Goal: Task Accomplishment & Management: Manage account settings

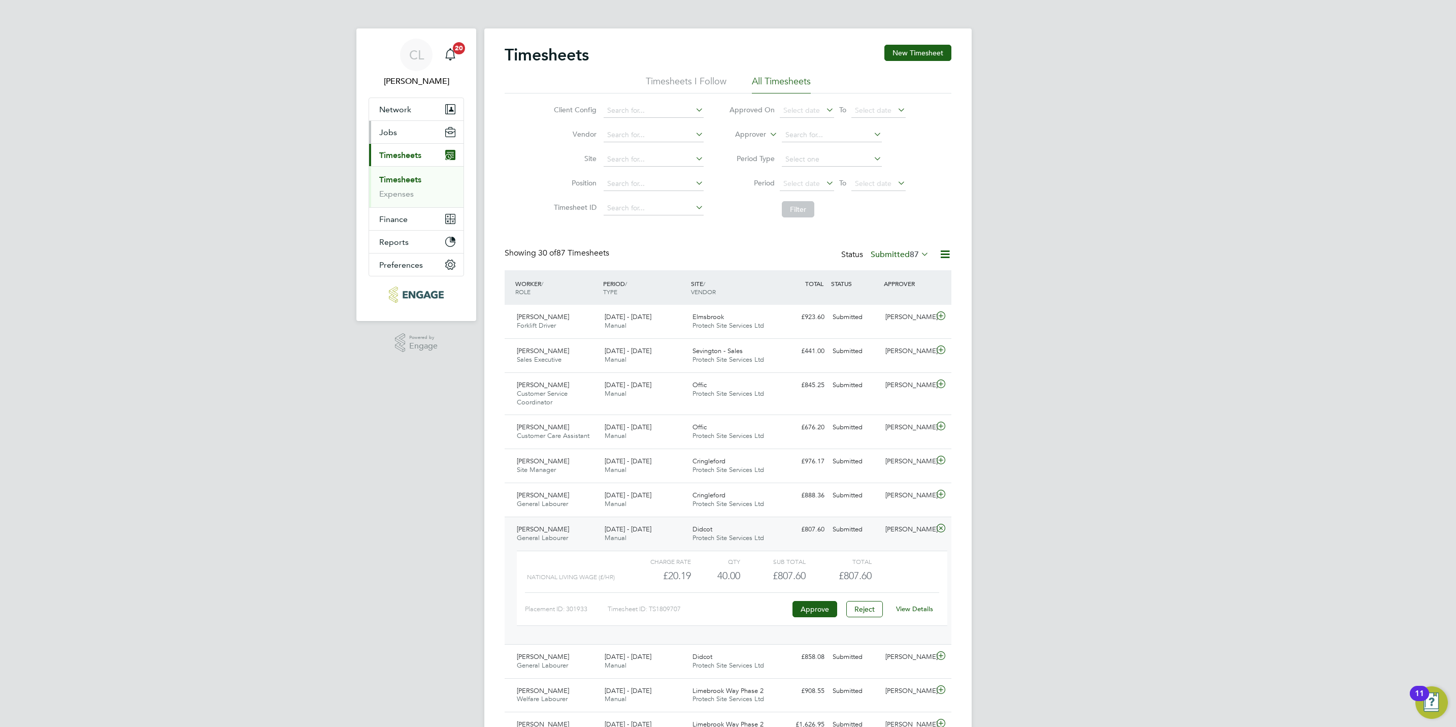
click at [407, 135] on button "Jobs" at bounding box center [416, 132] width 94 height 22
click at [393, 164] on li "Positions" at bounding box center [417, 159] width 76 height 14
click at [394, 170] on link "Vacancies" at bounding box center [397, 171] width 36 height 10
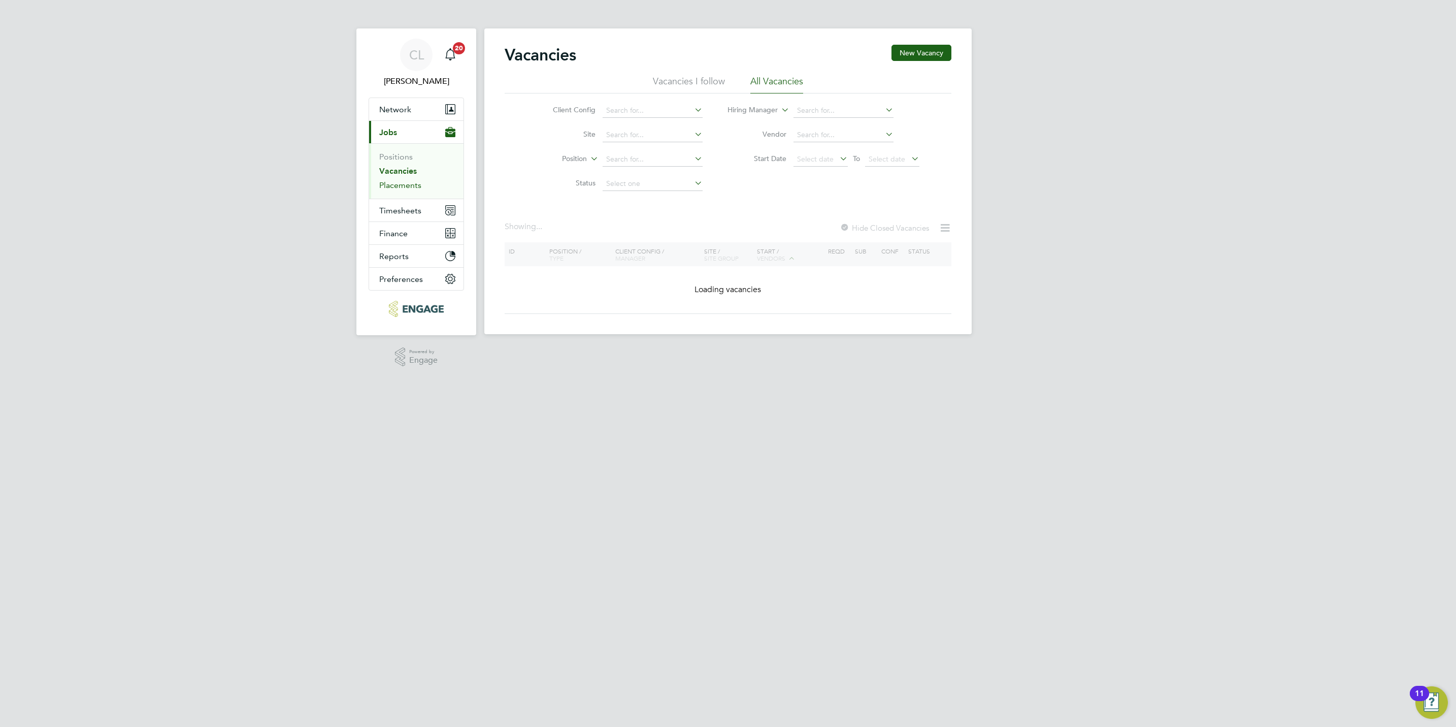
click at [406, 189] on link "Placements" at bounding box center [400, 185] width 42 height 10
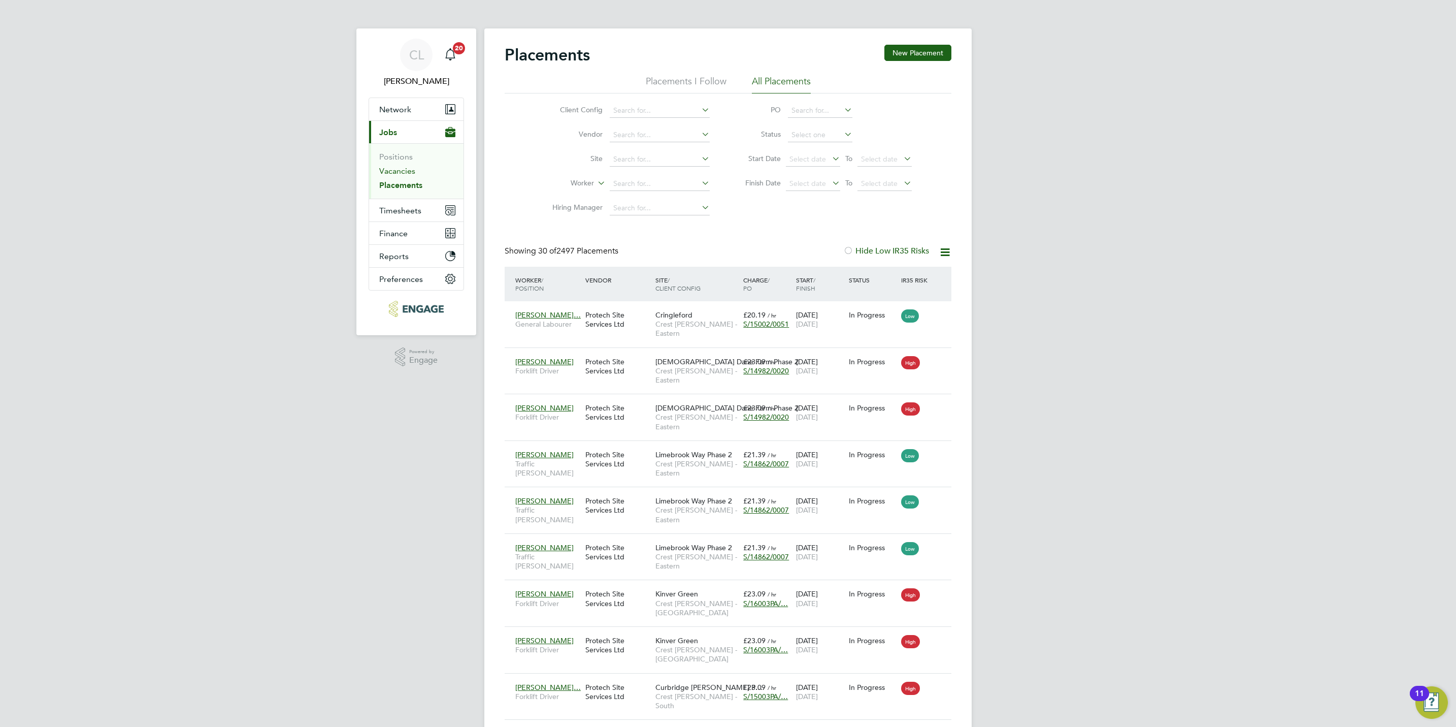
click at [407, 168] on link "Vacancies" at bounding box center [397, 171] width 36 height 10
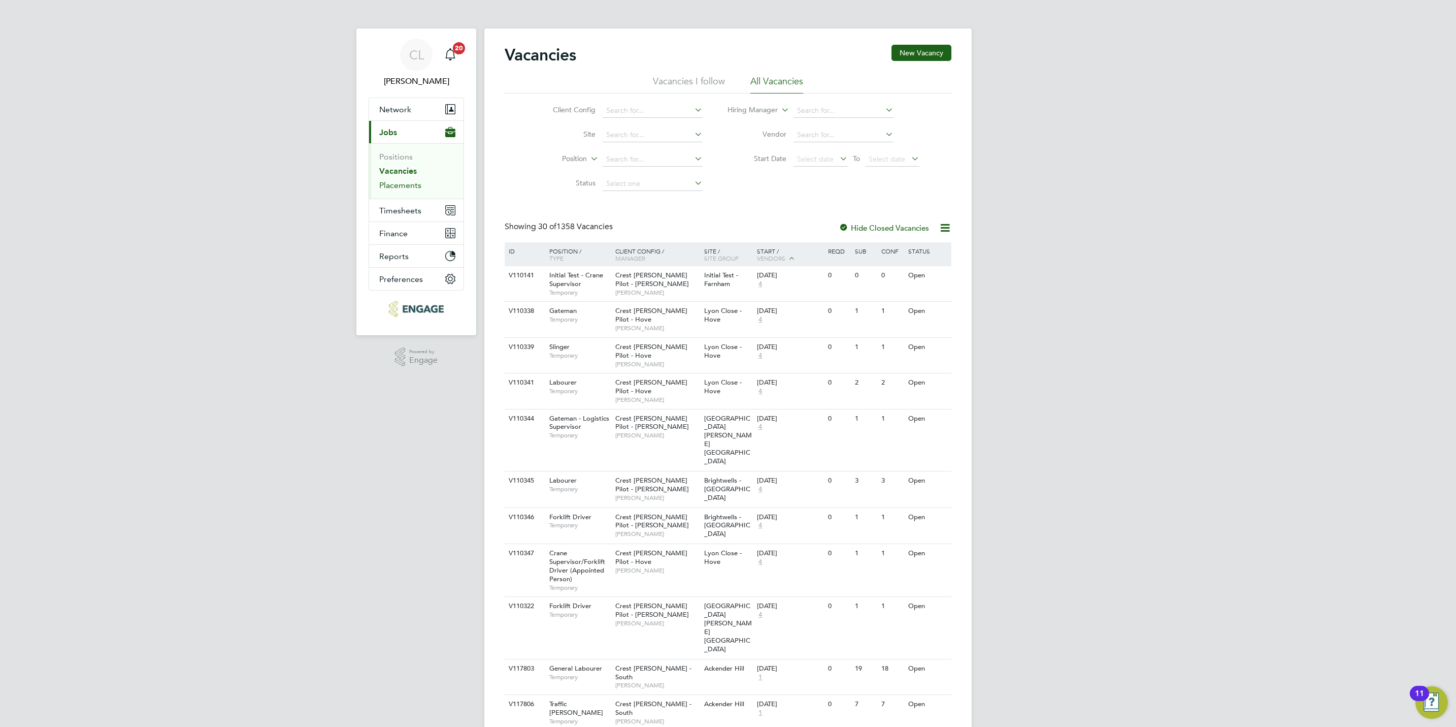
click at [405, 186] on link "Placements" at bounding box center [400, 185] width 42 height 10
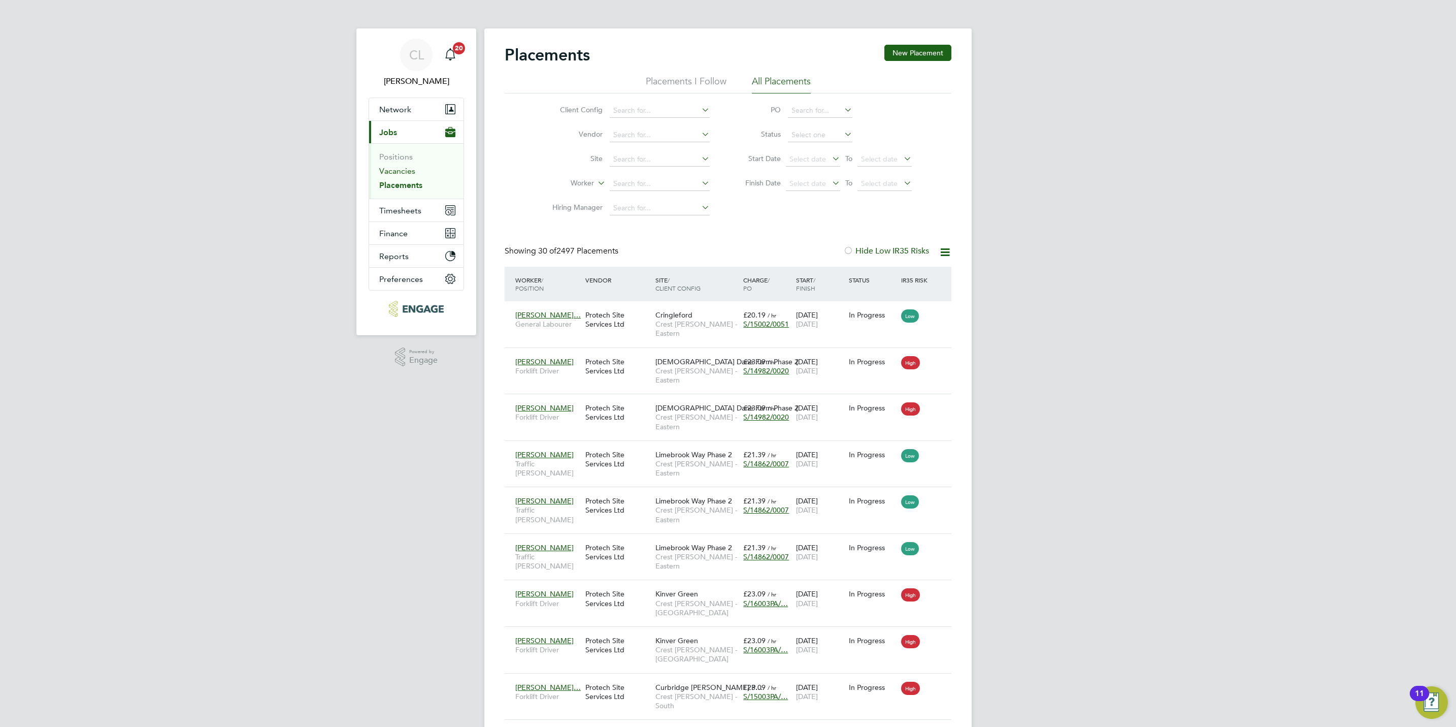
click at [400, 170] on link "Vacancies" at bounding box center [397, 171] width 36 height 10
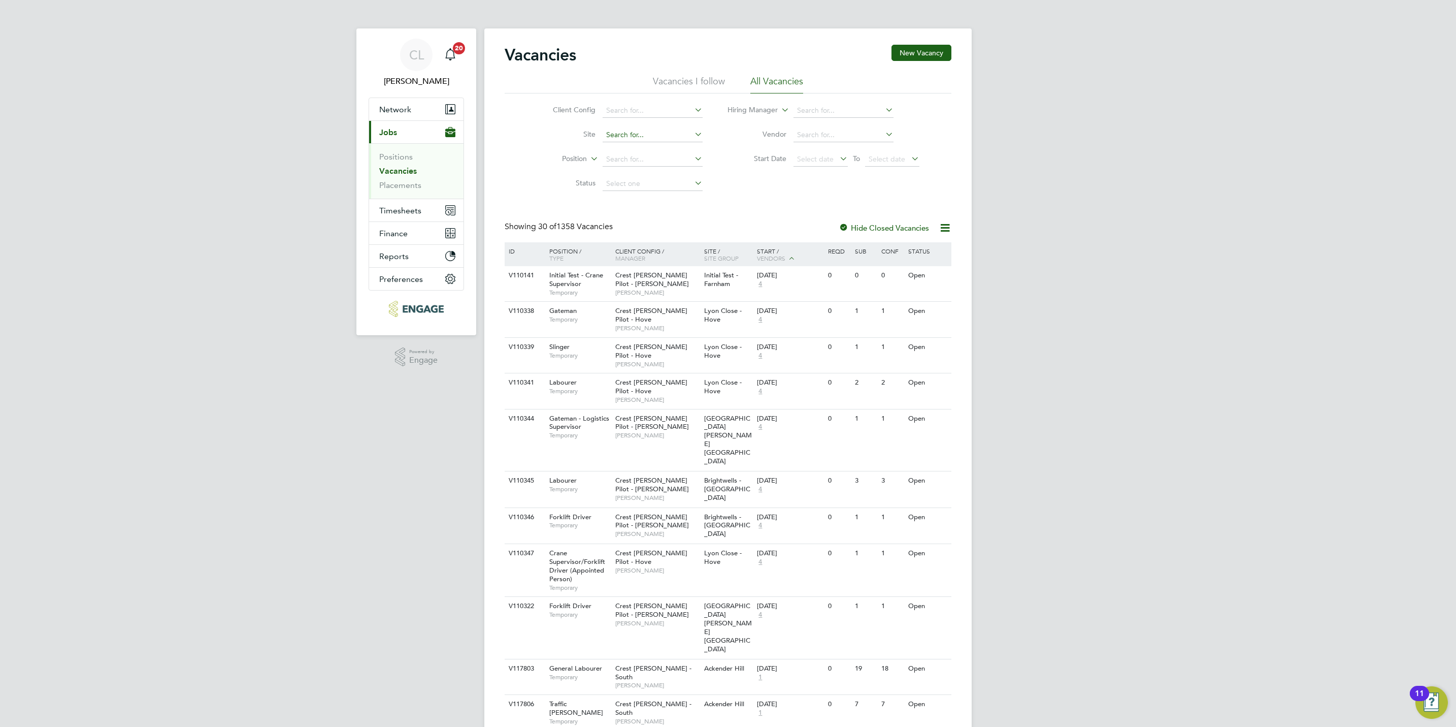
click at [650, 140] on input at bounding box center [653, 135] width 100 height 14
click at [641, 145] on li "Cygnet View" at bounding box center [672, 149] width 140 height 13
type input "Cygnet View"
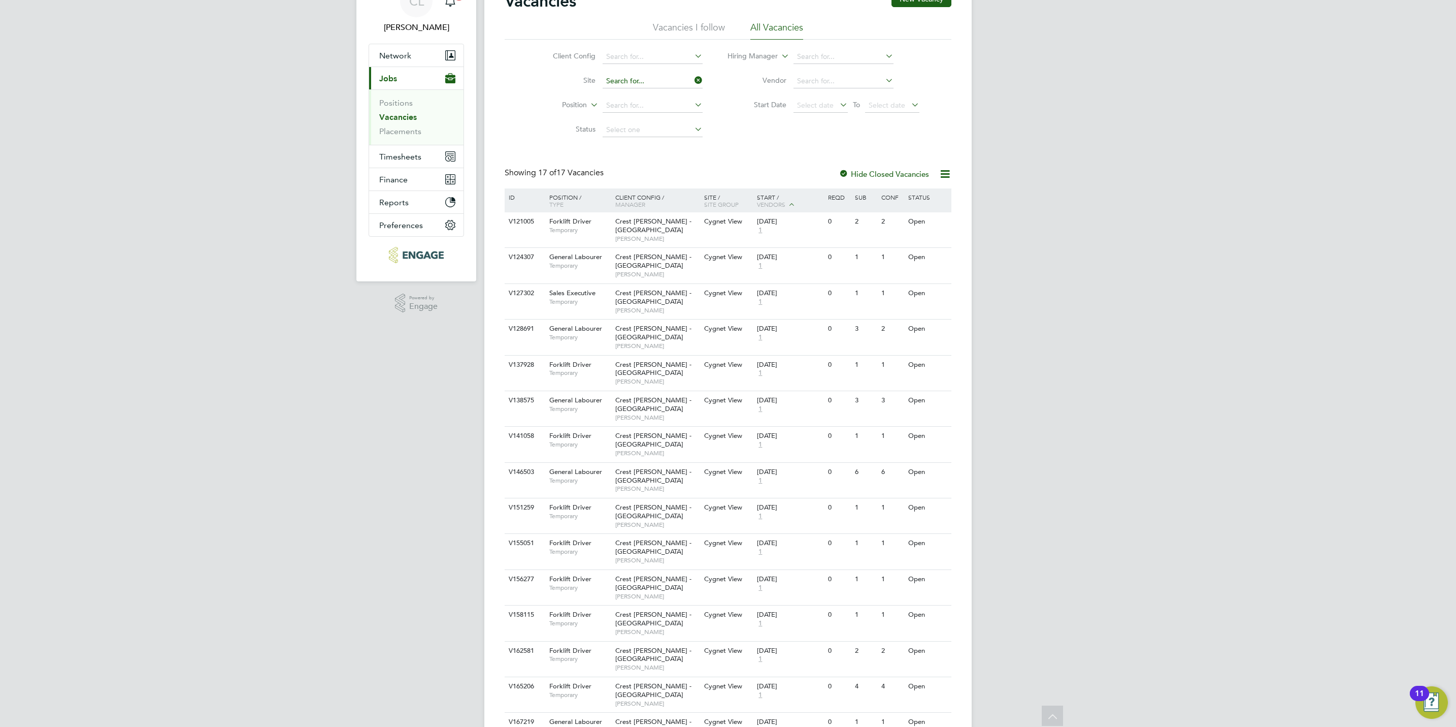
click at [667, 81] on div "Vacancies I follow All Vacancies Client Config Site Position Status Hiring Mana…" at bounding box center [728, 81] width 447 height 121
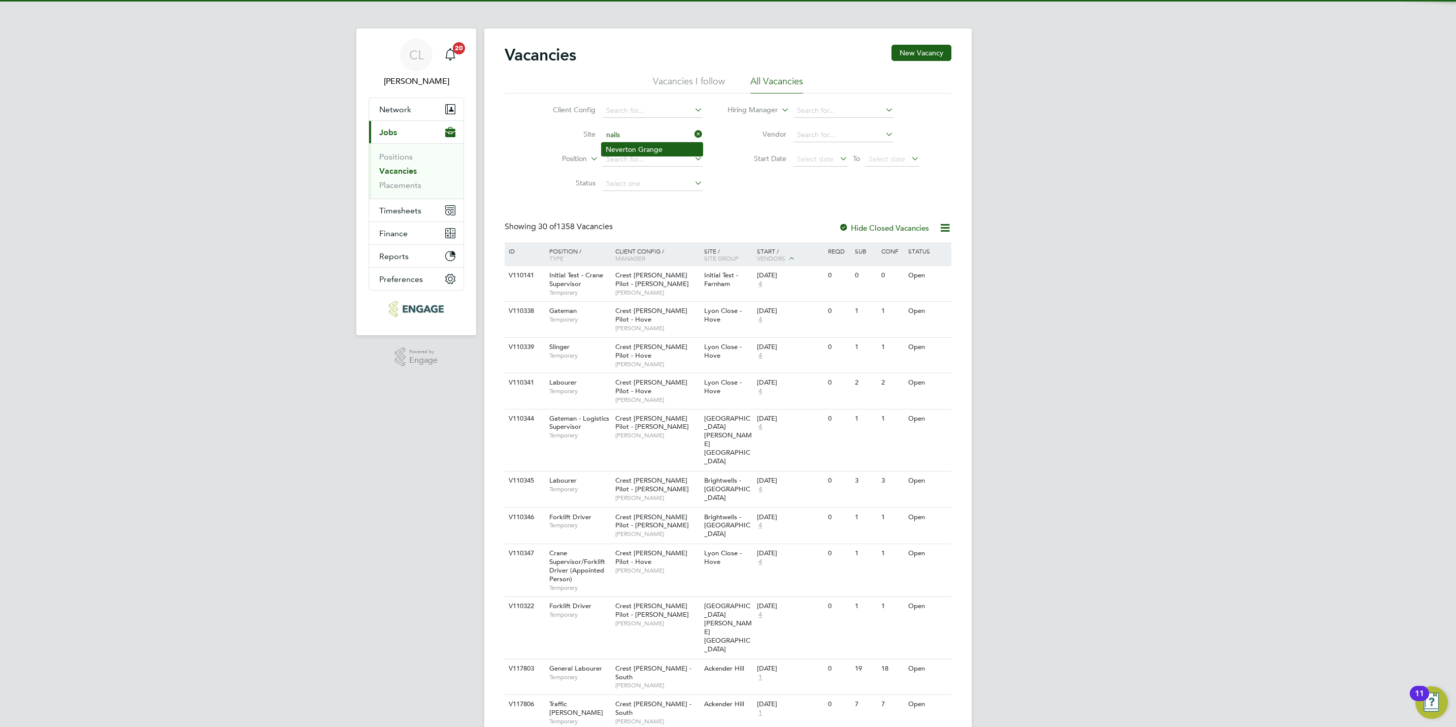
click at [649, 146] on li "Neverton Grange" at bounding box center [652, 149] width 101 height 13
type input "Neverton Grange"
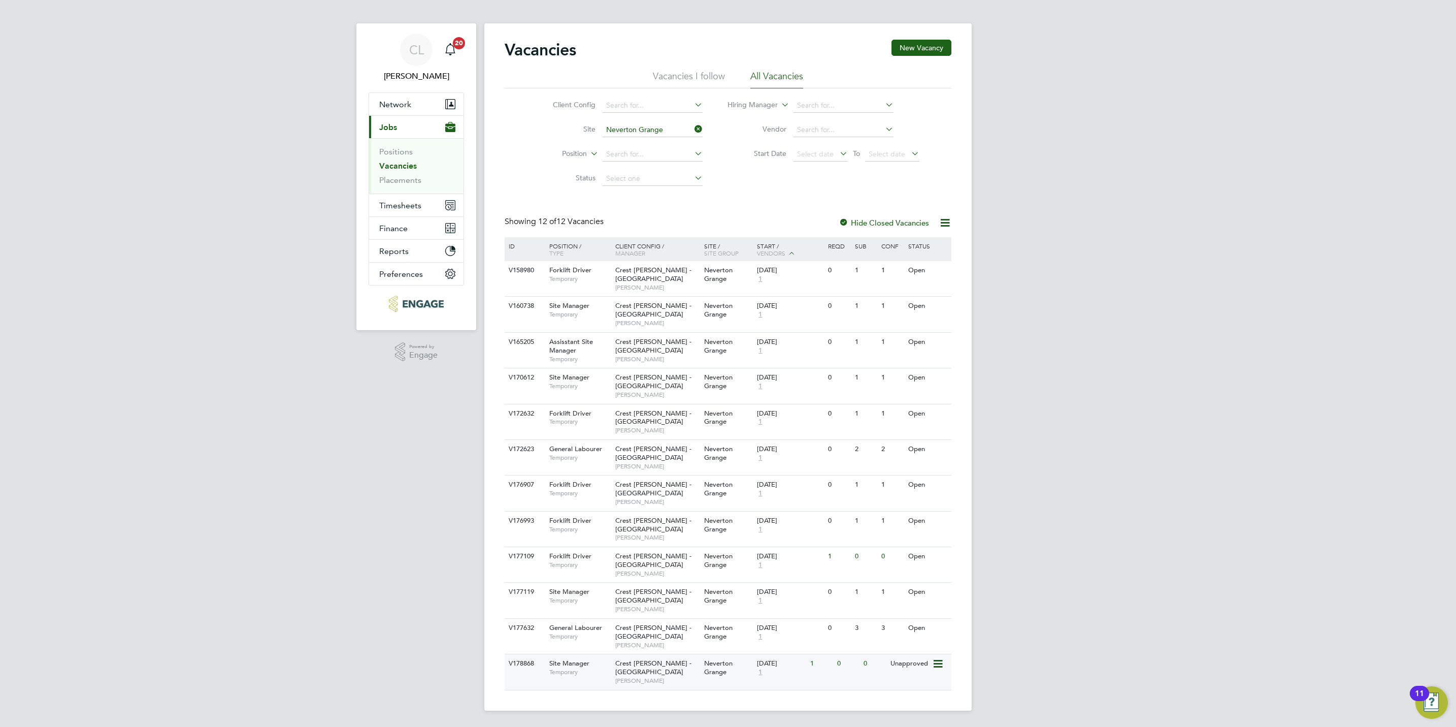
click at [697, 672] on div "Crest Nicholson - South West Ben Grant" at bounding box center [657, 671] width 89 height 35
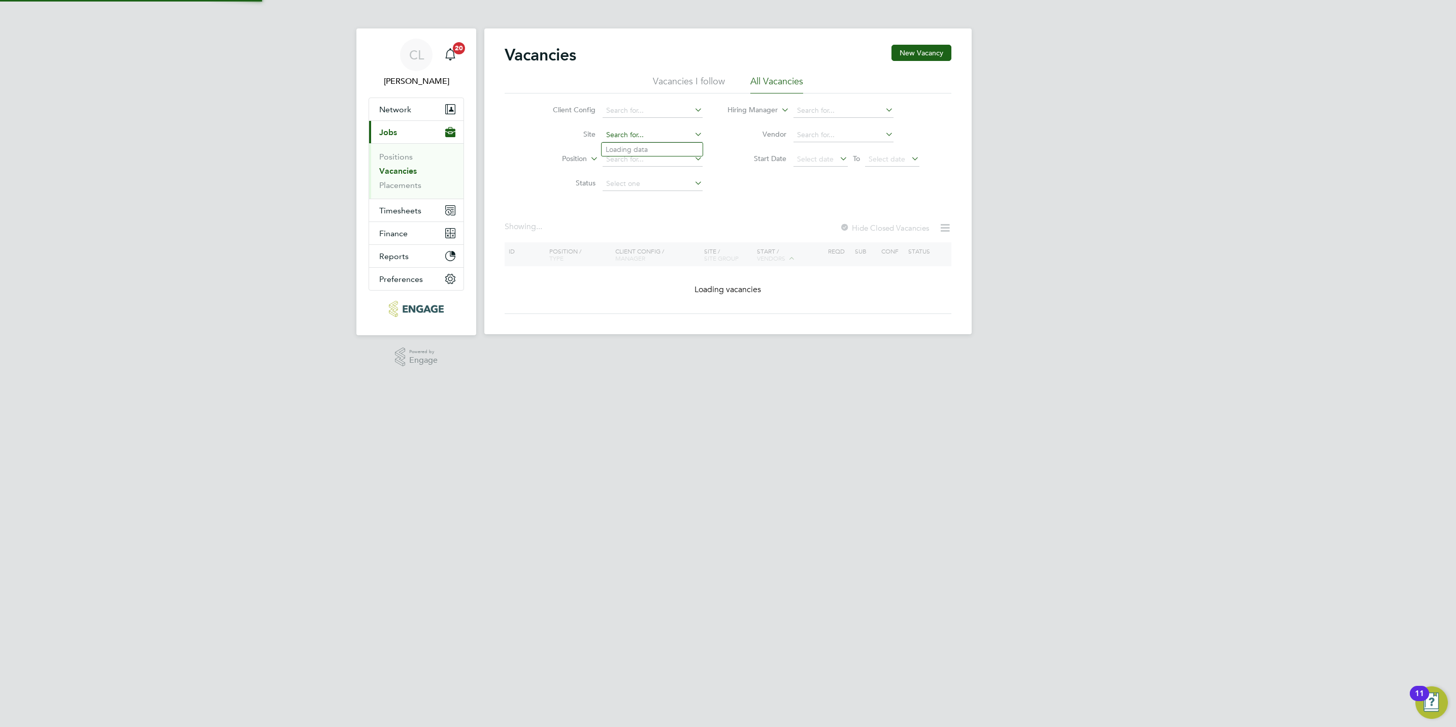
click at [654, 129] on input at bounding box center [653, 135] width 100 height 14
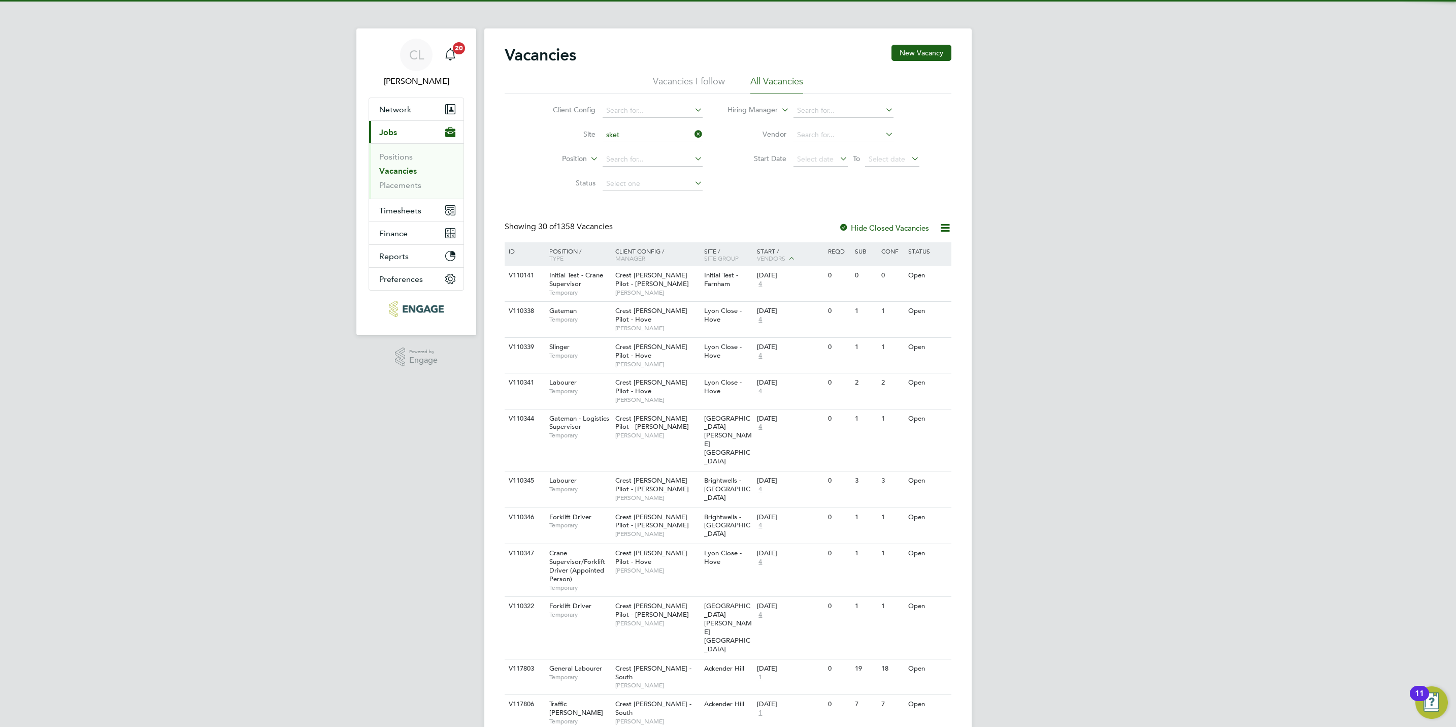
click at [650, 160] on li "Sket chley Gardens - Sales" at bounding box center [689, 163] width 175 height 14
type input "Sketchley Gardens - Sales"
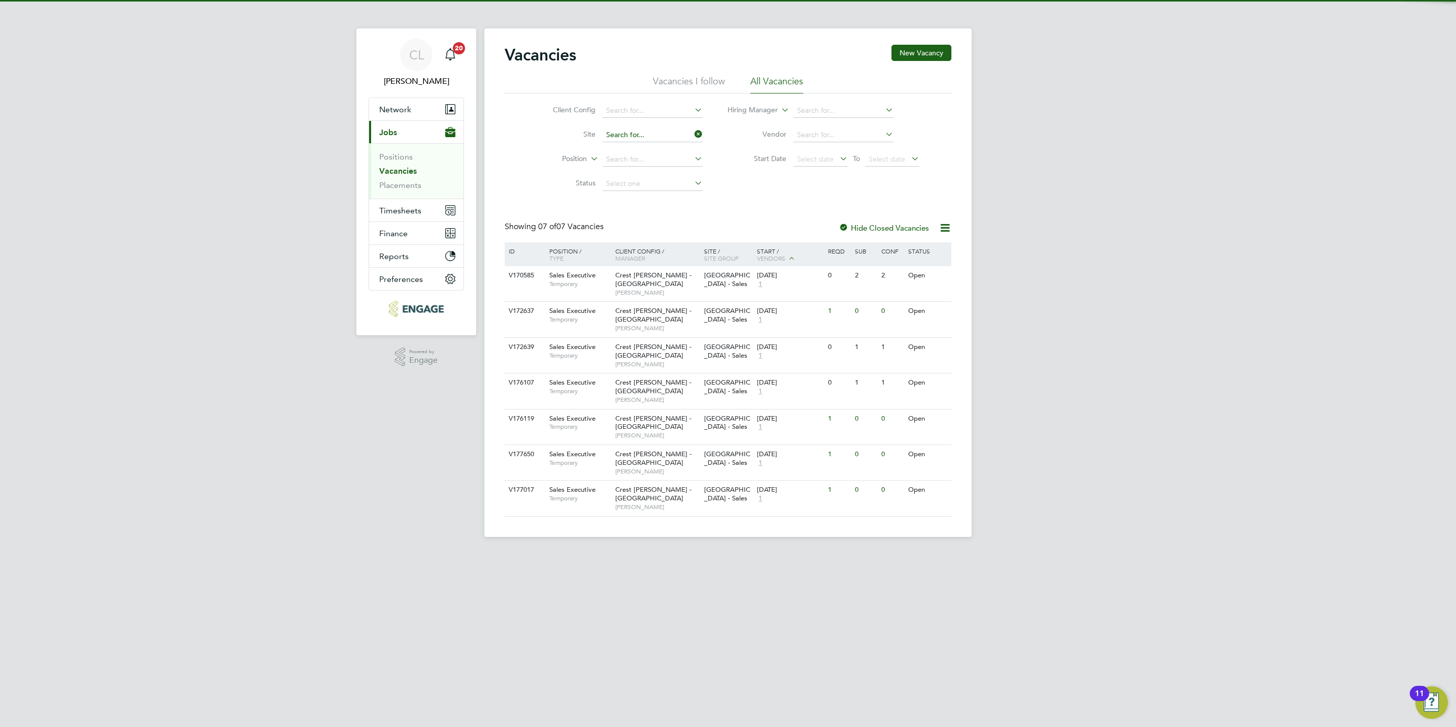
click at [649, 136] on input at bounding box center [653, 135] width 100 height 14
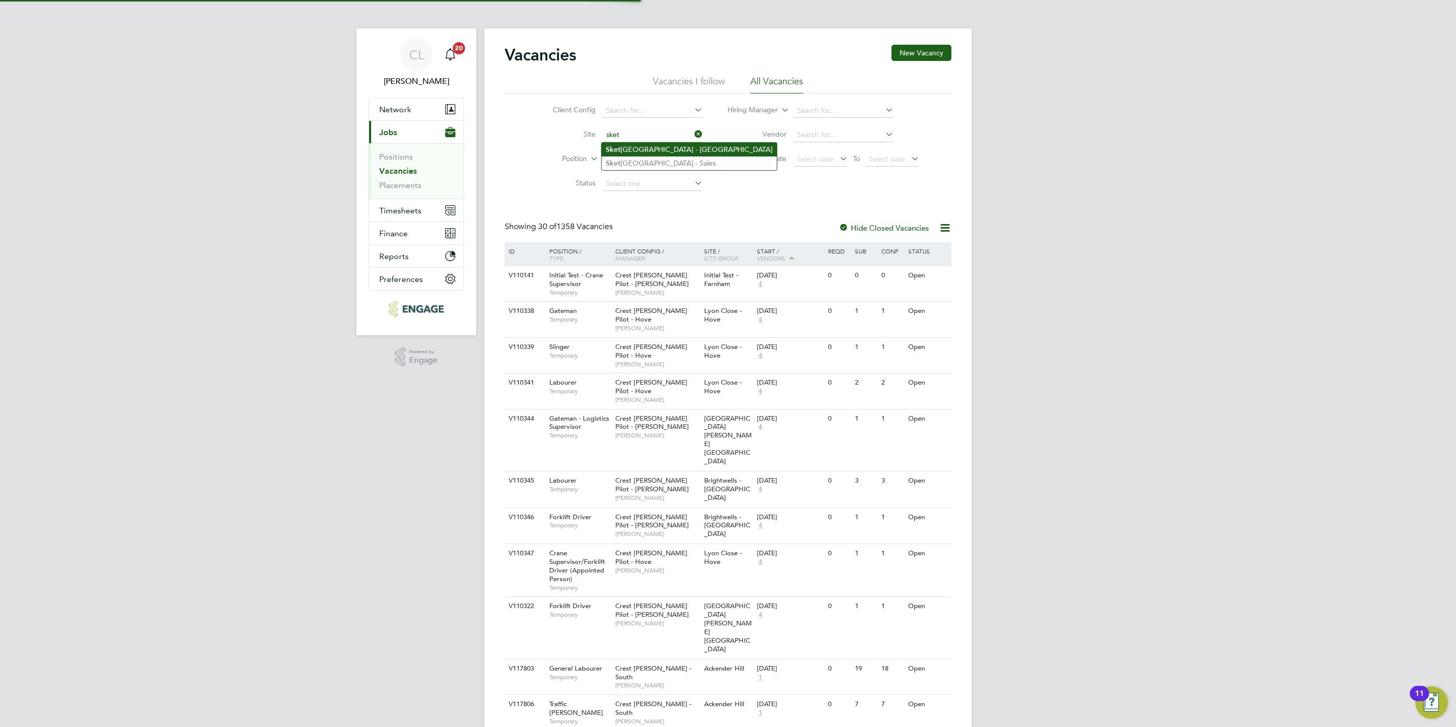
click at [644, 149] on li "Sket chley Gardens - Nuneaton" at bounding box center [689, 150] width 175 height 14
type input "[GEOGRAPHIC_DATA] - [GEOGRAPHIC_DATA]"
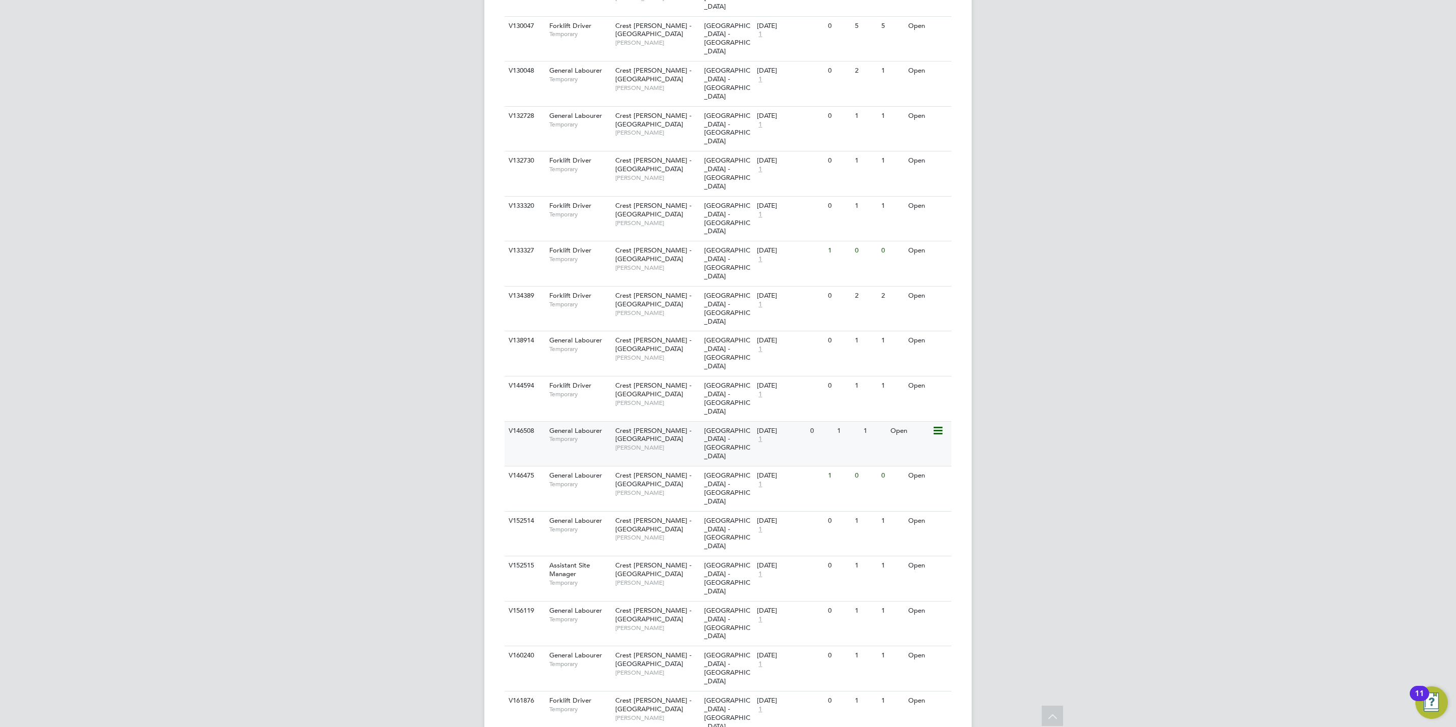
scroll to position [714, 0]
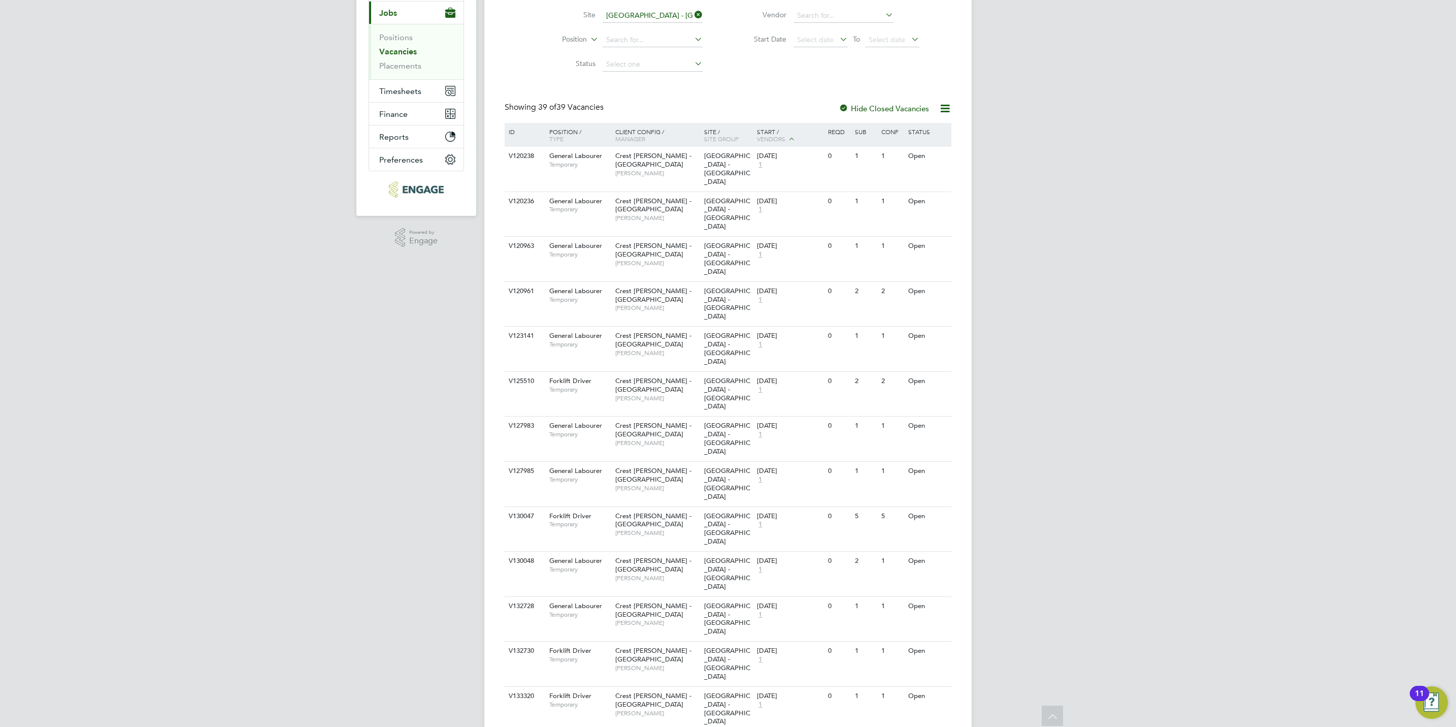
scroll to position [0, 0]
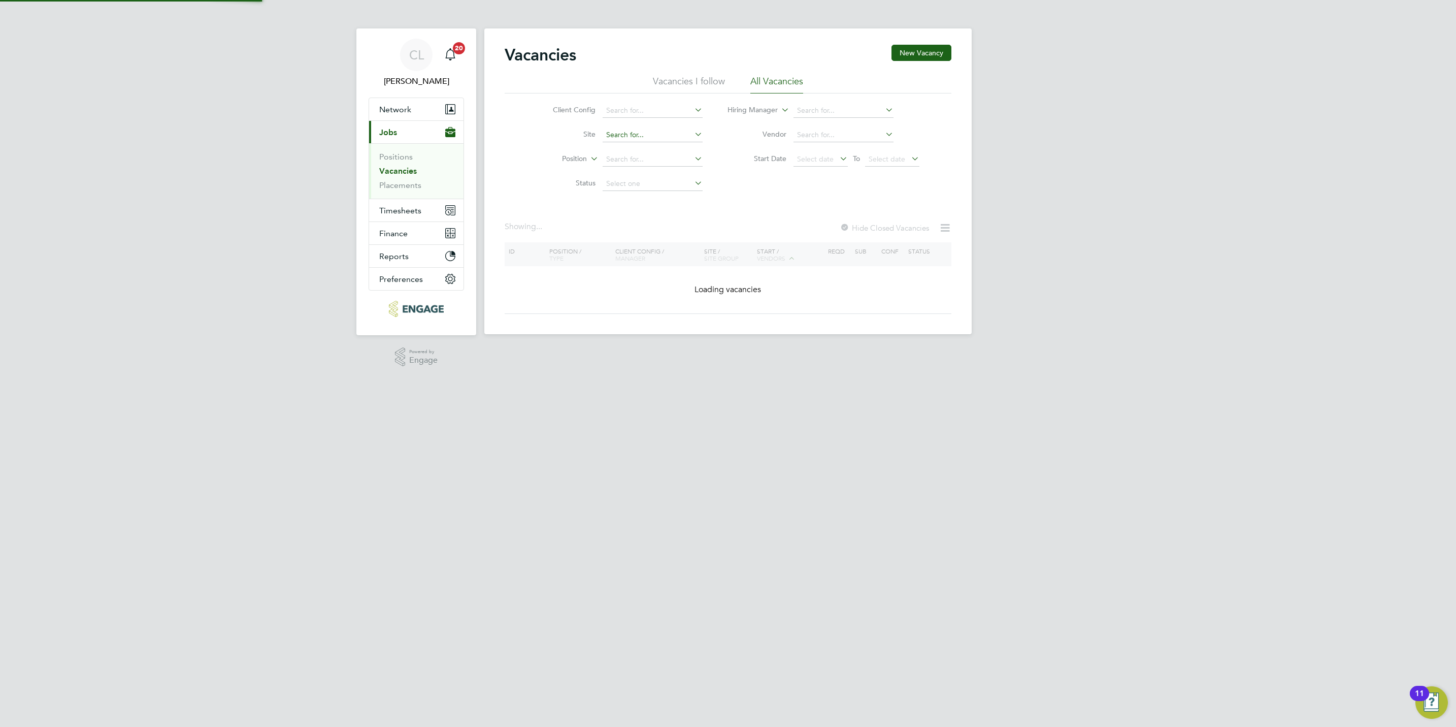
click at [637, 129] on input at bounding box center [653, 135] width 100 height 14
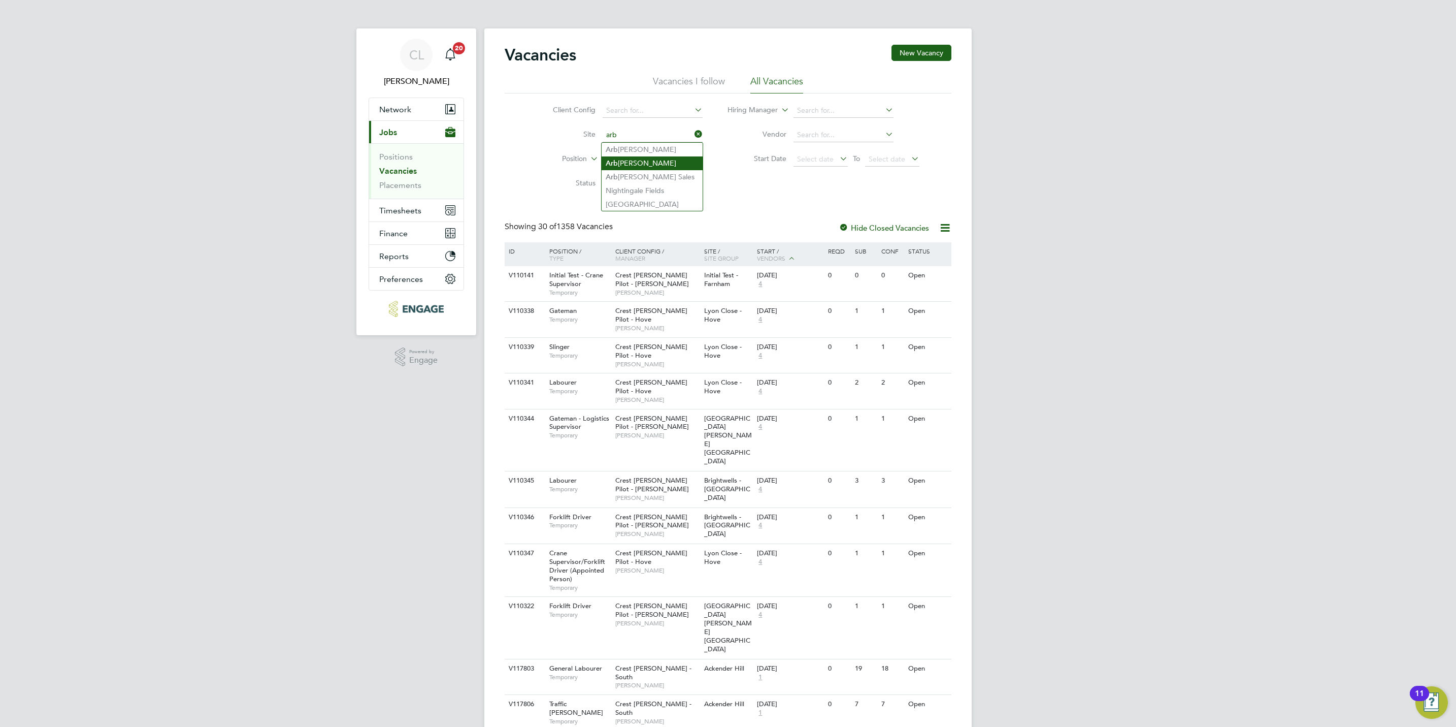
click at [654, 160] on li "Arb orfield" at bounding box center [652, 163] width 101 height 14
type input "Arborfield"
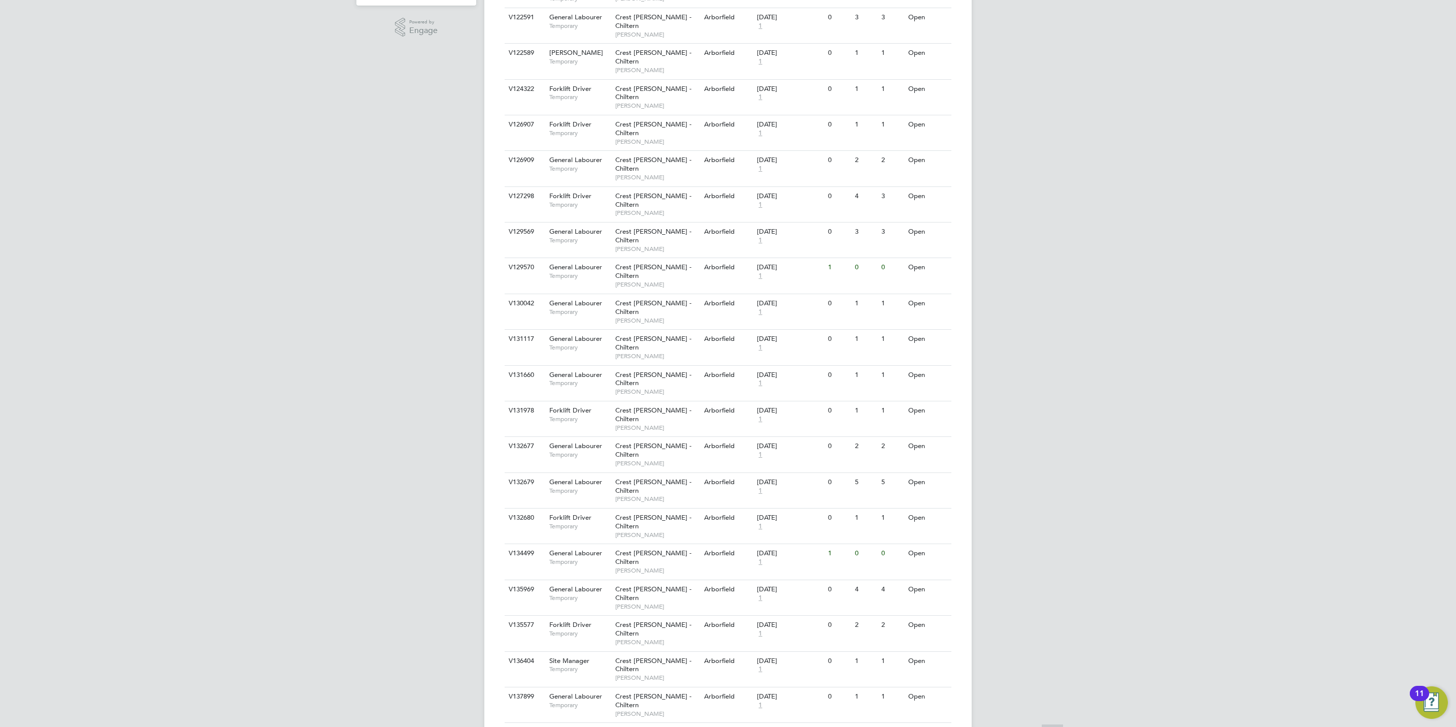
scroll to position [457, 0]
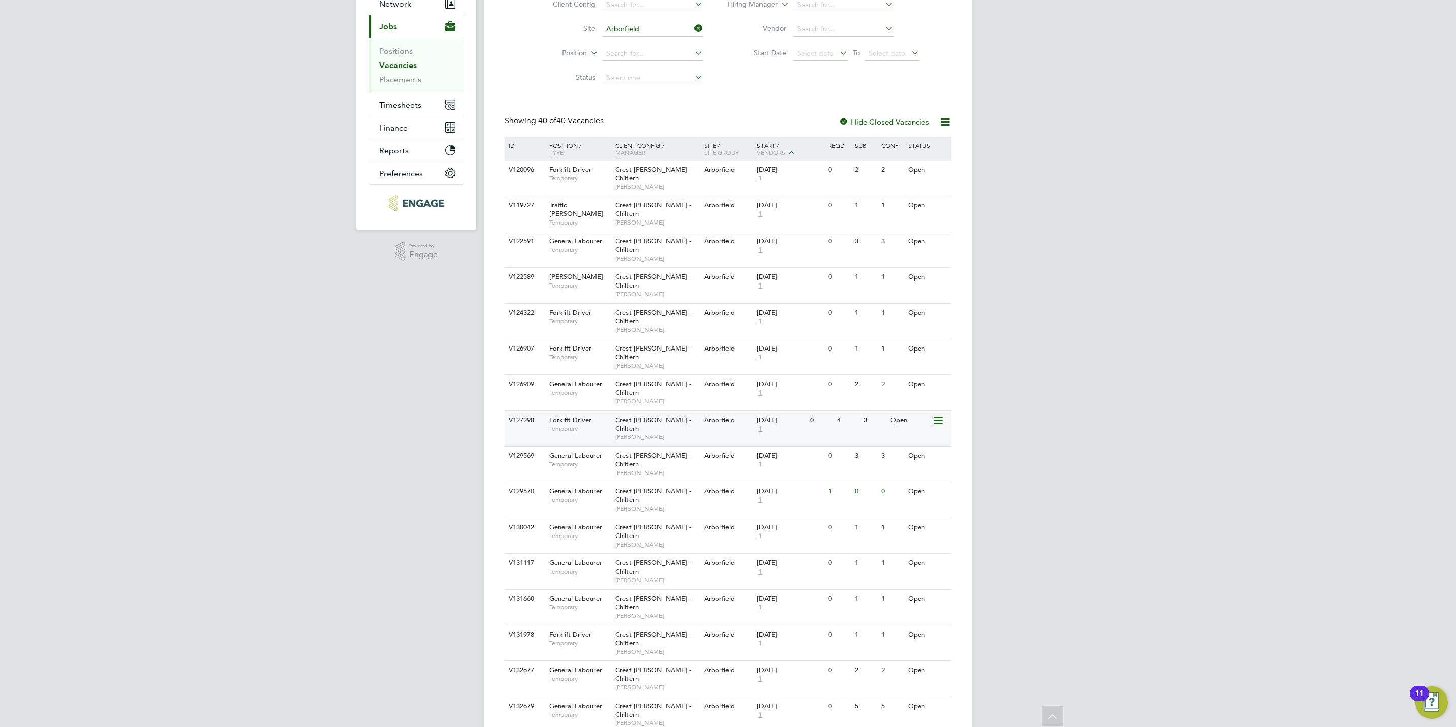
scroll to position [0, 0]
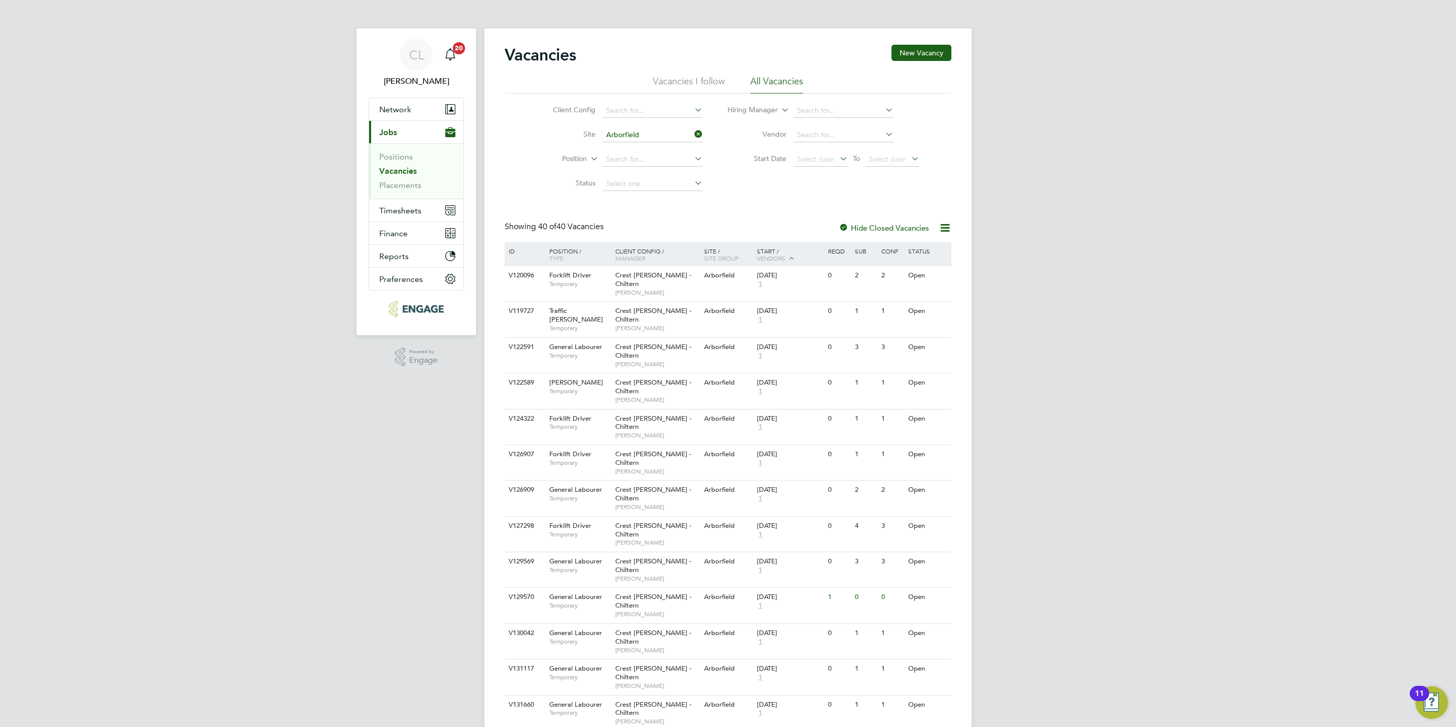
click at [634, 139] on input "Arborfield" at bounding box center [653, 135] width 100 height 14
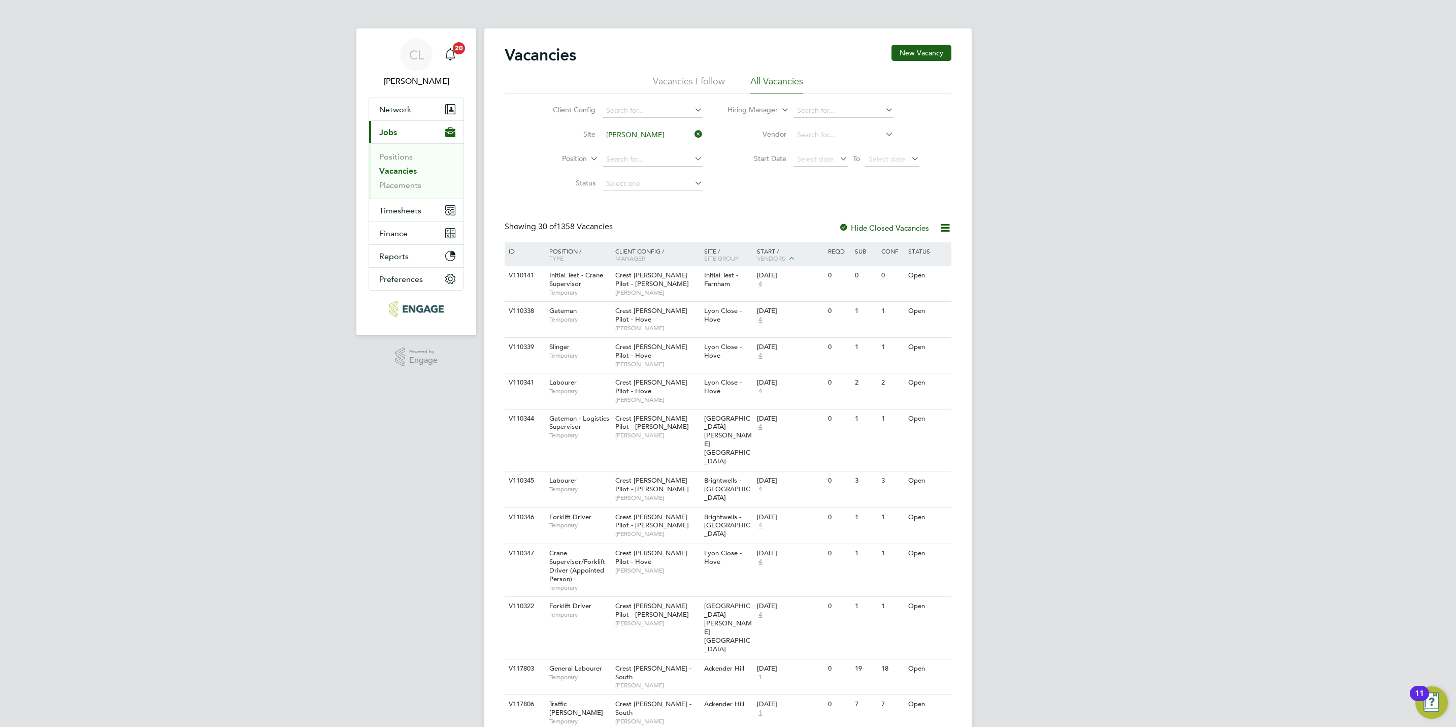
click at [626, 170] on li "Harlin gton" at bounding box center [652, 177] width 101 height 14
type input "Harlington"
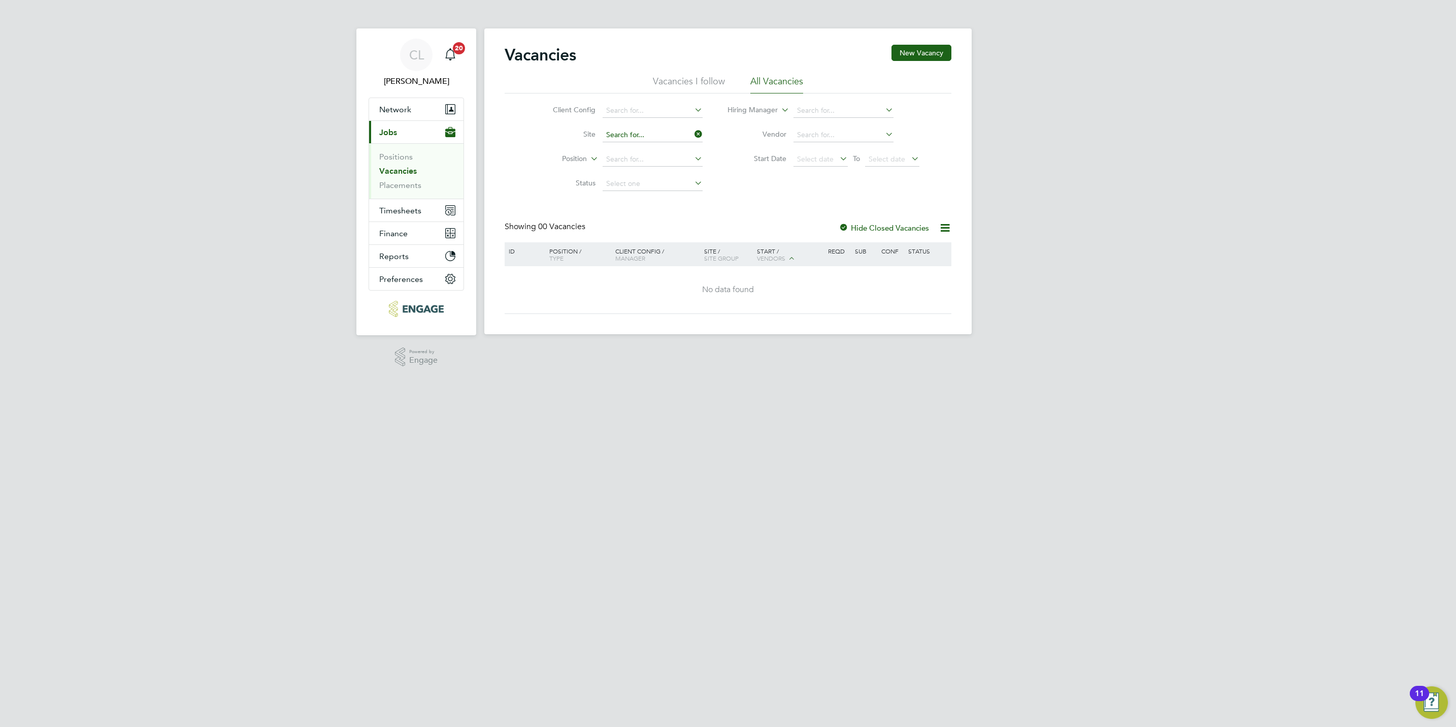
click at [650, 136] on input at bounding box center [653, 135] width 100 height 14
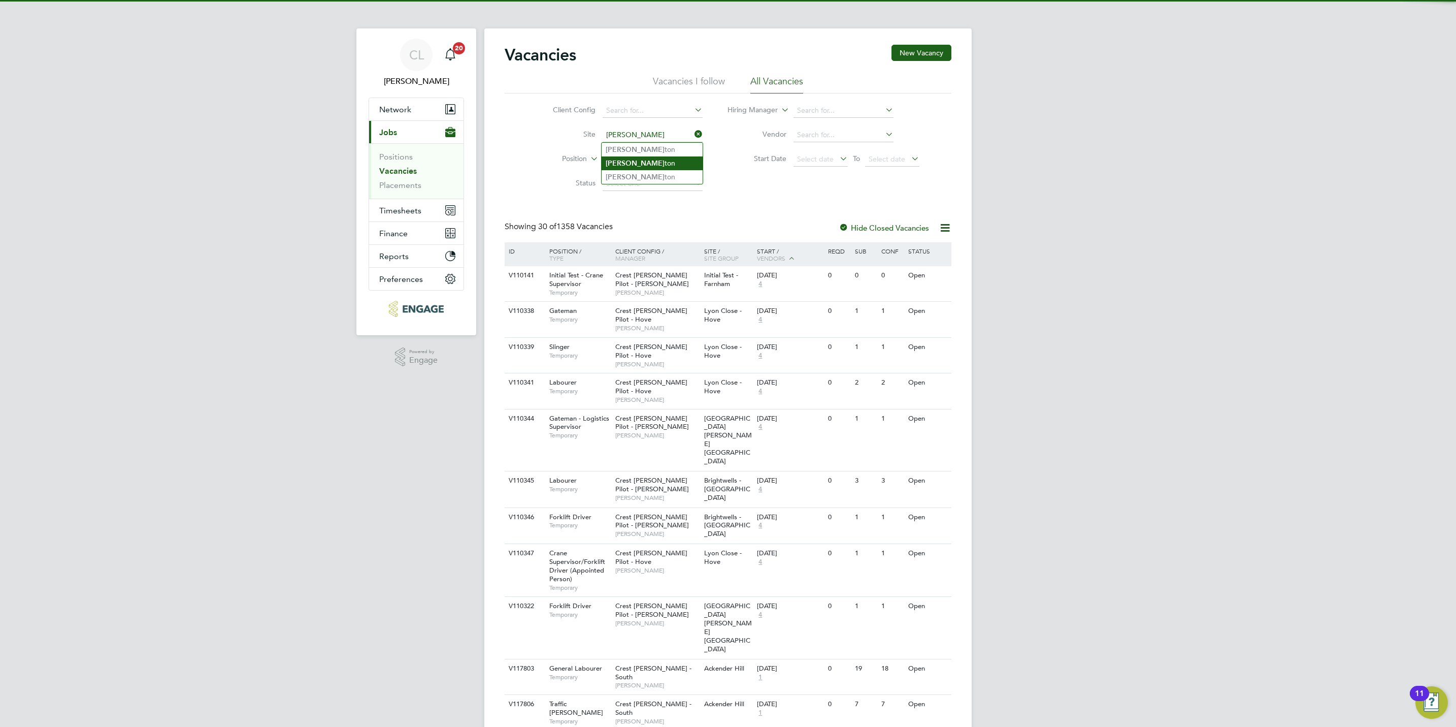
click at [635, 165] on li "Harling ton" at bounding box center [652, 163] width 101 height 14
type input "Harlington"
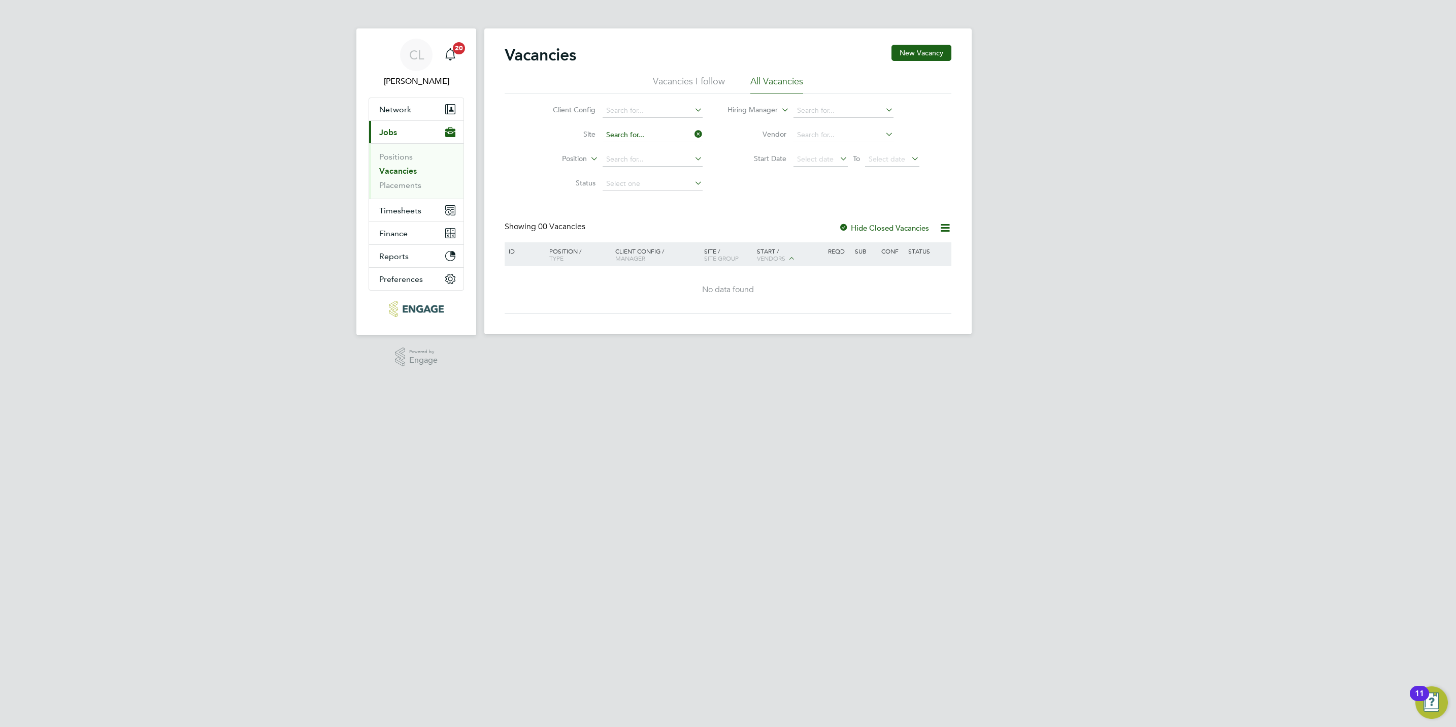
click at [626, 133] on input at bounding box center [653, 135] width 100 height 14
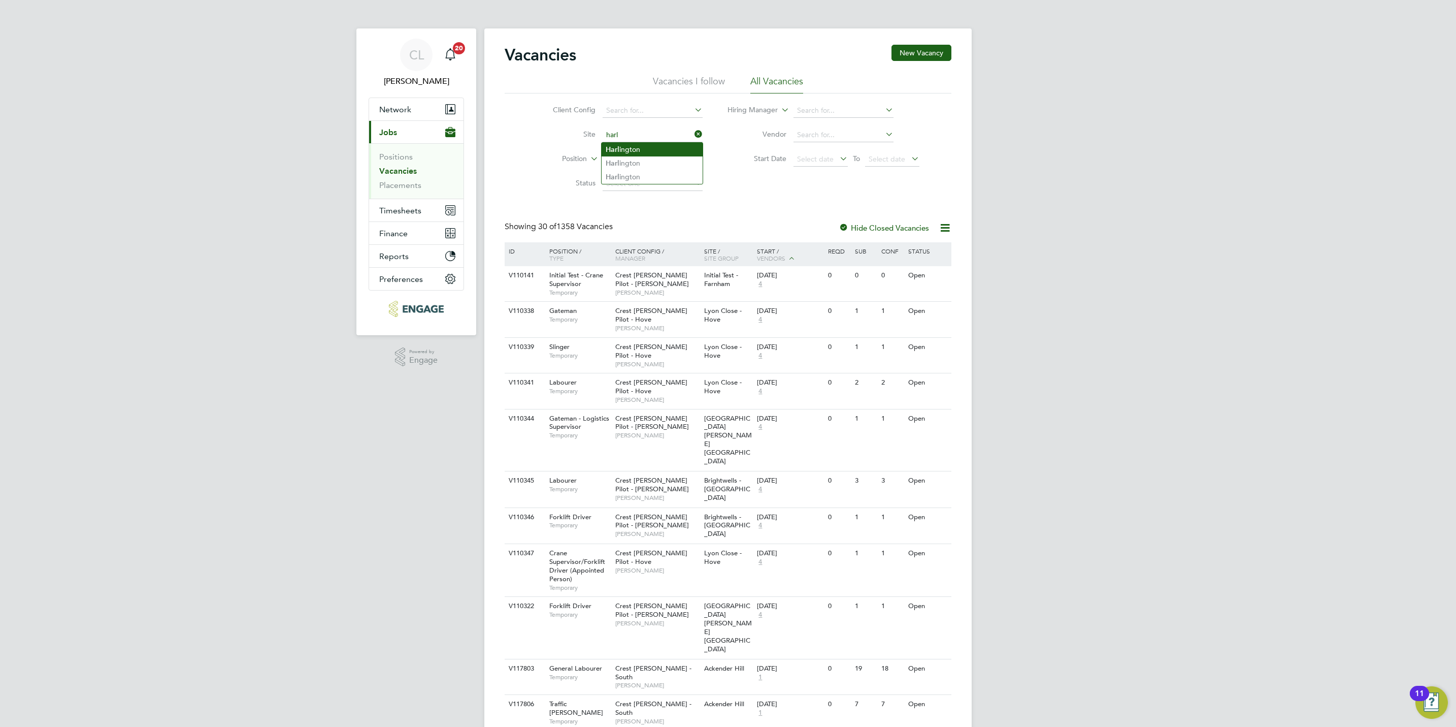
click at [655, 151] on li "Harl ington" at bounding box center [652, 150] width 101 height 14
type input "Harlington"
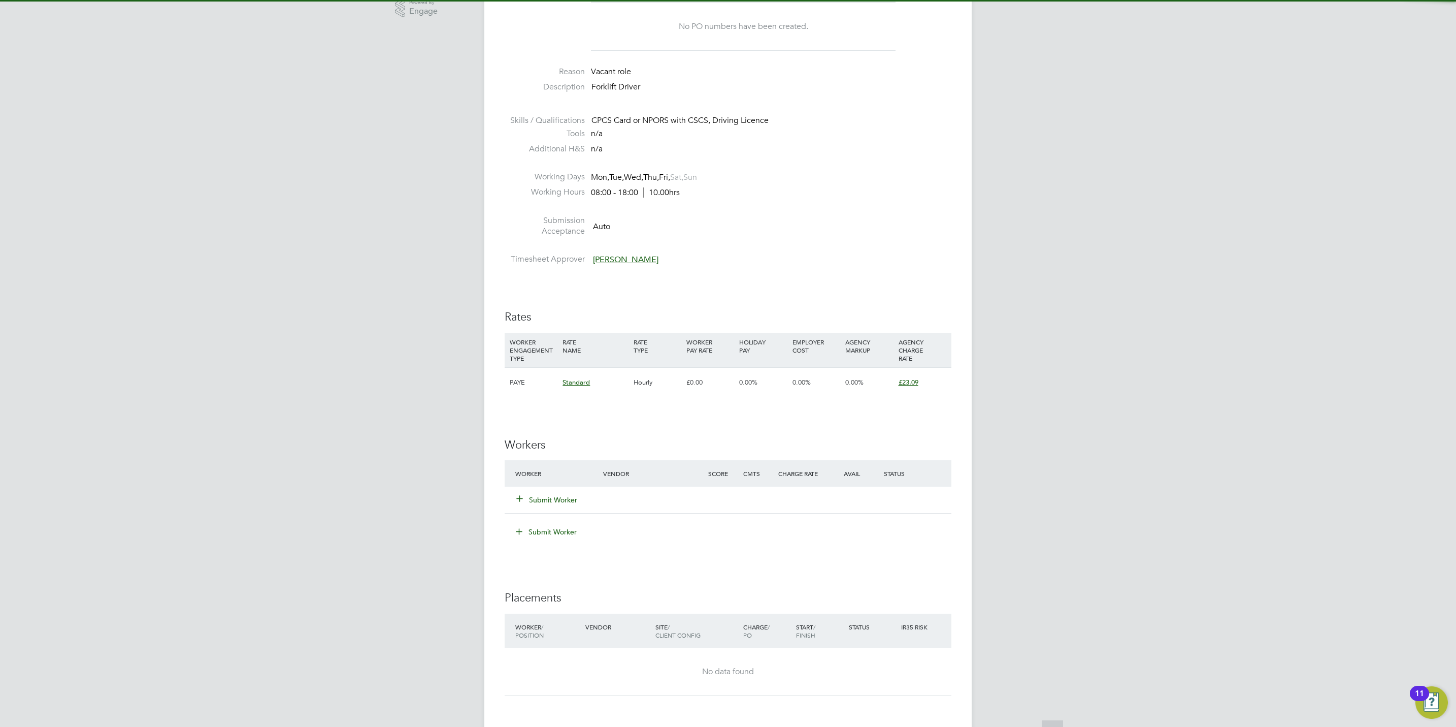
scroll to position [533, 0]
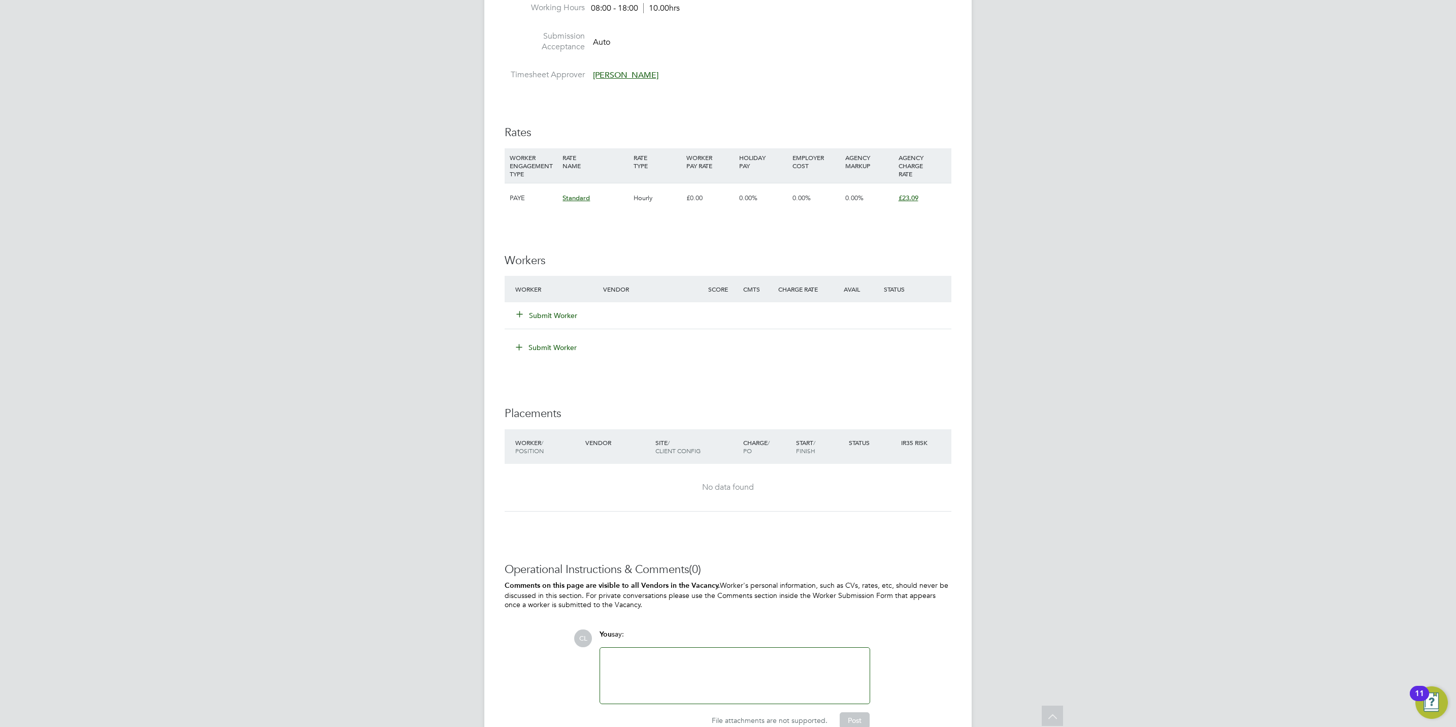
click at [544, 317] on button "Submit Worker" at bounding box center [547, 315] width 61 height 10
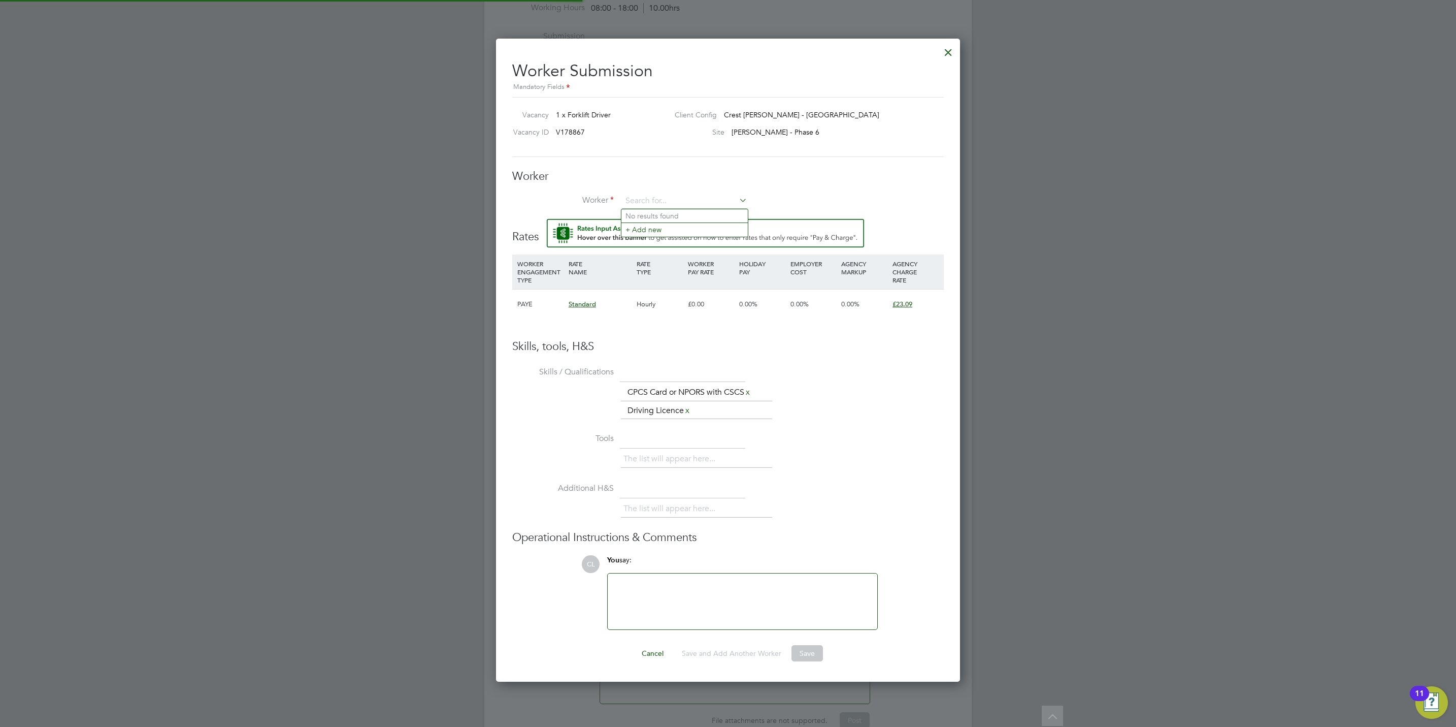
scroll to position [0, 0]
click at [666, 195] on input at bounding box center [684, 200] width 125 height 15
type input "basil"
click at [948, 48] on div at bounding box center [948, 50] width 18 height 18
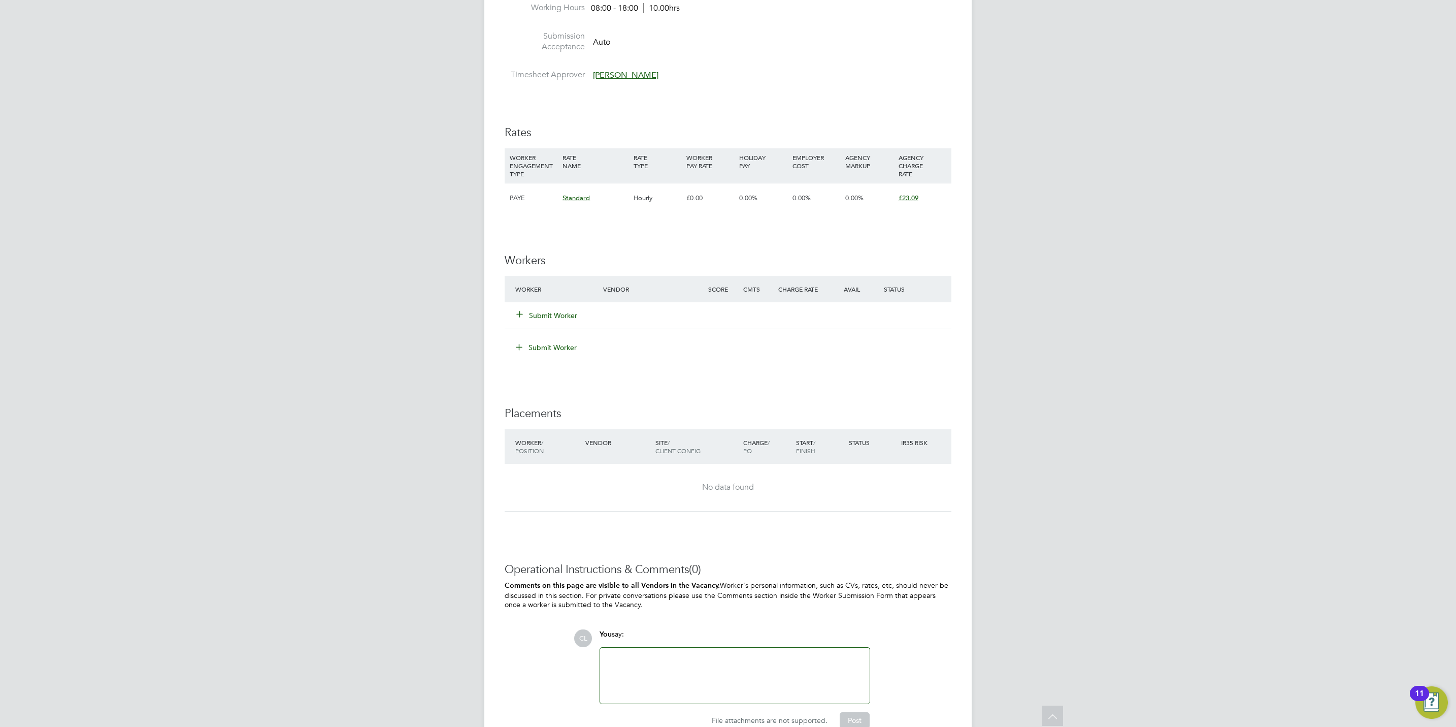
click at [560, 315] on button "Submit Worker" at bounding box center [547, 315] width 61 height 10
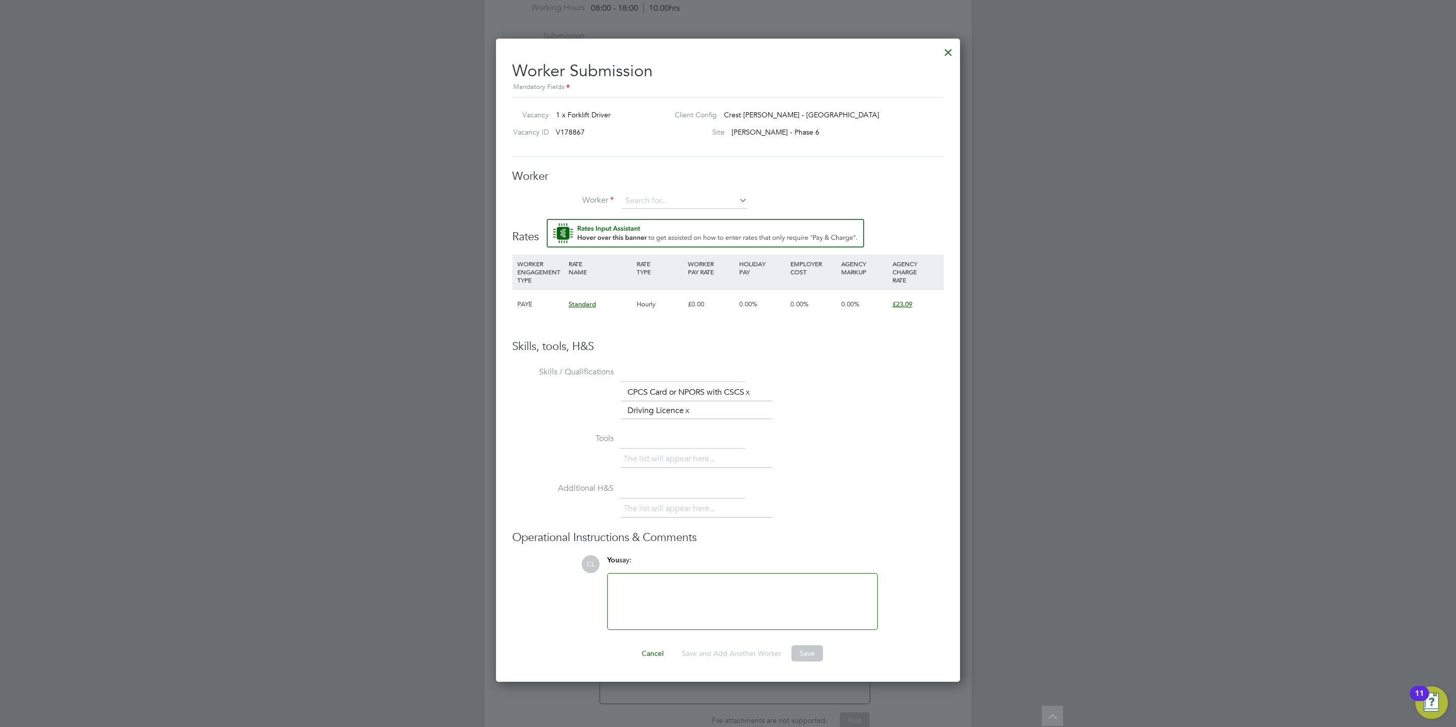
click at [943, 42] on div at bounding box center [948, 50] width 18 height 18
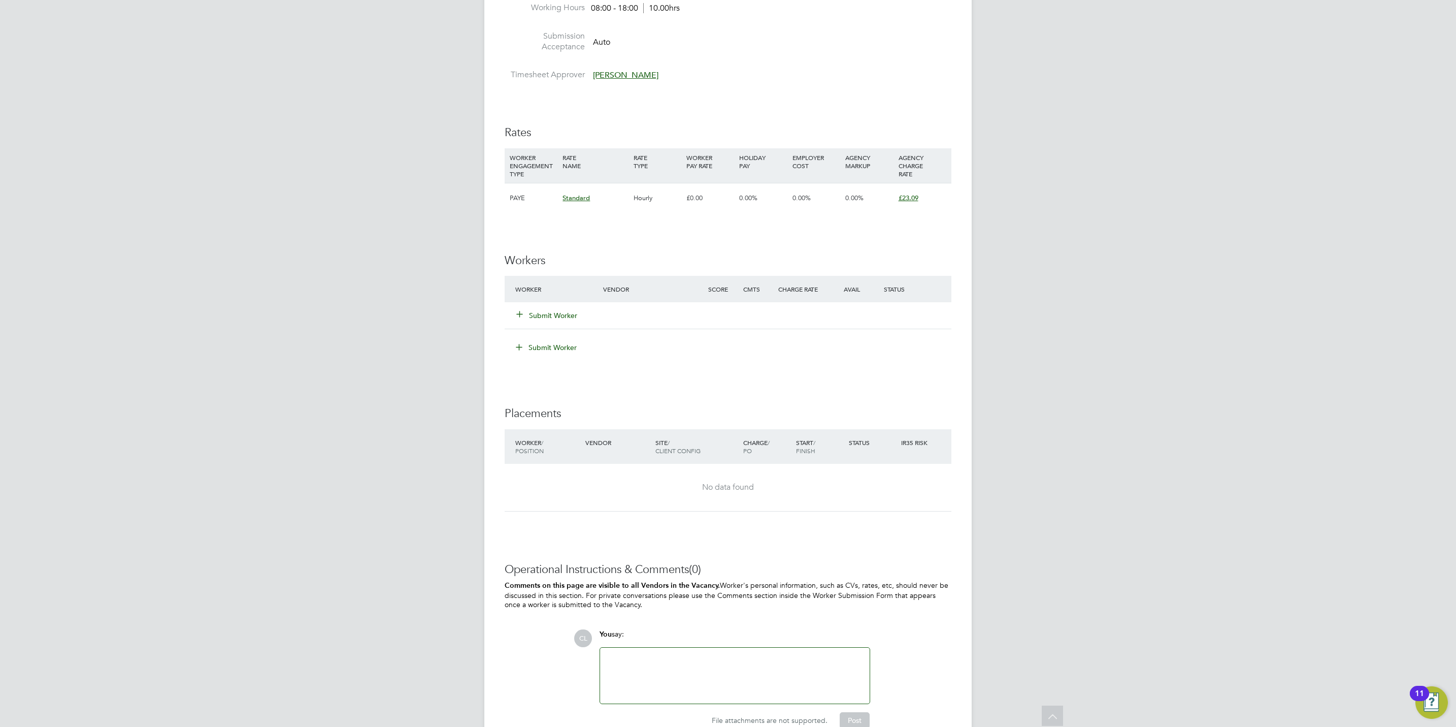
click at [553, 316] on button "Submit Worker" at bounding box center [547, 315] width 61 height 10
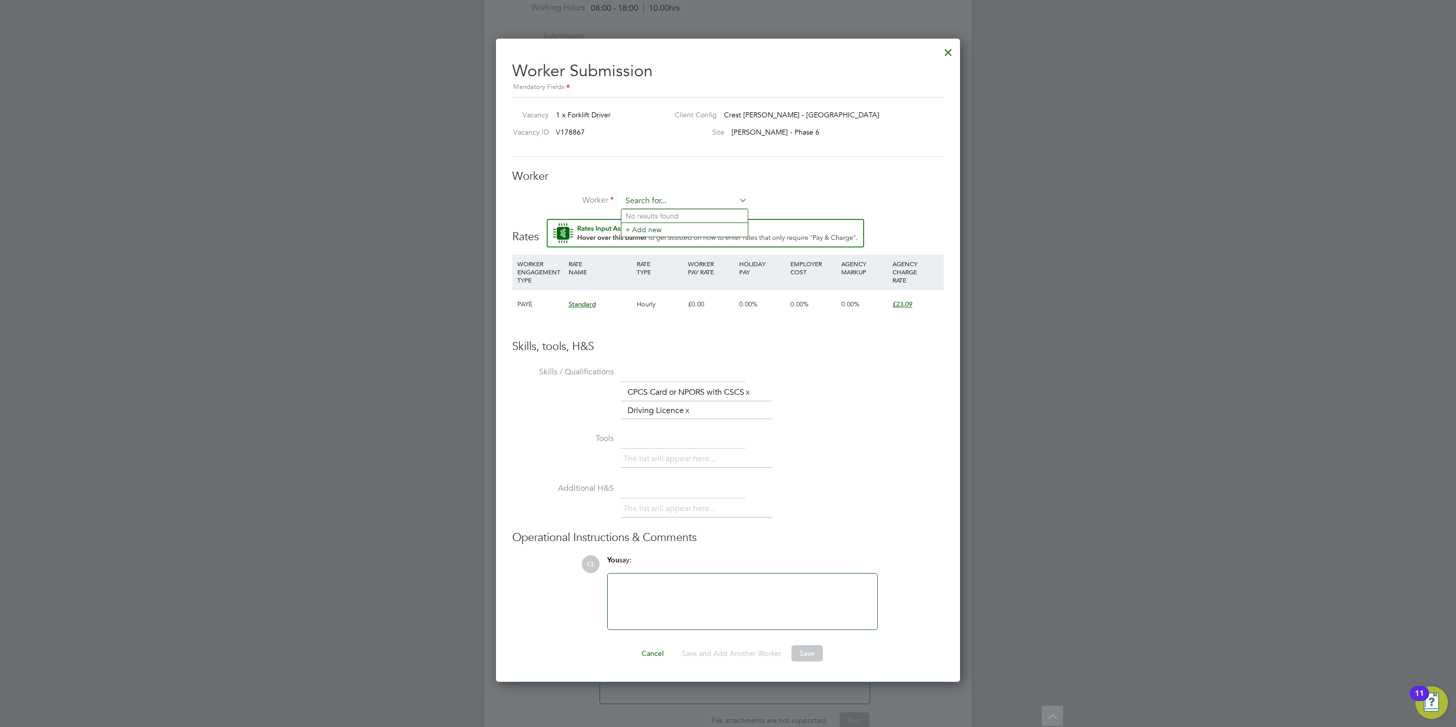
click at [636, 193] on input at bounding box center [684, 200] width 125 height 15
click at [650, 212] on li "Basil P arker (PAR003)" at bounding box center [685, 216] width 126 height 14
type input "Basil Parker (PAR003)"
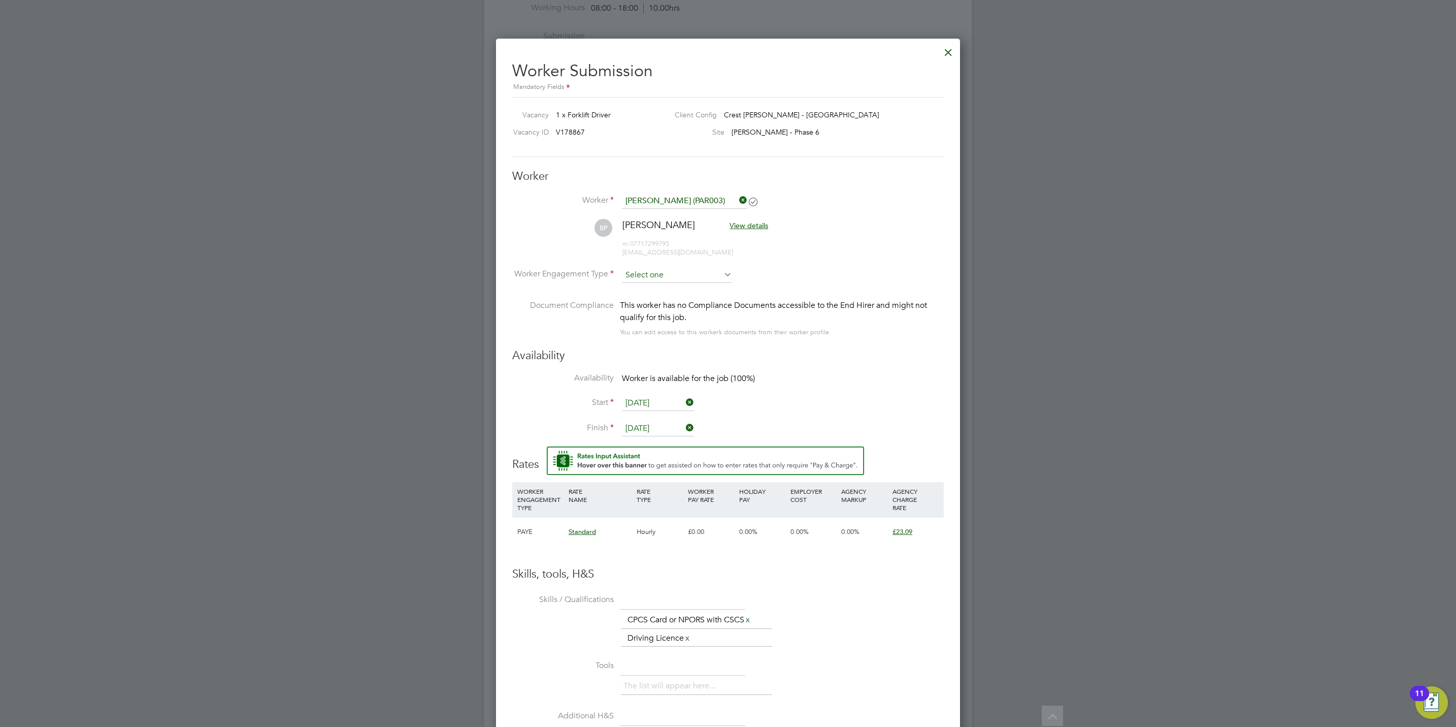
click at [658, 273] on input at bounding box center [677, 275] width 110 height 15
click at [675, 296] on li "Contract" at bounding box center [677, 289] width 111 height 13
type input "Contract"
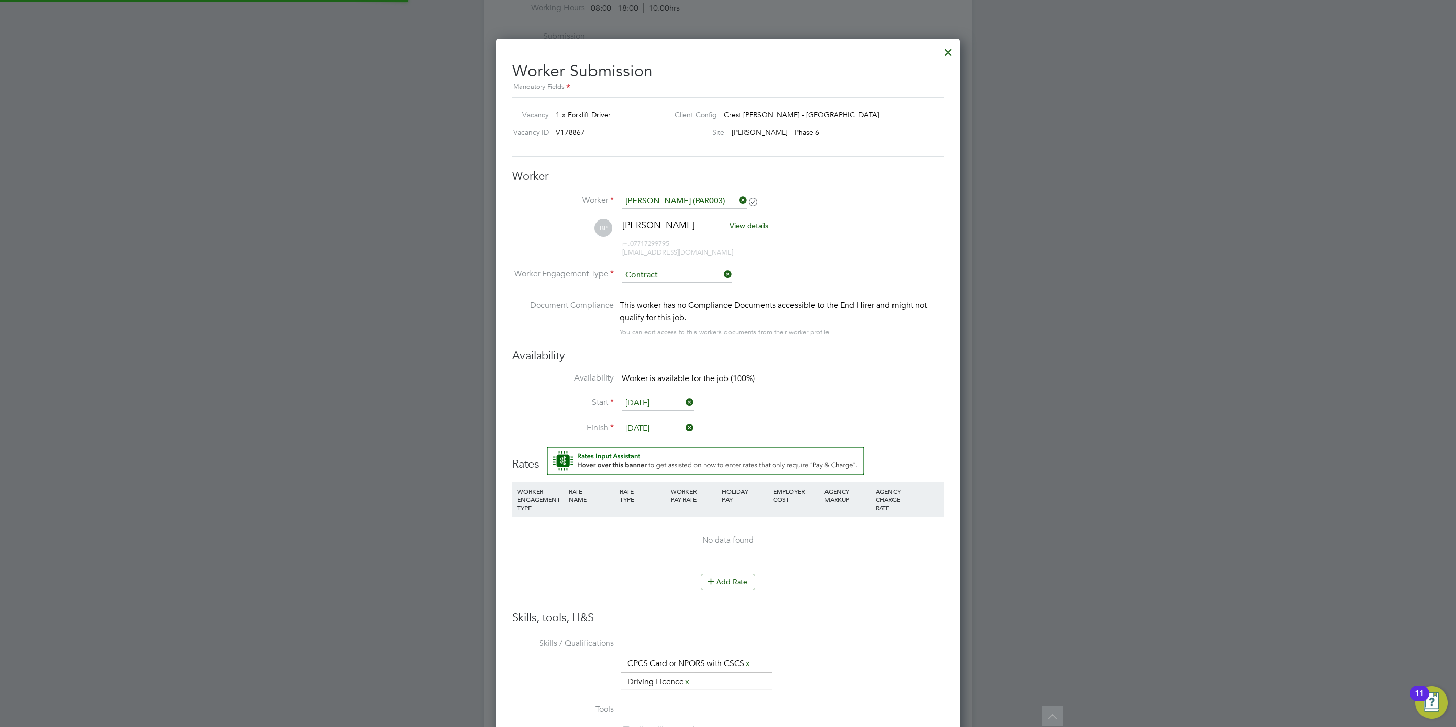
click at [663, 266] on li "BP Basil Parker View details m: 07717299795 basilparker@hotmail.com" at bounding box center [728, 243] width 432 height 48
click at [662, 277] on input at bounding box center [677, 275] width 110 height 15
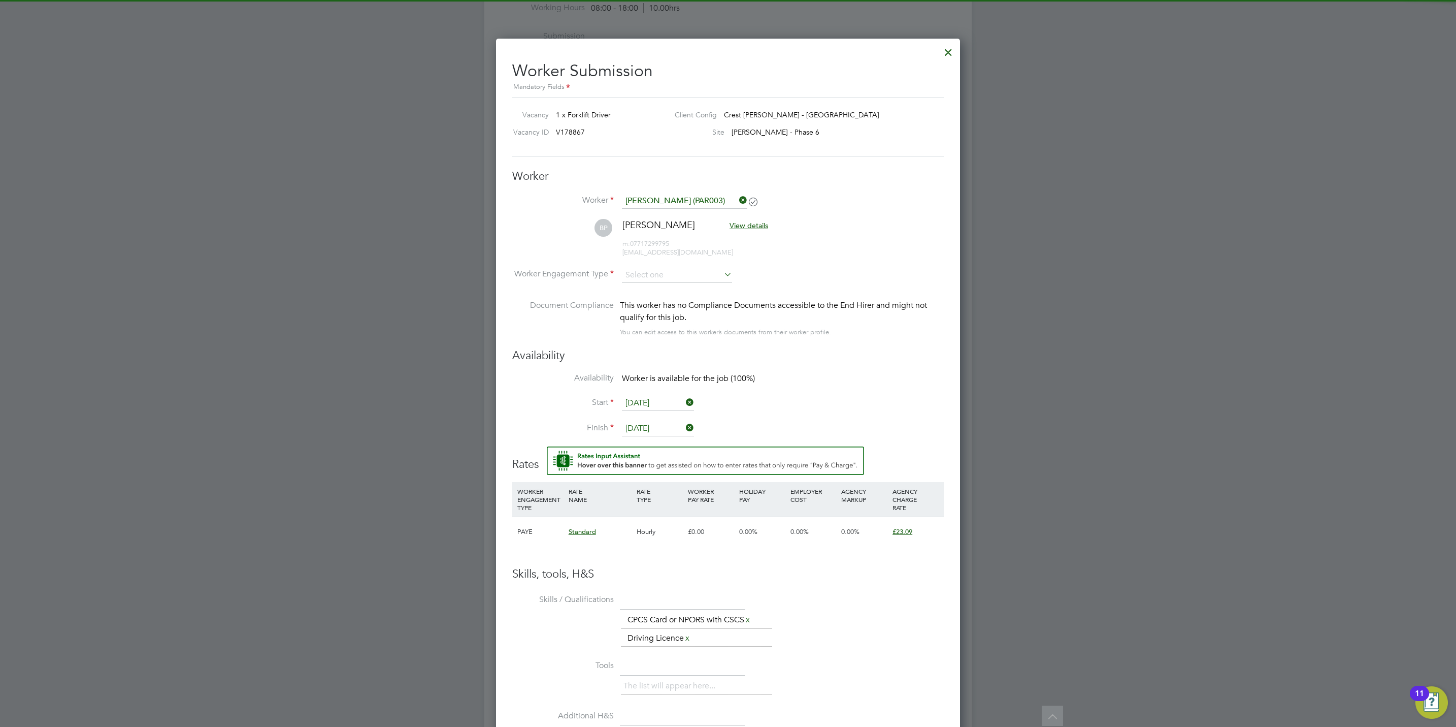
click at [662, 304] on li "PAYE" at bounding box center [677, 302] width 111 height 13
type input "PAYE"
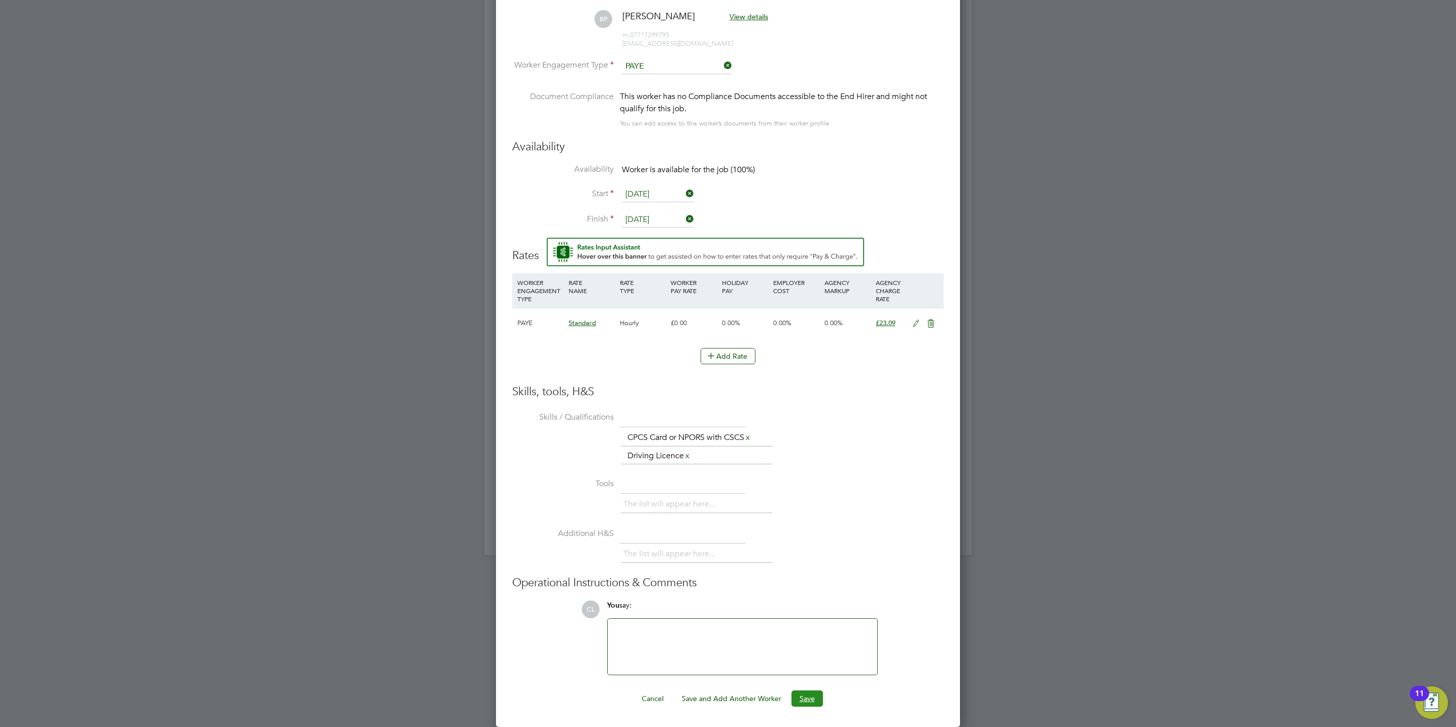
click at [794, 700] on button "Save" at bounding box center [807, 698] width 31 height 16
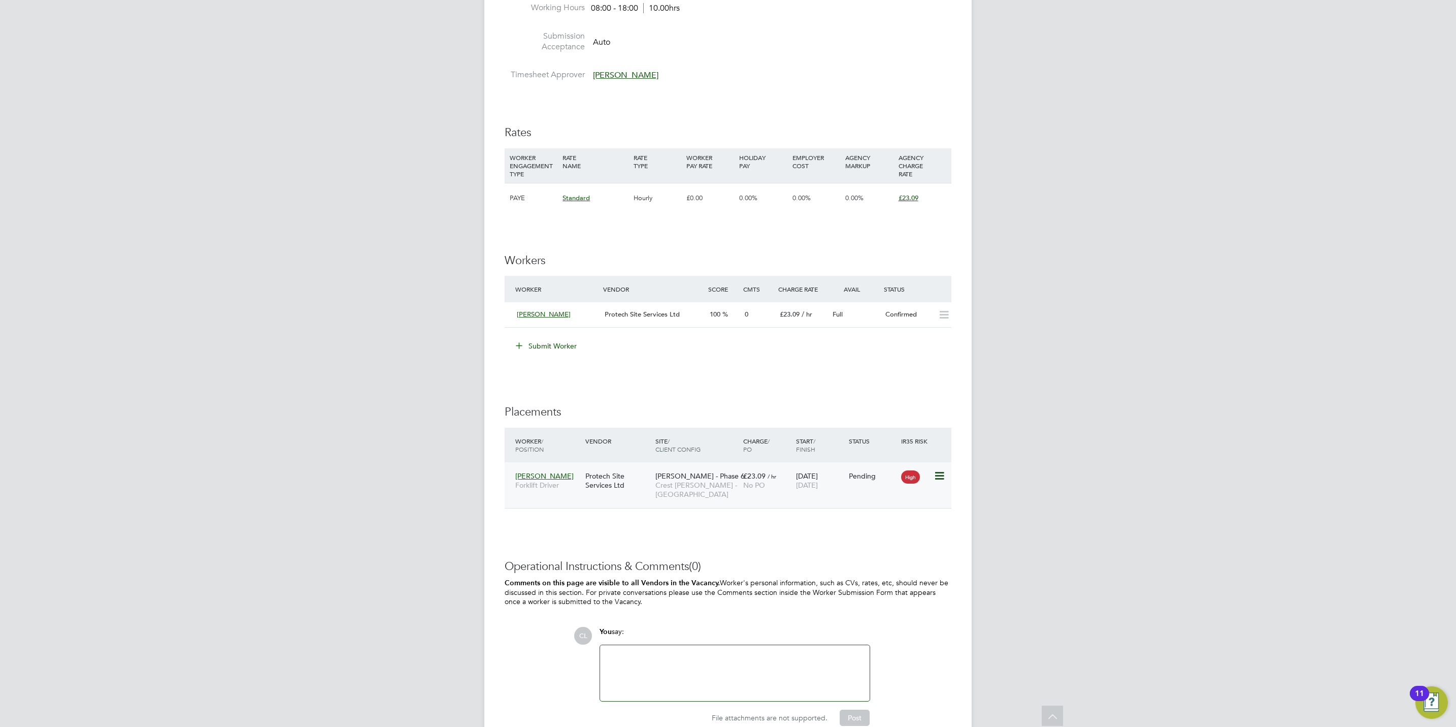
click at [941, 475] on icon at bounding box center [939, 476] width 10 height 12
click at [890, 541] on li "Start" at bounding box center [907, 540] width 72 height 14
type input "[PERSON_NAME]"
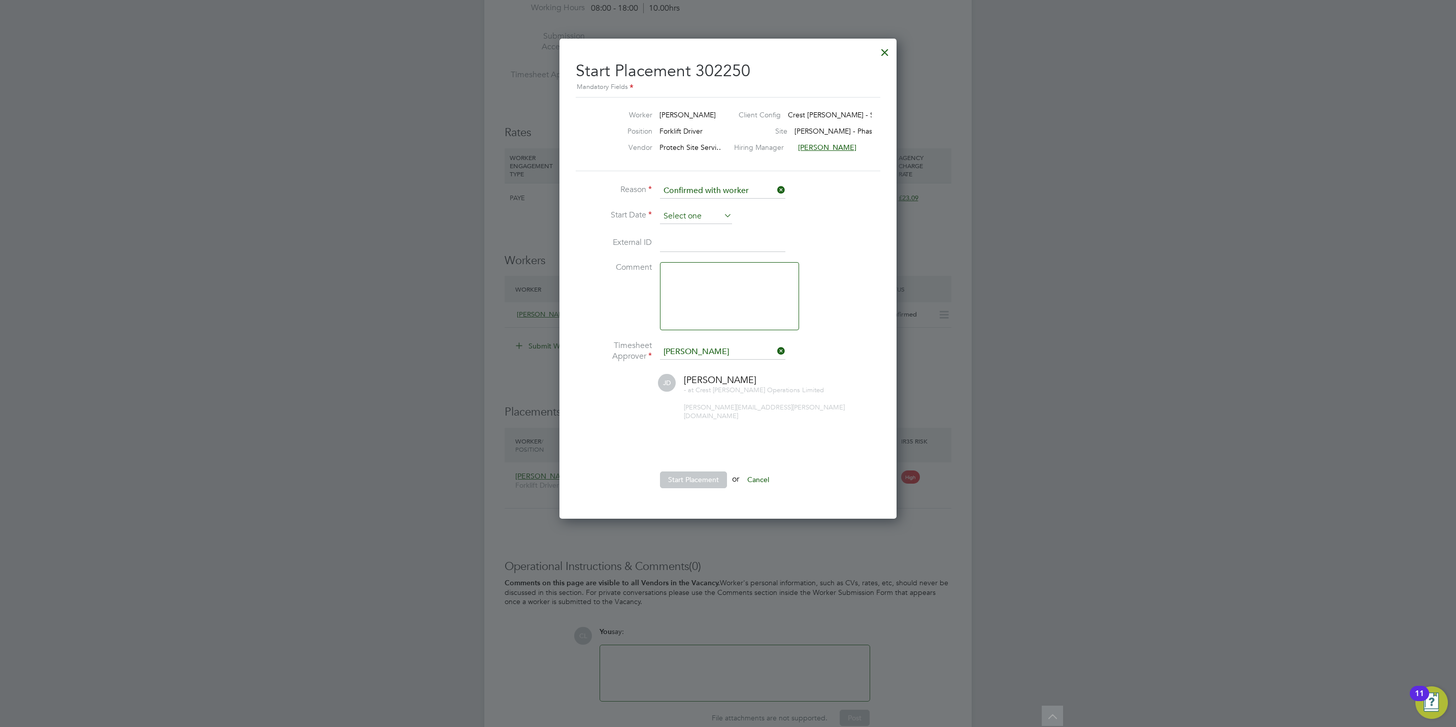
click at [698, 210] on input at bounding box center [696, 216] width 72 height 15
click at [675, 275] on span "11" at bounding box center [676, 267] width 19 height 19
type input "[DATE]"
click at [674, 489] on li "Start Placement or Cancel" at bounding box center [728, 484] width 305 height 26
click at [678, 475] on button "Start Placement" at bounding box center [693, 479] width 67 height 16
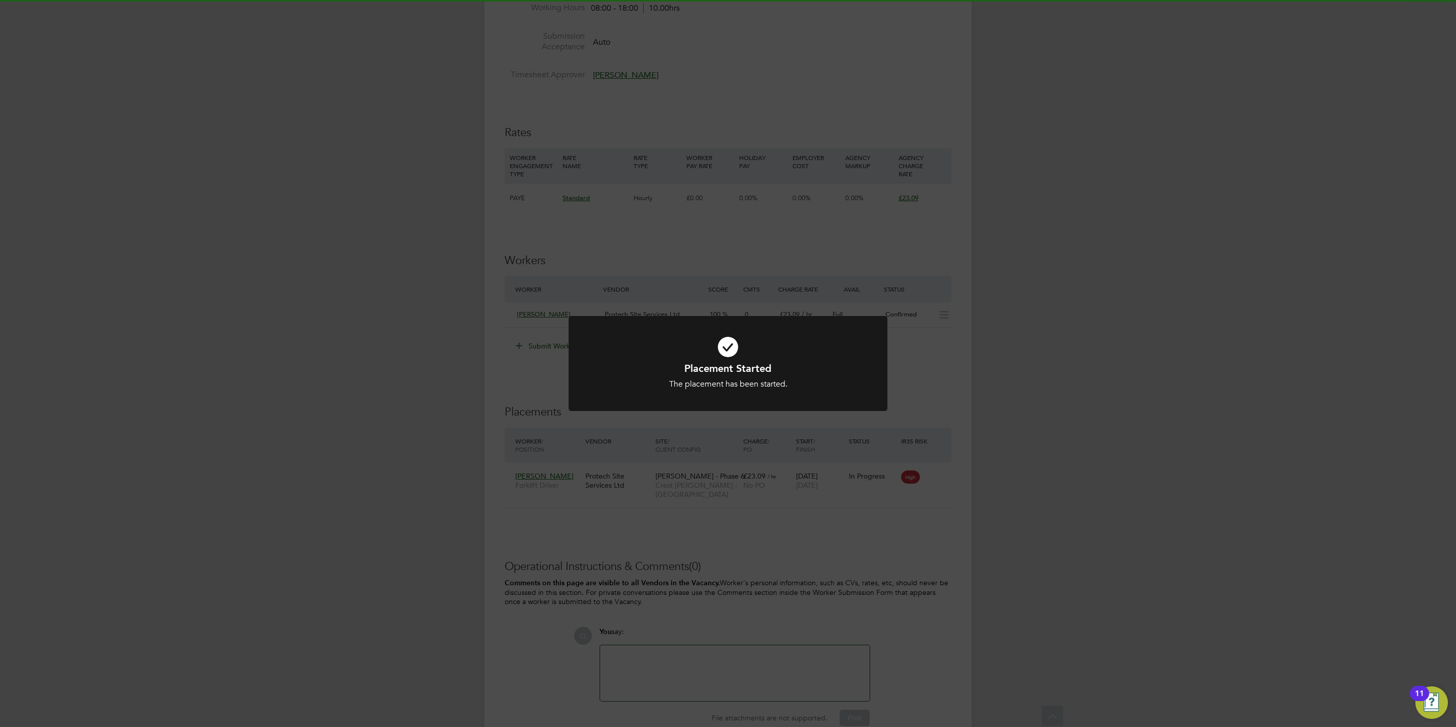
click at [788, 247] on div "Placement Started The placement has been started. Cancel Okay" at bounding box center [728, 363] width 1456 height 727
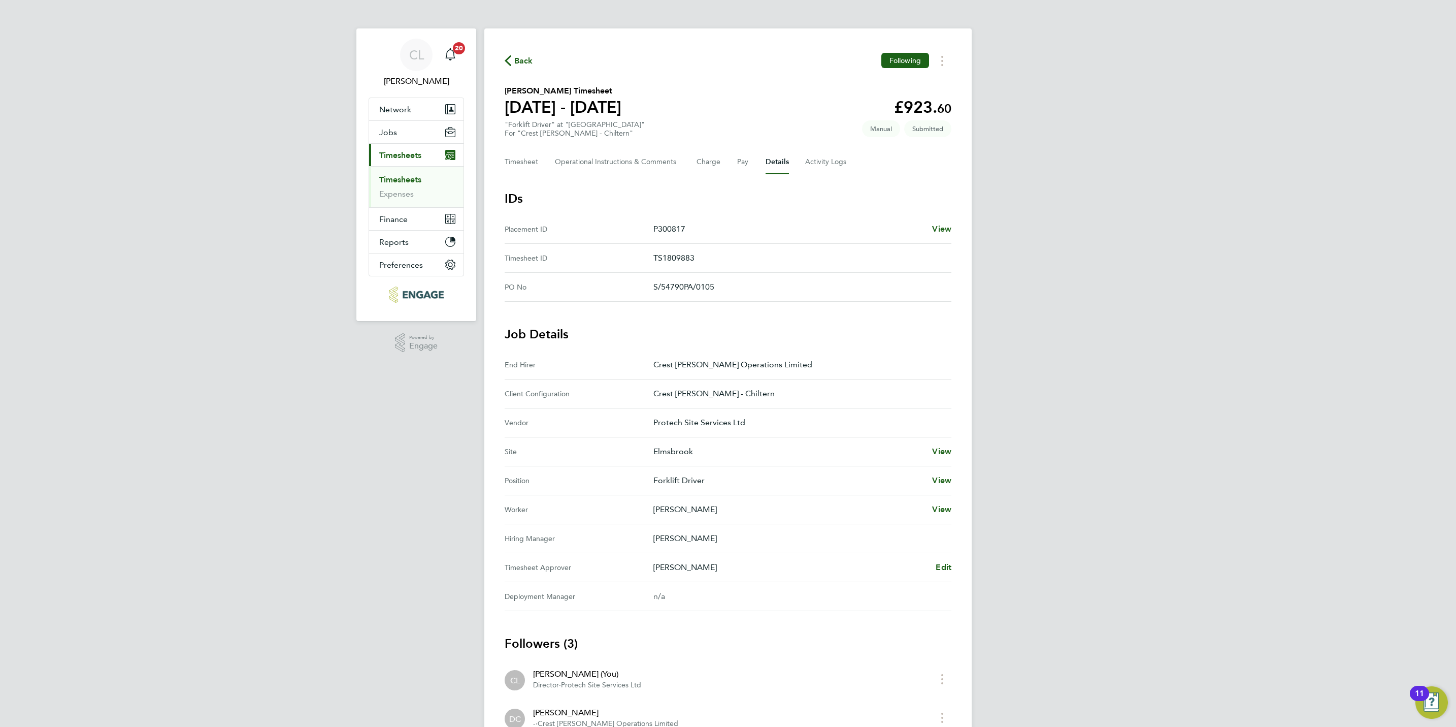
click at [387, 183] on link "Timesheets" at bounding box center [400, 180] width 42 height 10
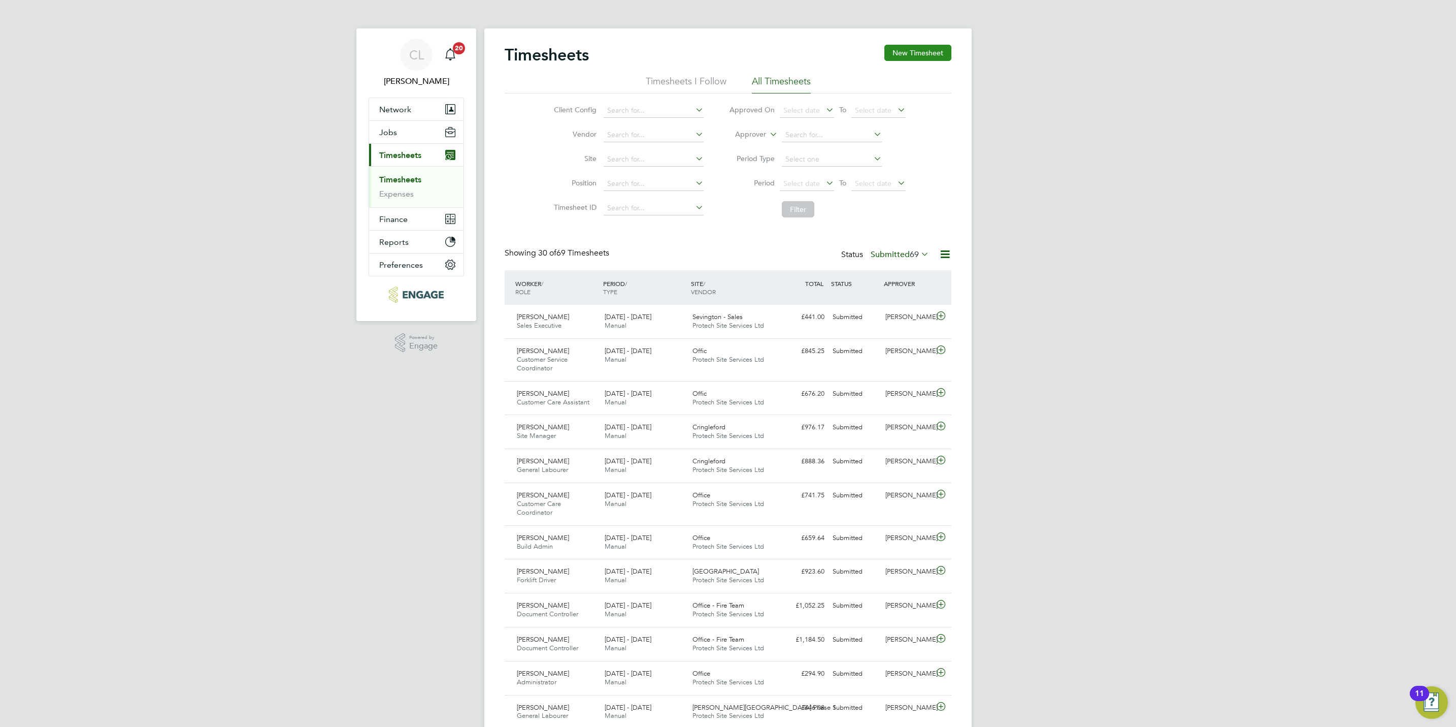
click at [921, 54] on button "New Timesheet" at bounding box center [918, 53] width 67 height 16
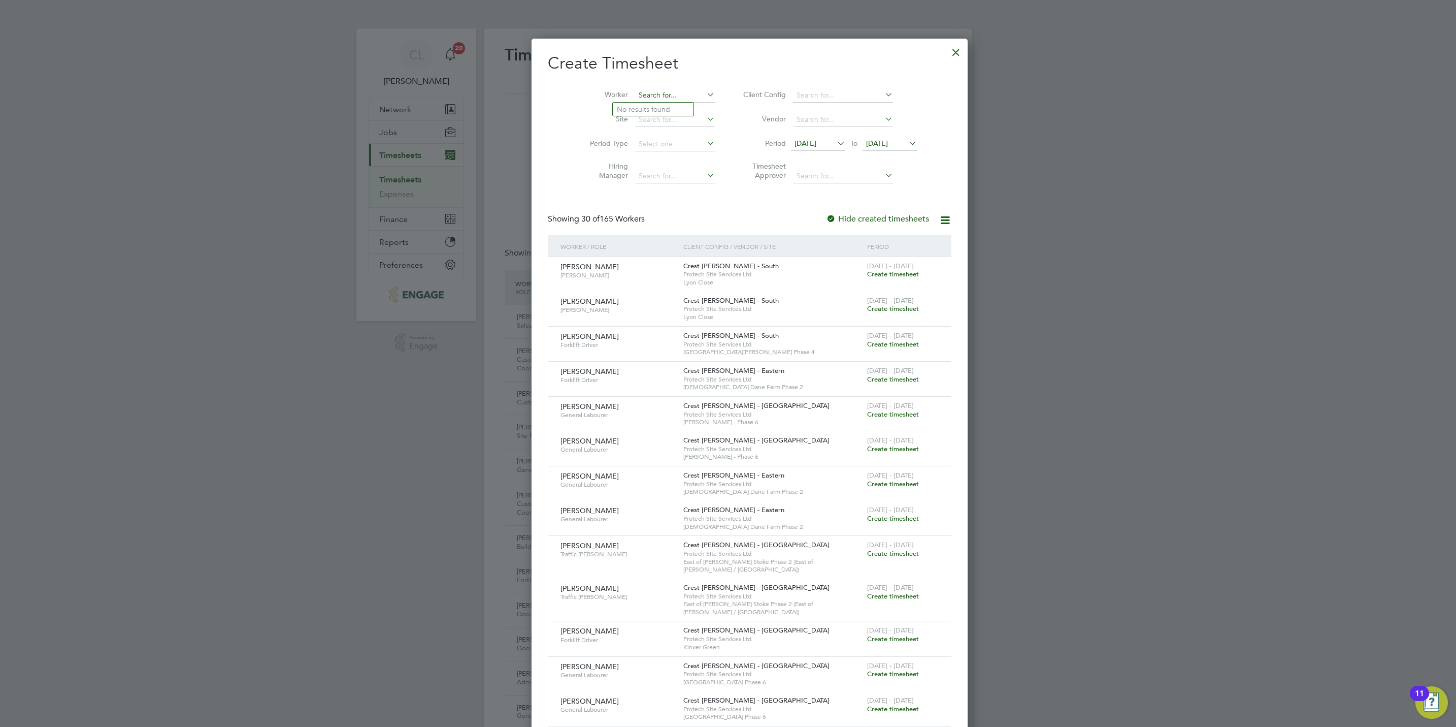
click at [649, 88] on input at bounding box center [675, 95] width 80 height 14
click at [657, 106] on li "[PERSON_NAME] ttell" at bounding box center [658, 110] width 90 height 14
type input "[PERSON_NAME]"
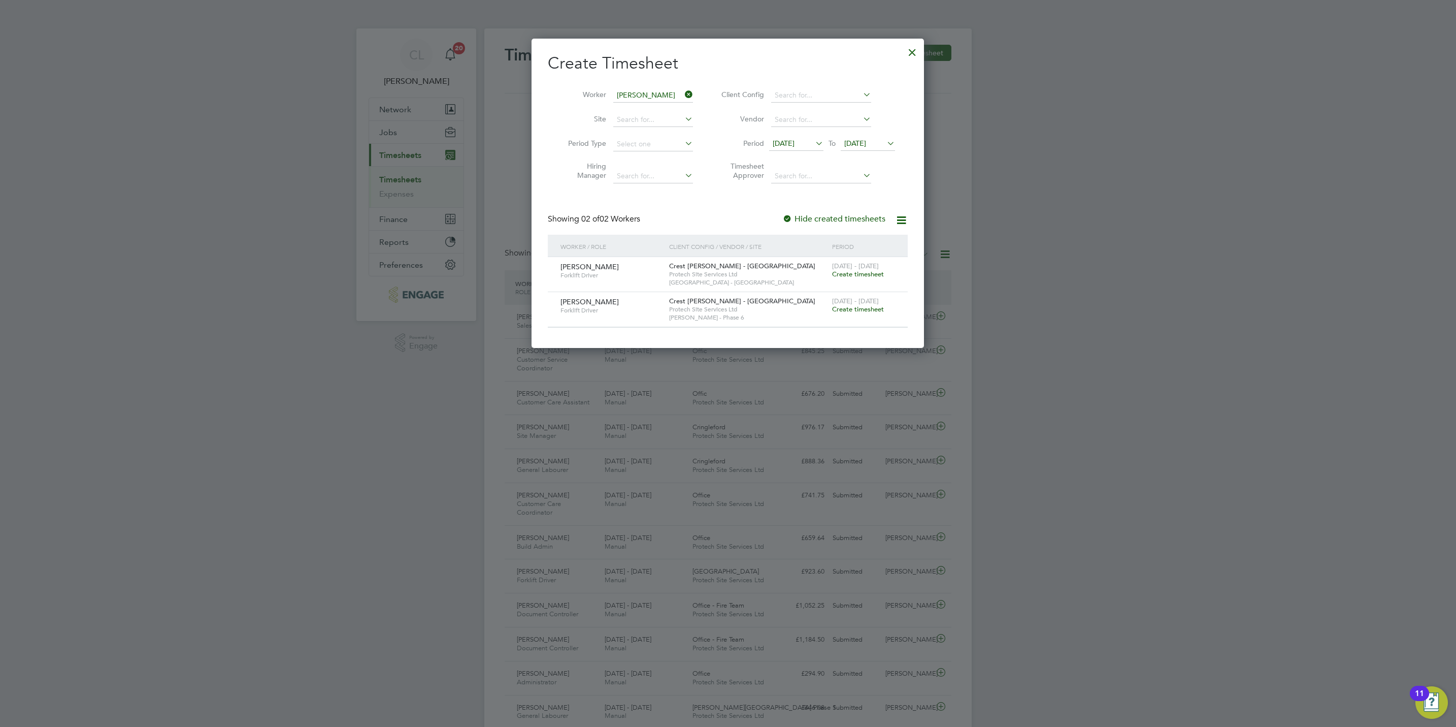
click at [860, 315] on div "[DATE] - [DATE] Create timesheet" at bounding box center [864, 305] width 68 height 27
click at [858, 304] on span "[DATE] - [DATE]" at bounding box center [855, 301] width 47 height 9
click at [858, 305] on div "[DATE] - [DATE] Create timesheet" at bounding box center [864, 305] width 68 height 27
drag, startPoint x: 858, startPoint y: 305, endPoint x: 864, endPoint y: 310, distance: 7.6
click at [864, 310] on span "Create timesheet" at bounding box center [858, 309] width 52 height 9
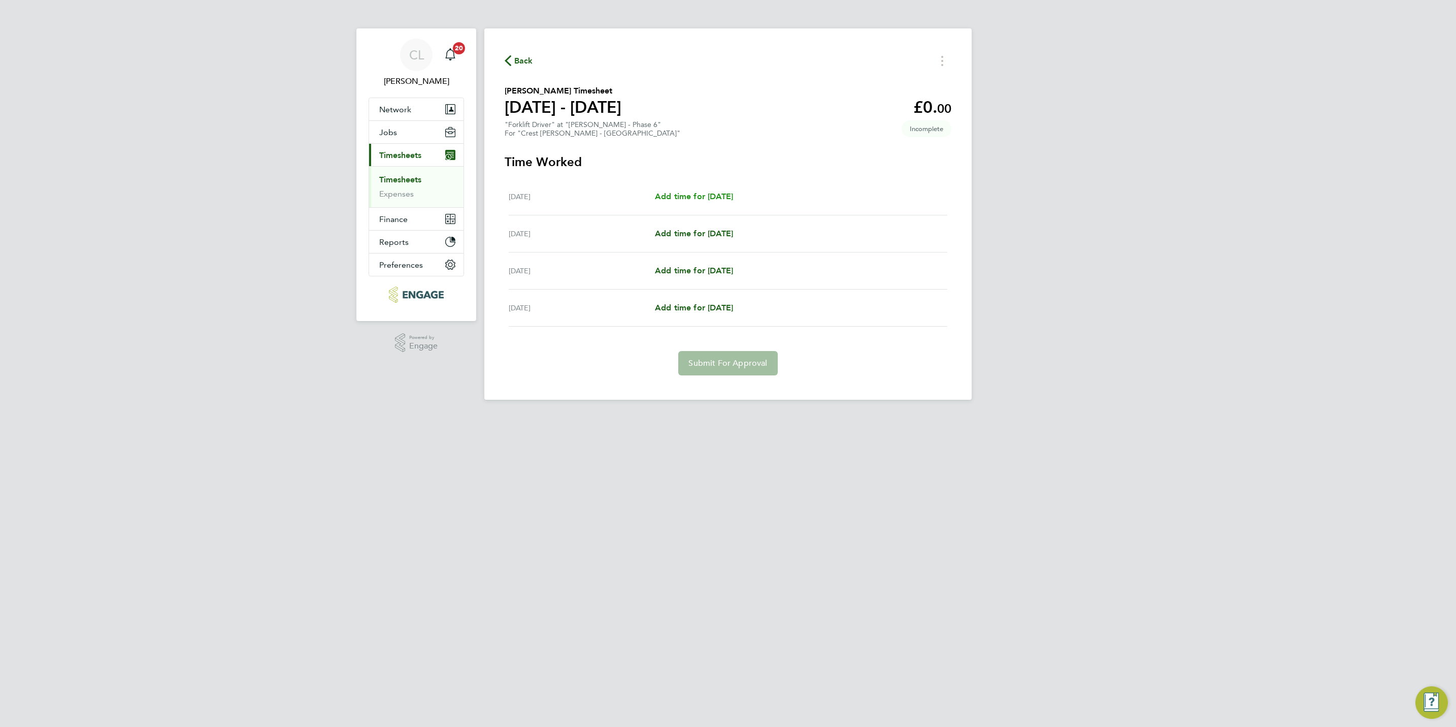
click at [675, 200] on span "Add time for [DATE]" at bounding box center [694, 196] width 78 height 10
select select "15"
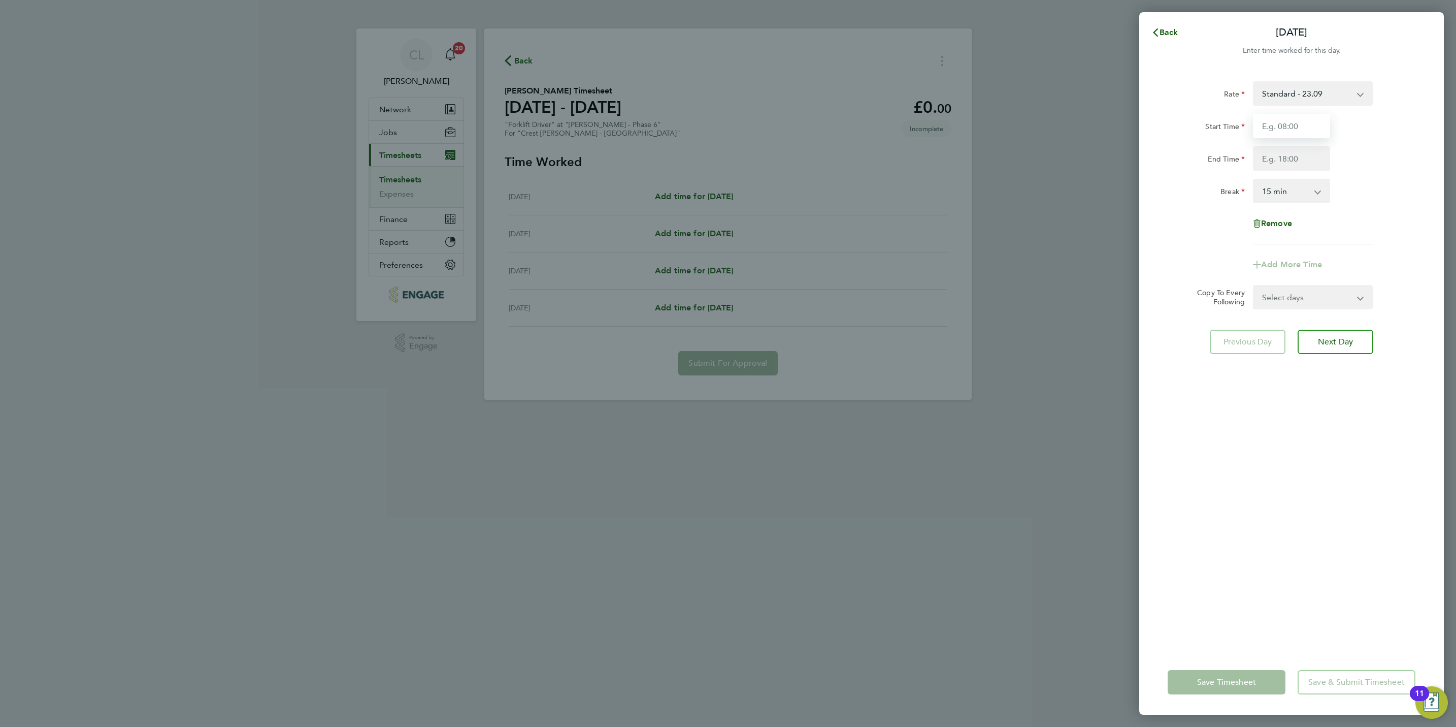
click at [1272, 133] on input "Start Time" at bounding box center [1291, 126] width 77 height 24
type input "07:30"
type input "16:30"
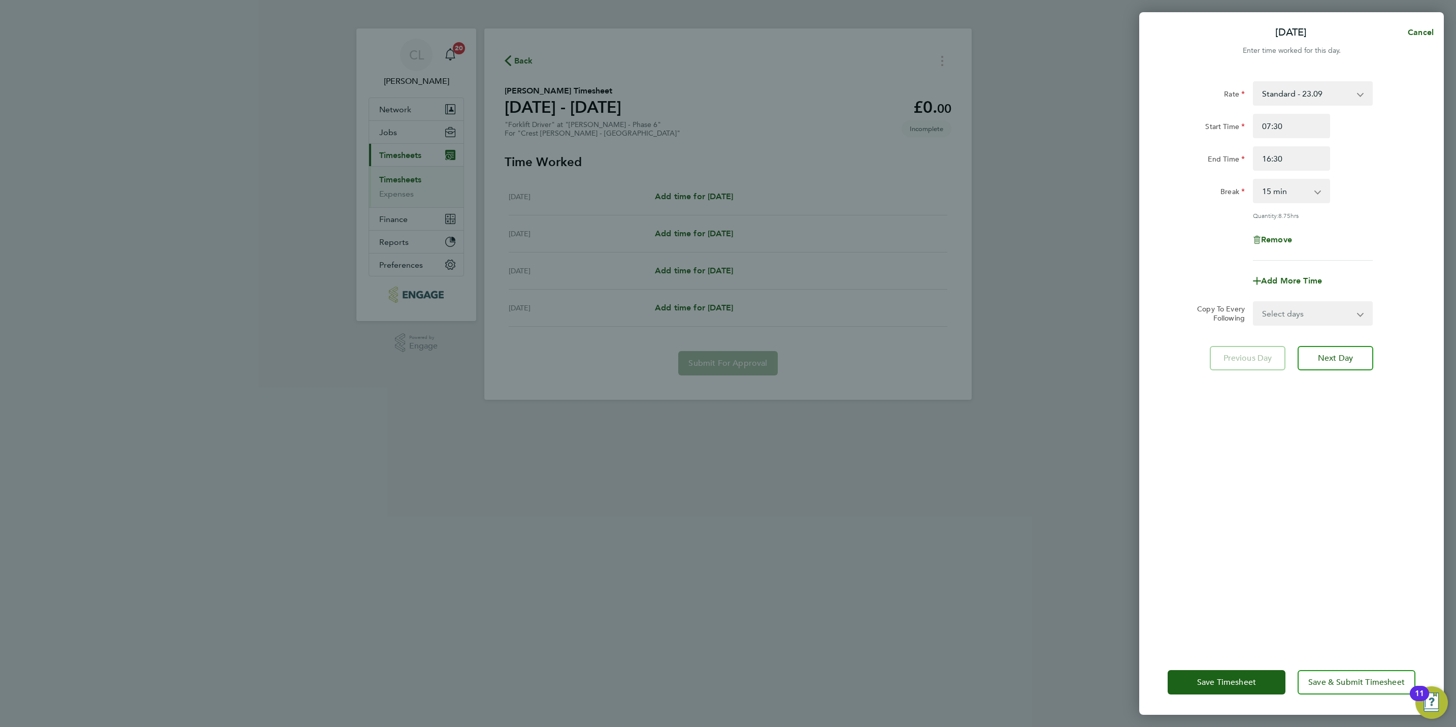
click at [1293, 183] on select "0 min 15 min 30 min 45 min 60 min 75 min 90 min" at bounding box center [1285, 191] width 63 height 22
select select "30"
click at [1254, 180] on select "0 min 15 min 30 min 45 min 60 min 75 min 90 min" at bounding box center [1285, 191] width 63 height 22
click at [1308, 302] on select "Select days Day Wednesday Thursday Friday" at bounding box center [1307, 313] width 107 height 22
select select "WED"
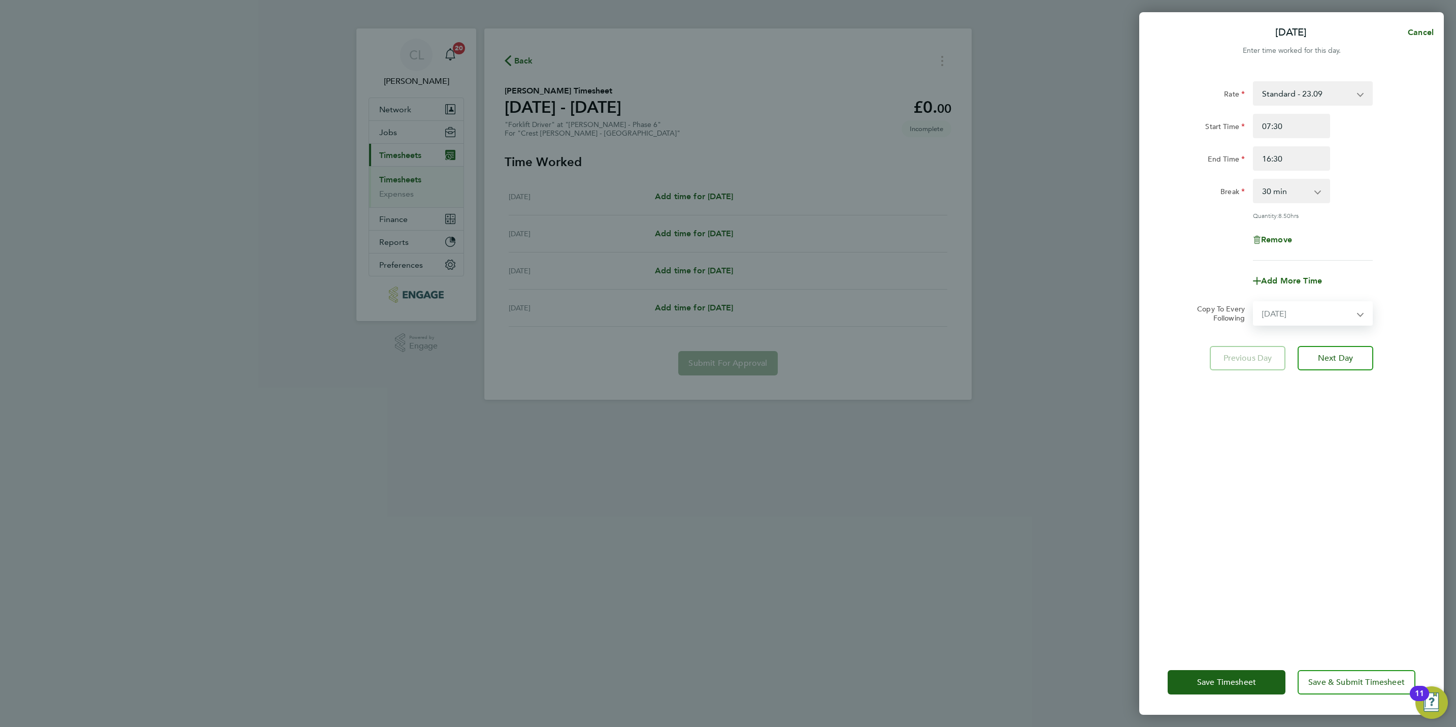
click at [1254, 302] on select "Select days Day Wednesday Thursday Friday" at bounding box center [1307, 313] width 107 height 22
select select "2025-08-22"
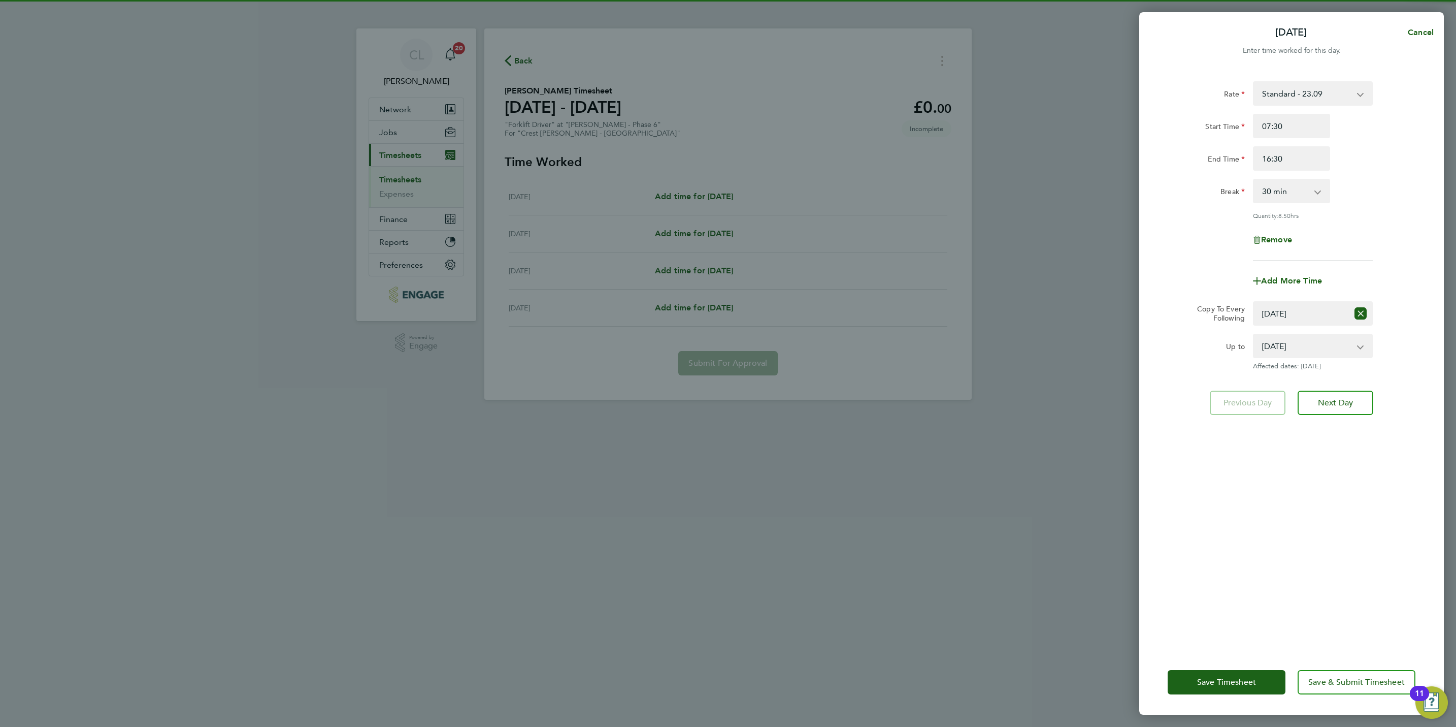
click at [1336, 416] on div "Rate Standard - 23.09 Start Time 07:30 End Time 16:30 Break 0 min 15 min 30 min…" at bounding box center [1291, 359] width 305 height 580
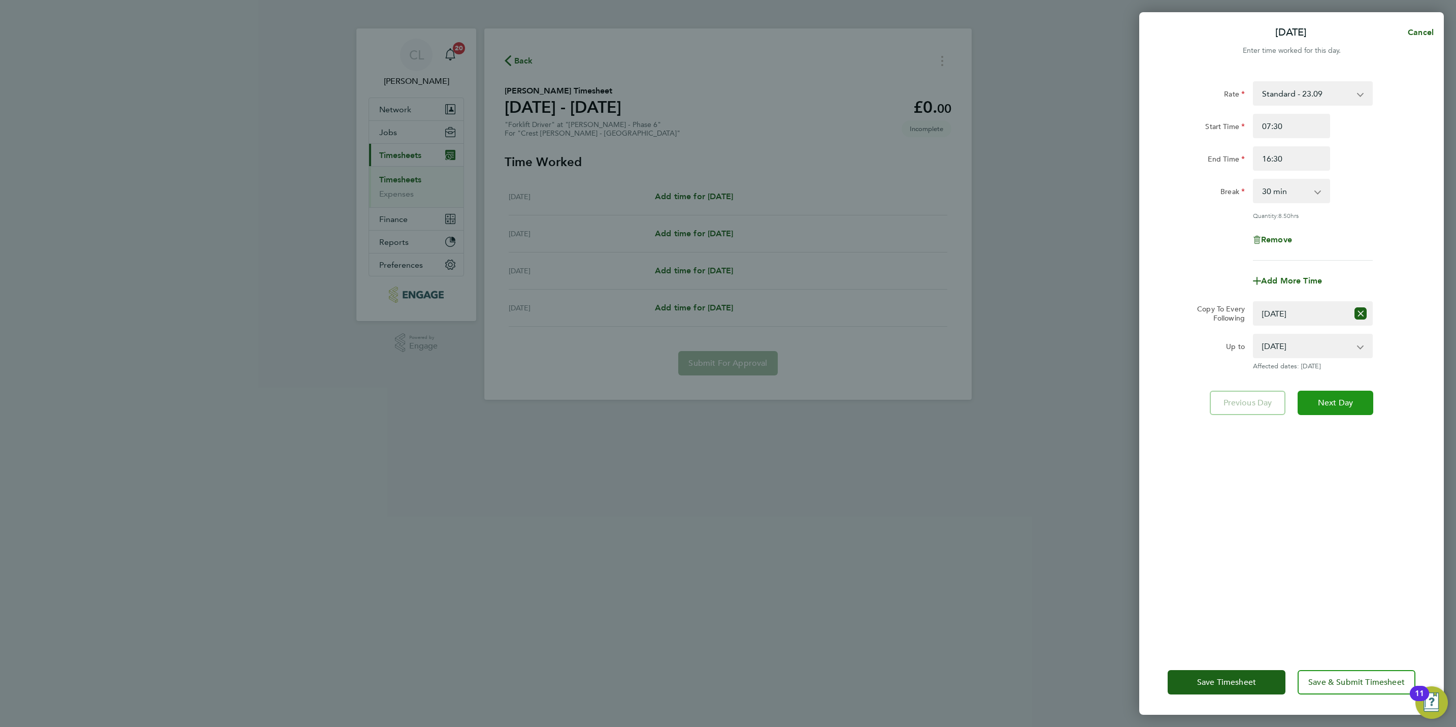
drag, startPoint x: 1342, startPoint y: 398, endPoint x: 1338, endPoint y: 379, distance: 19.2
click at [1344, 398] on span "Next Day" at bounding box center [1335, 403] width 35 height 10
click at [1312, 317] on select "Select days Day Wednesday Thursday Friday" at bounding box center [1301, 313] width 94 height 22
select select "30"
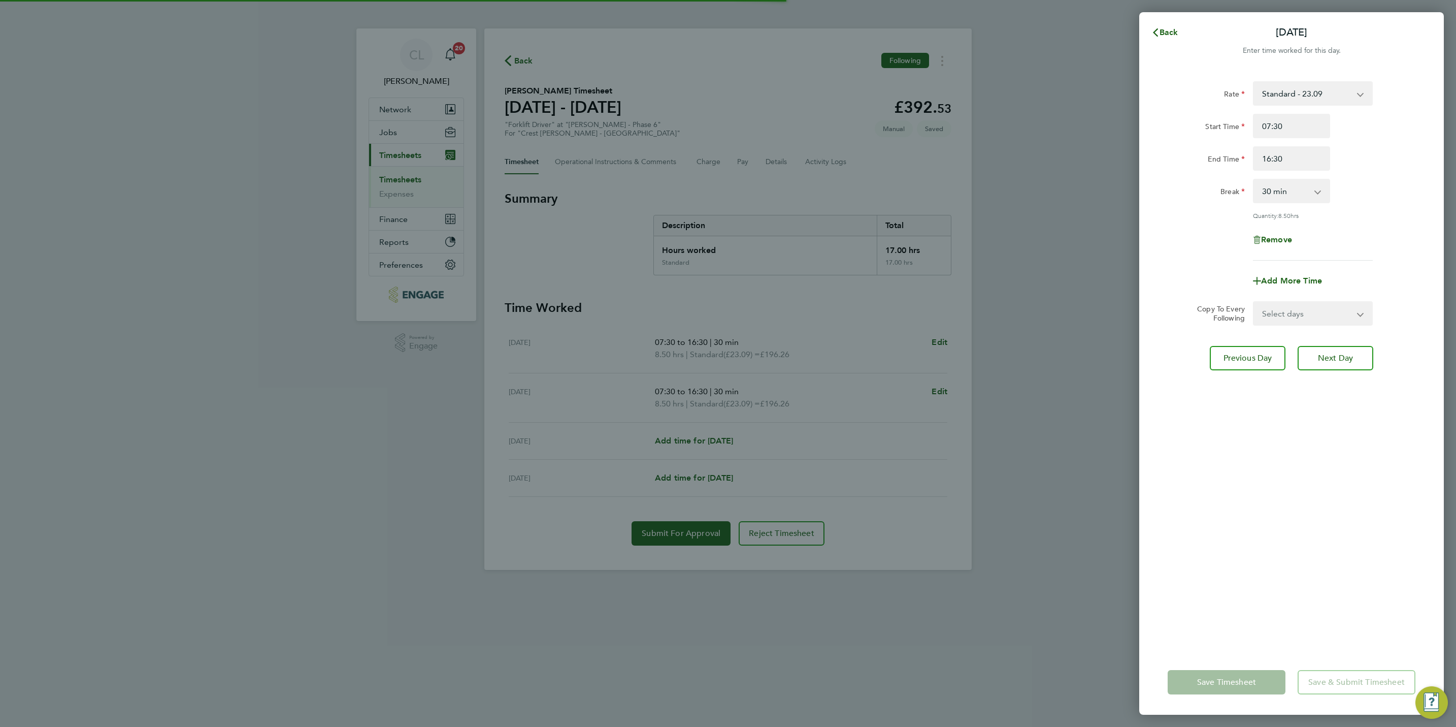
click at [1300, 320] on select "Select days Day Thursday Friday" at bounding box center [1307, 313] width 107 height 22
select select "THU"
click at [1254, 302] on select "Select days Day Thursday Friday" at bounding box center [1307, 313] width 107 height 22
select select "2025-08-22"
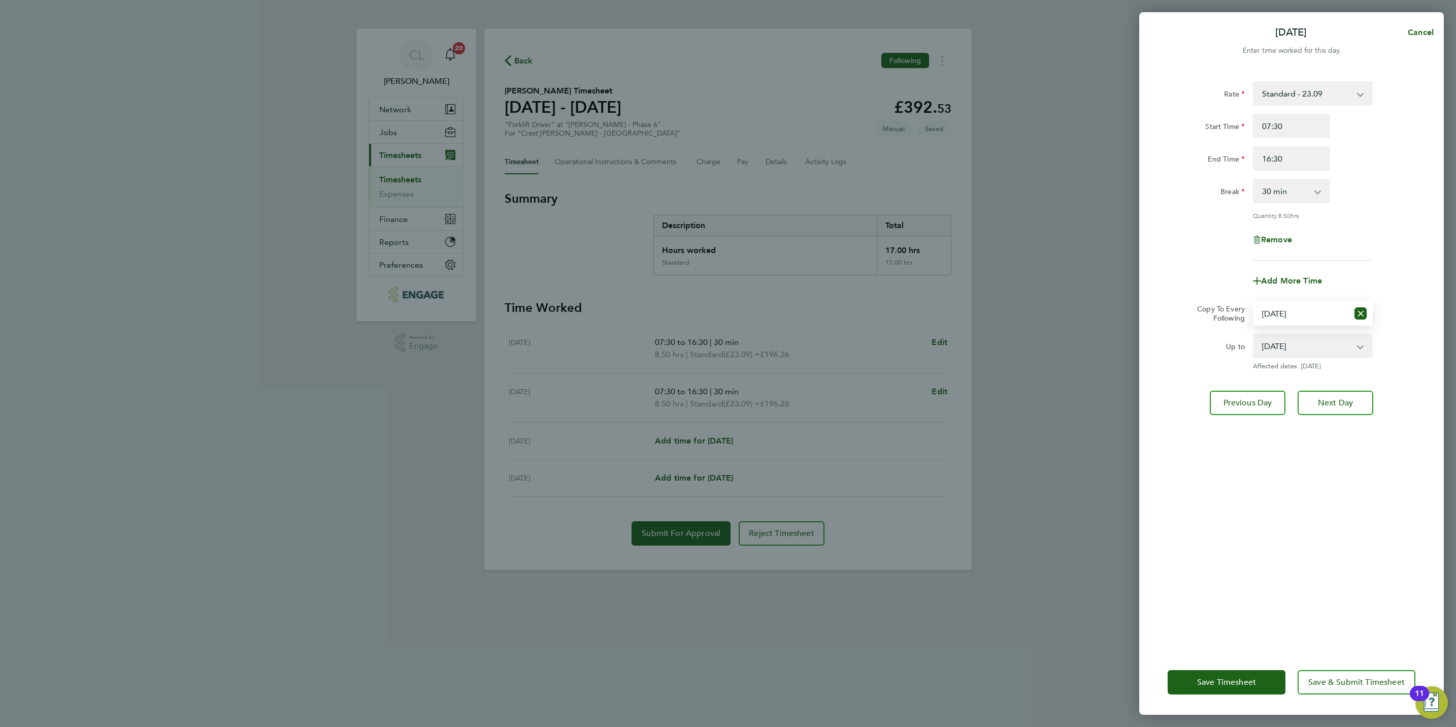
click at [1336, 413] on div "Rate Standard - 23.09 Start Time 07:30 End Time 16:30 Break 0 min 15 min 30 min…" at bounding box center [1291, 359] width 305 height 580
click at [1336, 404] on span "Next Day" at bounding box center [1335, 403] width 35 height 10
select select "0: null"
select select "30"
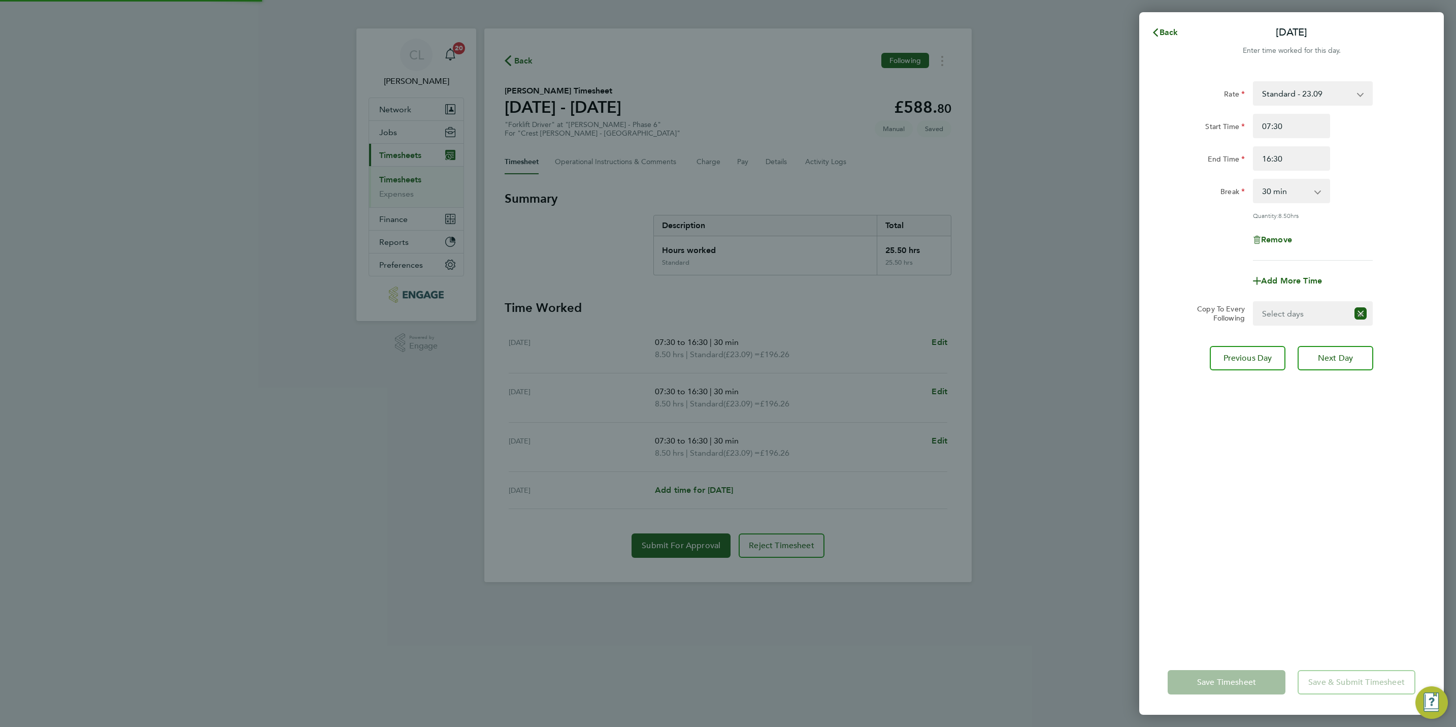
drag, startPoint x: 1294, startPoint y: 307, endPoint x: 1290, endPoint y: 311, distance: 5.4
click at [1293, 307] on select "Select days Friday" at bounding box center [1301, 313] width 94 height 22
select select "FRI"
click at [1254, 302] on select "Select days Friday" at bounding box center [1307, 313] width 107 height 22
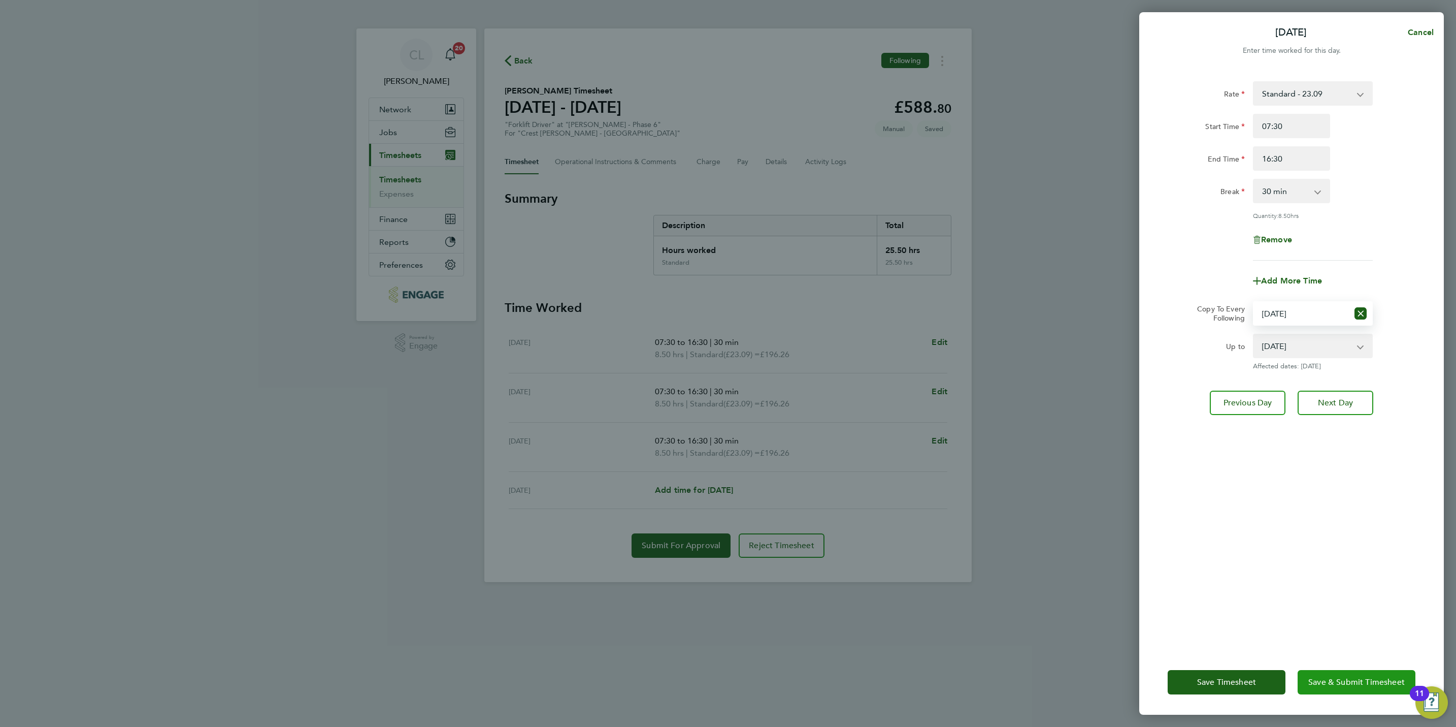
click at [1389, 690] on button "Save & Submit Timesheet" at bounding box center [1357, 682] width 118 height 24
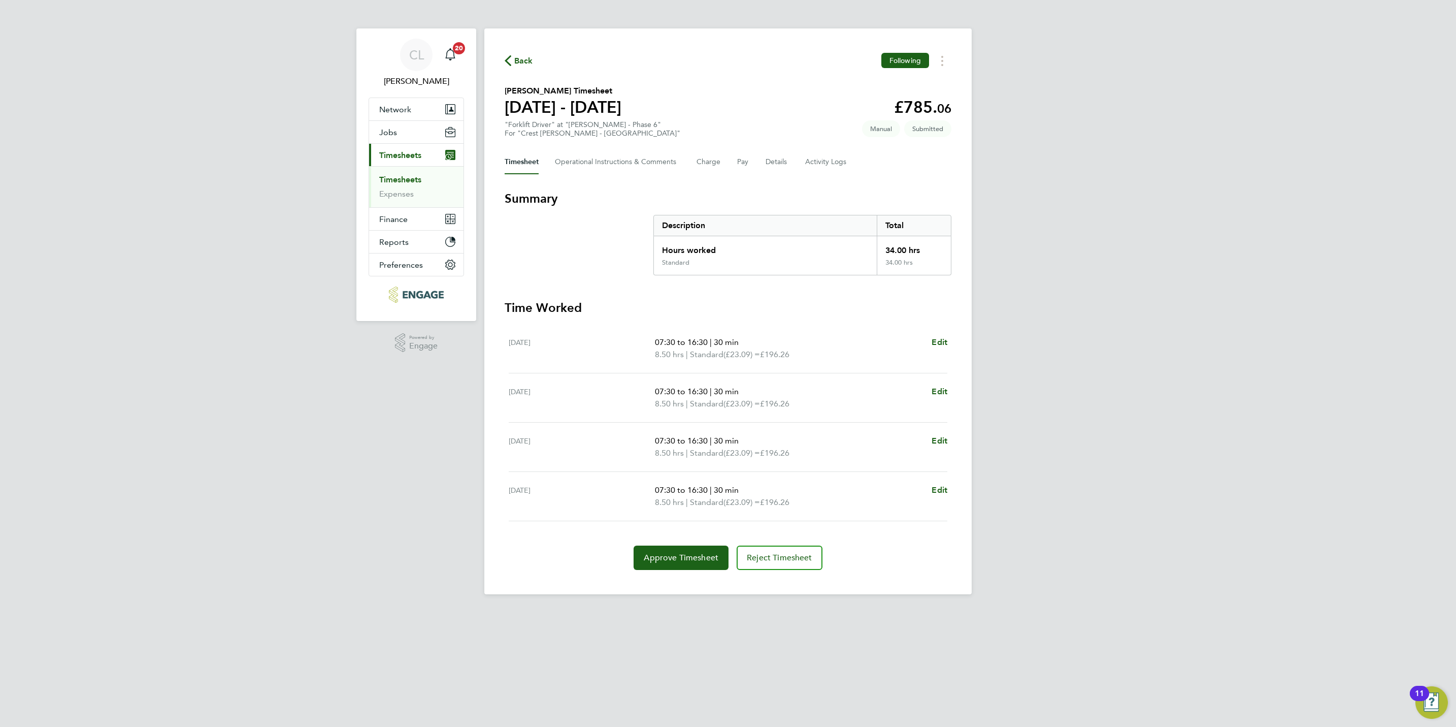
click at [520, 61] on span "Back" at bounding box center [523, 61] width 19 height 12
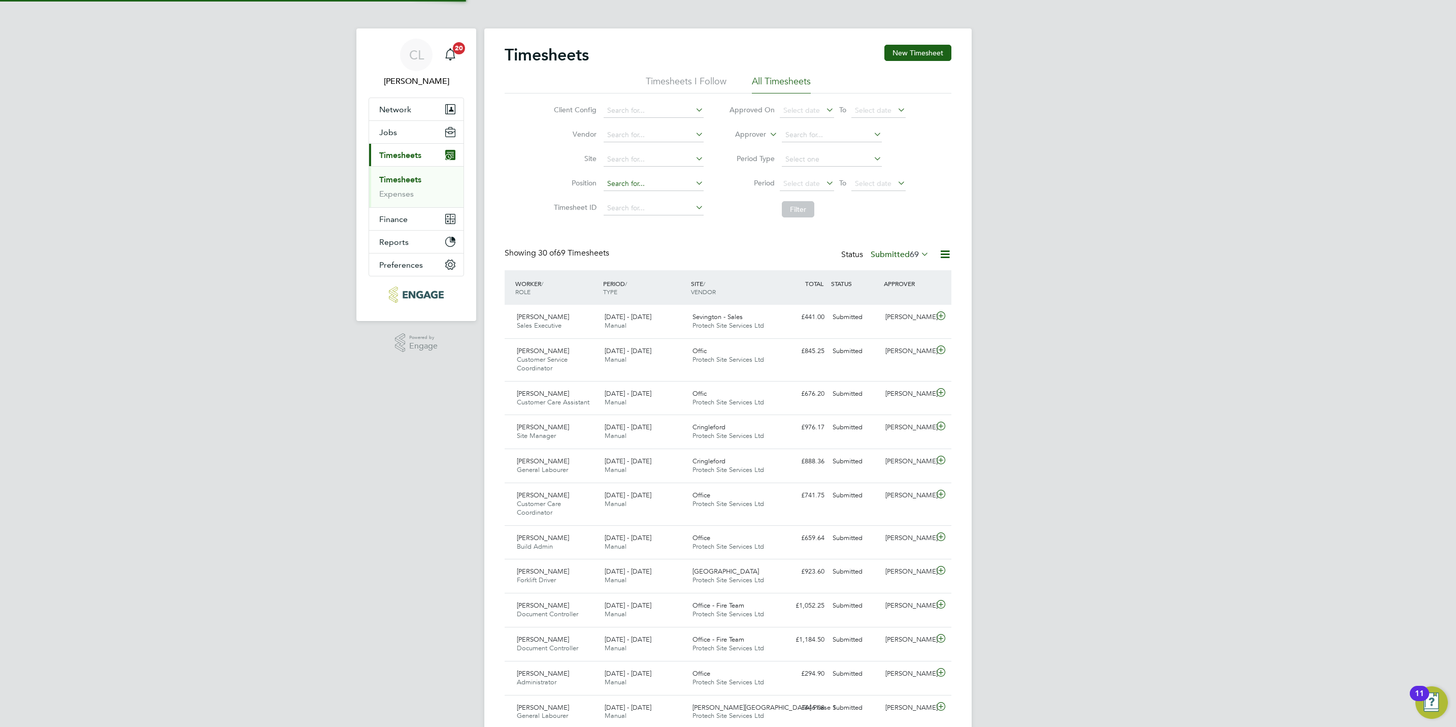
scroll to position [26, 88]
click at [903, 46] on button "New Timesheet" at bounding box center [918, 53] width 67 height 16
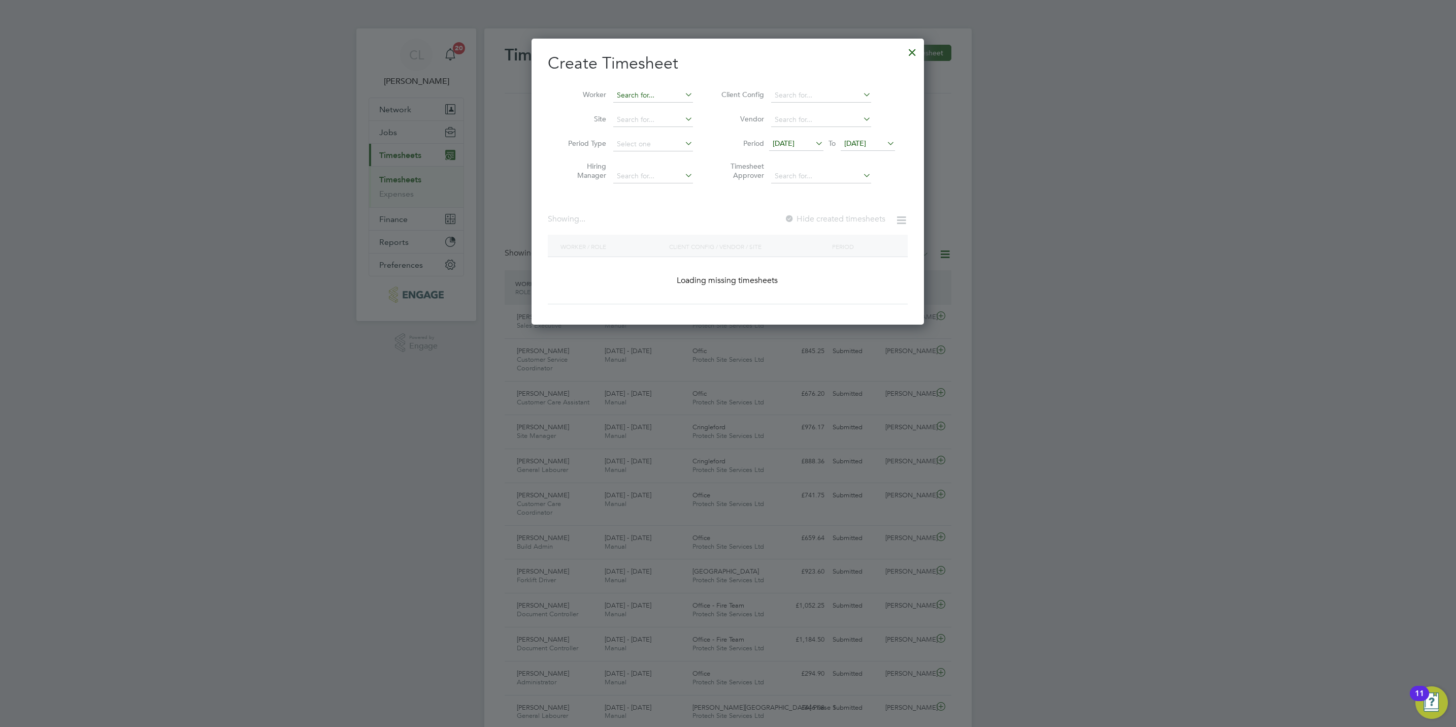
click at [625, 93] on input at bounding box center [653, 95] width 80 height 14
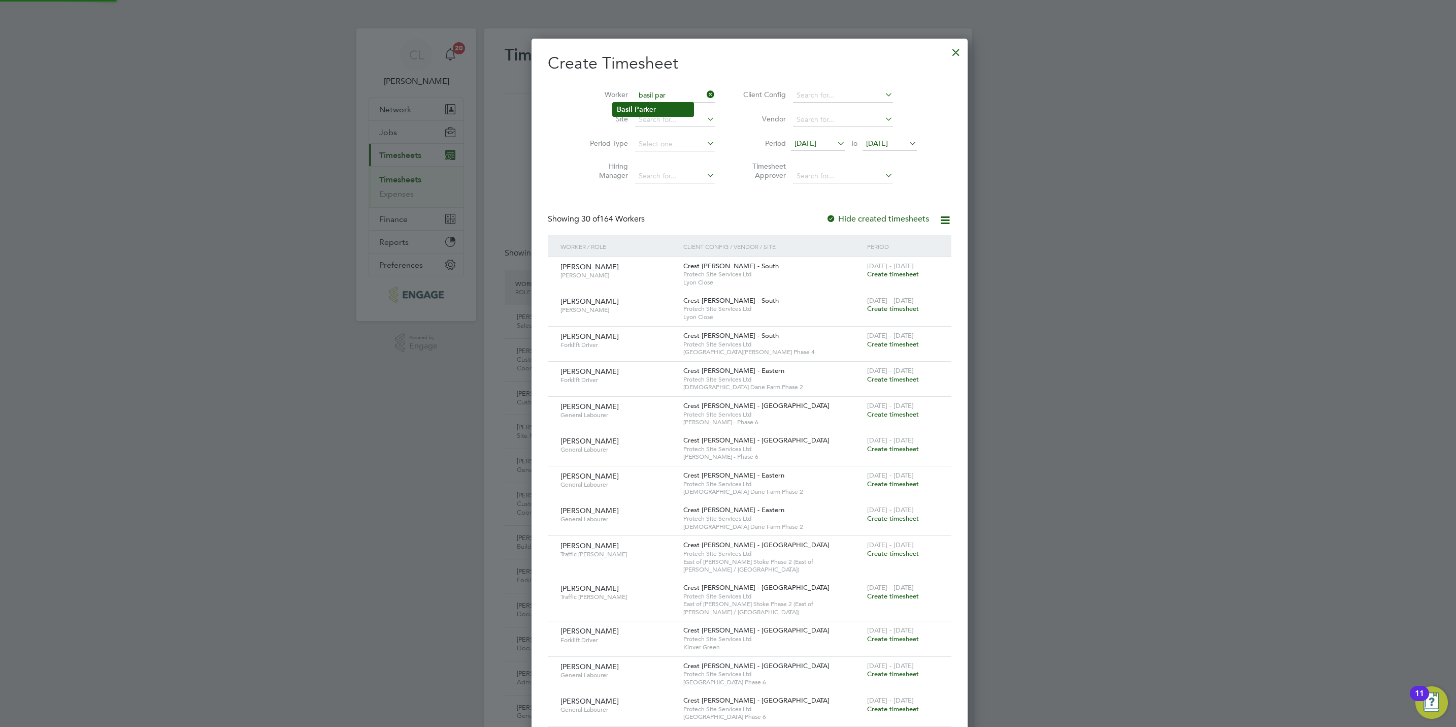
click at [666, 107] on li "Basil Par ker" at bounding box center [653, 110] width 81 height 14
type input "[PERSON_NAME]"
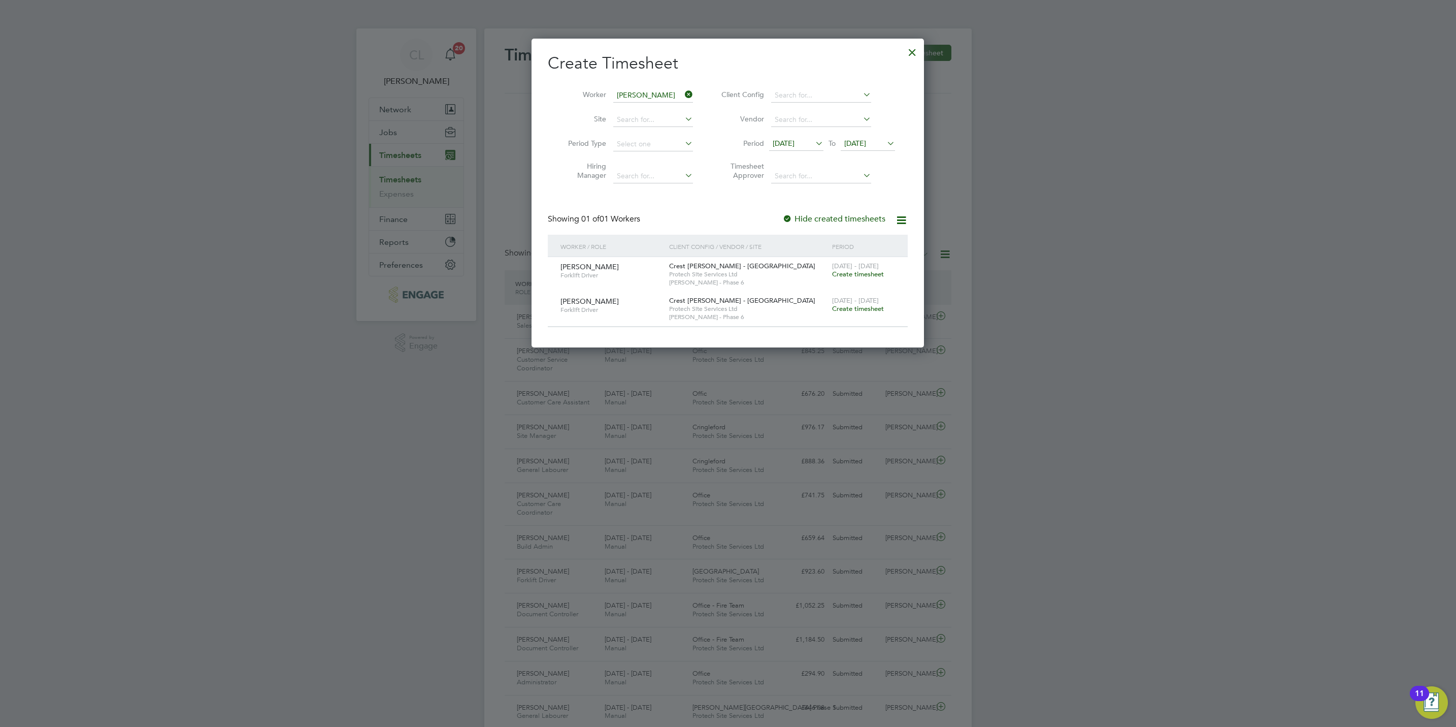
click at [865, 273] on span "Create timesheet" at bounding box center [858, 274] width 52 height 9
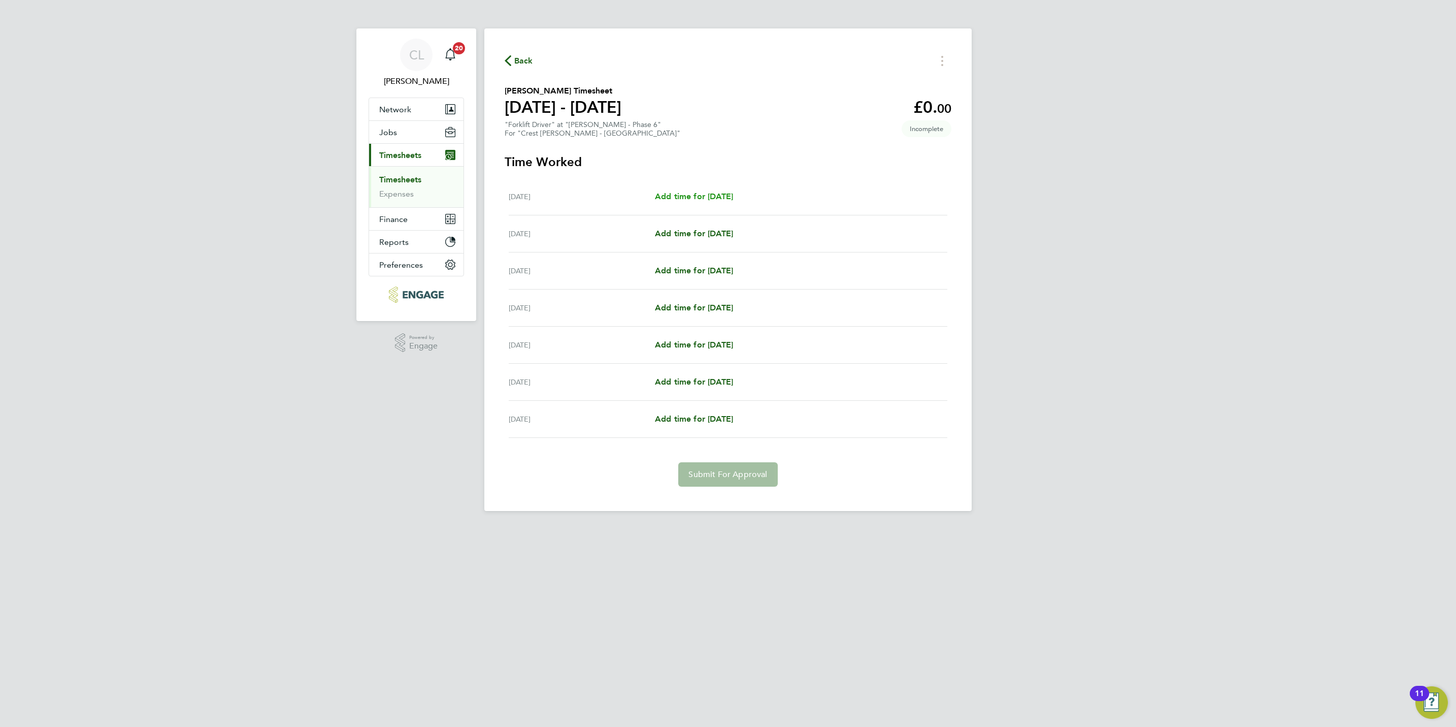
click at [733, 201] on link "Add time for [DATE]" at bounding box center [694, 196] width 78 height 12
select select "15"
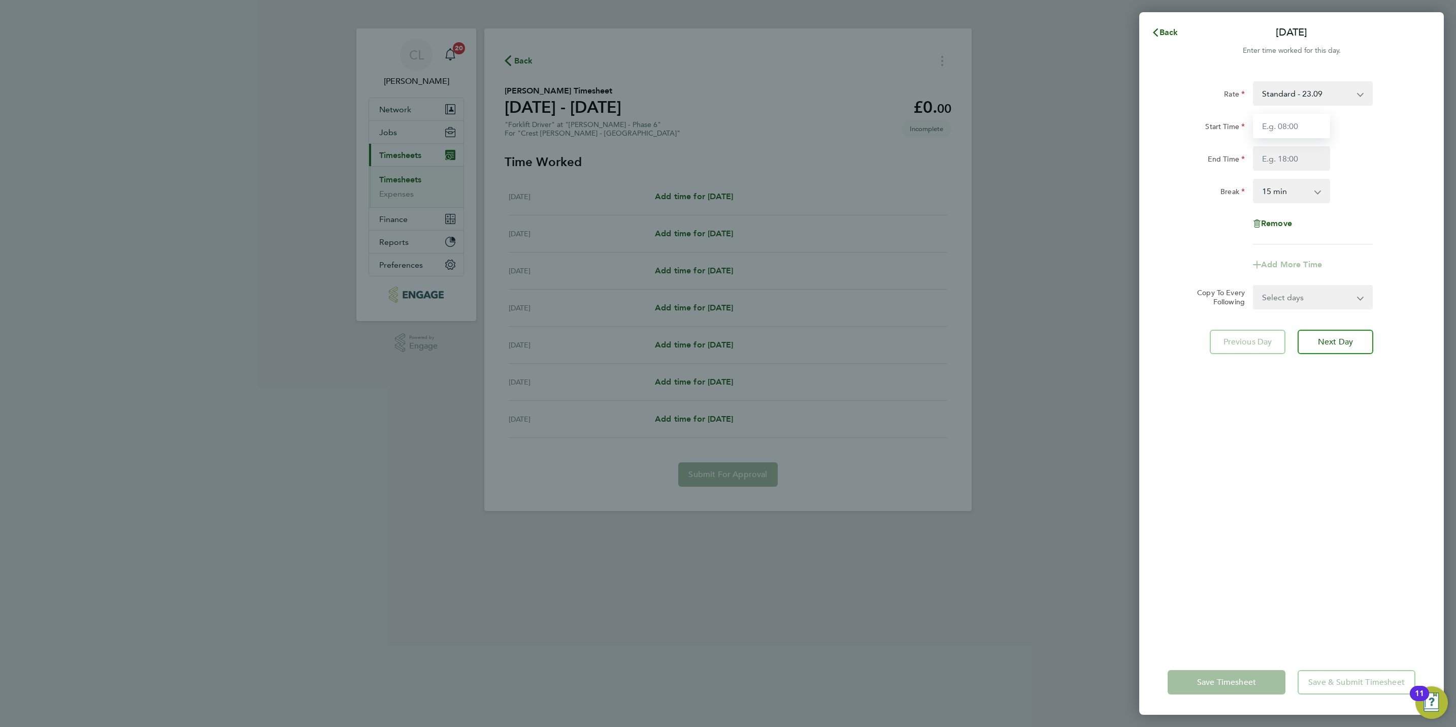
click at [1308, 129] on input "Start Time" at bounding box center [1291, 126] width 77 height 24
type input "07:30"
type input "16:30"
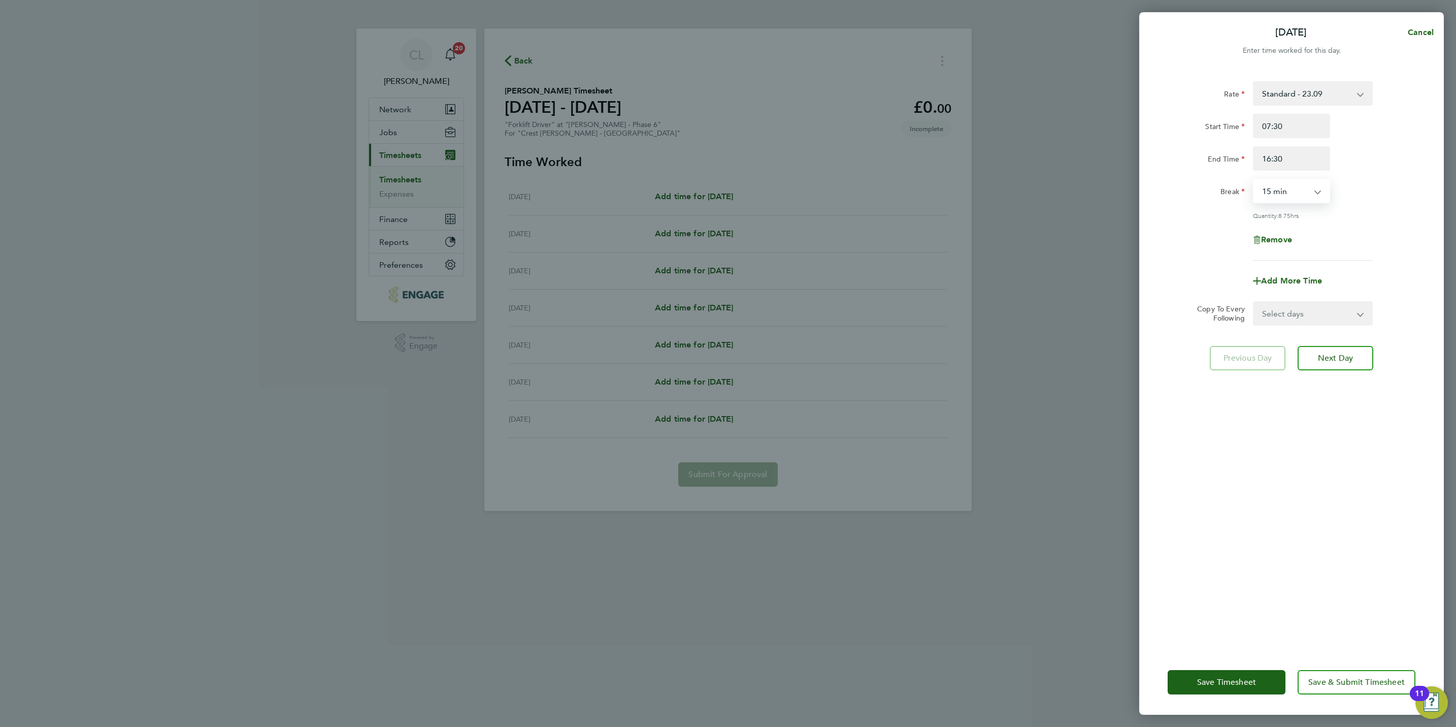
drag, startPoint x: 1287, startPoint y: 192, endPoint x: 1286, endPoint y: 200, distance: 7.2
click at [1287, 192] on select "0 min 15 min 30 min 45 min 60 min 75 min 90 min" at bounding box center [1285, 191] width 63 height 22
select select "30"
click at [1254, 180] on select "0 min 15 min 30 min 45 min 60 min 75 min 90 min" at bounding box center [1285, 191] width 63 height 22
drag, startPoint x: 1295, startPoint y: 309, endPoint x: 1296, endPoint y: 322, distance: 12.7
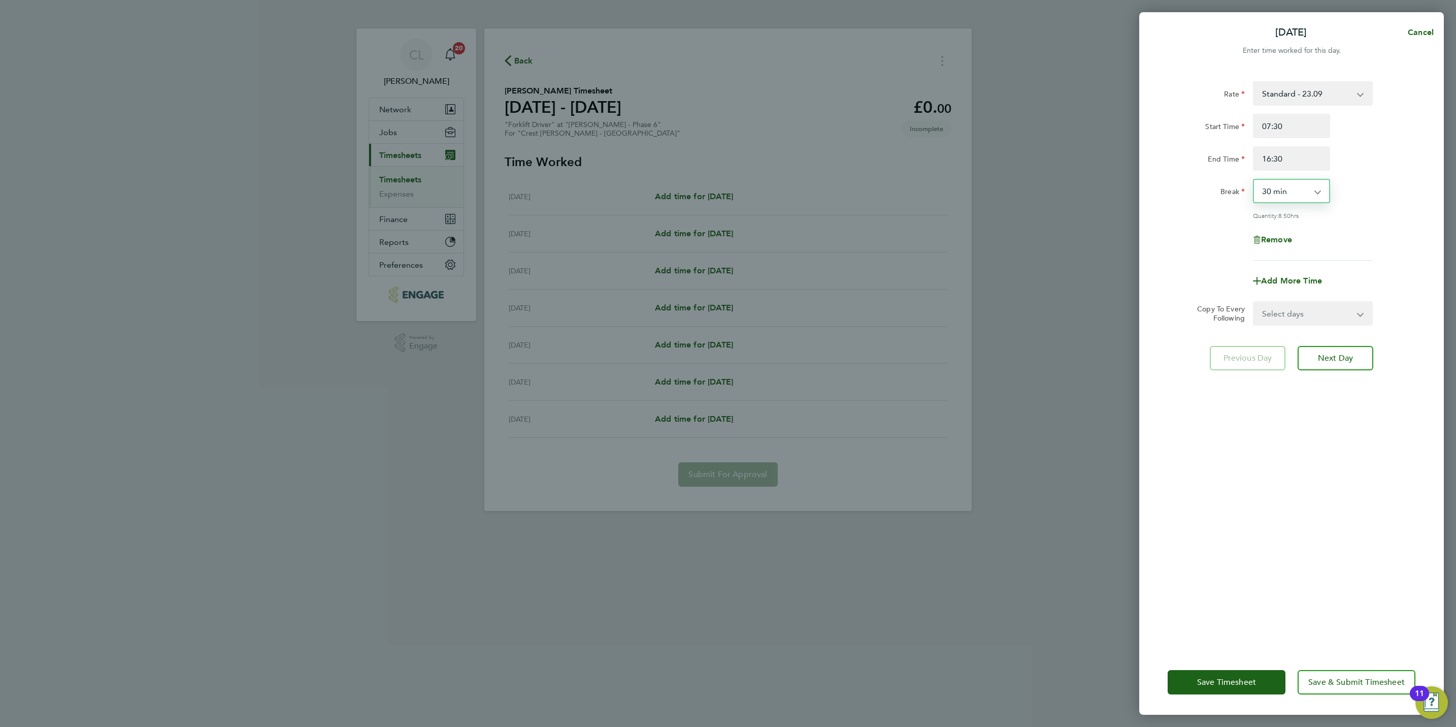
click at [1295, 309] on select "Select days Day Weekday (Mon-Fri) Weekend (Sat-Sun) Tuesday Wednesday Thursday …" at bounding box center [1307, 313] width 107 height 22
select select "WEEKDAY"
click at [1254, 302] on select "Select days Day Weekday (Mon-Fri) Weekend (Sat-Sun) Tuesday Wednesday Thursday …" at bounding box center [1307, 313] width 107 height 22
select select "2025-08-17"
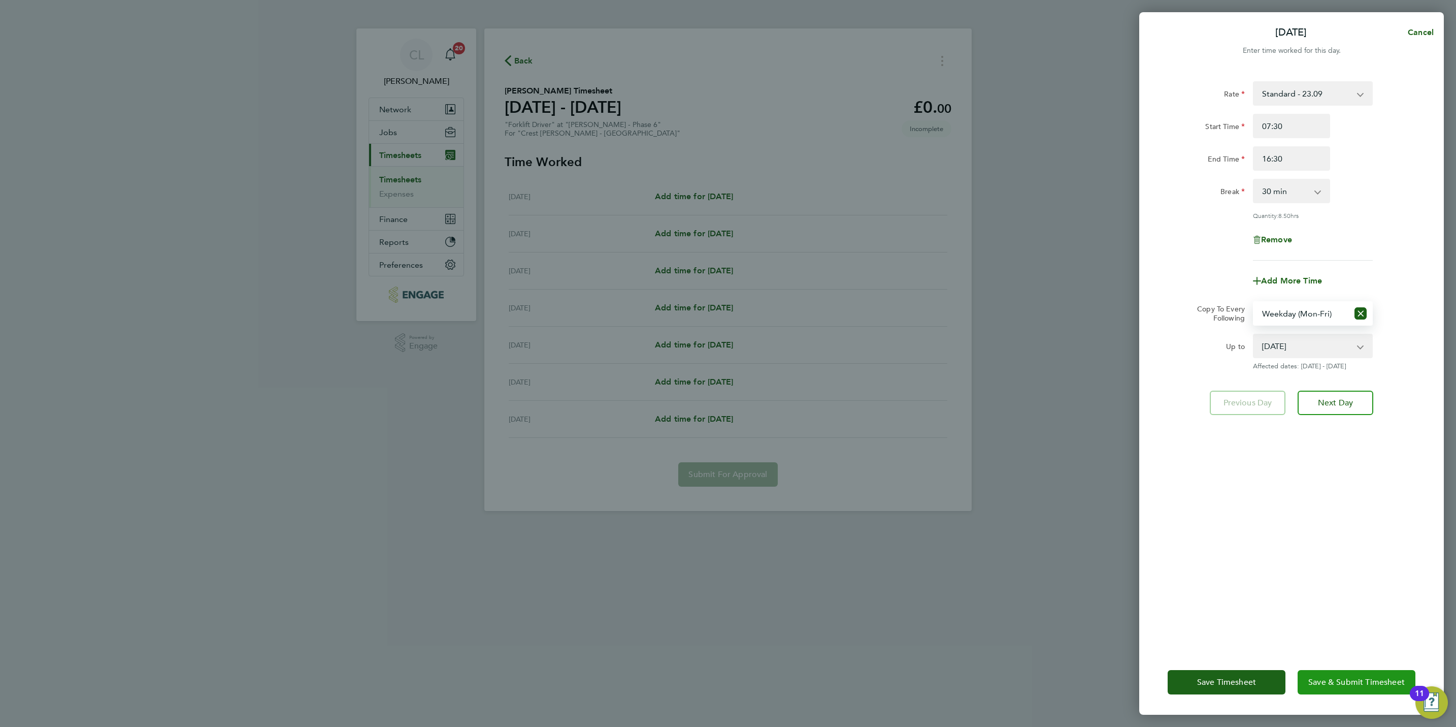
click at [1360, 674] on button "Save & Submit Timesheet" at bounding box center [1357, 682] width 118 height 24
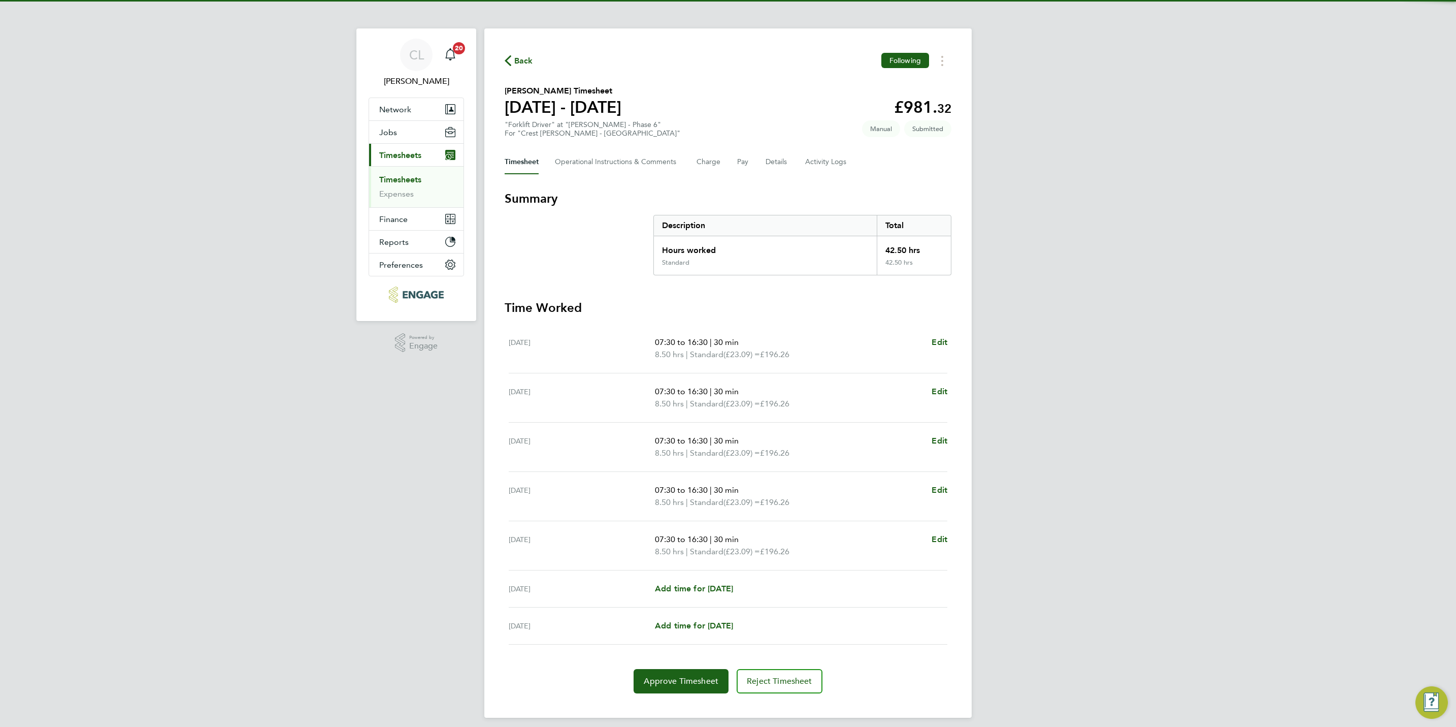
click at [523, 71] on div "Back Following Basil Parker's Timesheet 11 - 17 Aug 2025 £981. 32 "Forklift Dri…" at bounding box center [727, 372] width 487 height 689
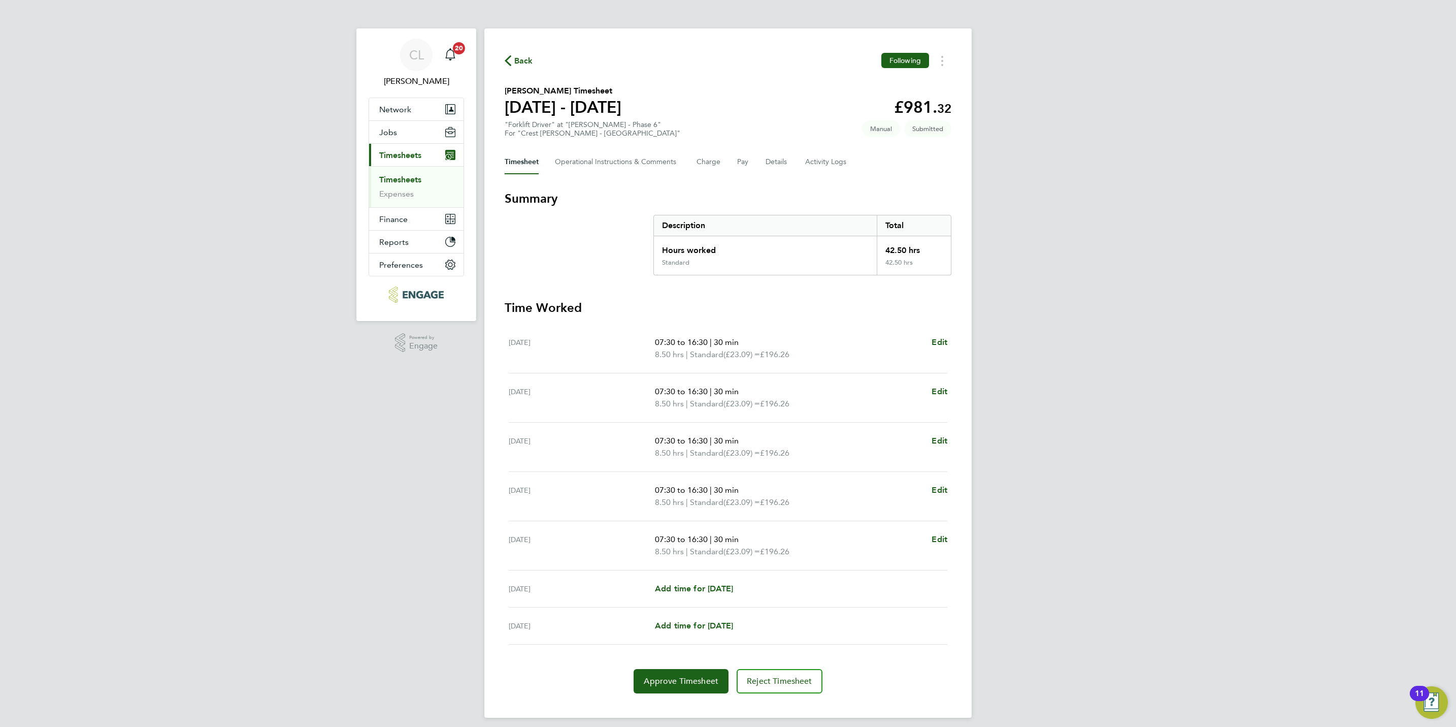
click at [517, 61] on span "Back" at bounding box center [523, 61] width 19 height 12
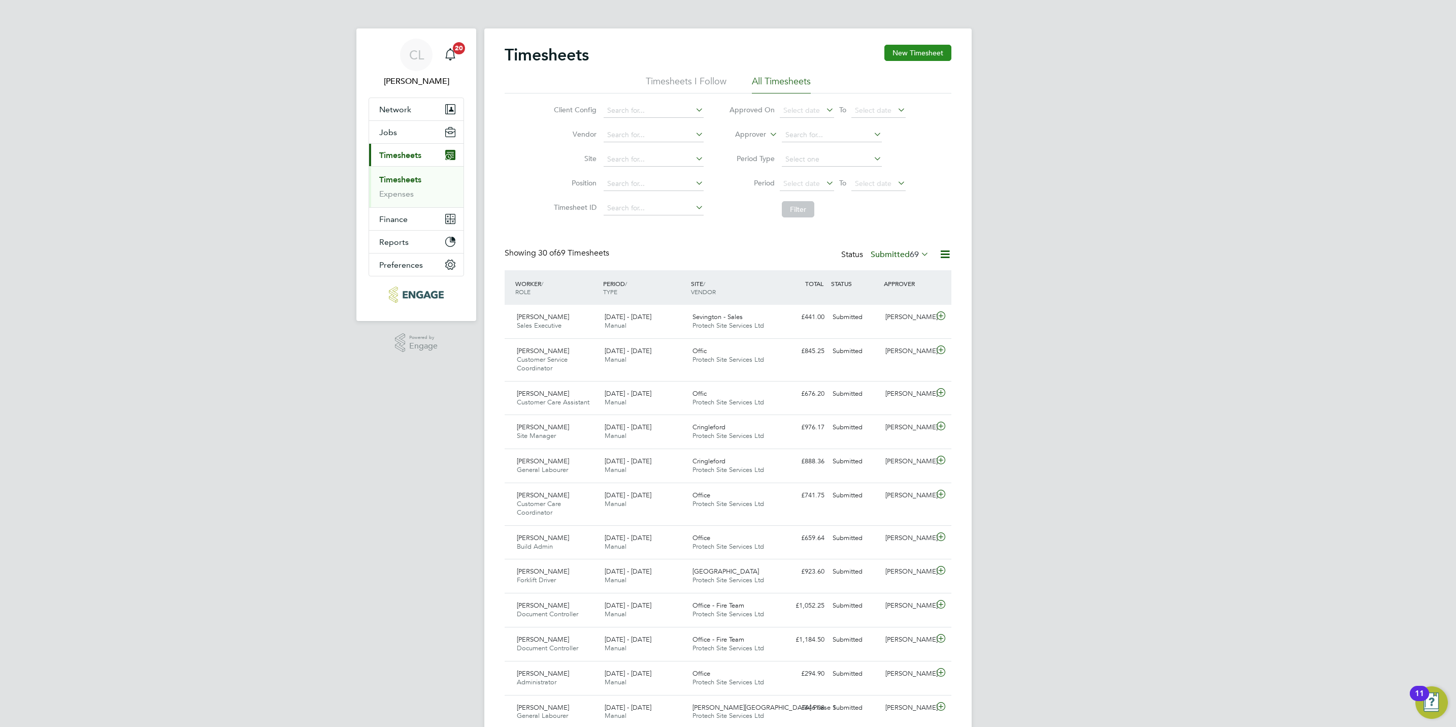
click at [916, 53] on button "New Timesheet" at bounding box center [918, 53] width 67 height 16
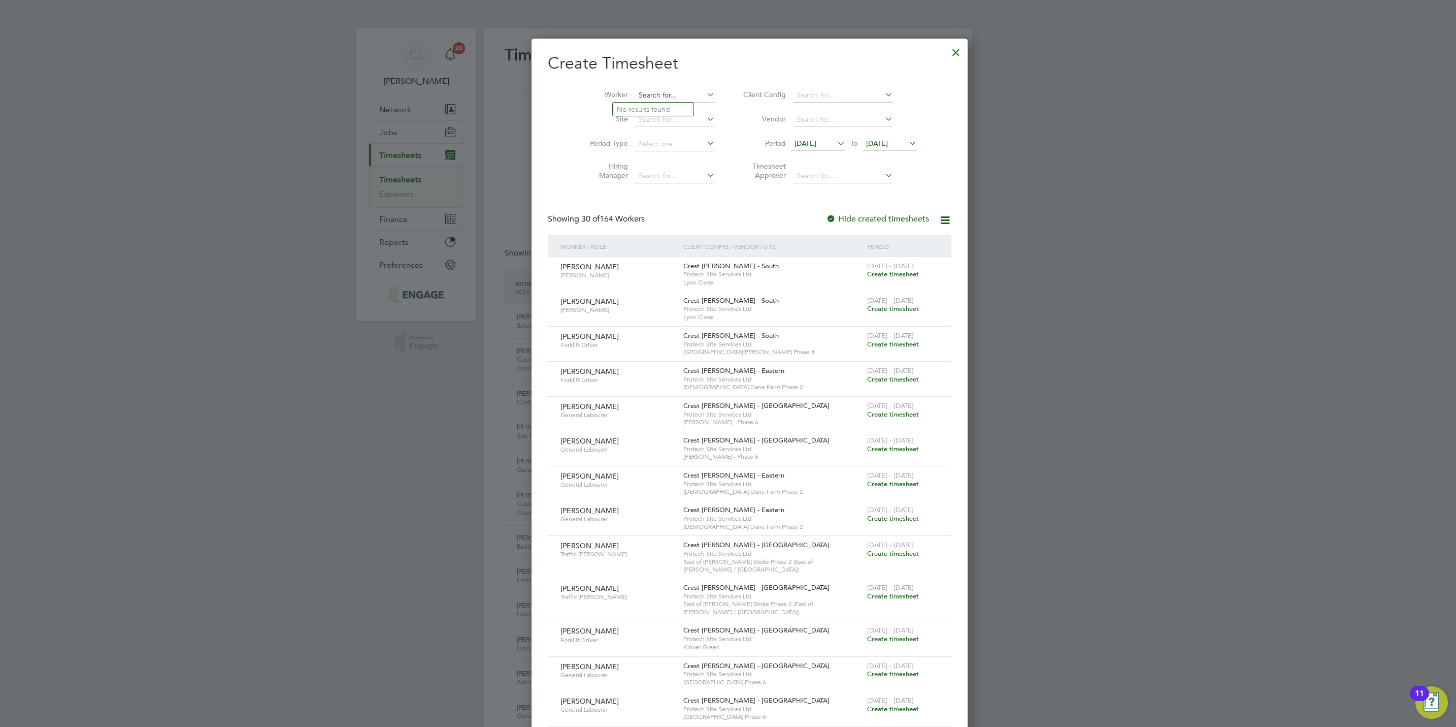
click at [640, 95] on input at bounding box center [675, 95] width 80 height 14
click at [647, 148] on li "Bas il Parker" at bounding box center [659, 151] width 93 height 14
type input "[PERSON_NAME]"
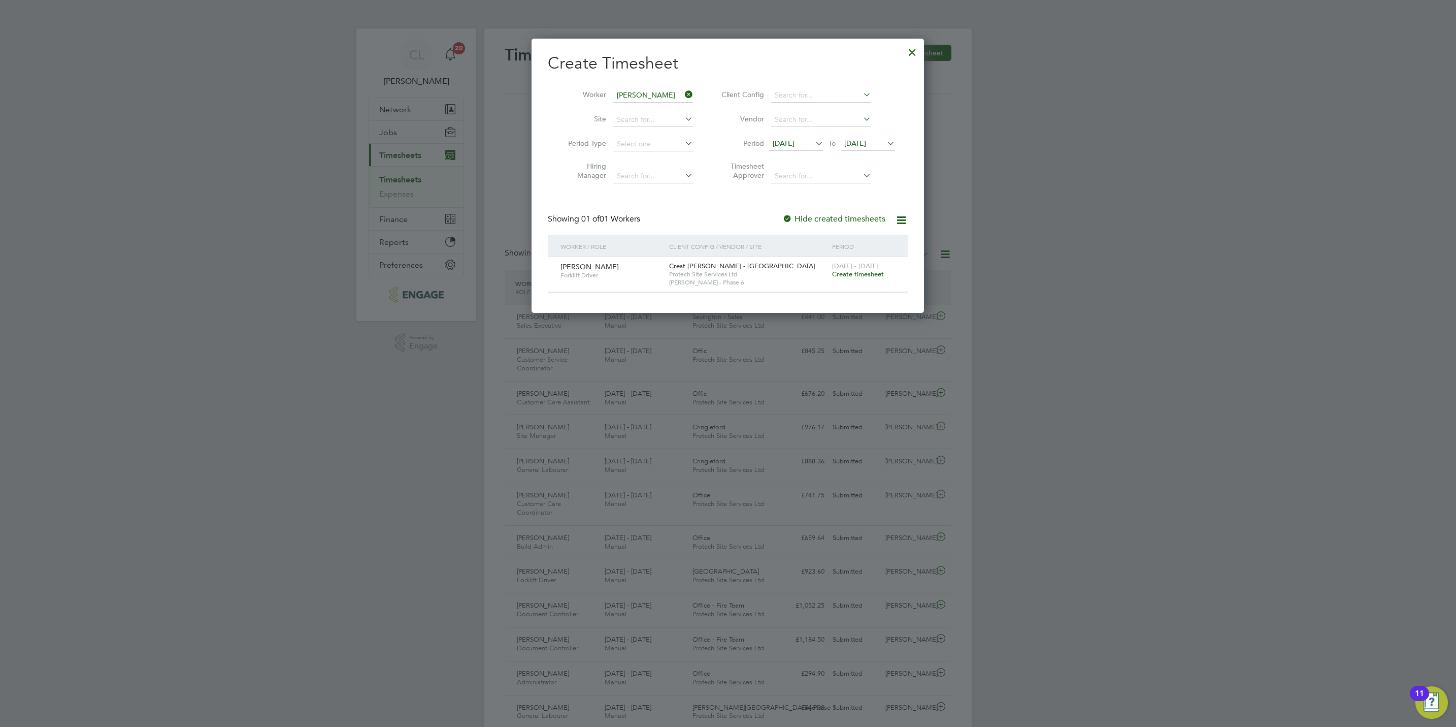
click at [845, 270] on span "Create timesheet" at bounding box center [858, 274] width 52 height 9
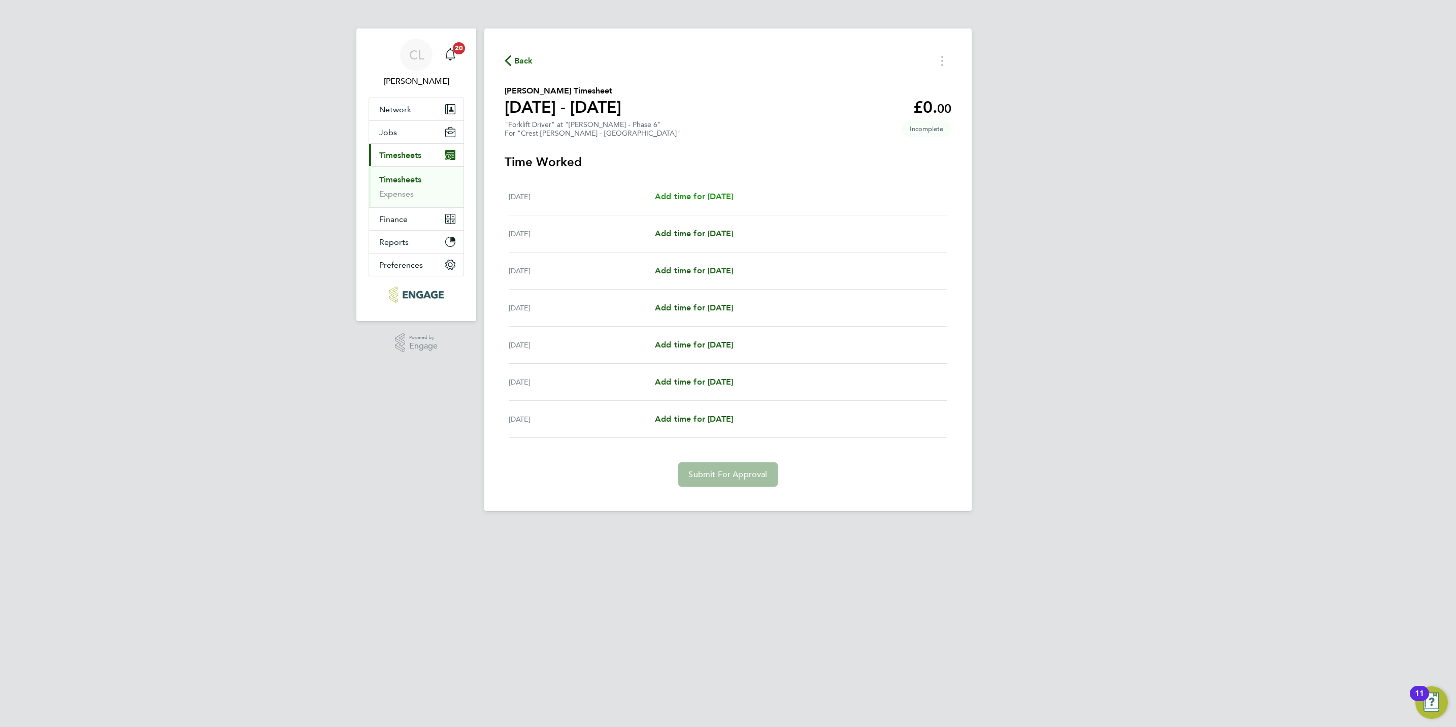
click at [715, 197] on span "Add time for Mon 18 Aug" at bounding box center [694, 196] width 78 height 10
select select "15"
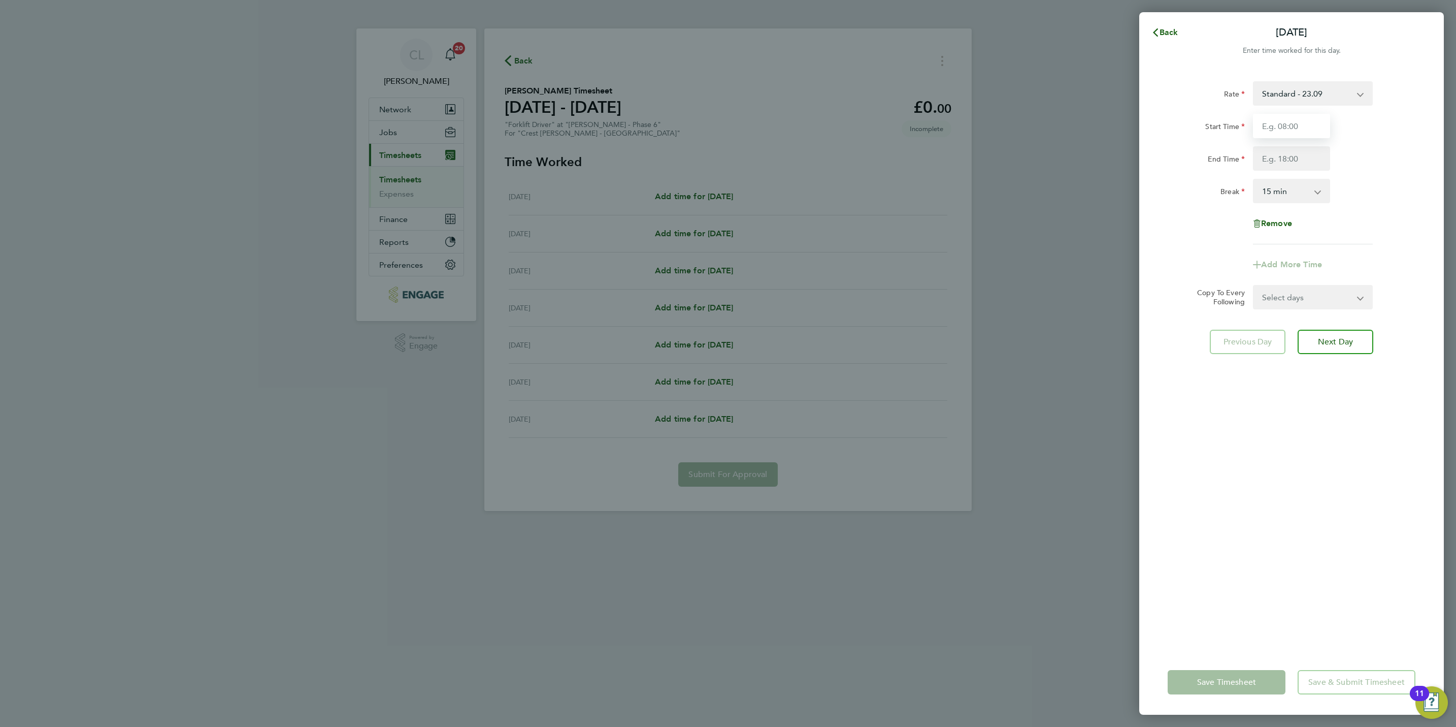
click at [1263, 128] on input "Start Time" at bounding box center [1291, 126] width 77 height 24
type input "07:30"
type input "16:30"
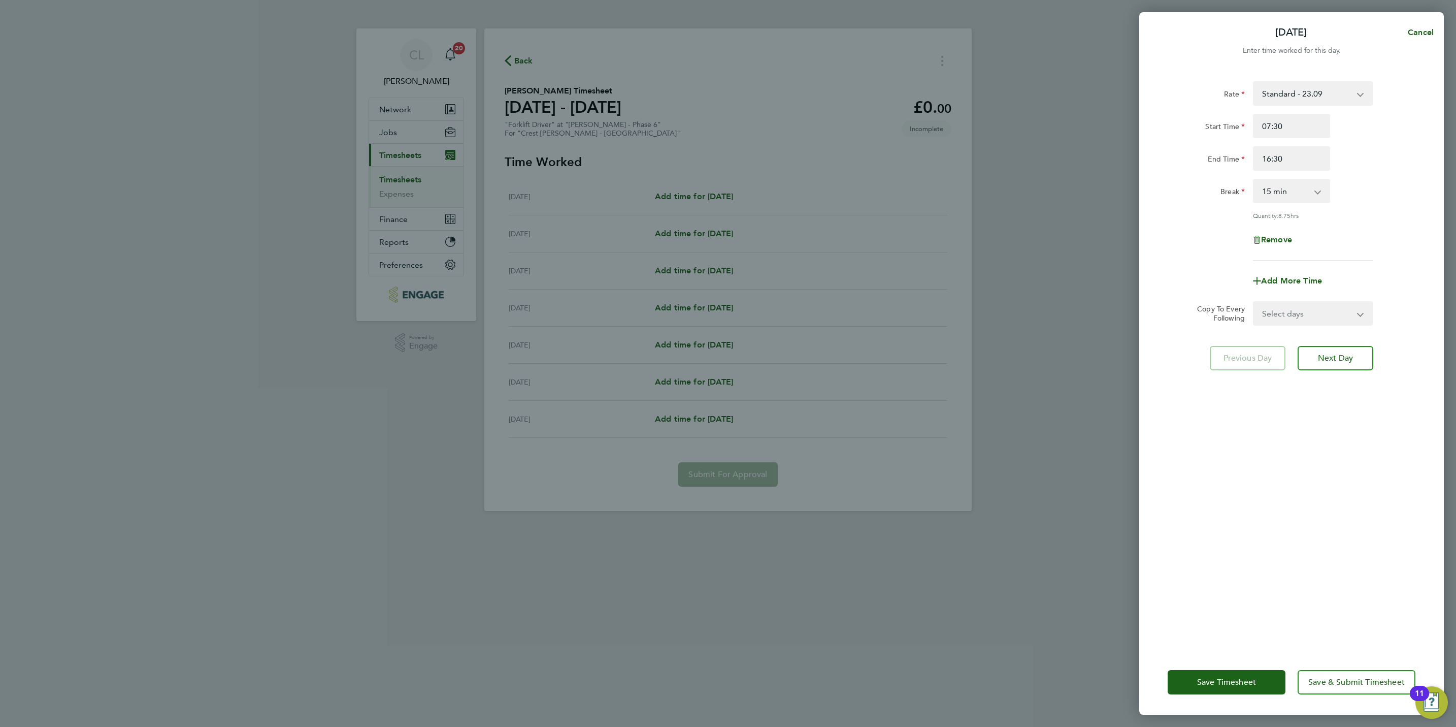
click at [1289, 197] on select "0 min 15 min 30 min 45 min 60 min 75 min 90 min" at bounding box center [1285, 191] width 63 height 22
select select "30"
click at [1254, 180] on select "0 min 15 min 30 min 45 min 60 min 75 min 90 min" at bounding box center [1285, 191] width 63 height 22
click at [1289, 318] on select "Select days Day Weekday (Mon-Fri) Weekend (Sat-Sun) Tuesday Wednesday Thursday …" at bounding box center [1307, 313] width 107 height 22
select select "WEEKDAY"
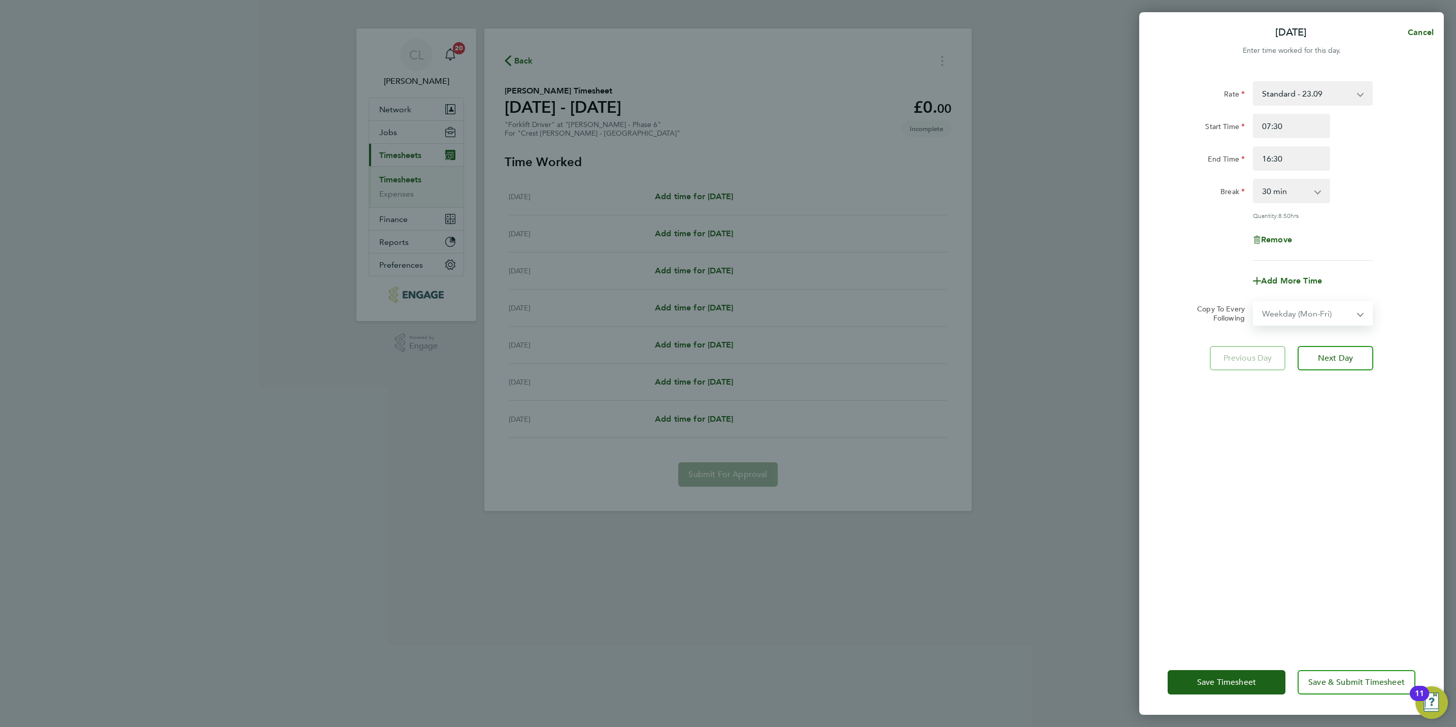
click at [1254, 302] on select "Select days Day Weekday (Mon-Fri) Weekend (Sat-Sun) Tuesday Wednesday Thursday …" at bounding box center [1307, 313] width 107 height 22
select select "2025-08-24"
click at [1342, 695] on div "Save Timesheet Save & Submit Timesheet" at bounding box center [1291, 681] width 305 height 65
click at [1344, 689] on button "Save & Submit Timesheet" at bounding box center [1357, 682] width 118 height 24
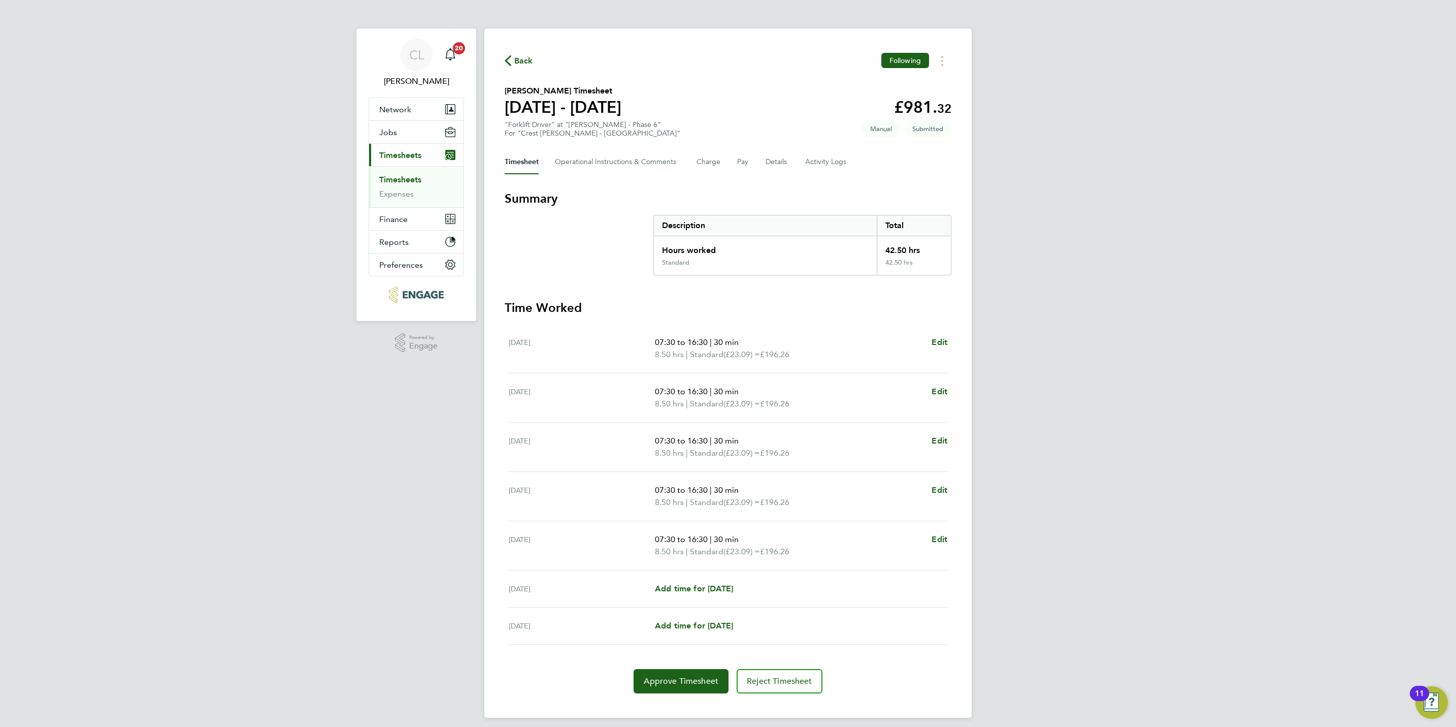
click at [523, 60] on span "Back" at bounding box center [523, 61] width 19 height 12
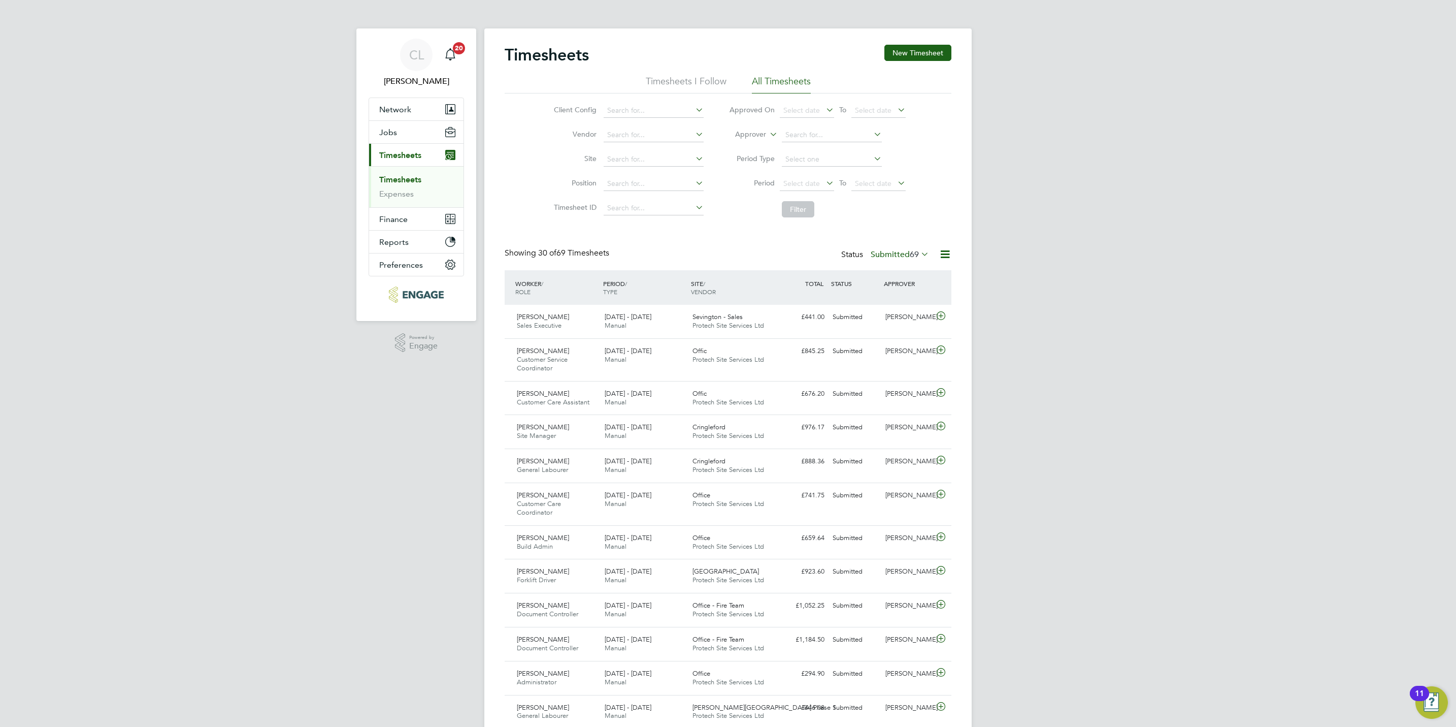
scroll to position [26, 88]
click at [906, 56] on button "New Timesheet" at bounding box center [918, 53] width 67 height 16
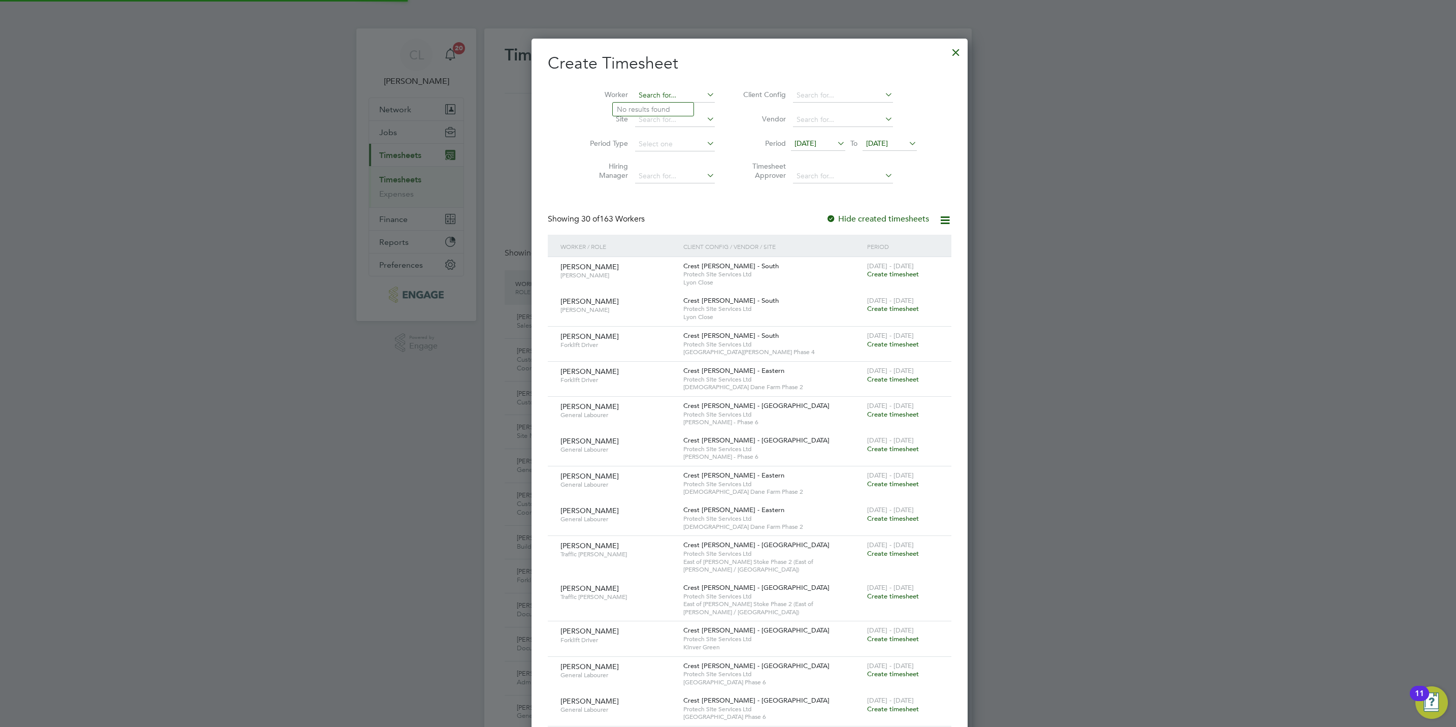
click at [656, 96] on input at bounding box center [675, 95] width 80 height 14
click at [654, 115] on li "Lee Cu mmings" at bounding box center [665, 110] width 104 height 14
type input "[PERSON_NAME]"
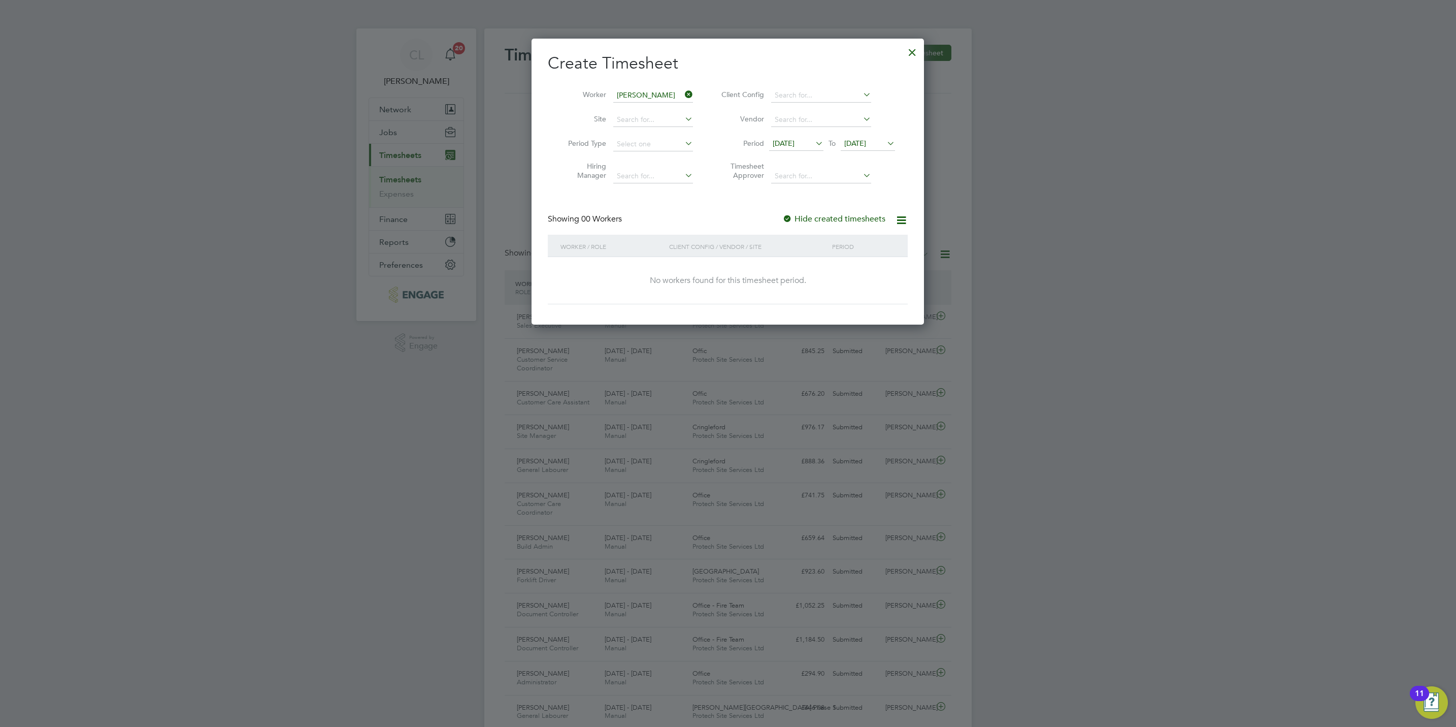
click at [803, 136] on li "Period 15 Aug 2025 To 22 Aug 2025" at bounding box center [807, 144] width 202 height 24
click at [813, 147] on icon at bounding box center [813, 143] width 0 height 14
click at [782, 244] on span "11" at bounding box center [785, 238] width 19 height 19
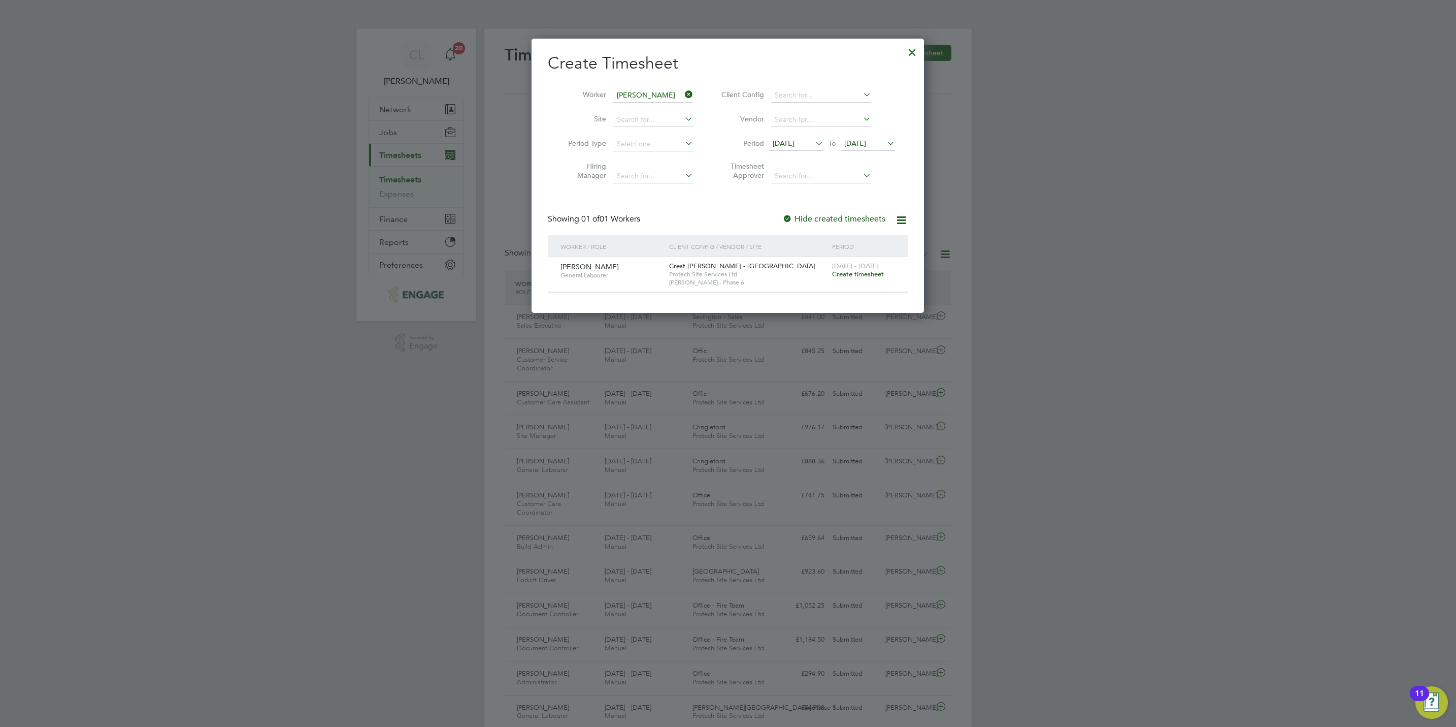
click at [853, 275] on span "Create timesheet" at bounding box center [858, 274] width 52 height 9
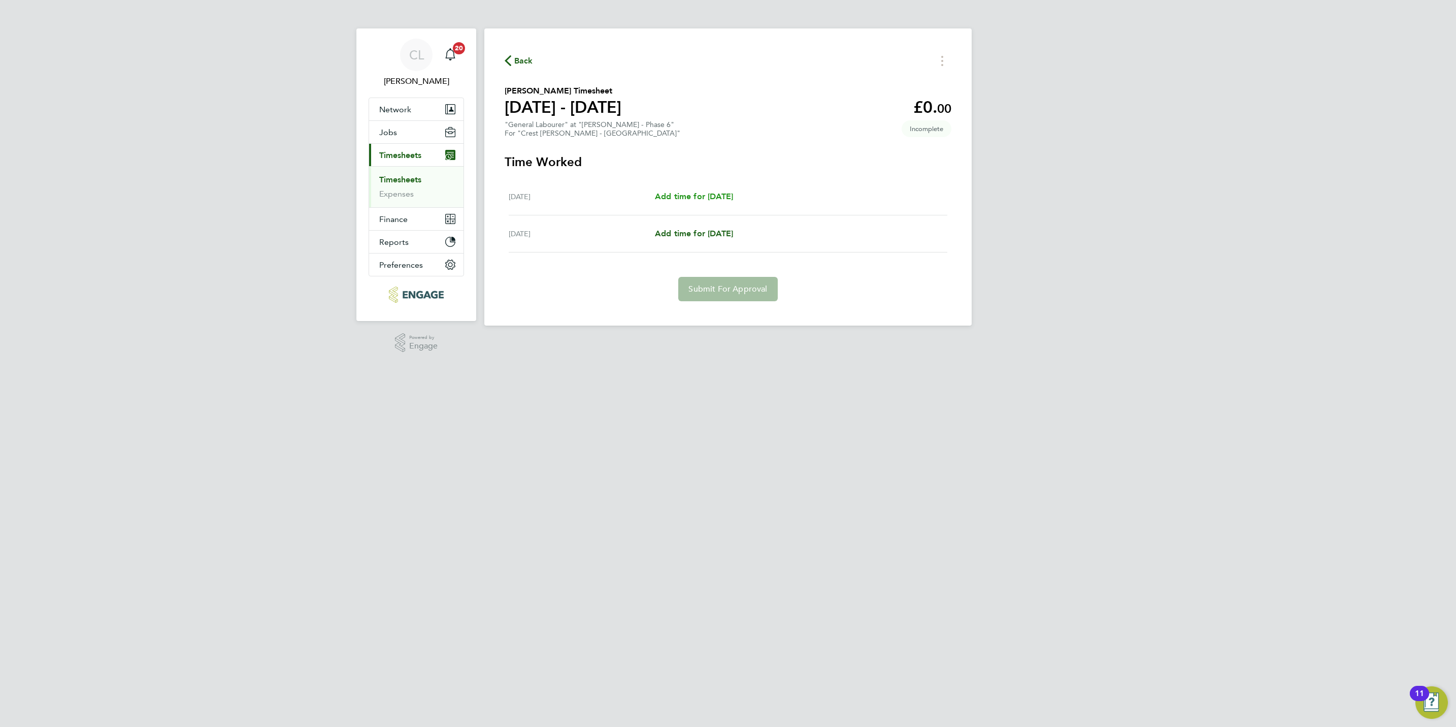
click at [725, 191] on span "Add time for Wed 13 Aug" at bounding box center [694, 196] width 78 height 10
select select "15"
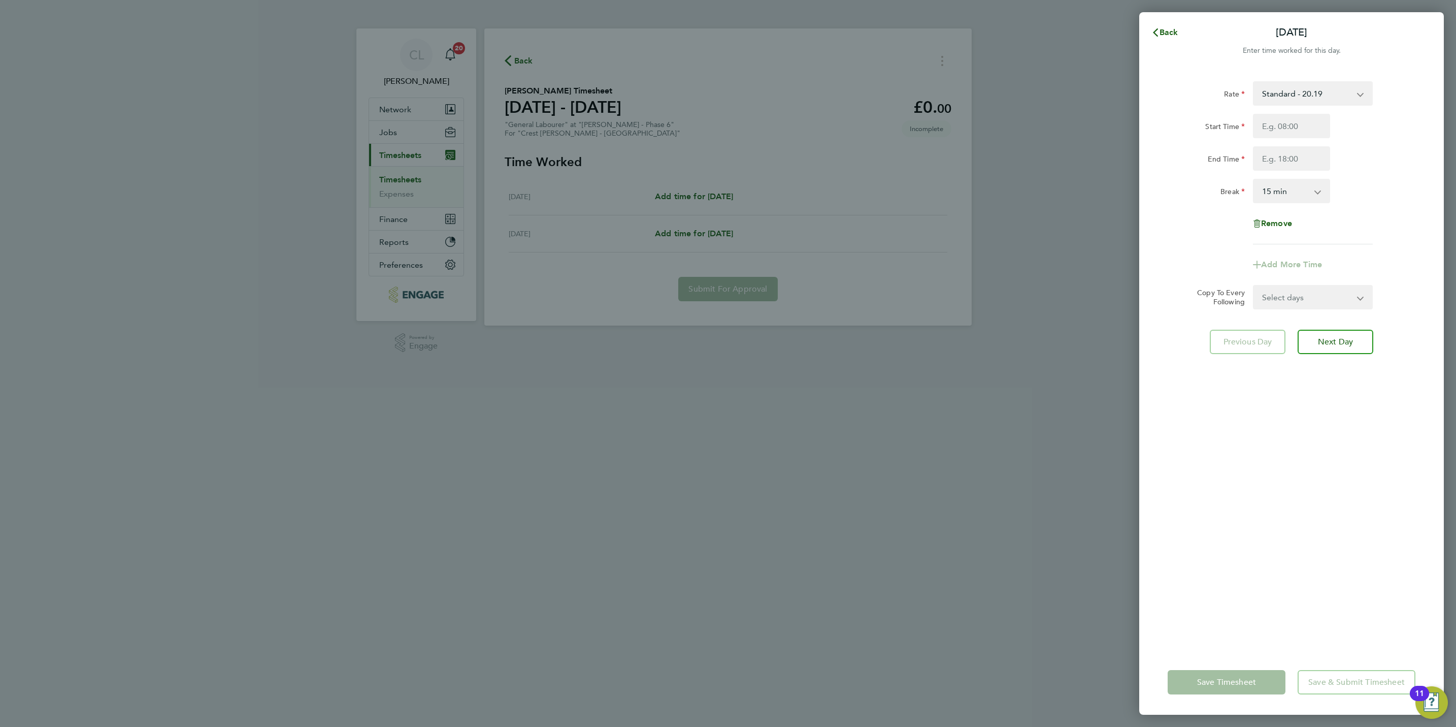
click at [1274, 113] on div "Rate Standard - 20.19 Start Time End Time Break 0 min 15 min 30 min 45 min 60 m…" at bounding box center [1292, 162] width 248 height 163
click at [1272, 143] on div "Start Time End Time" at bounding box center [1292, 142] width 256 height 57
click at [1263, 118] on input "Start Time" at bounding box center [1291, 126] width 77 height 24
type input "07:30"
type input "16:30"
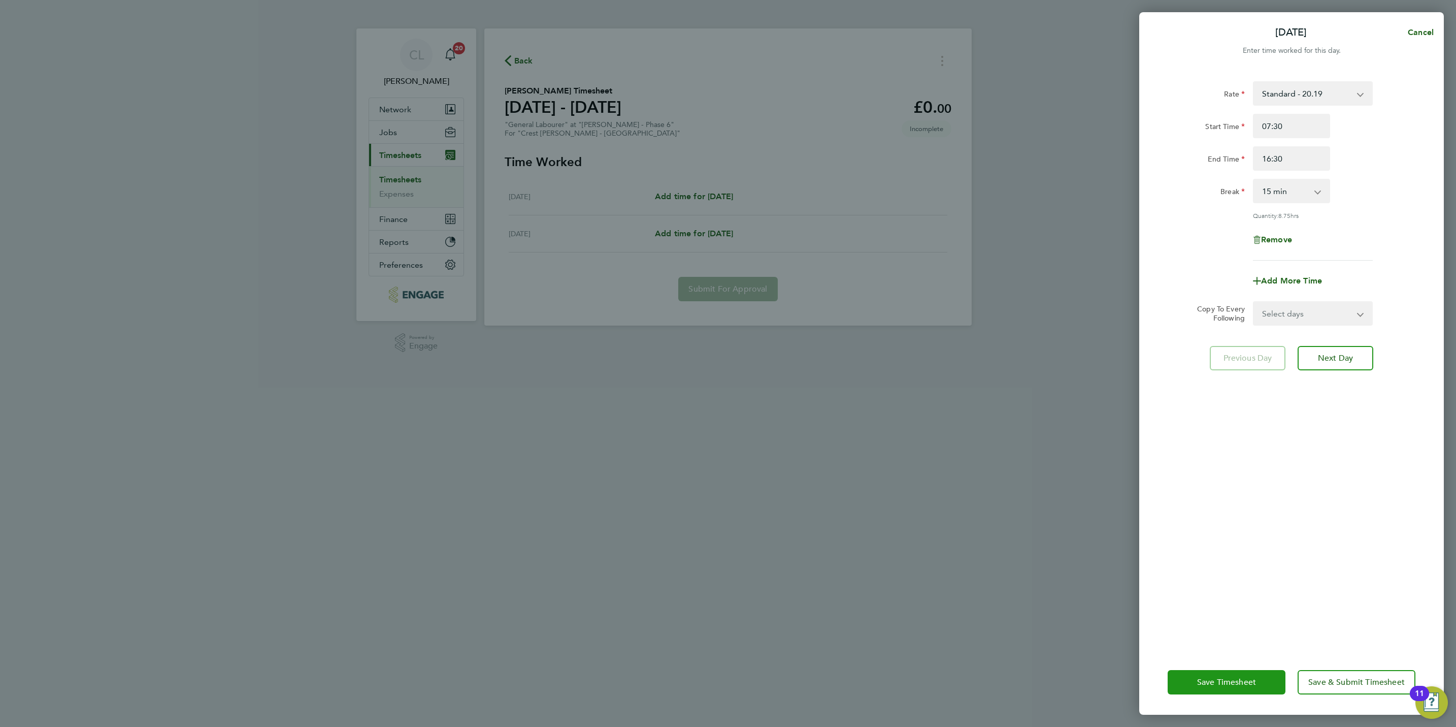
click at [1210, 694] on button "Save Timesheet" at bounding box center [1227, 682] width 118 height 24
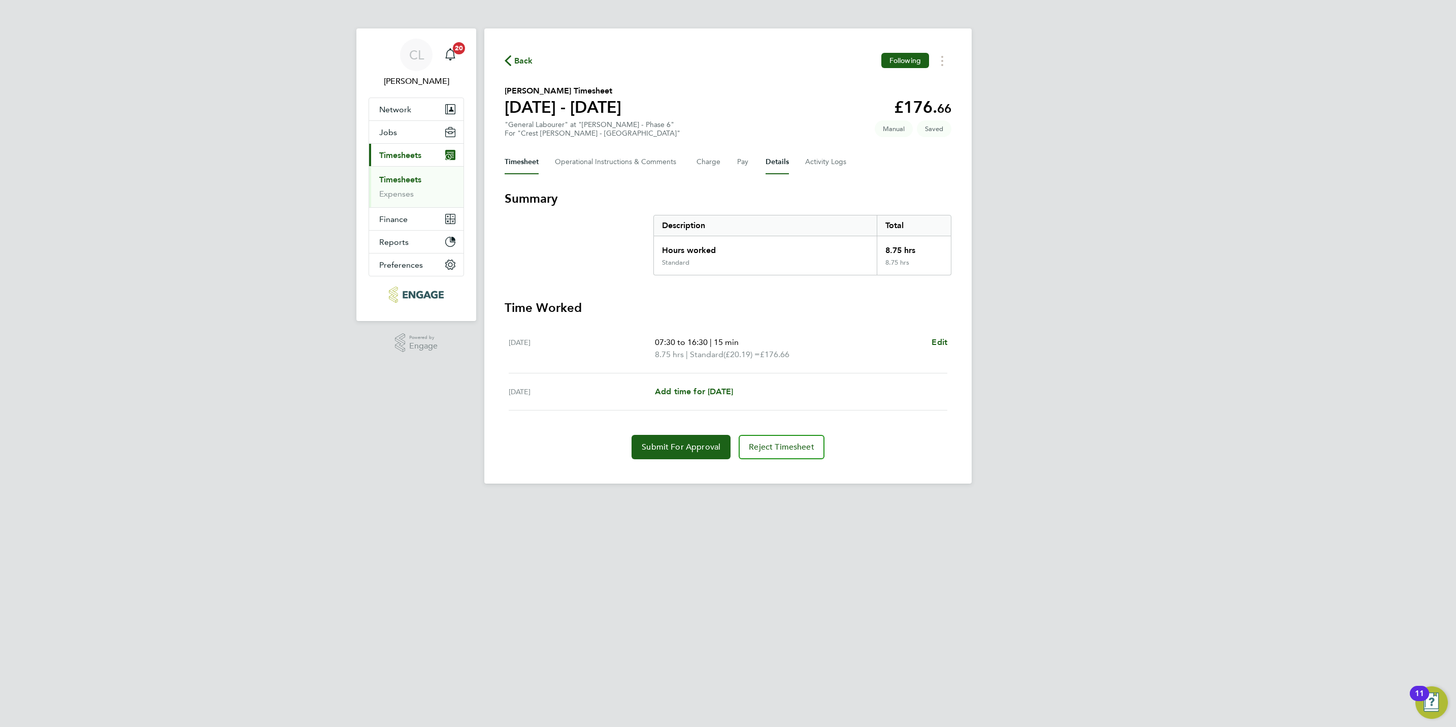
click at [780, 158] on button "Details" at bounding box center [777, 162] width 23 height 24
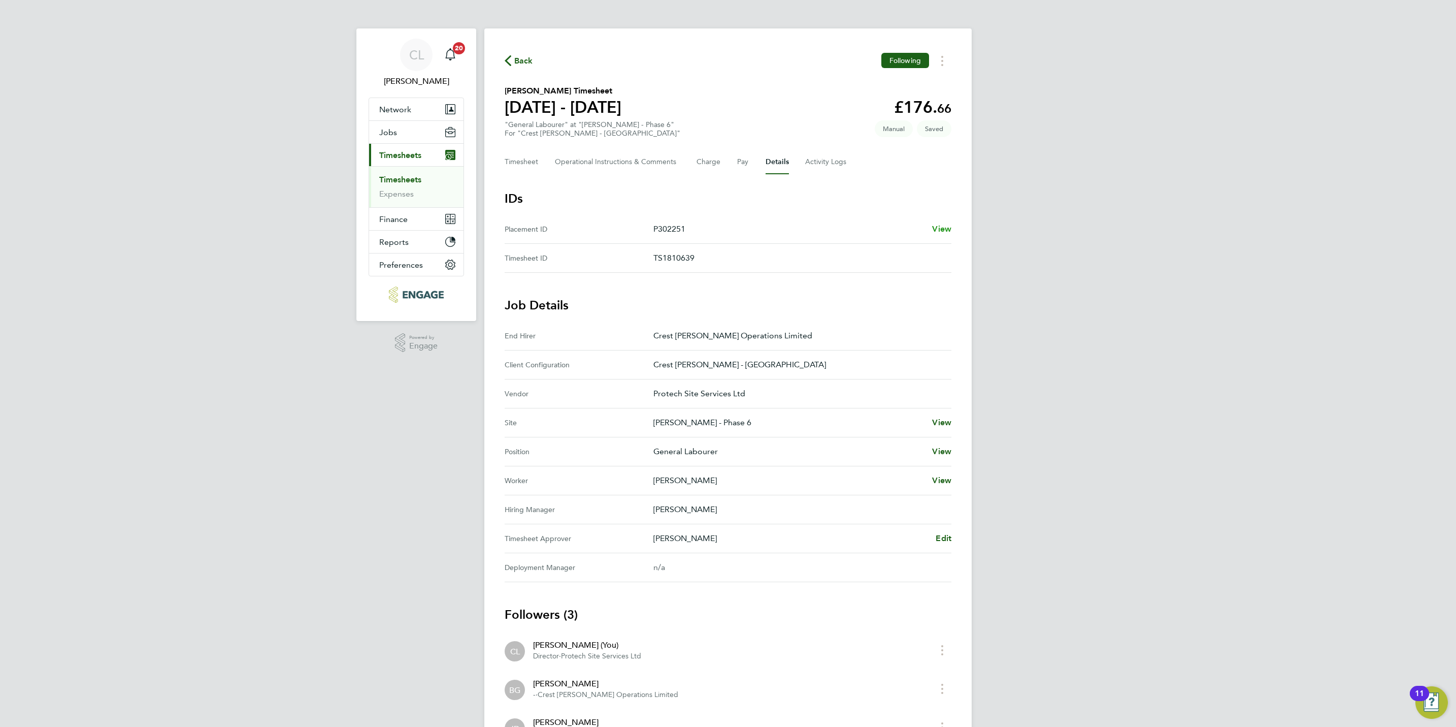
click at [935, 226] on span "View" at bounding box center [941, 229] width 19 height 10
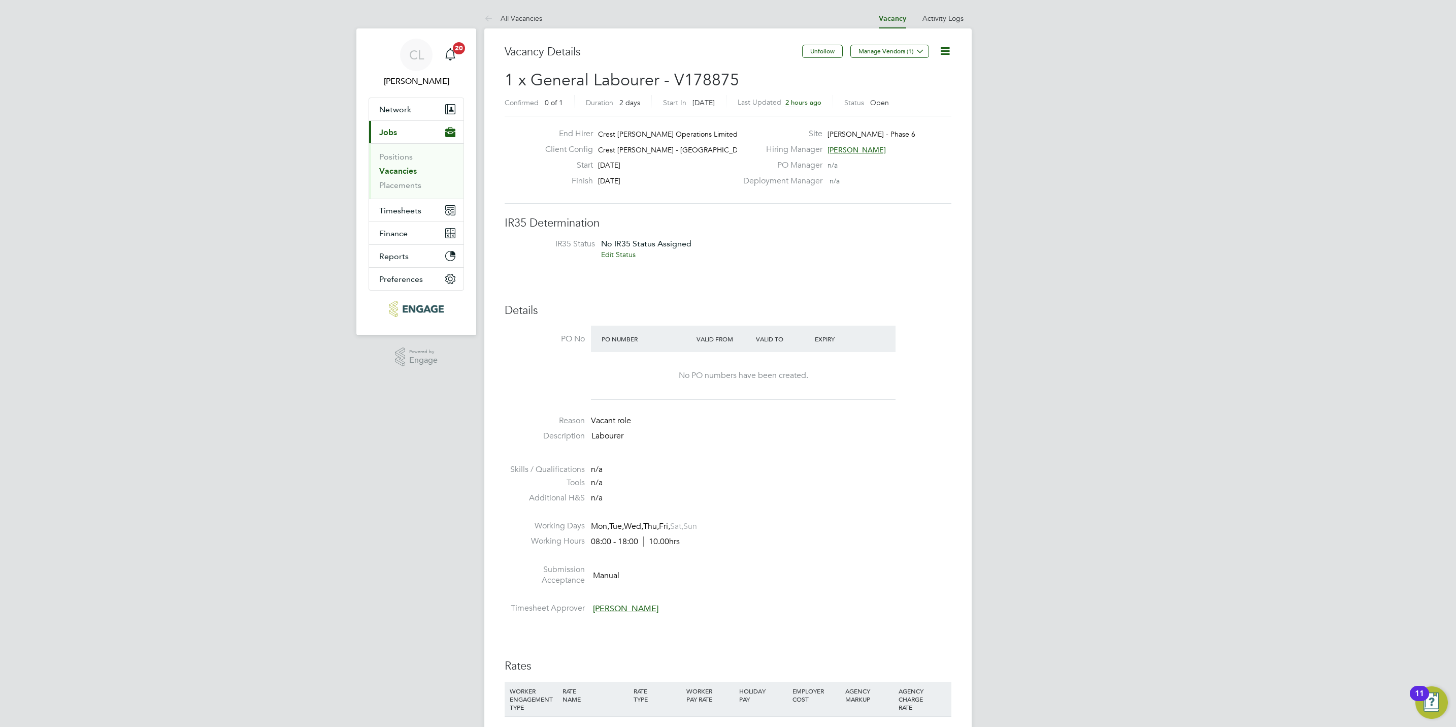
scroll to position [381, 0]
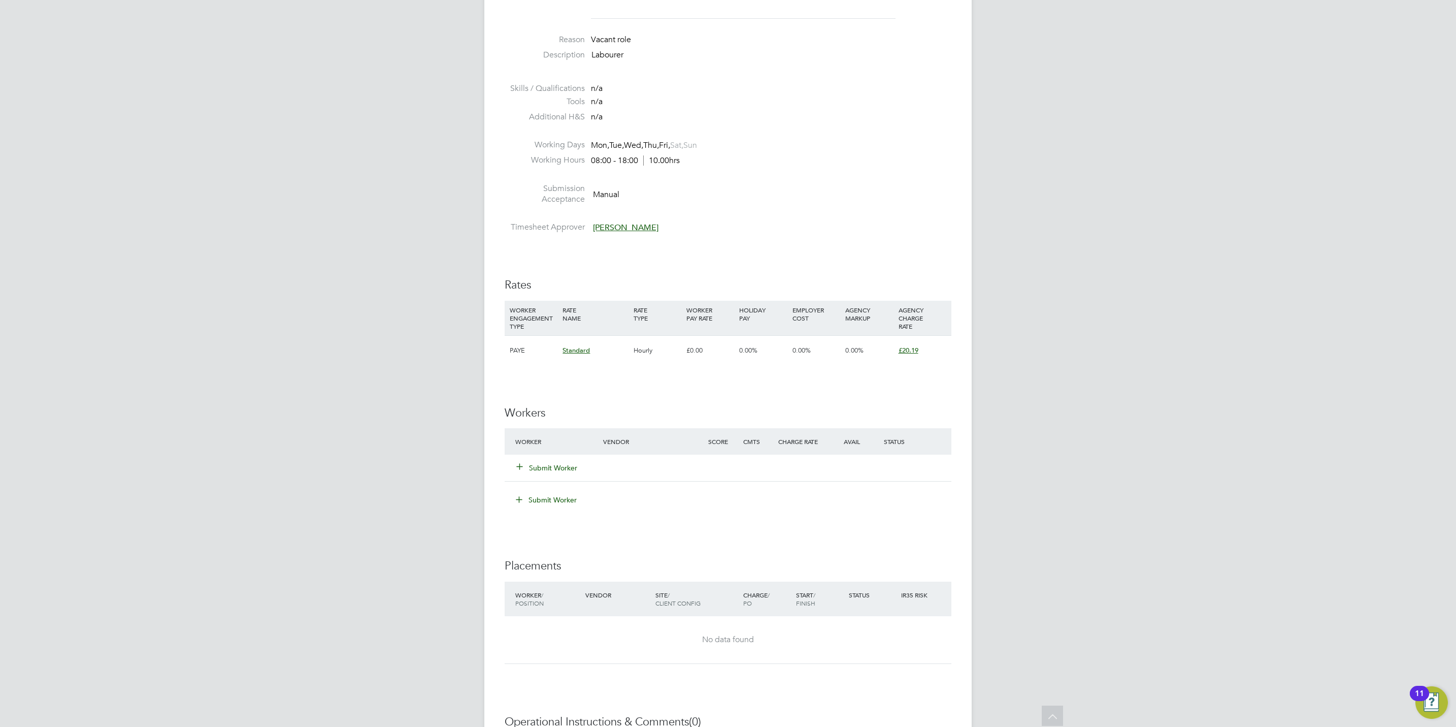
click at [551, 470] on button "Submit Worker" at bounding box center [547, 468] width 61 height 10
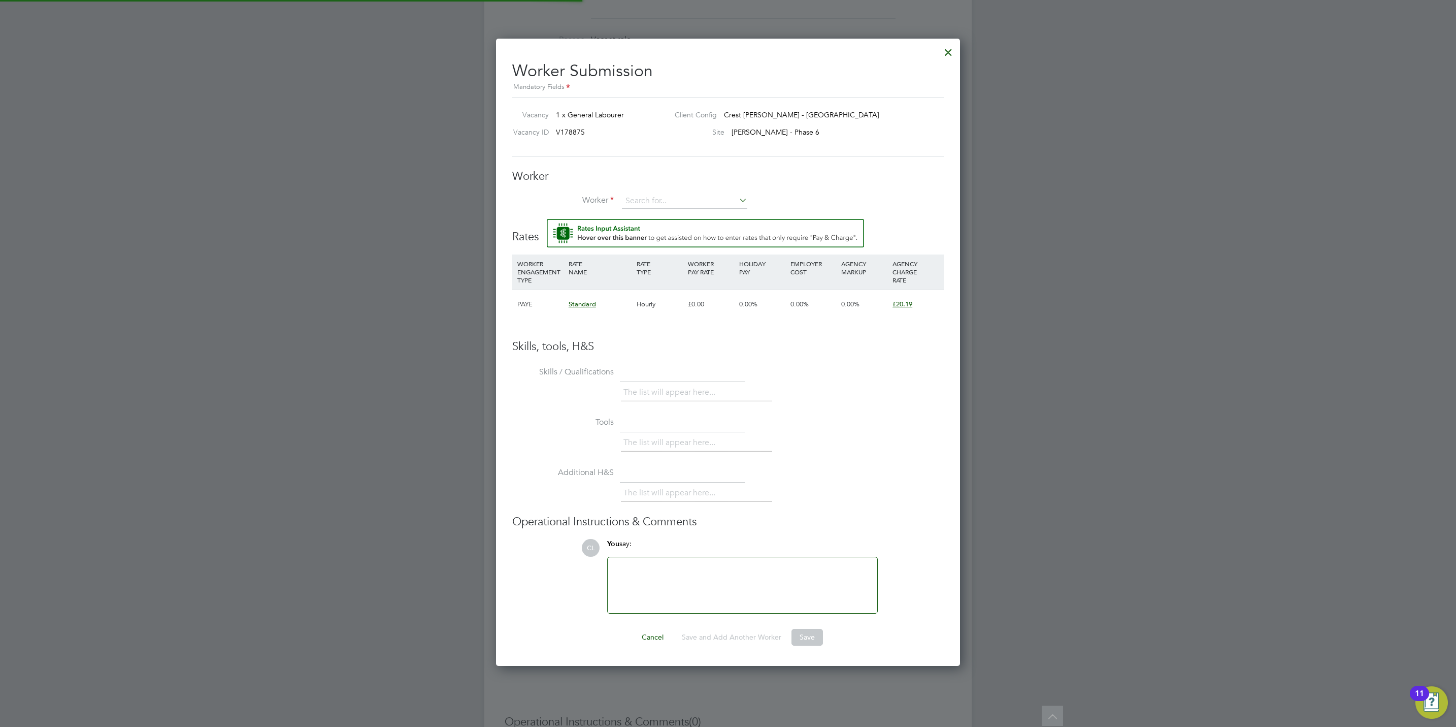
scroll to position [630, 465]
click at [696, 195] on input at bounding box center [684, 200] width 125 height 15
click at [646, 221] on li "Lee Cum mings (CUM002)" at bounding box center [711, 216] width 178 height 14
type input "Lee Cummings (CUM002)"
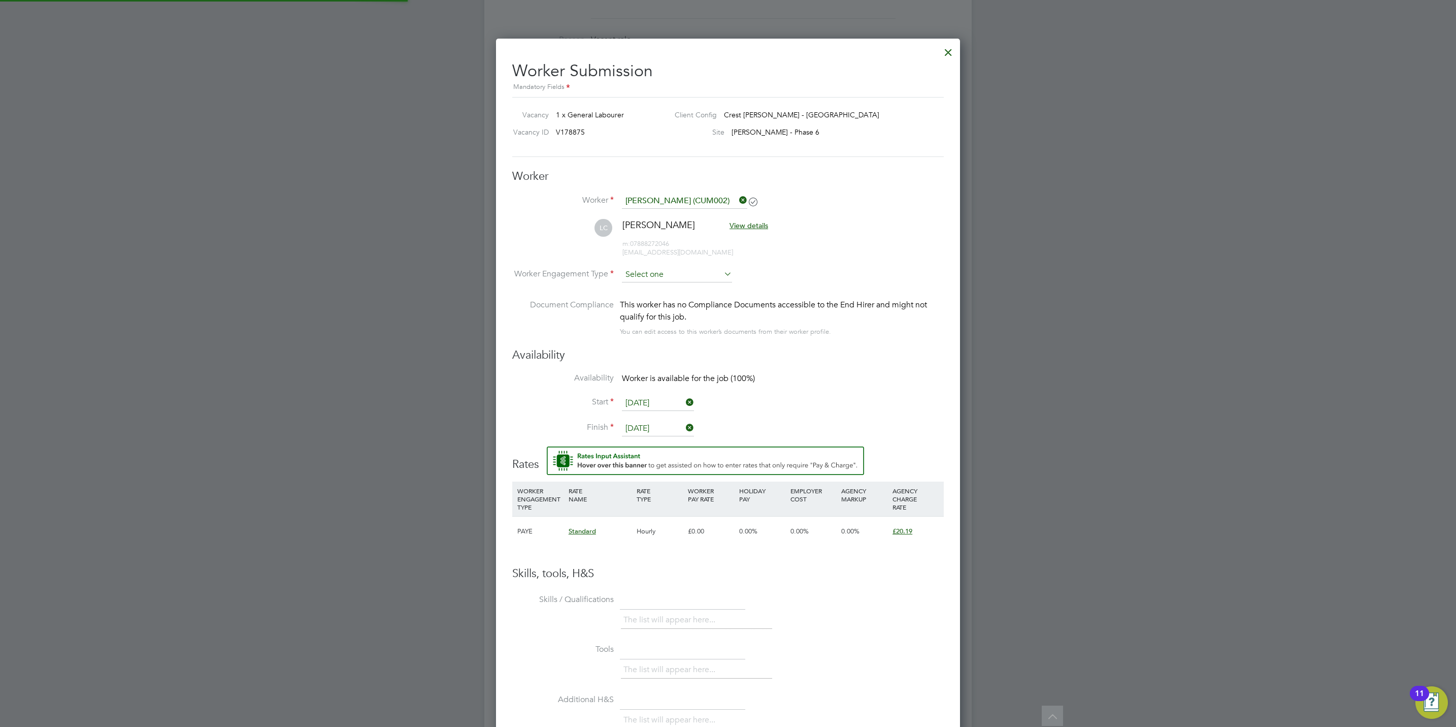
scroll to position [856, 465]
click at [651, 273] on input at bounding box center [677, 275] width 110 height 15
click at [652, 304] on li "PAYE" at bounding box center [677, 302] width 111 height 13
type input "PAYE"
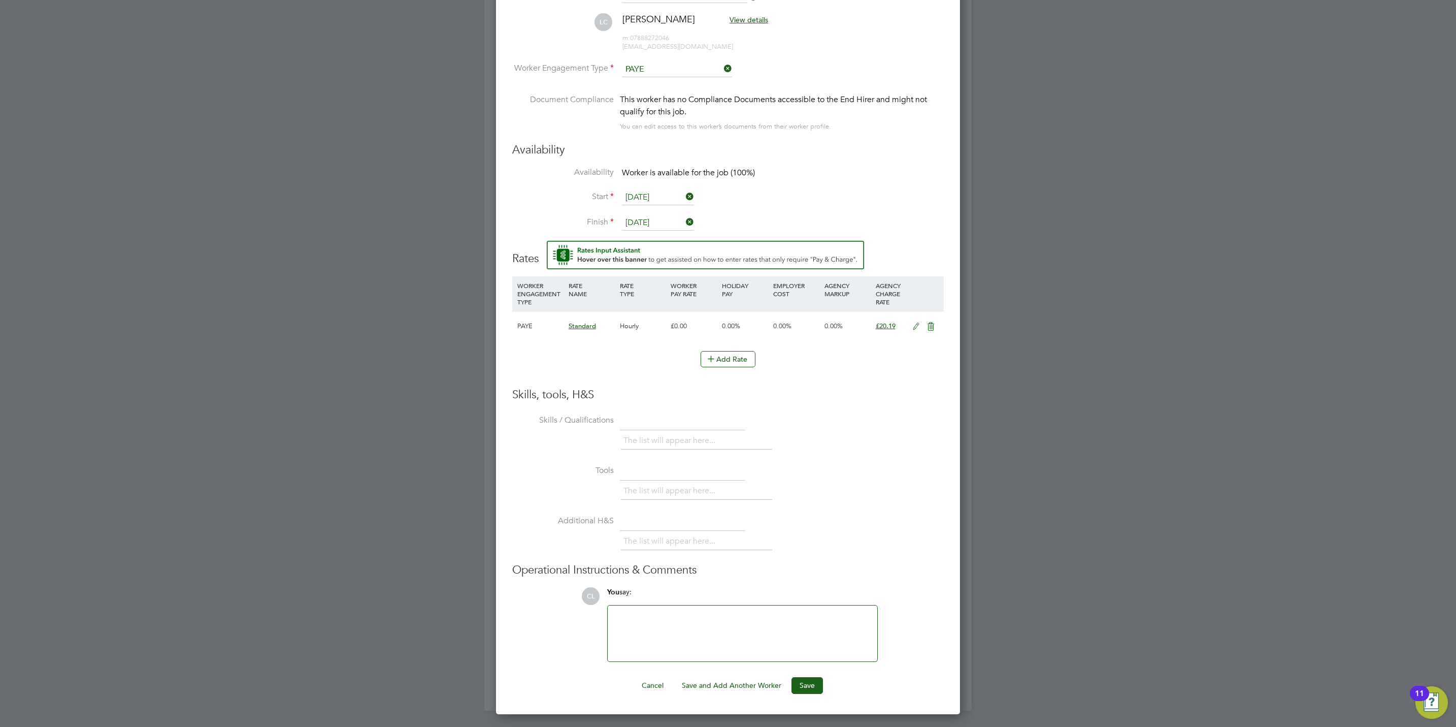
click at [799, 689] on button "Save" at bounding box center [807, 685] width 31 height 16
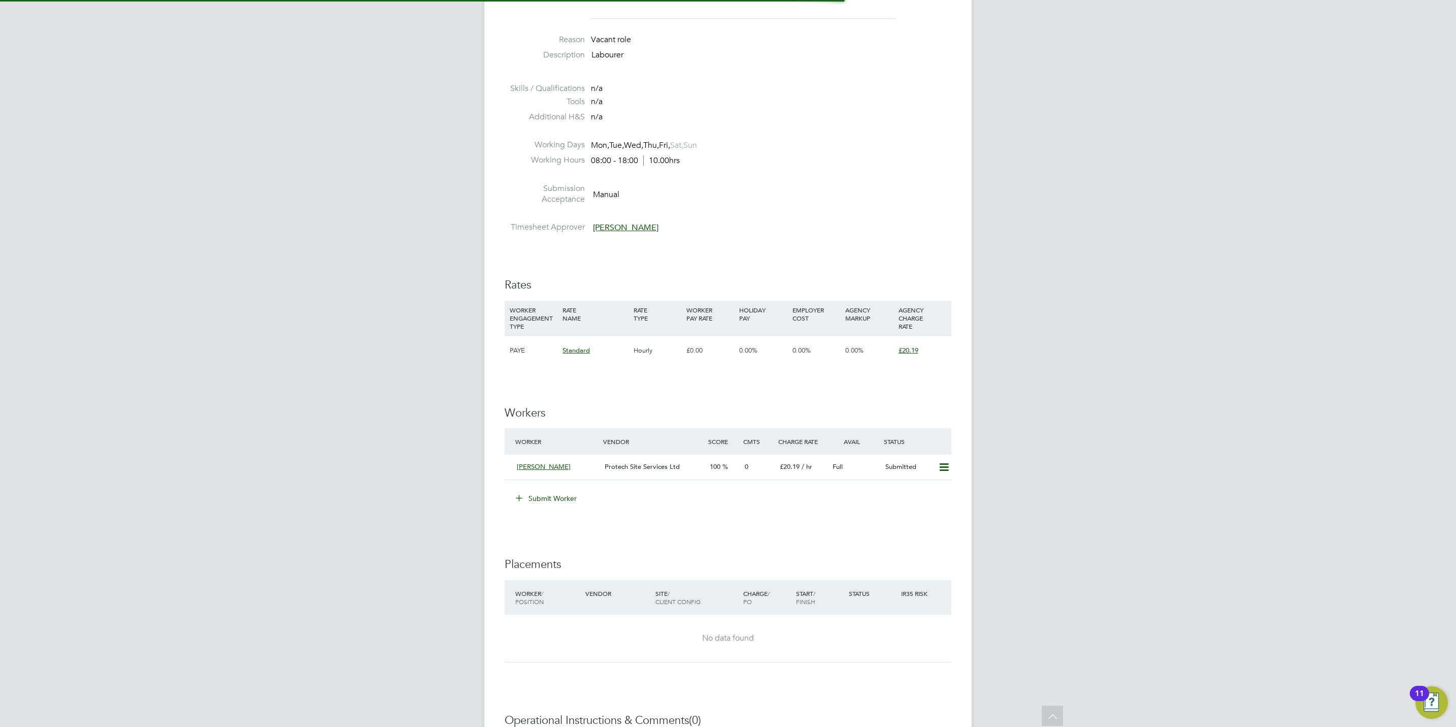
click at [903, 544] on div "IR35 Determination IR35 Status No IR35 Status Assigned Edit Status Details PO N…" at bounding box center [728, 364] width 447 height 1059
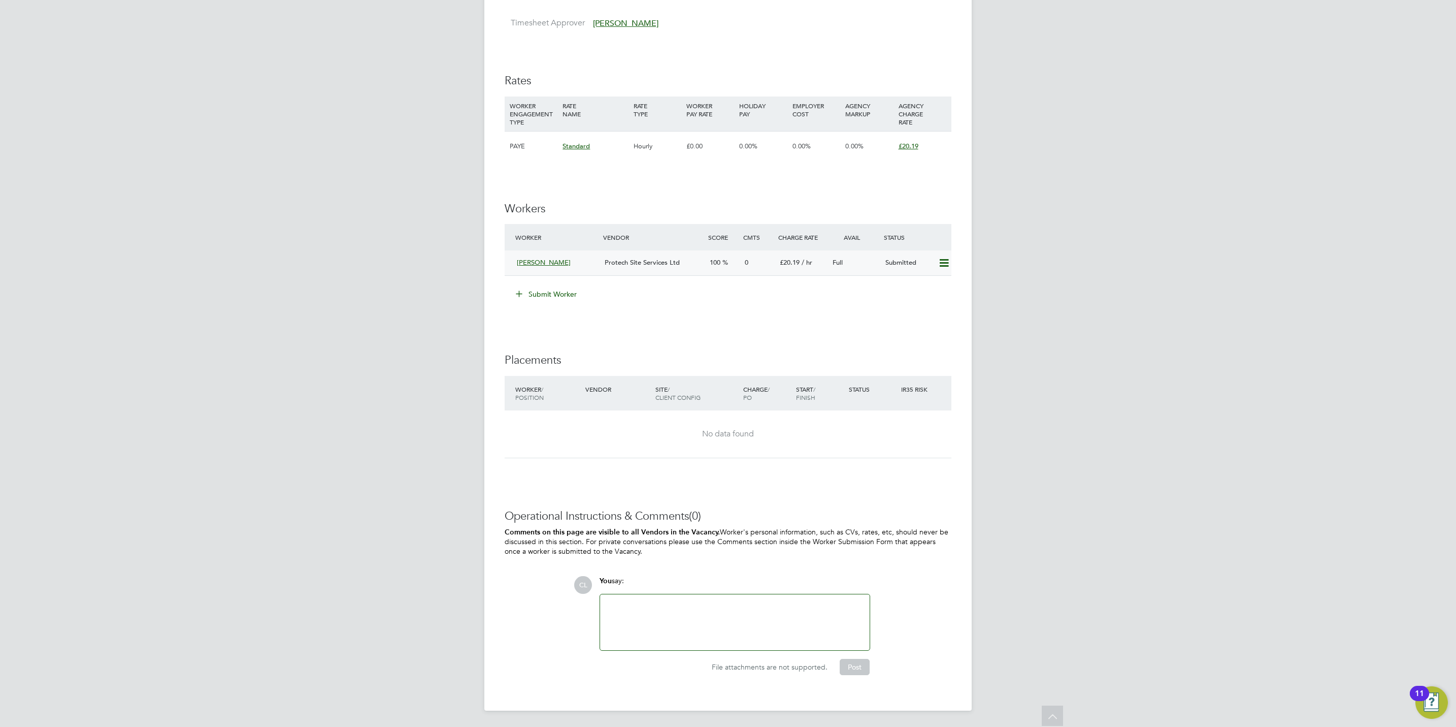
click at [941, 264] on icon at bounding box center [944, 263] width 13 height 8
click at [918, 285] on li "Offer" at bounding box center [928, 285] width 39 height 14
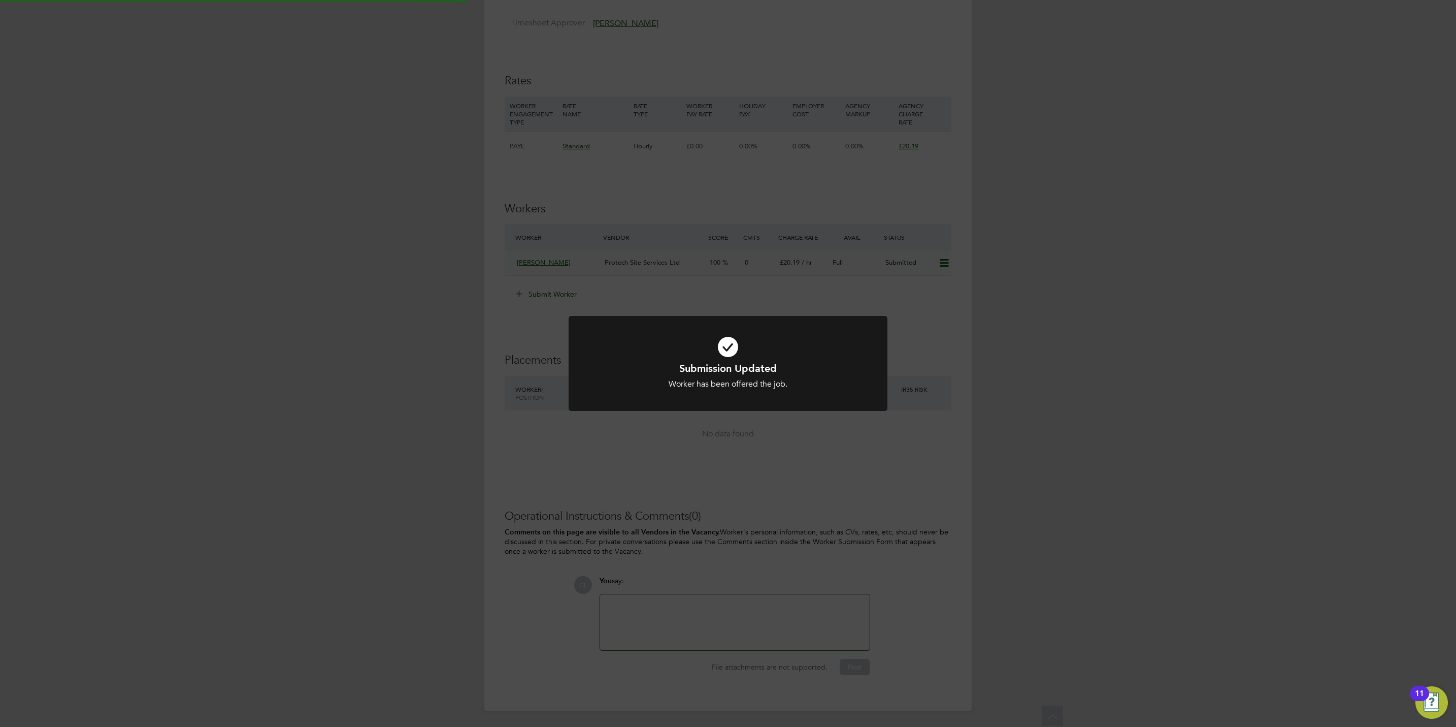
click at [855, 331] on icon at bounding box center [728, 347] width 264 height 40
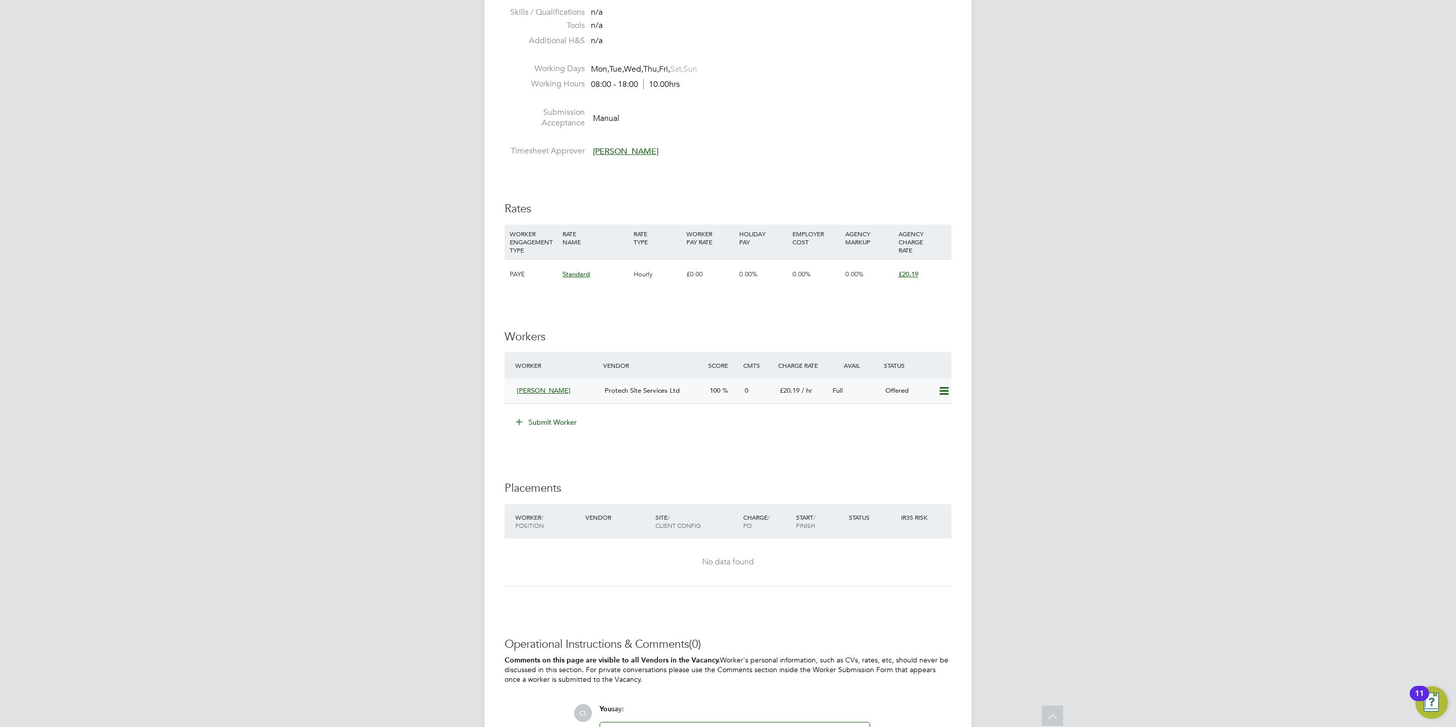
click at [948, 388] on icon at bounding box center [944, 391] width 13 height 8
click at [926, 409] on li "Confirm" at bounding box center [928, 413] width 39 height 14
click at [915, 454] on div "IR35 Determination IR35 Status No IR35 Status Assigned Edit Status Details PO N…" at bounding box center [728, 288] width 447 height 1059
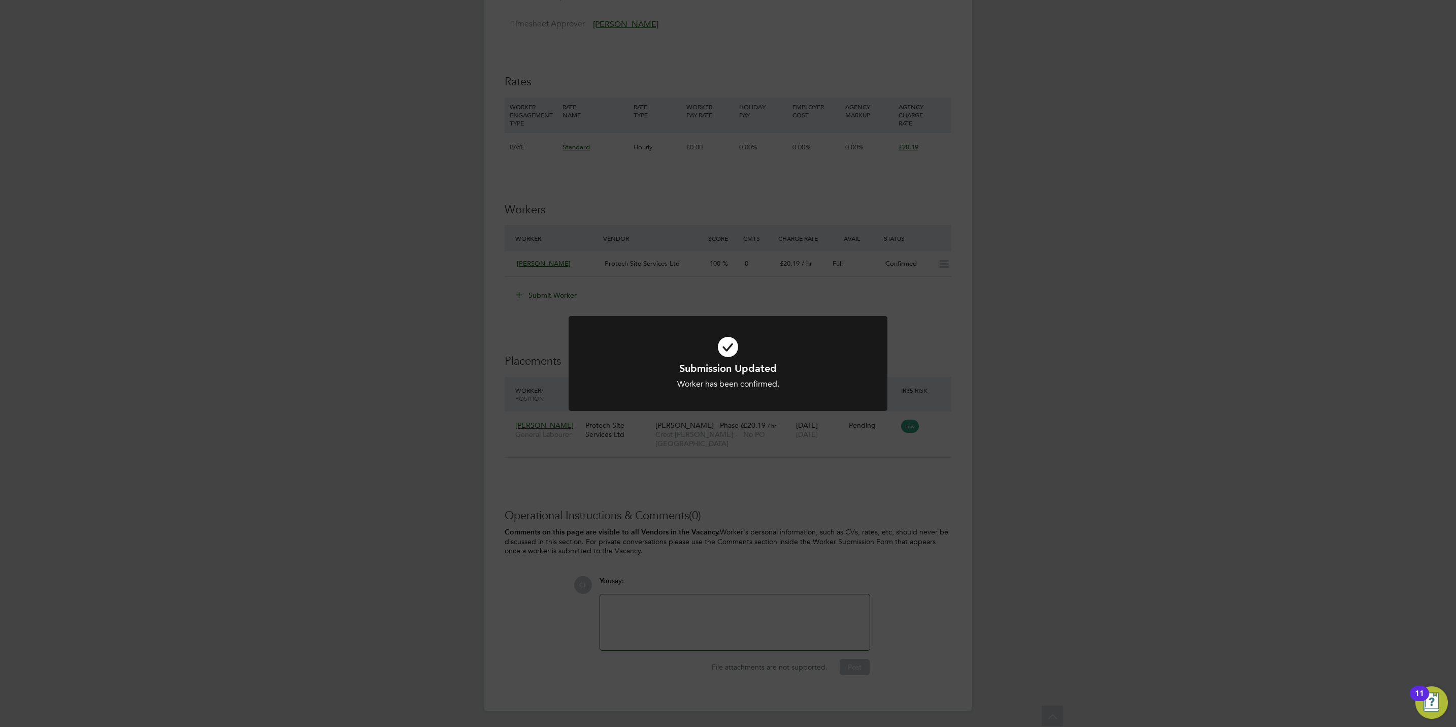
click at [938, 450] on div "Submission Updated Worker has been confirmed. Cancel Okay" at bounding box center [728, 363] width 1456 height 727
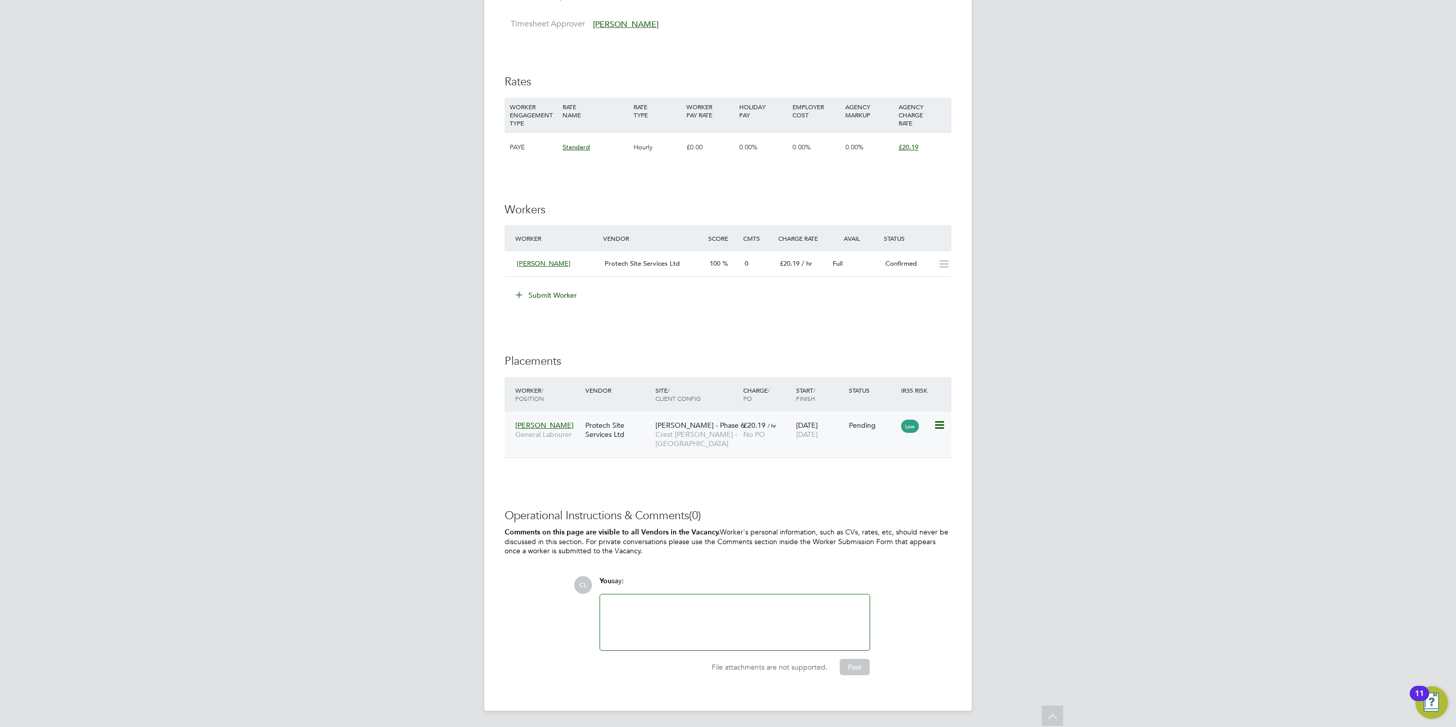
click at [941, 423] on icon at bounding box center [939, 425] width 10 height 12
click at [885, 491] on li "Start" at bounding box center [907, 489] width 72 height 14
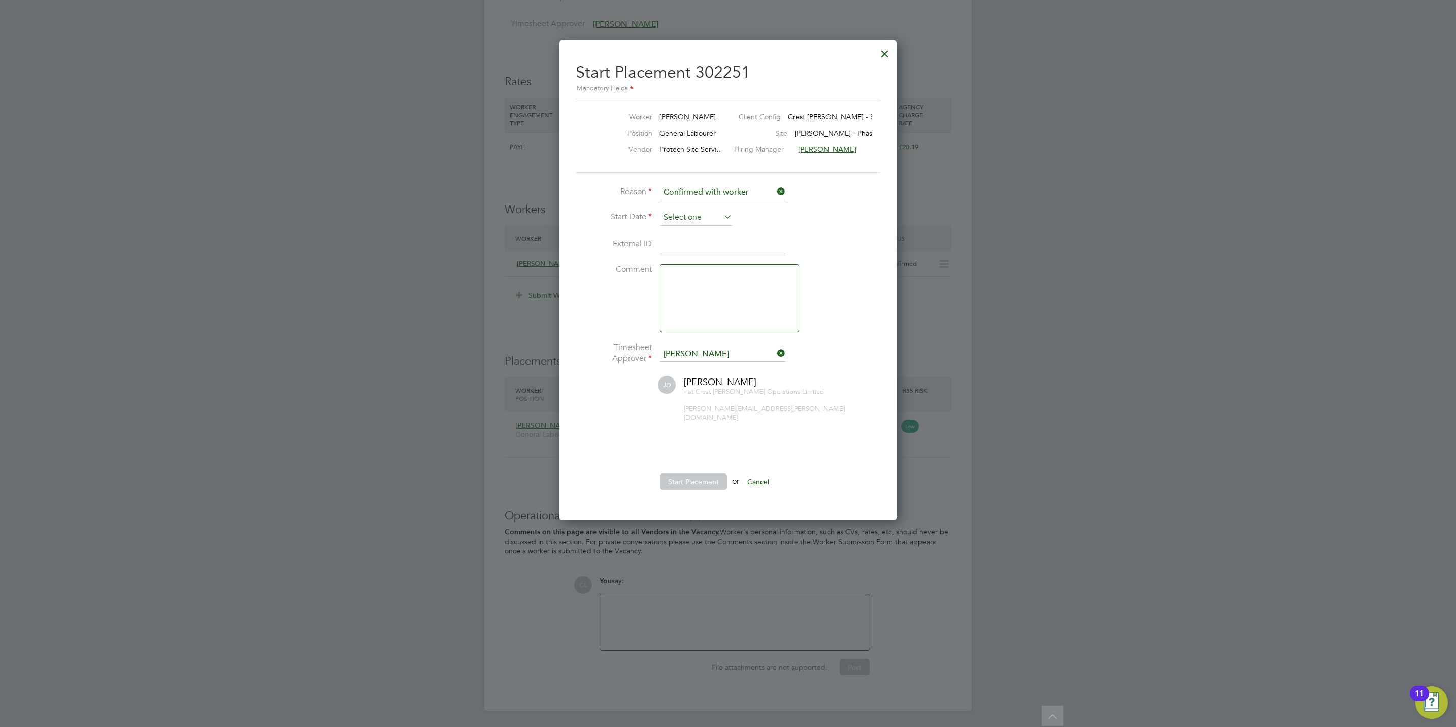
click at [677, 214] on input at bounding box center [696, 217] width 72 height 15
click at [717, 268] on span "13" at bounding box center [715, 268] width 19 height 19
type input "[DATE]"
click at [705, 473] on button "Start Placement" at bounding box center [693, 481] width 67 height 16
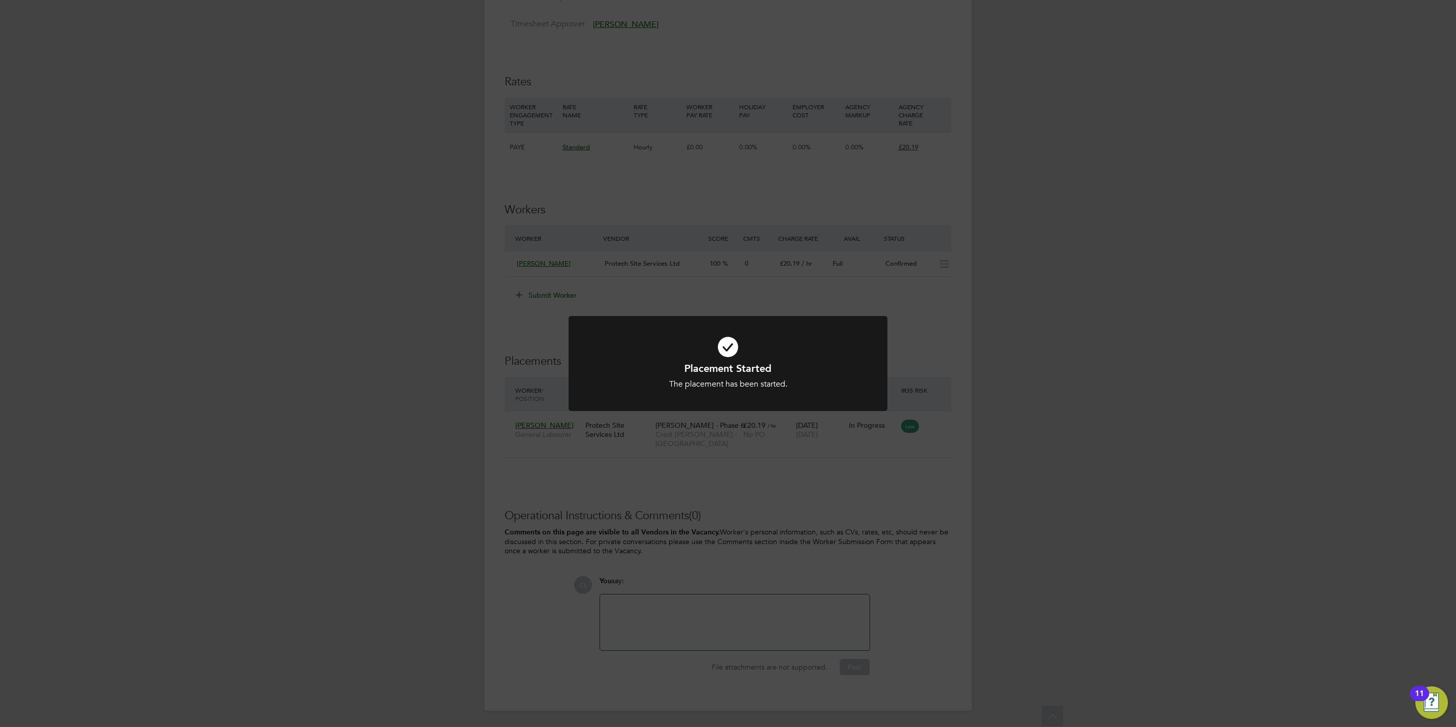
click at [716, 470] on div "Placement Started The placement has been started. Cancel Okay" at bounding box center [728, 363] width 1456 height 727
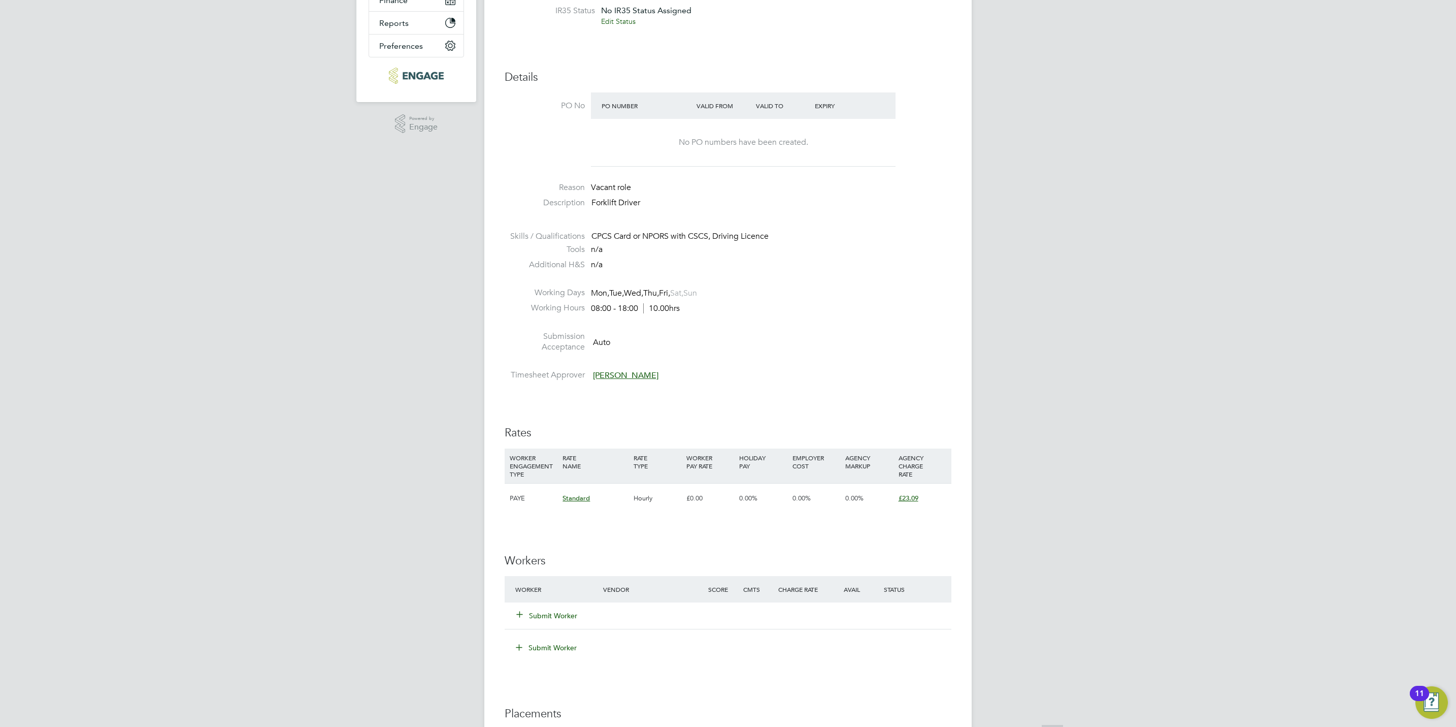
scroll to position [457, 0]
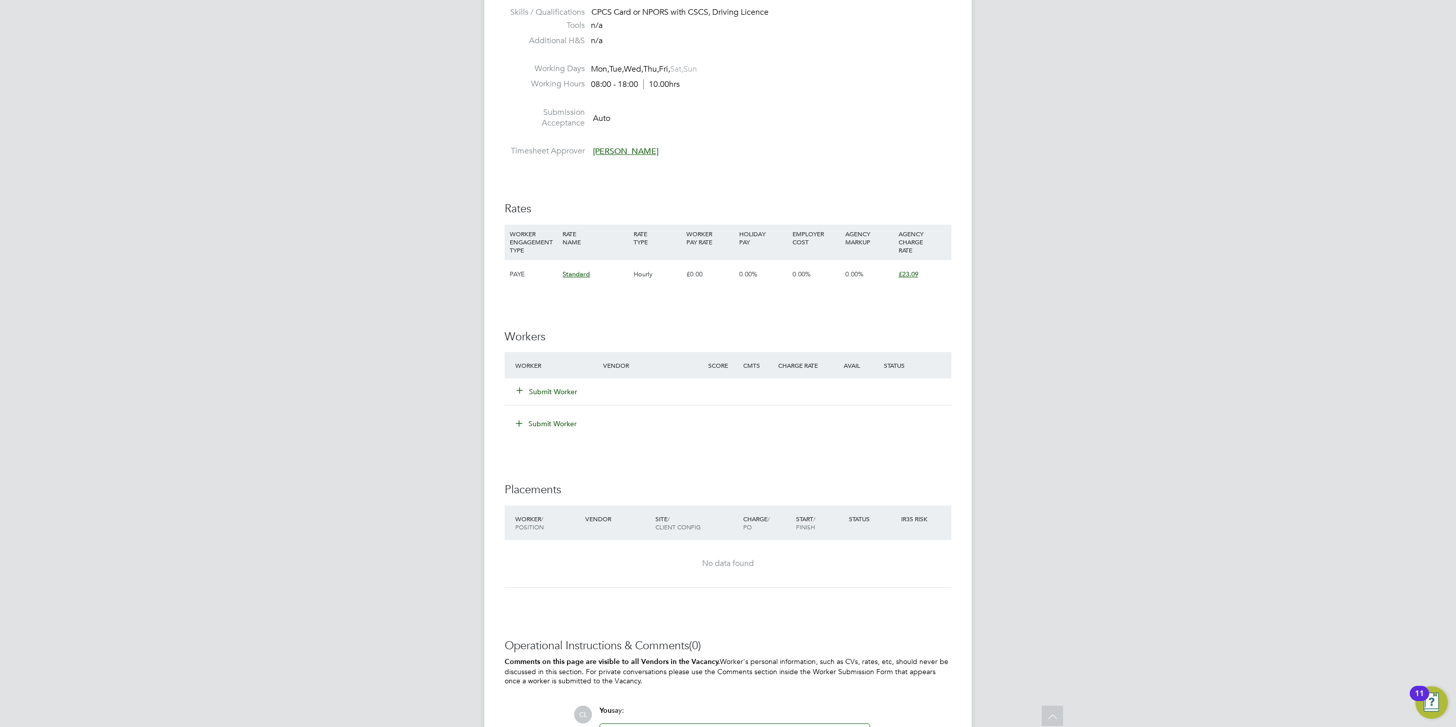
click at [563, 392] on button "Submit Worker" at bounding box center [547, 391] width 61 height 10
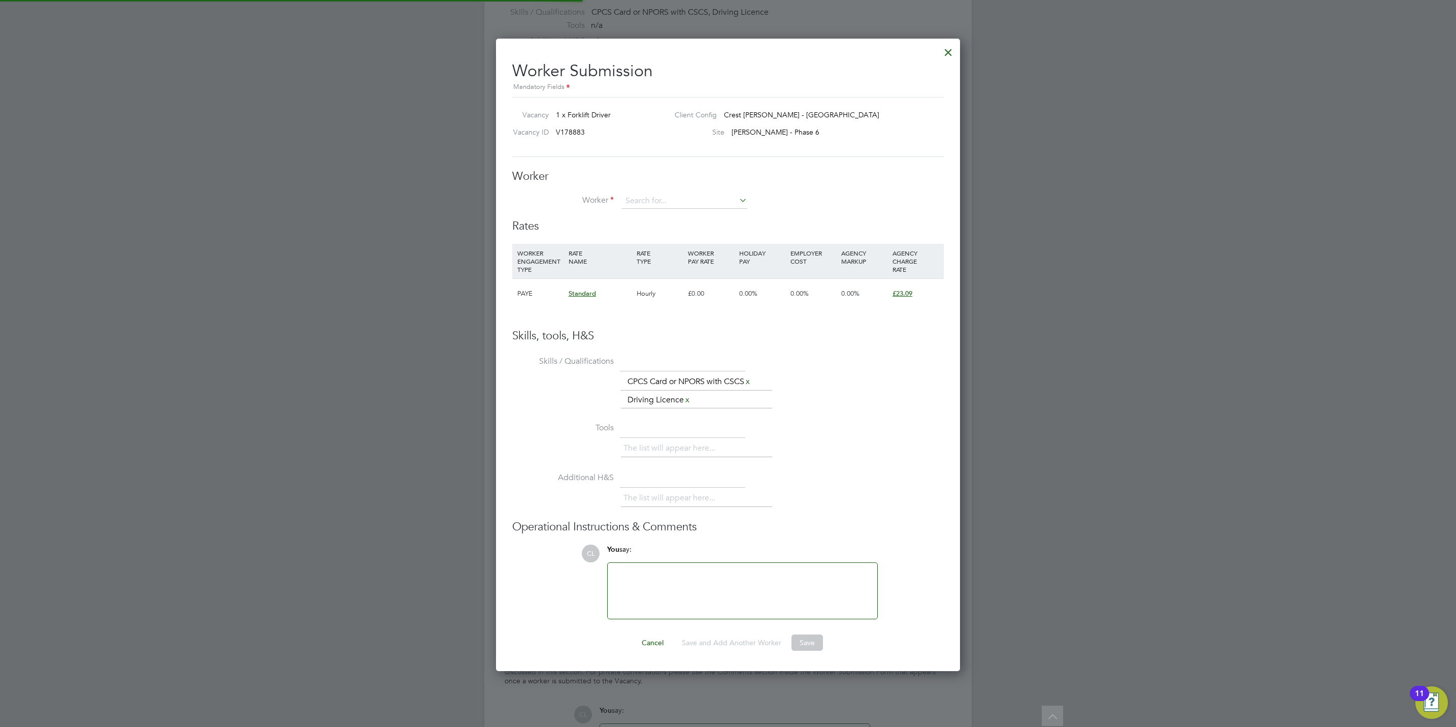
scroll to position [646, 465]
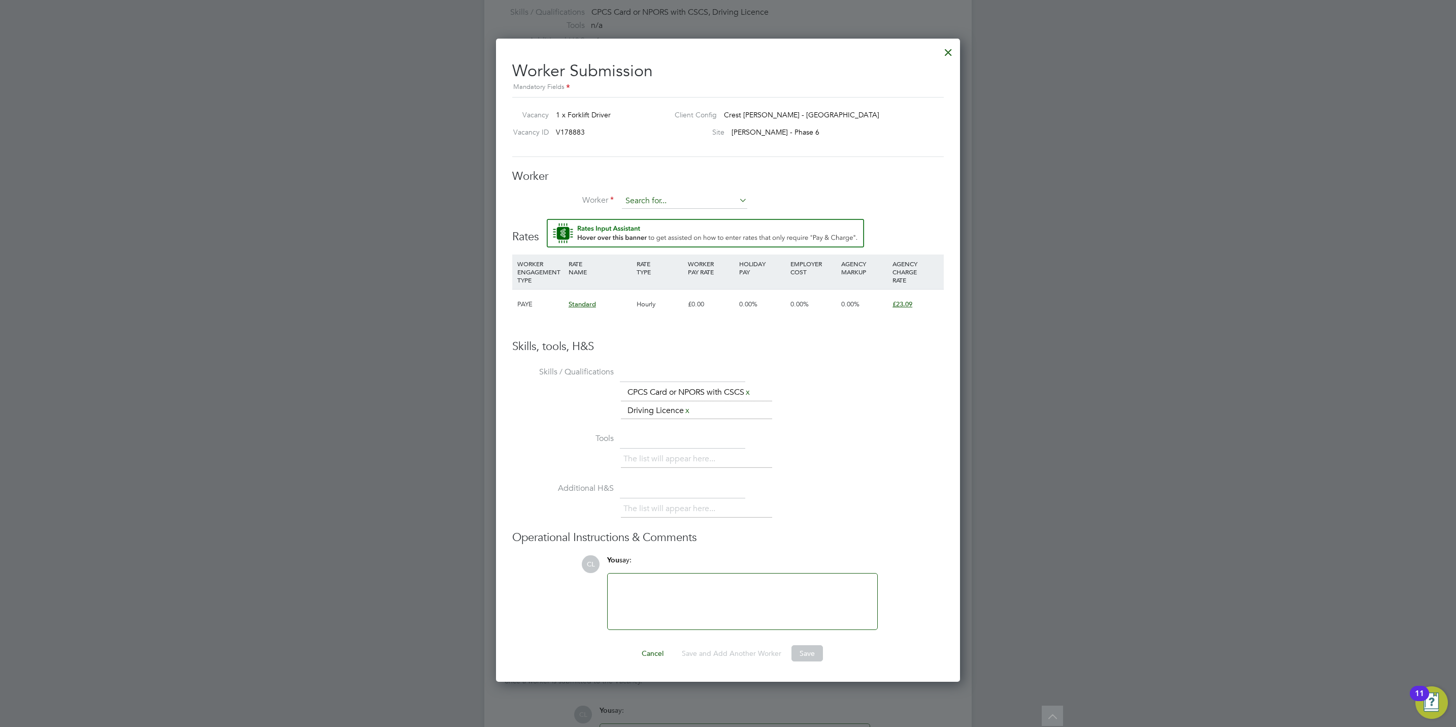
click at [646, 193] on input at bounding box center [684, 200] width 125 height 15
click at [679, 225] on li "John C attell (CAT002)" at bounding box center [704, 230] width 164 height 14
type input "John Cattell (CAT002)"
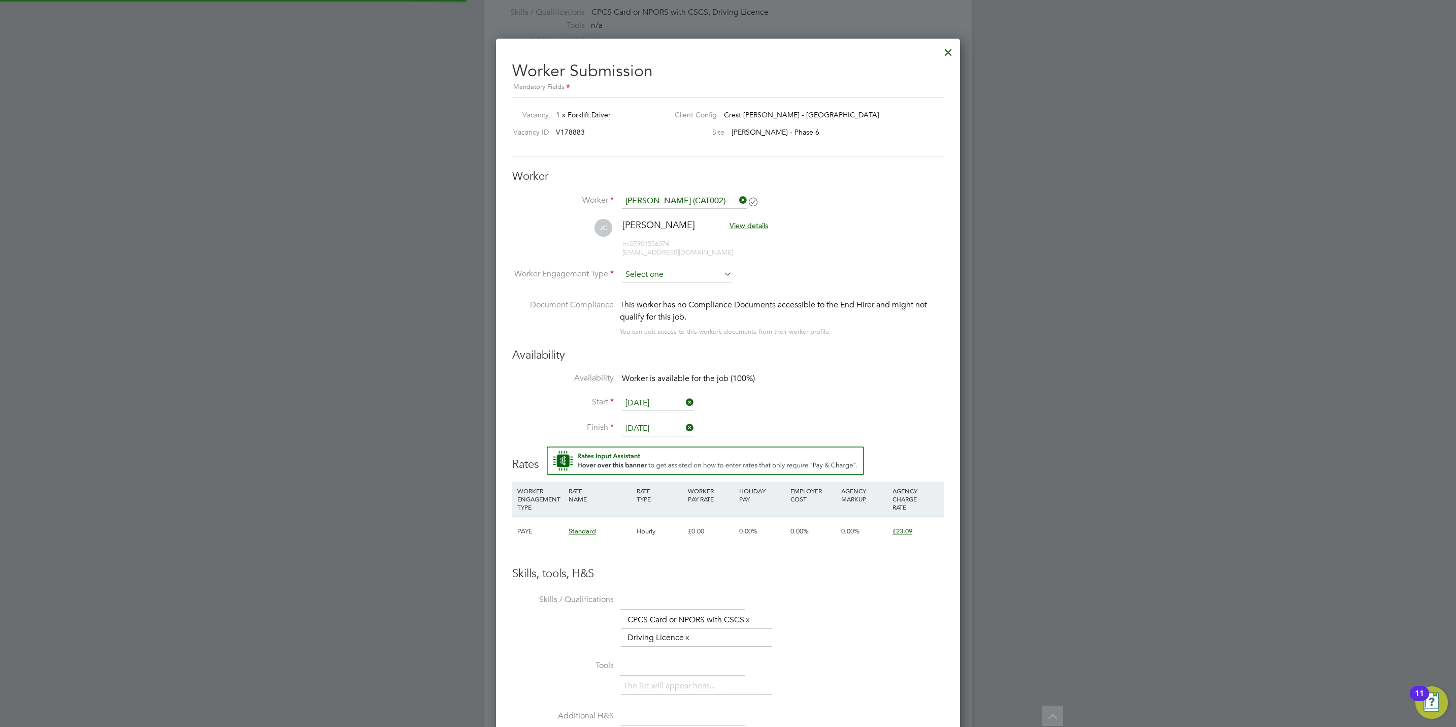
scroll to position [873, 465]
click at [657, 276] on input at bounding box center [677, 275] width 110 height 15
click at [662, 302] on li "PAYE" at bounding box center [677, 302] width 111 height 13
type input "PAYE"
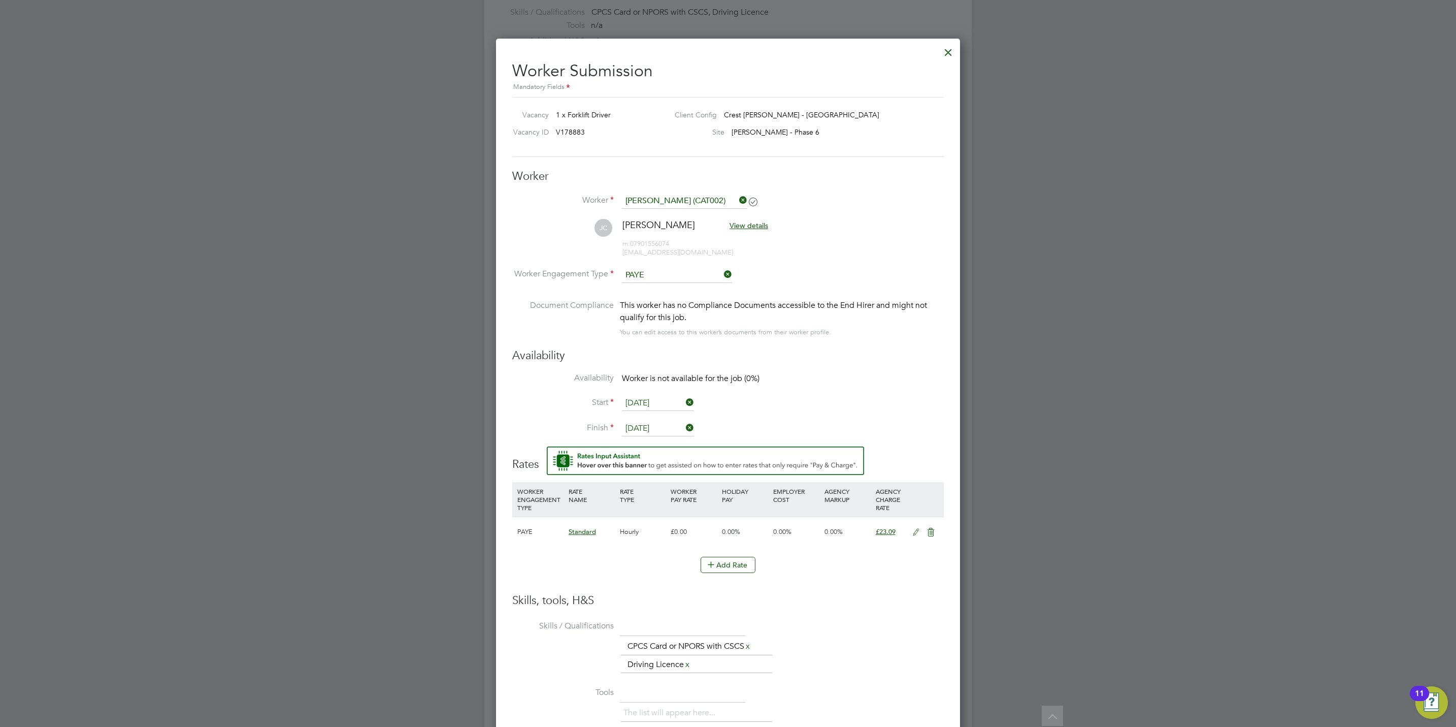
scroll to position [0, 0]
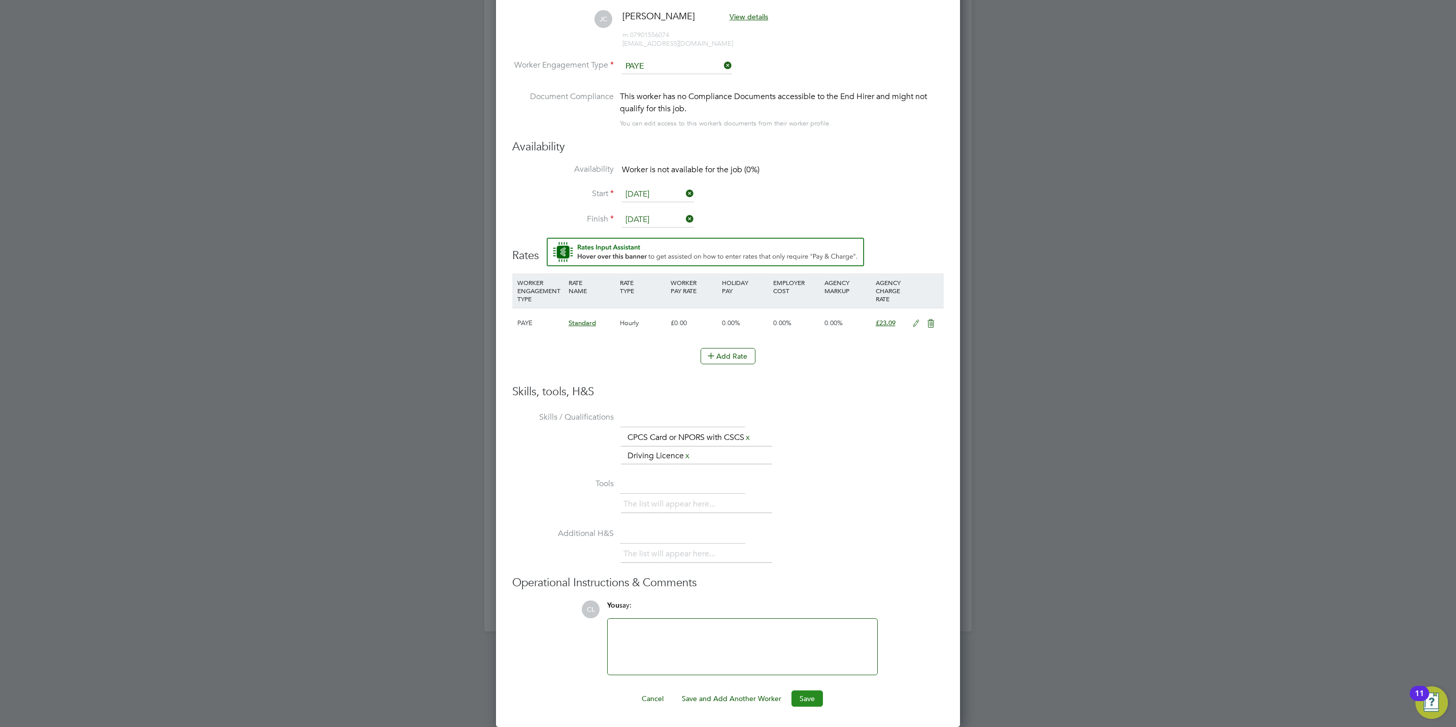
click at [810, 695] on button "Save" at bounding box center [807, 698] width 31 height 16
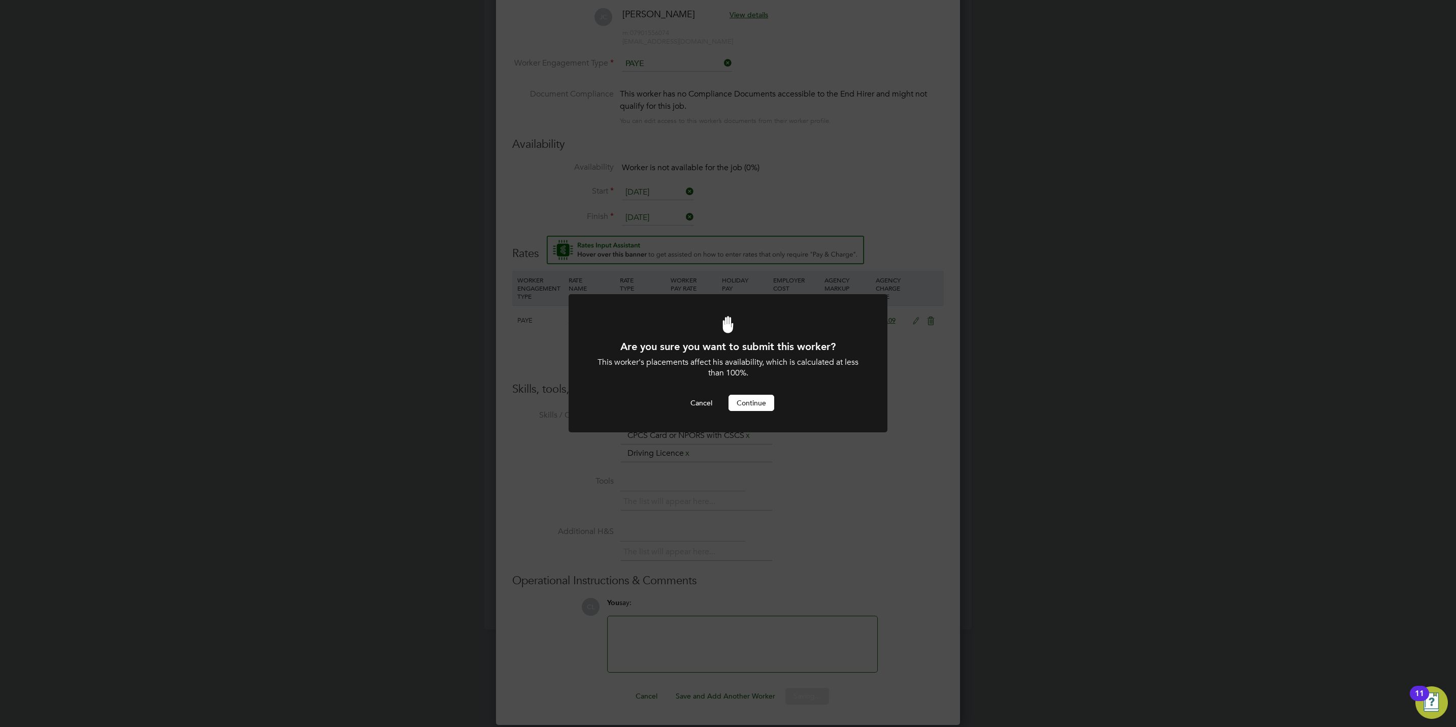
click at [746, 403] on button "Continue" at bounding box center [752, 403] width 46 height 16
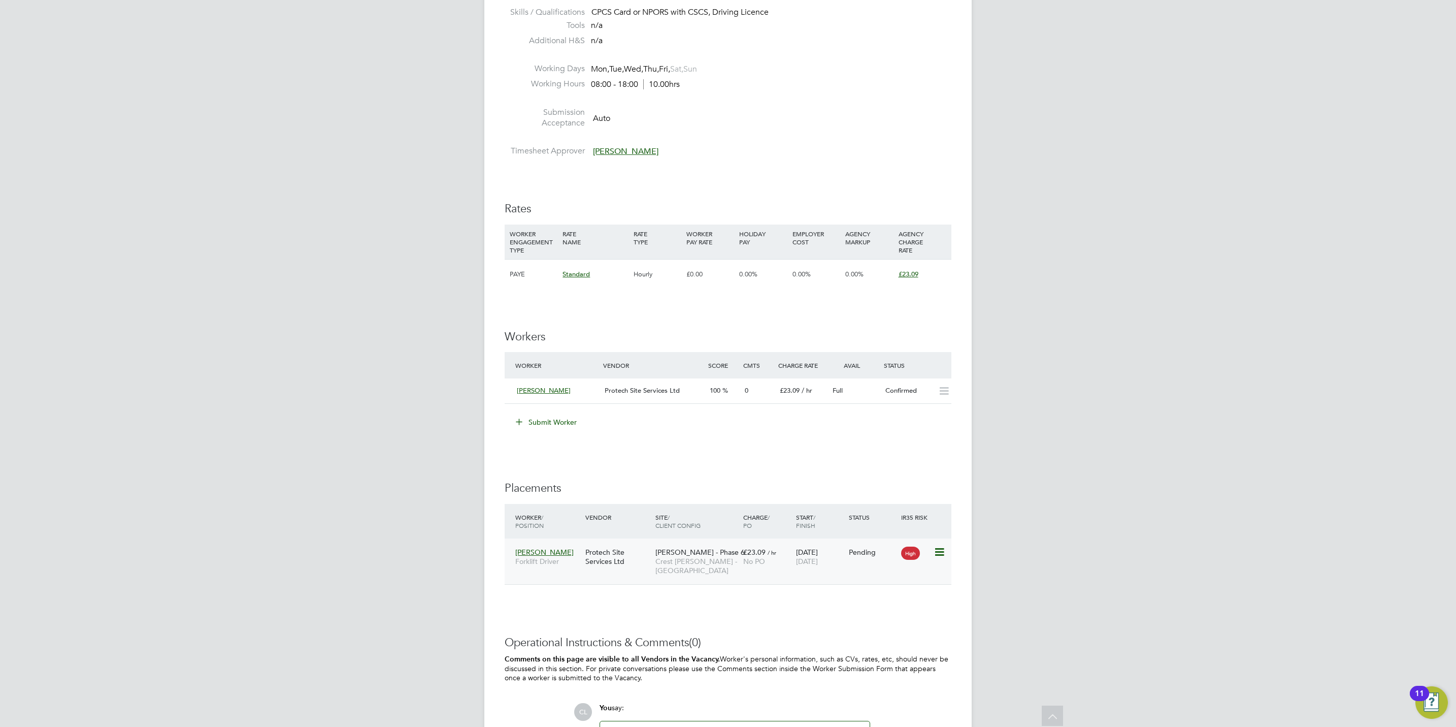
drag, startPoint x: 937, startPoint y: 550, endPoint x: 933, endPoint y: 555, distance: 6.5
click at [937, 550] on icon at bounding box center [939, 552] width 10 height 12
click at [877, 616] on li "Start" at bounding box center [907, 616] width 72 height 14
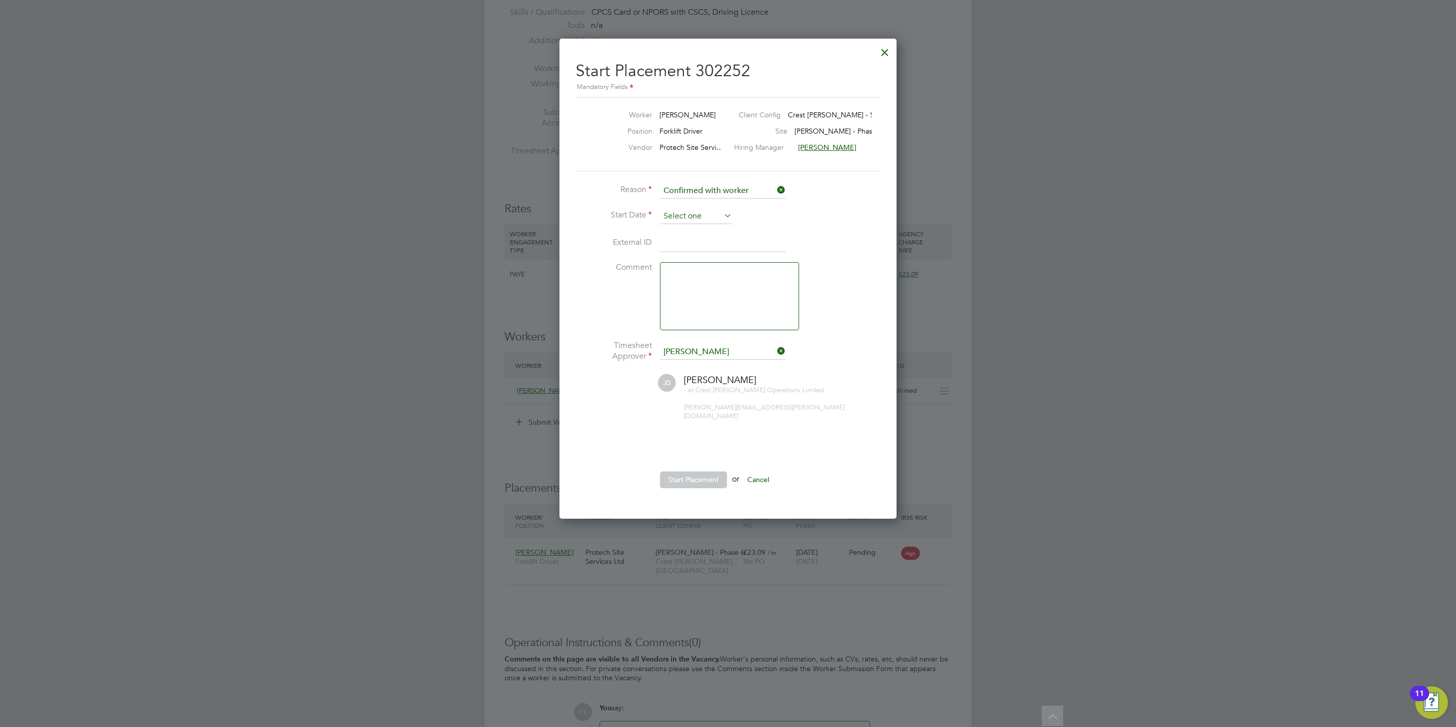
click at [682, 218] on input at bounding box center [696, 216] width 72 height 15
click at [694, 290] on span "19" at bounding box center [696, 288] width 19 height 19
type input "19 Aug 2025"
click at [705, 471] on button "Start Placement" at bounding box center [693, 479] width 67 height 16
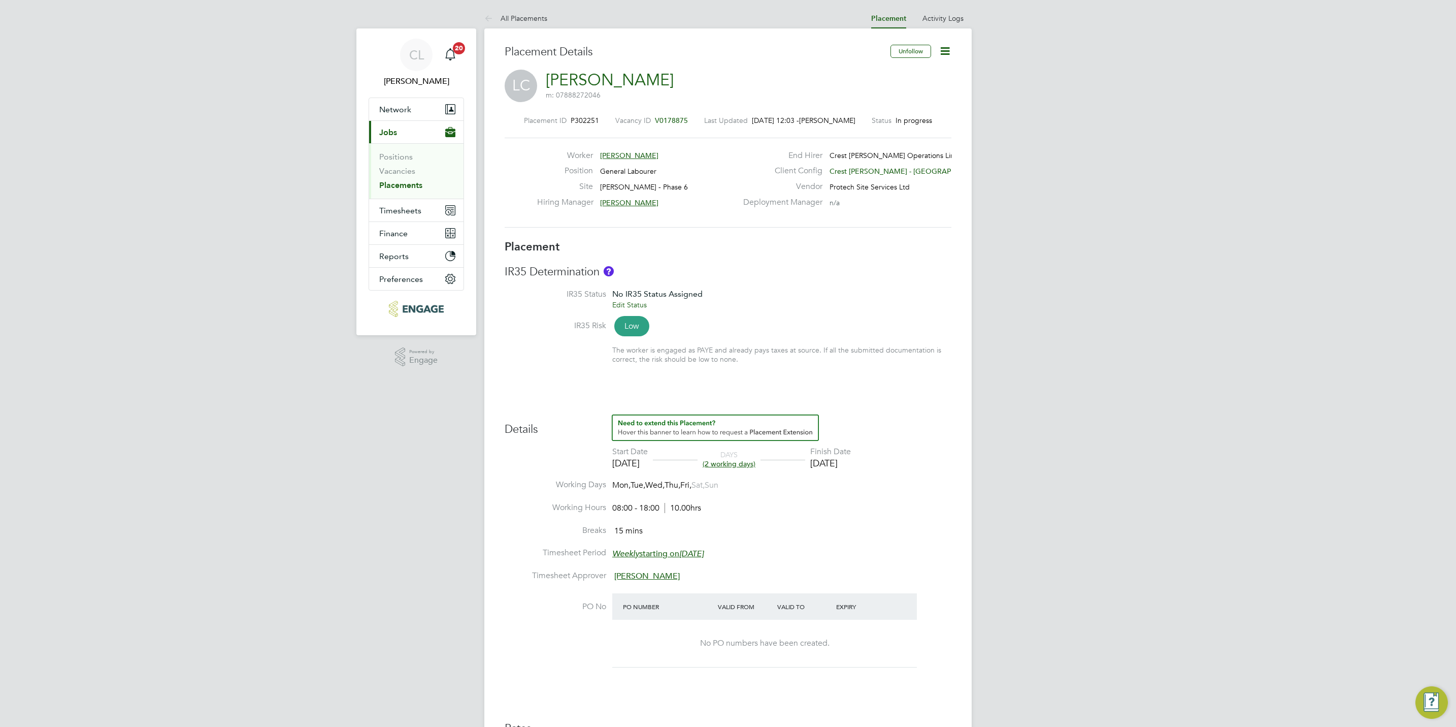
click at [945, 54] on icon at bounding box center [945, 51] width 13 height 13
click at [915, 72] on li "Edit Placement e" at bounding box center [911, 75] width 75 height 14
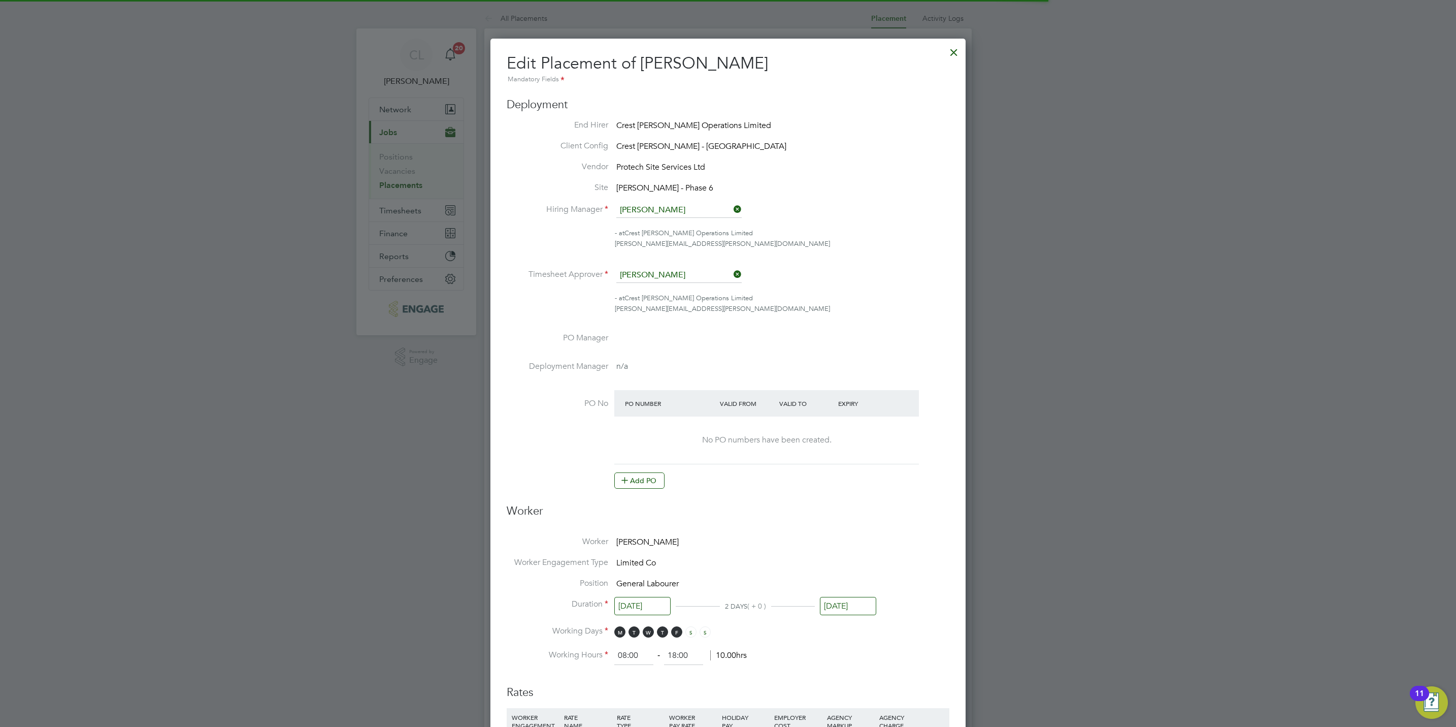
click at [646, 605] on input "[DATE]" at bounding box center [642, 606] width 56 height 19
click at [628, 500] on span "11" at bounding box center [631, 501] width 19 height 19
type input "[DATE]"
click at [628, 500] on span "11" at bounding box center [631, 501] width 19 height 19
click at [858, 608] on input "[DATE]" at bounding box center [848, 606] width 56 height 19
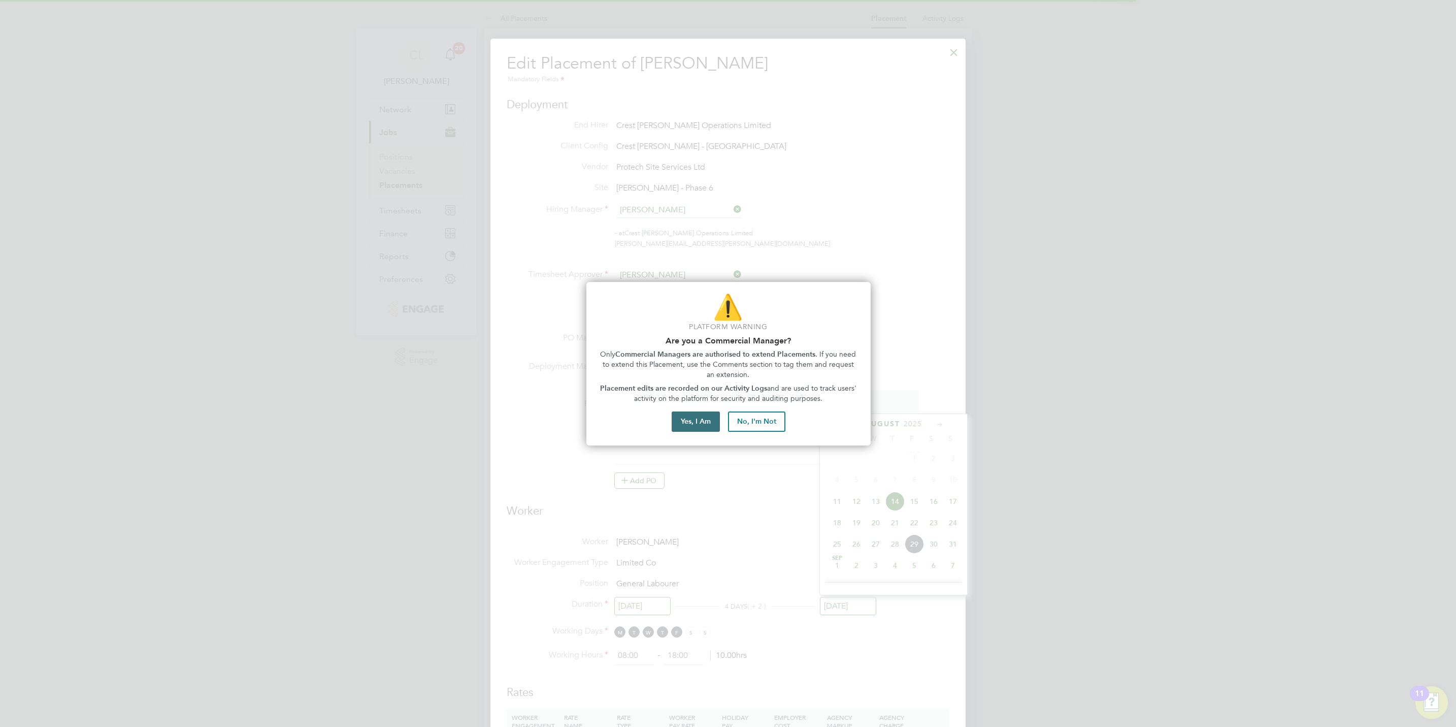
click at [678, 423] on button "Yes, I Am" at bounding box center [696, 421] width 48 height 20
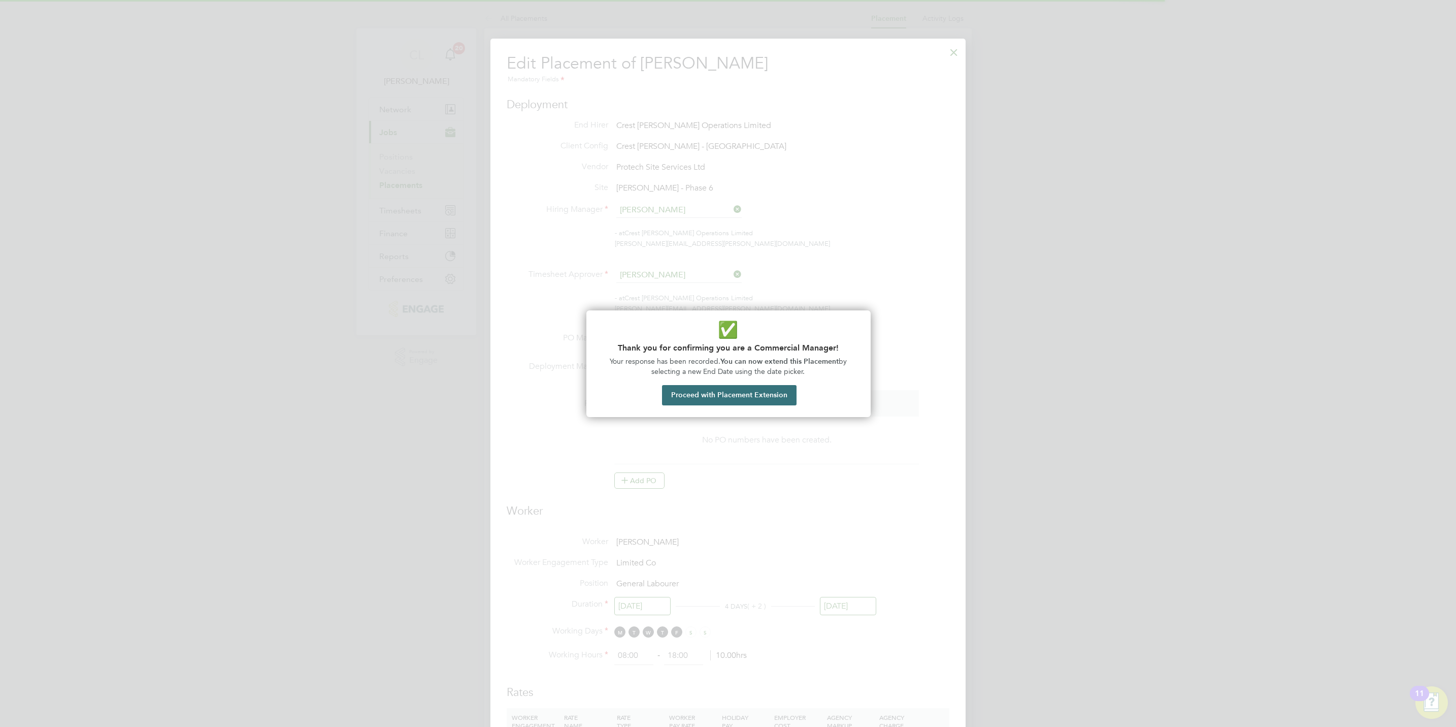
click at [752, 387] on button "Proceed with Placement Extension" at bounding box center [729, 395] width 135 height 20
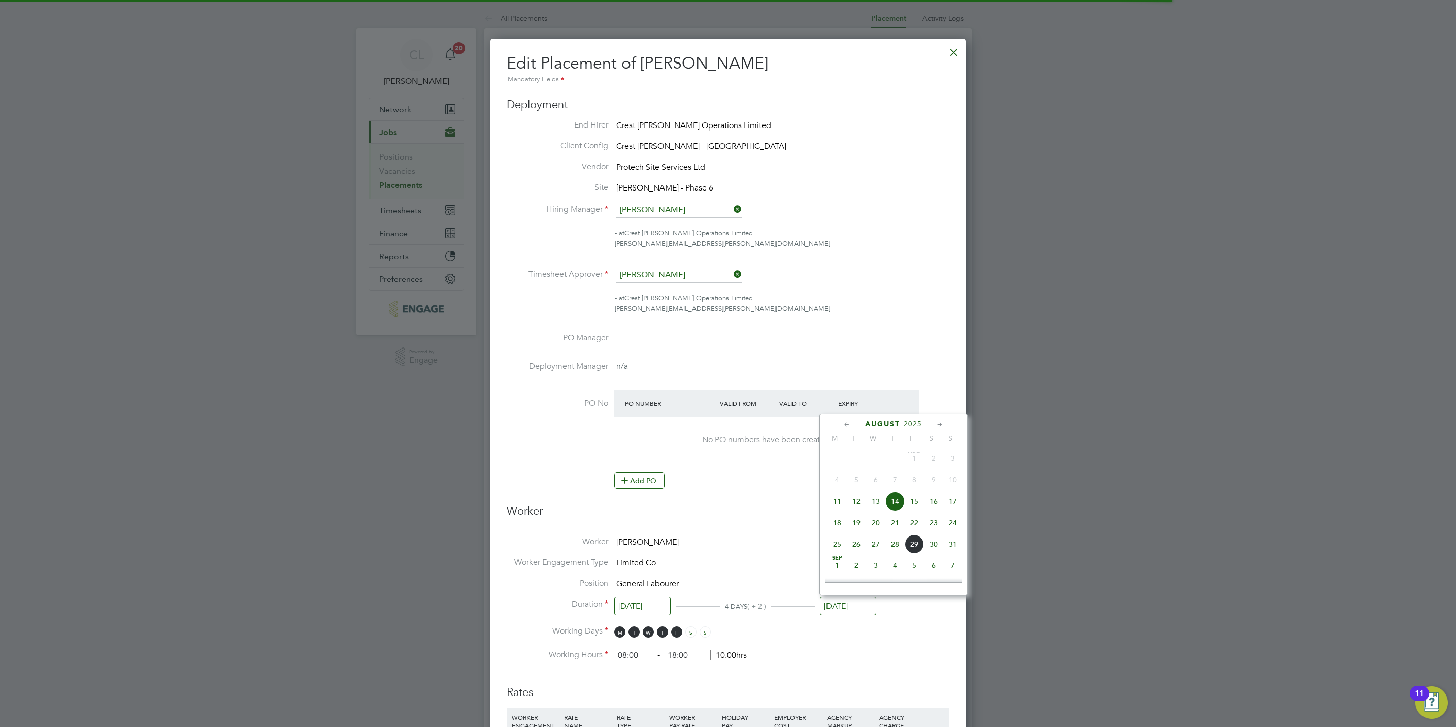
click at [913, 500] on span "15" at bounding box center [914, 501] width 19 height 19
type input "[DATE]"
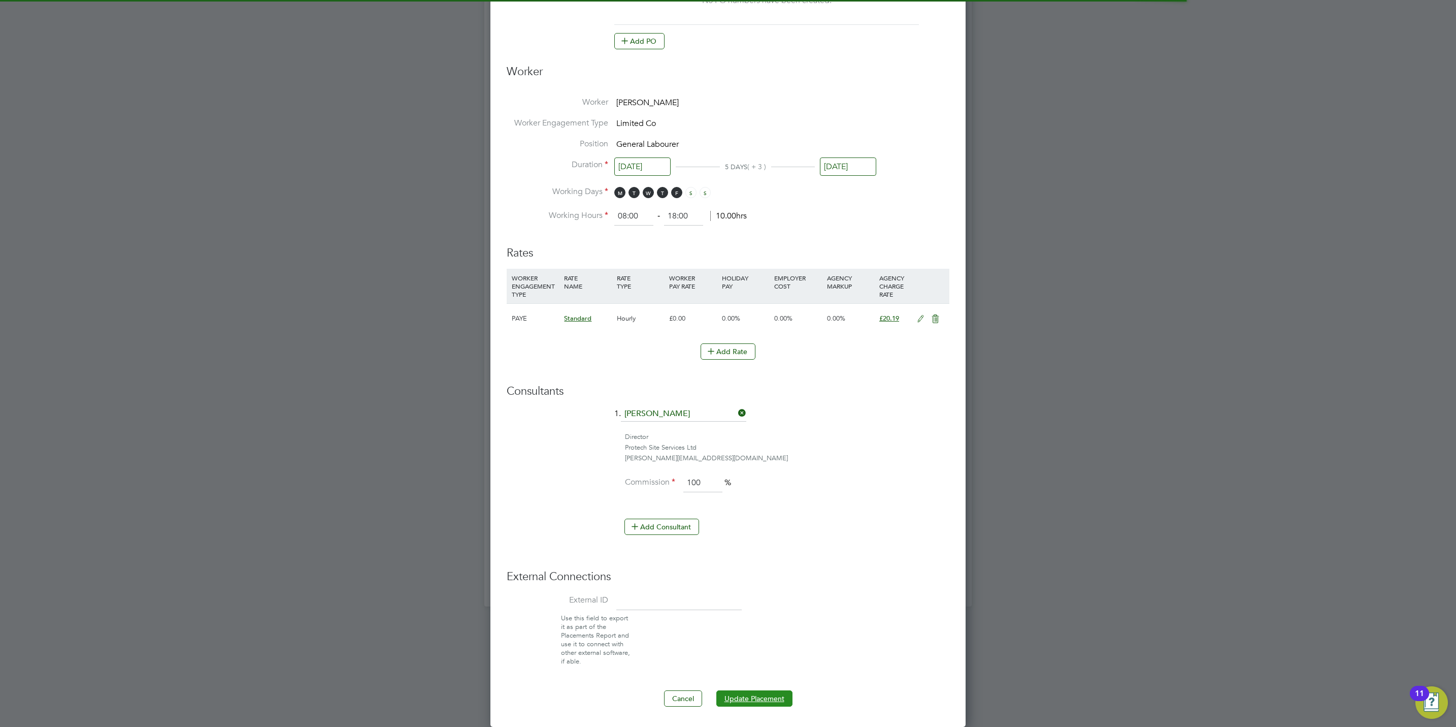
click at [788, 690] on button "Update Placement" at bounding box center [754, 698] width 76 height 16
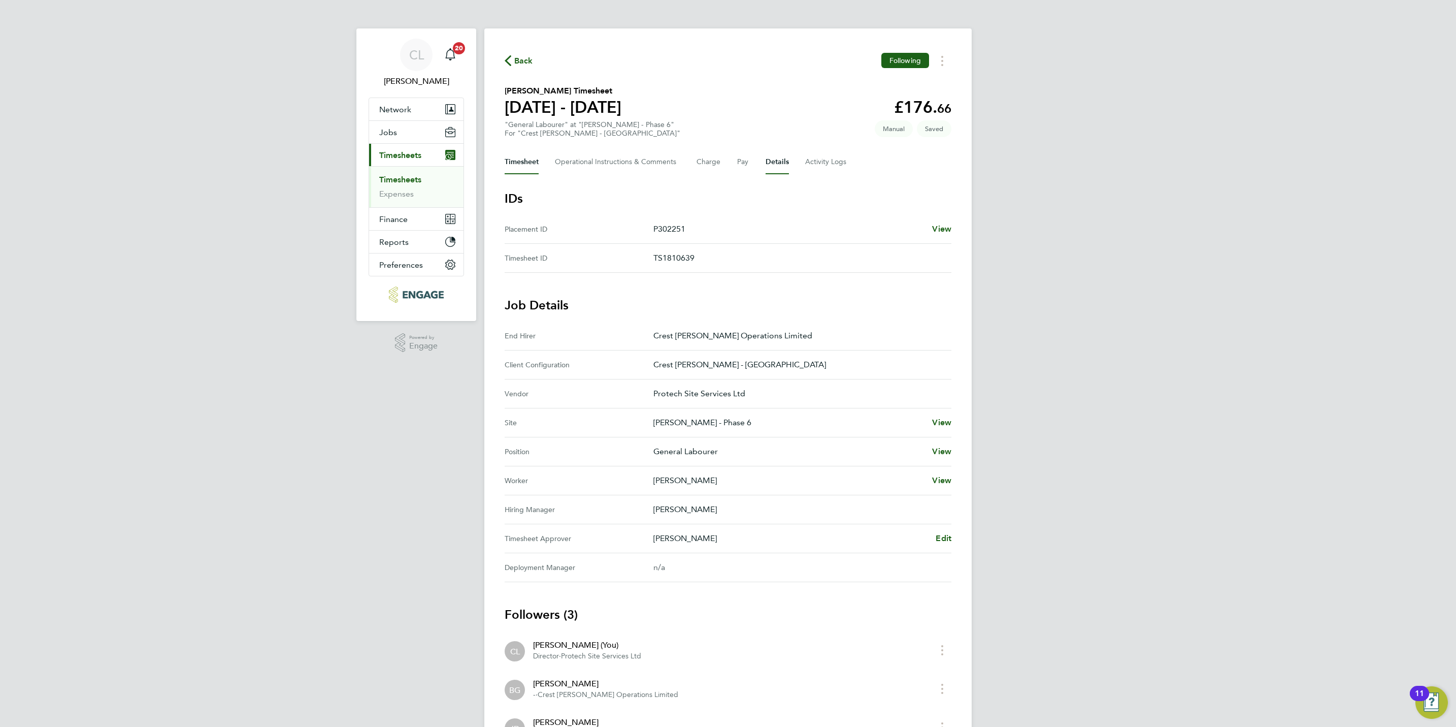
click at [529, 157] on button "Timesheet" at bounding box center [522, 162] width 34 height 24
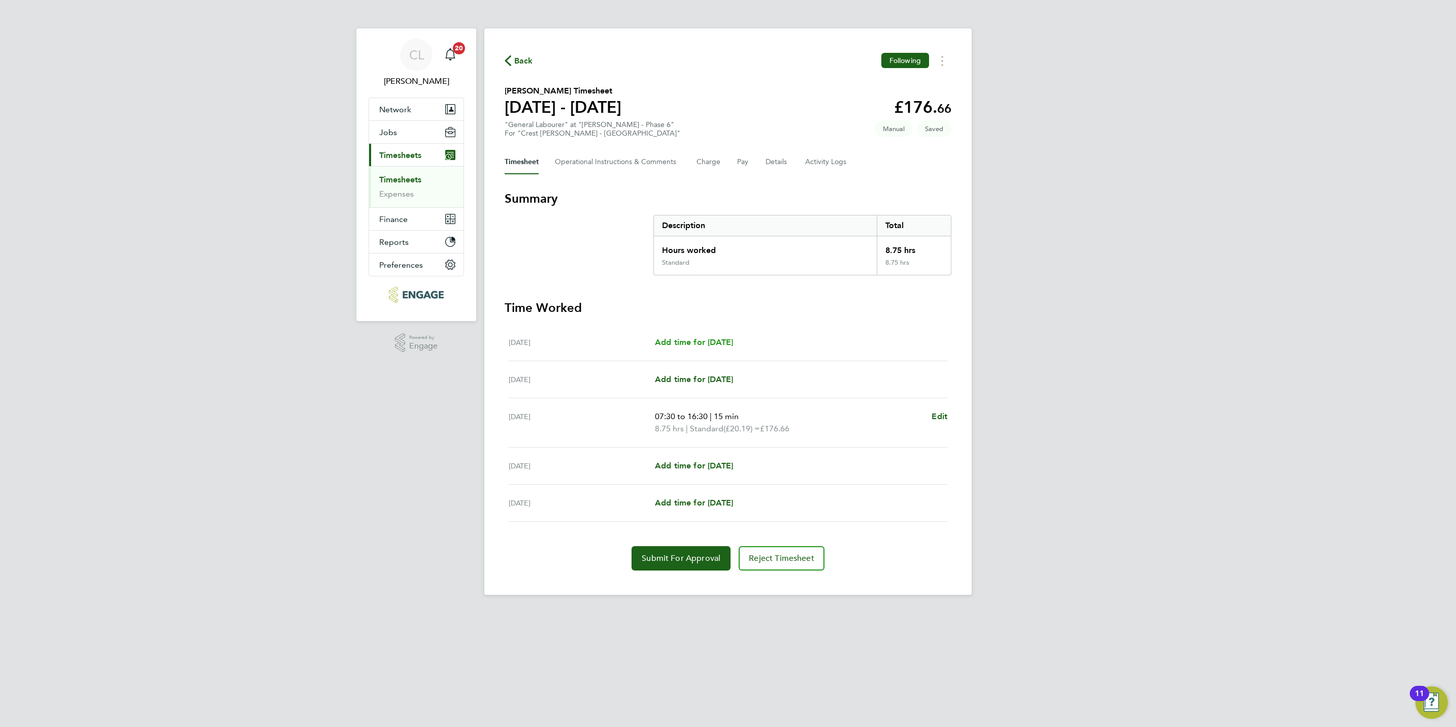
click at [704, 339] on span "Add time for [DATE]" at bounding box center [694, 342] width 78 height 10
select select "15"
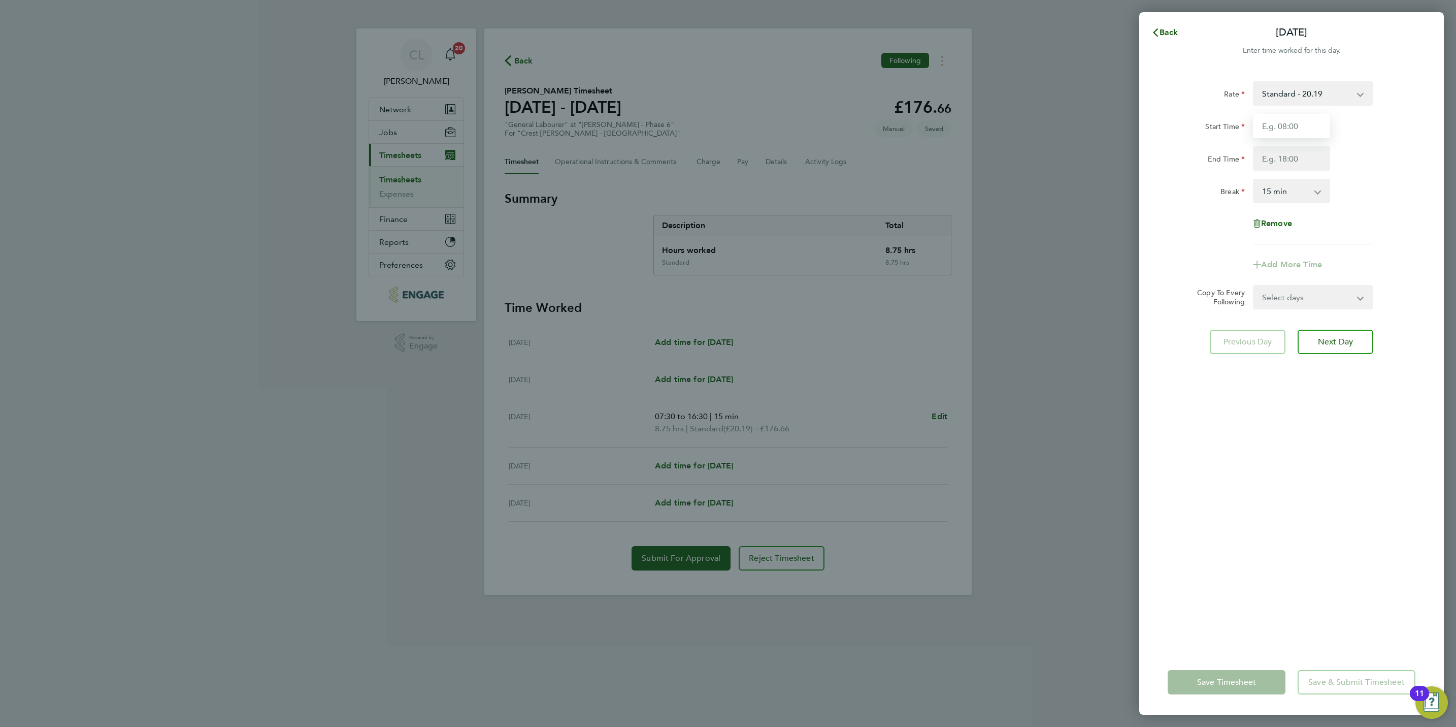
drag, startPoint x: 1293, startPoint y: 127, endPoint x: 1293, endPoint y: 133, distance: 5.6
click at [1293, 127] on input "Start Time" at bounding box center [1291, 126] width 77 height 24
type input "07:30"
type input "16:30"
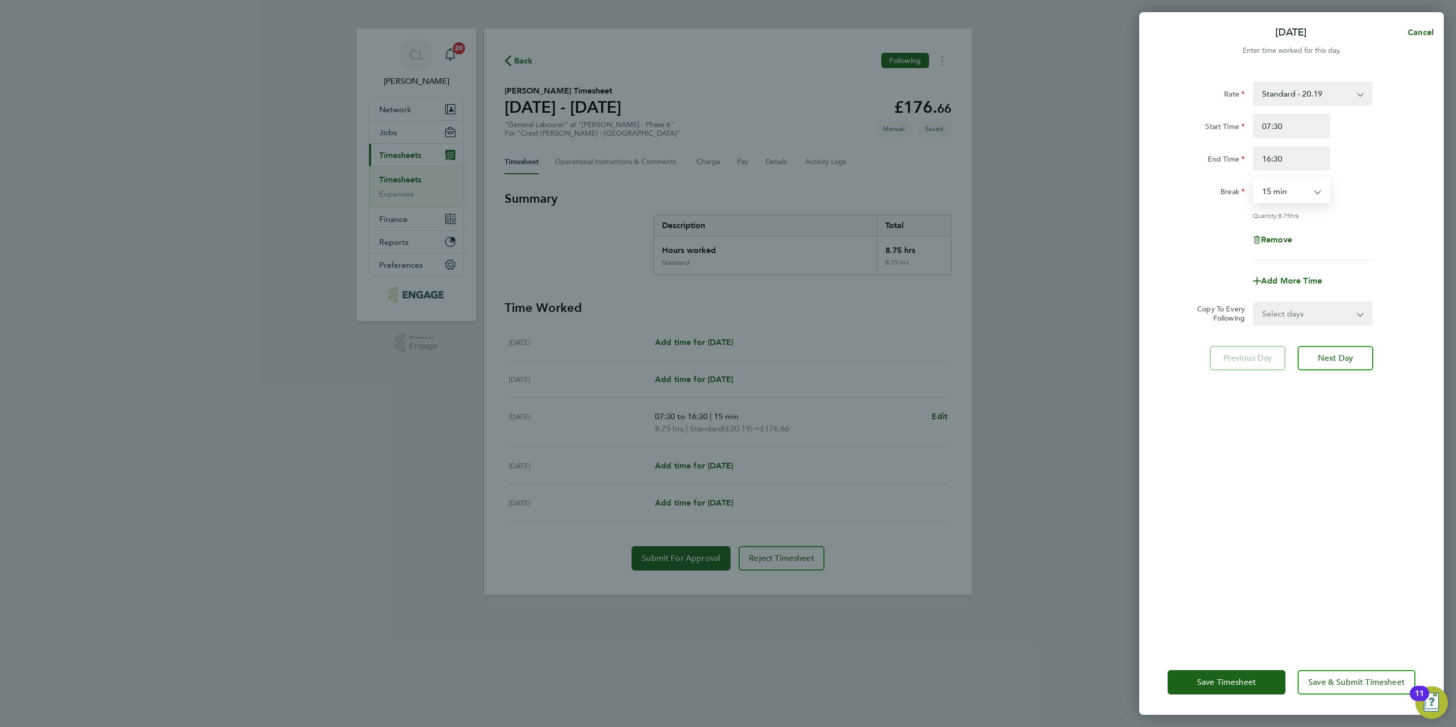
drag, startPoint x: 1304, startPoint y: 191, endPoint x: 1289, endPoint y: 202, distance: 18.2
click at [1304, 191] on select "0 min 15 min 30 min 45 min 60 min 75 min 90 min" at bounding box center [1285, 191] width 63 height 22
select select "30"
click at [1254, 180] on select "0 min 15 min 30 min 45 min 60 min 75 min 90 min" at bounding box center [1285, 191] width 63 height 22
click at [1305, 311] on select "Select days Day [DATE] [DATE] [DATE] [DATE]" at bounding box center [1307, 313] width 107 height 22
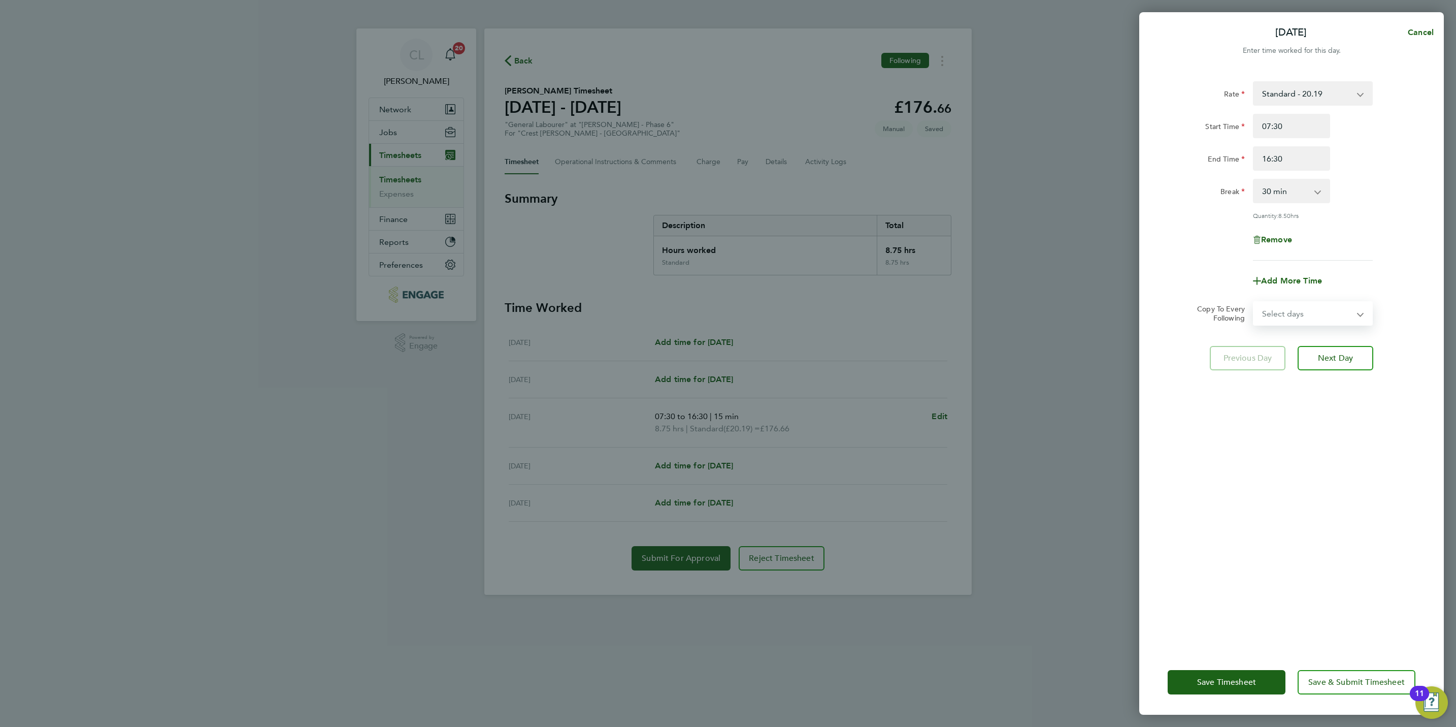
select select "TUE"
click at [1254, 302] on select "Select days Day [DATE] [DATE] [DATE] [DATE]" at bounding box center [1307, 313] width 107 height 22
select select "[DATE]"
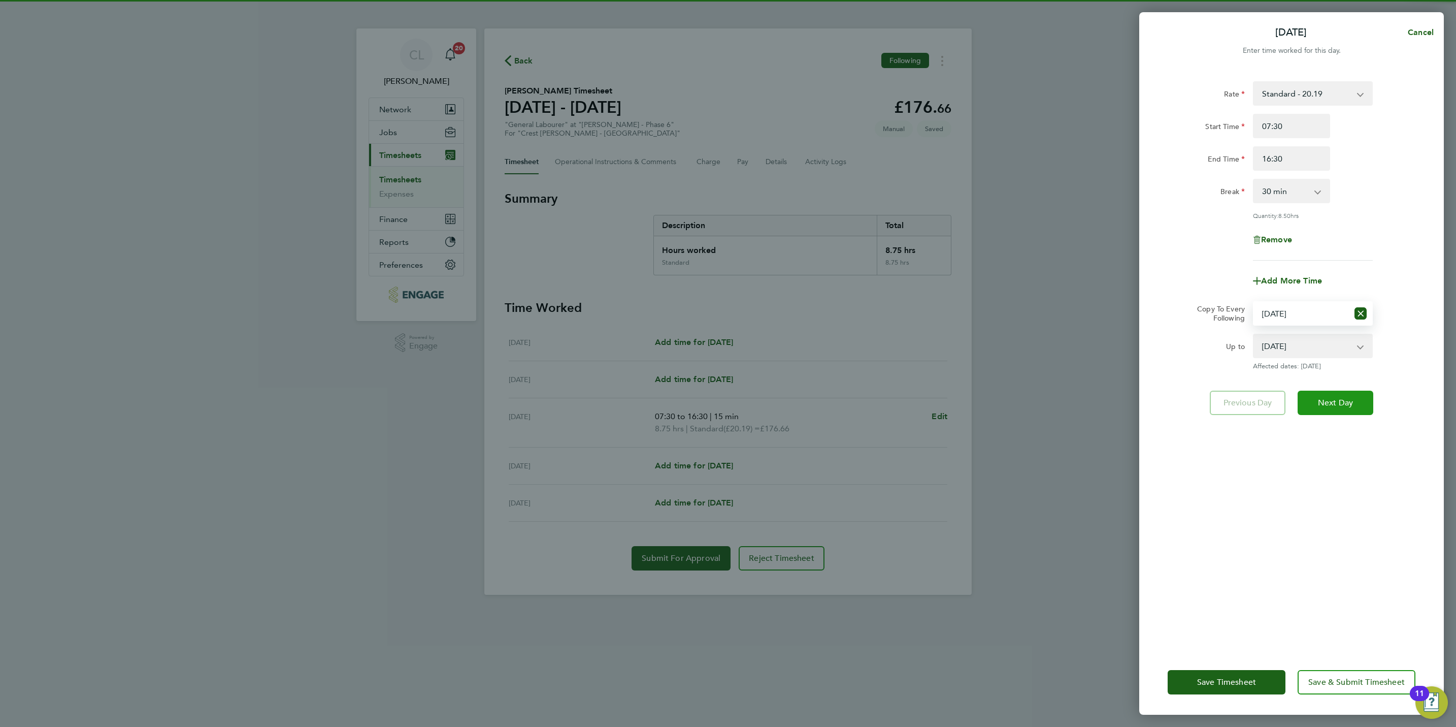
click at [1341, 399] on span "Next Day" at bounding box center [1335, 403] width 35 height 10
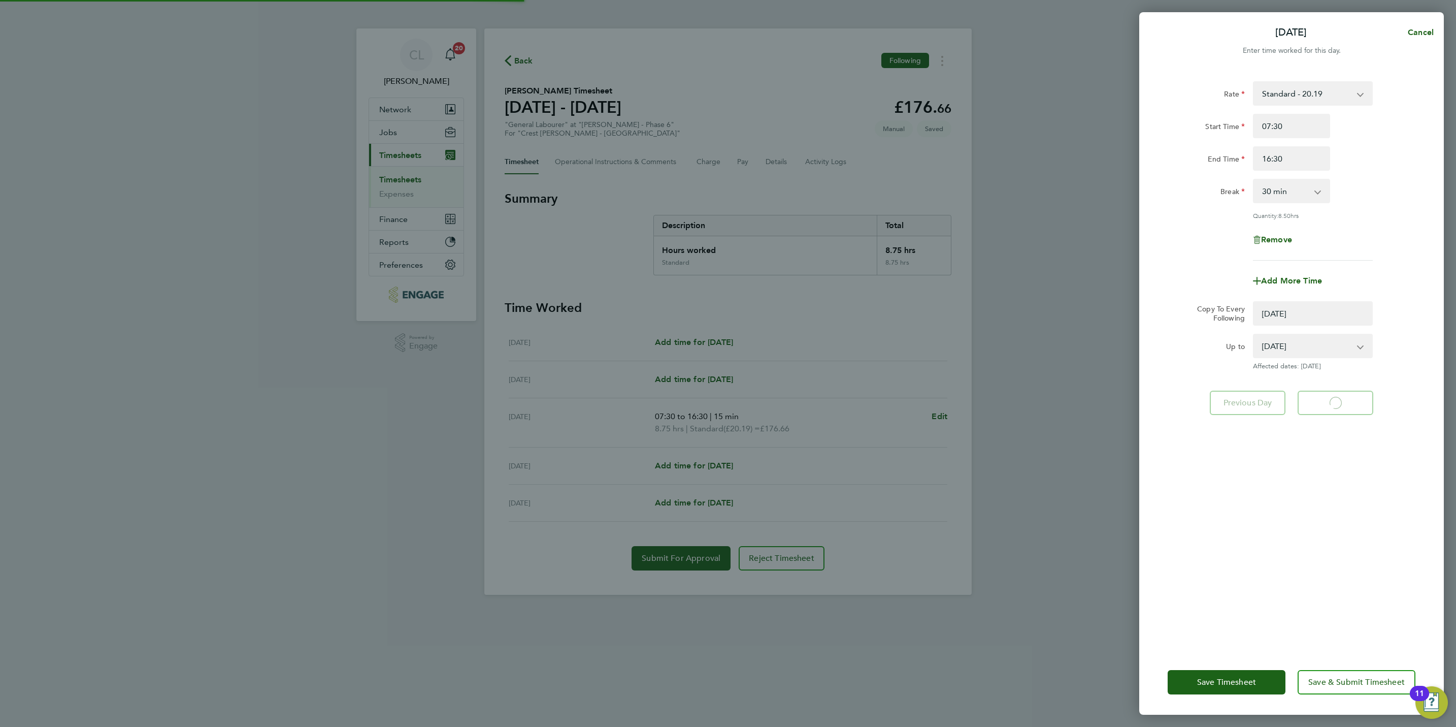
select select "0: null"
select select "30"
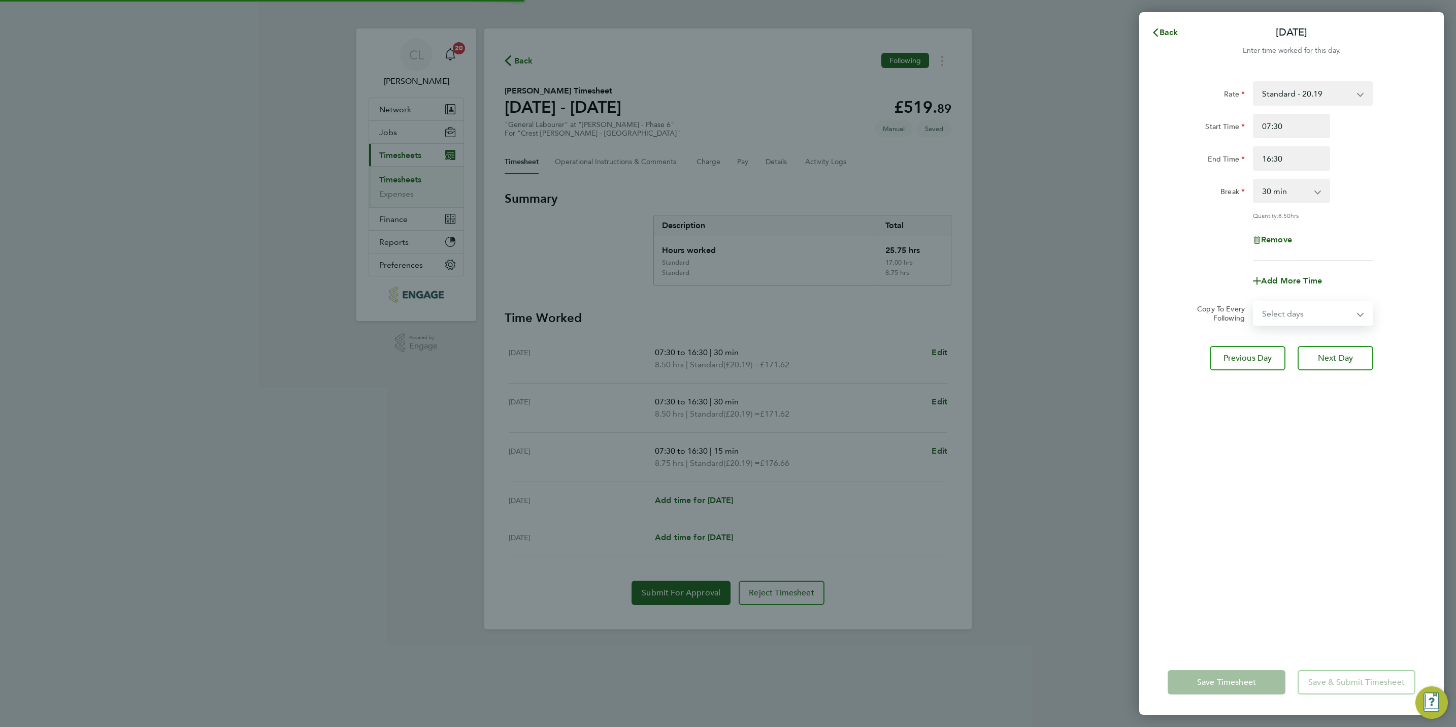
drag, startPoint x: 1293, startPoint y: 305, endPoint x: 1294, endPoint y: 311, distance: 5.6
click at [1293, 305] on select "Select days Day [DATE] [DATE] [DATE]" at bounding box center [1307, 313] width 107 height 22
select select "WED"
click at [1254, 302] on select "Select days Day [DATE] [DATE] [DATE]" at bounding box center [1307, 313] width 107 height 22
select select "[DATE]"
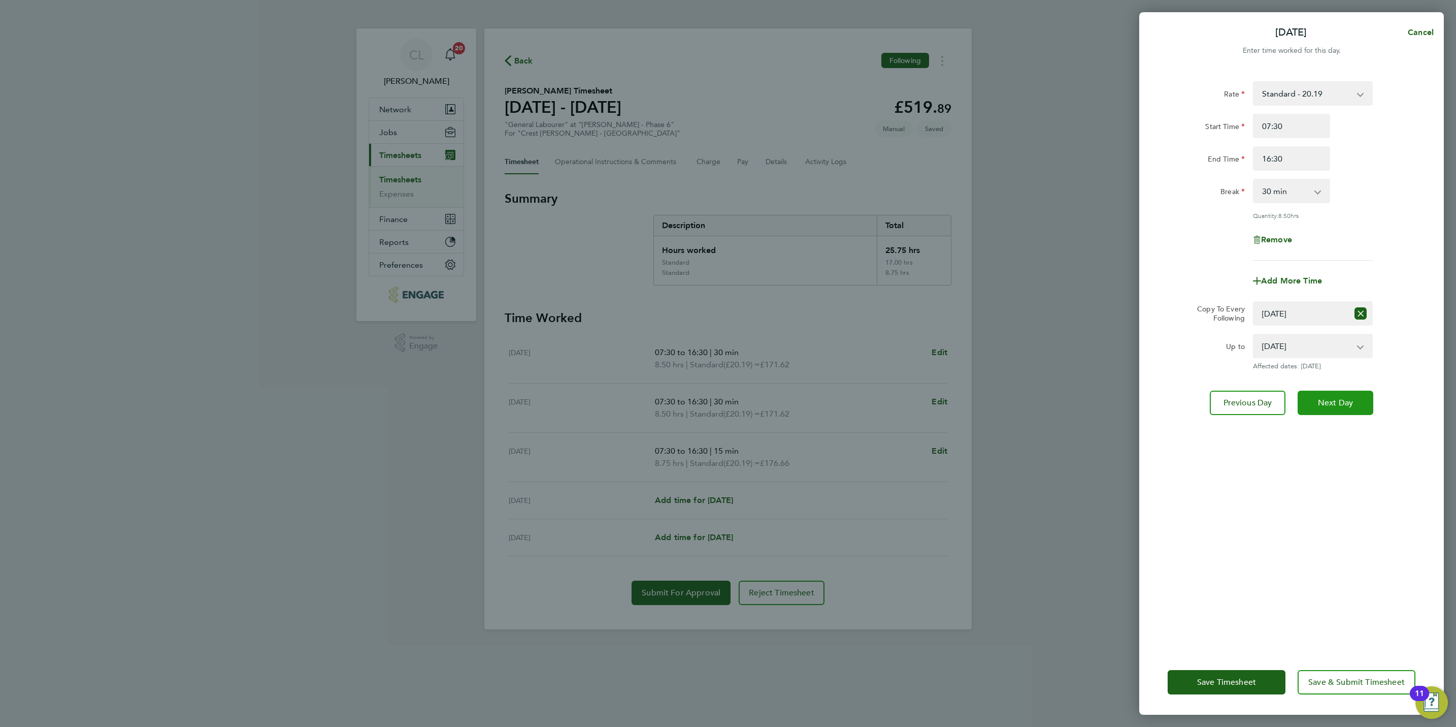
click at [1321, 401] on span "Next Day" at bounding box center [1335, 403] width 35 height 10
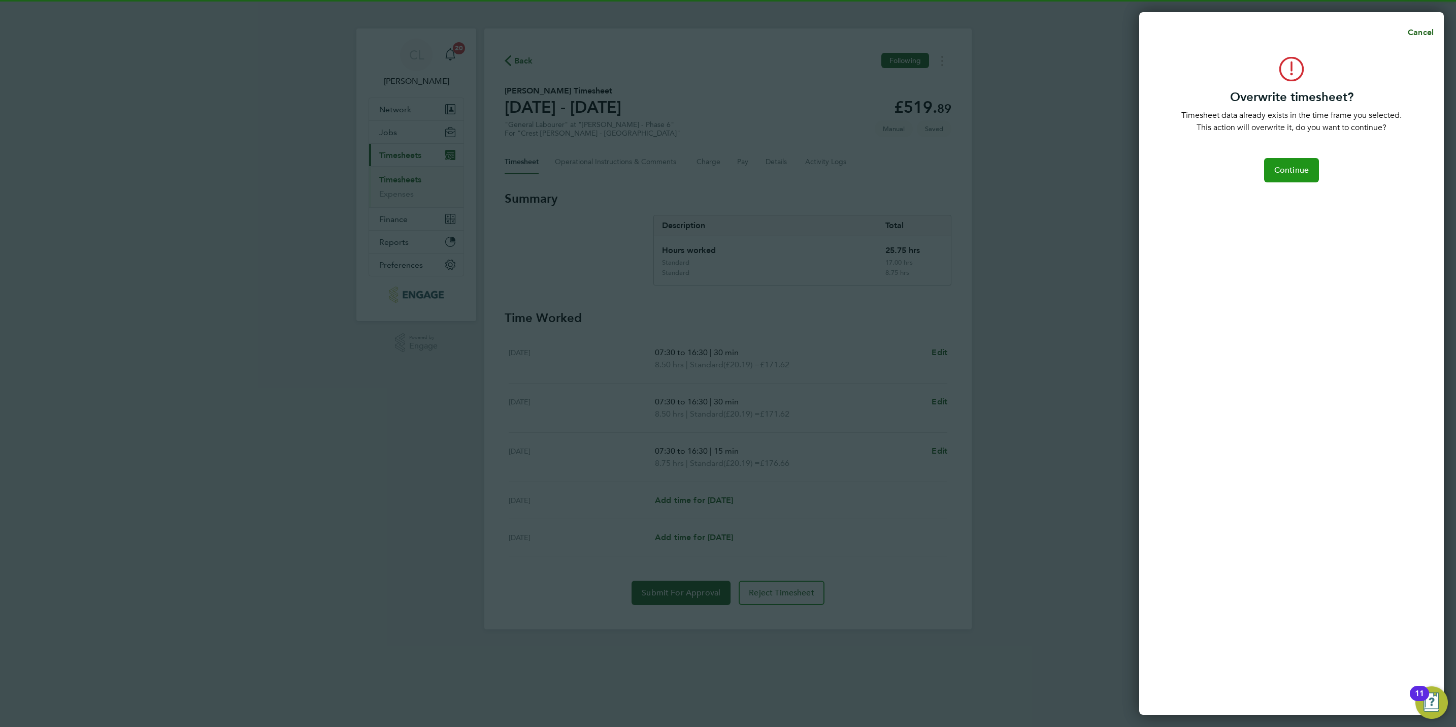
click at [1292, 164] on button "Continue" at bounding box center [1291, 170] width 55 height 24
select select "0: null"
select select "30"
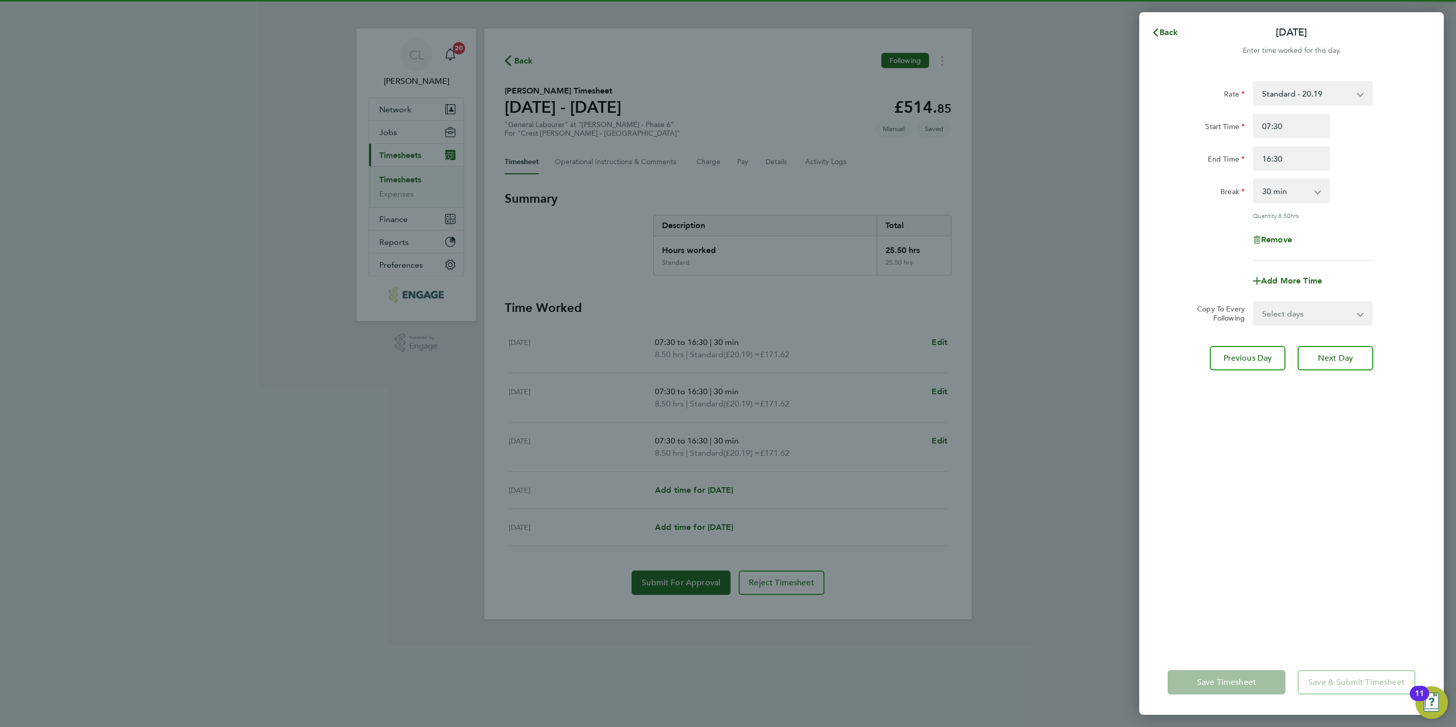
click at [1293, 311] on select "Select days Day [DATE] [DATE]" at bounding box center [1307, 313] width 107 height 22
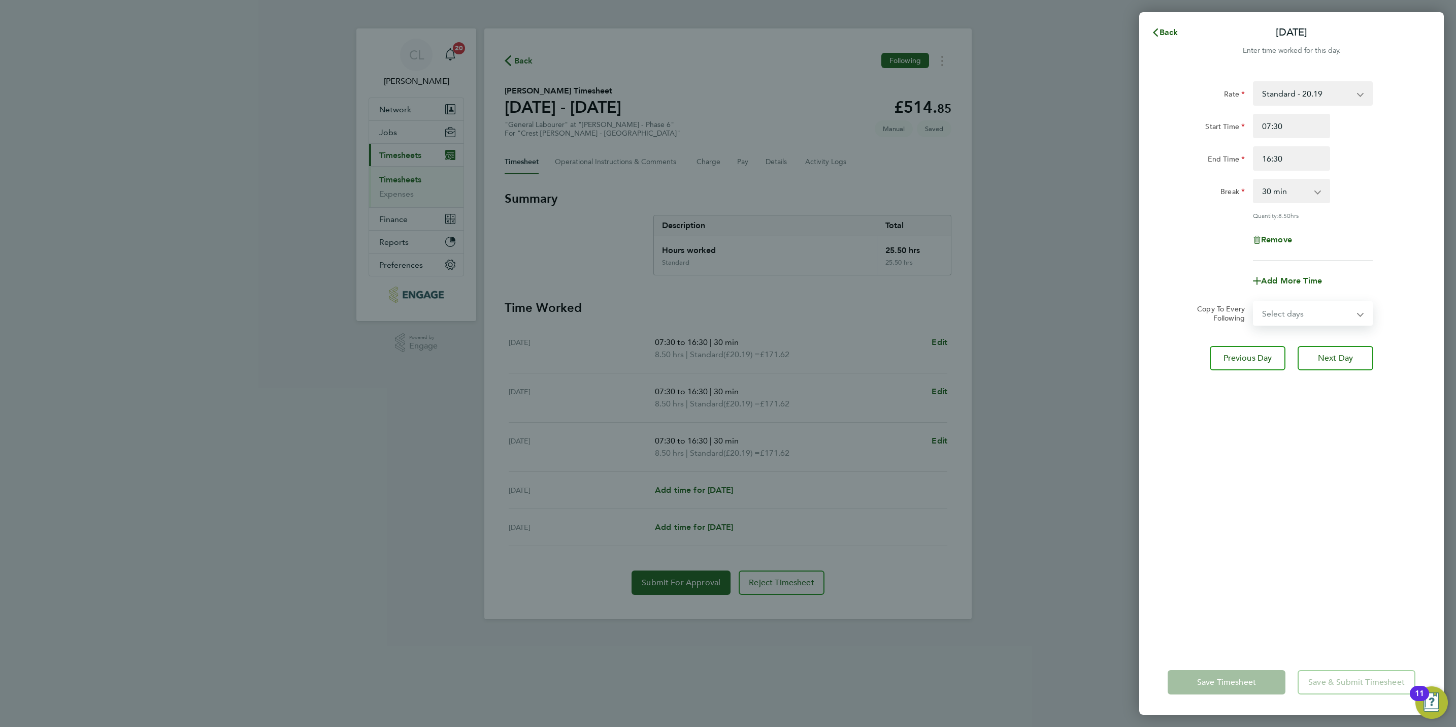
select select "THU"
click at [1254, 302] on select "Select days Day [DATE] [DATE]" at bounding box center [1307, 313] width 107 height 22
select select "[DATE]"
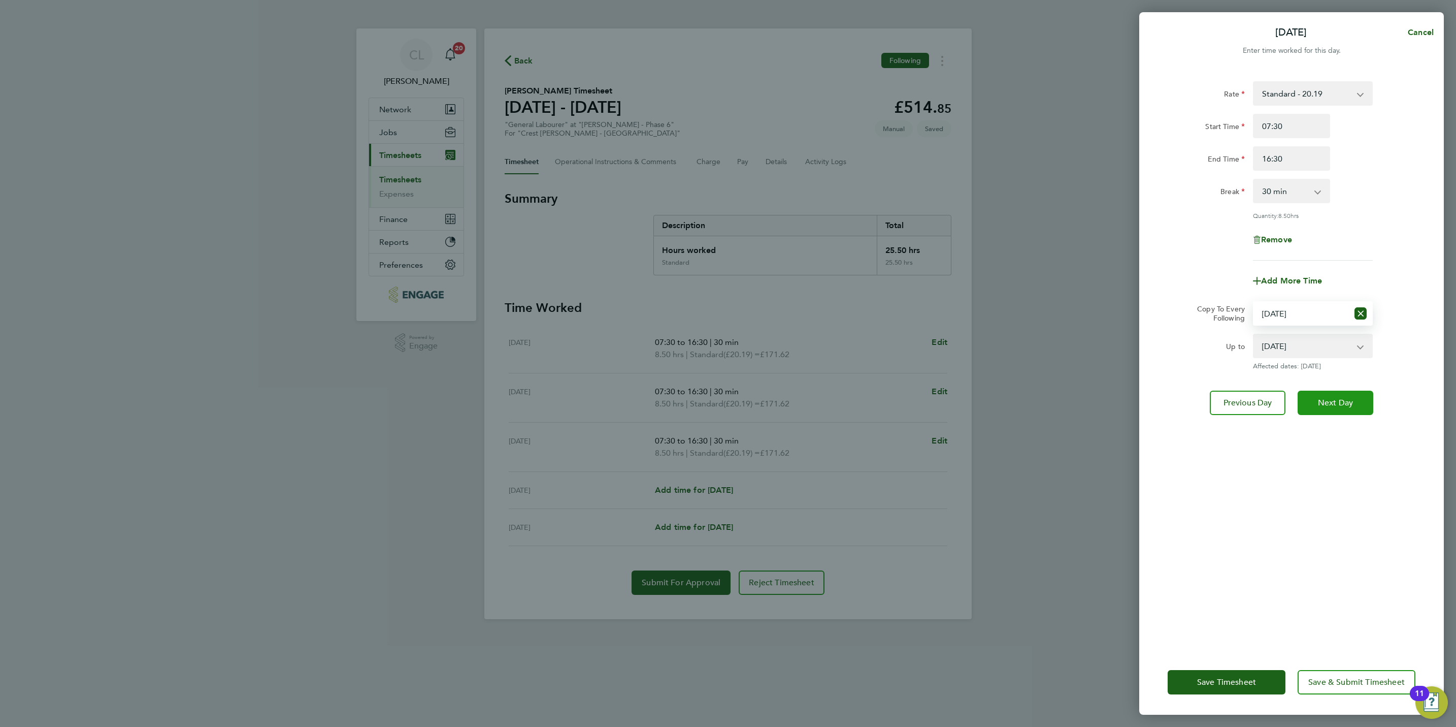
click at [1326, 402] on span "Next Day" at bounding box center [1335, 403] width 35 height 10
select select "0: null"
select select "30"
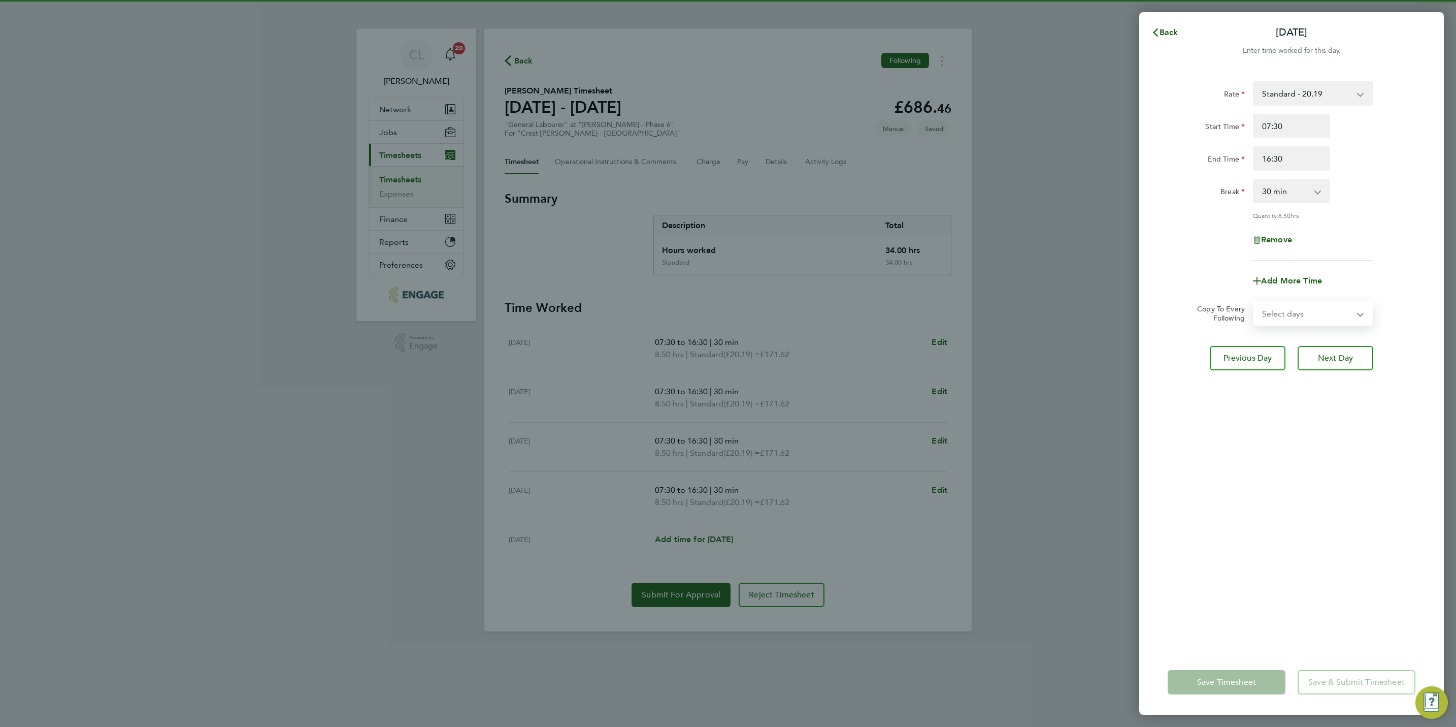
drag, startPoint x: 1287, startPoint y: 305, endPoint x: 1284, endPoint y: 326, distance: 21.0
click at [1287, 305] on select "Select days [DATE]" at bounding box center [1307, 313] width 107 height 22
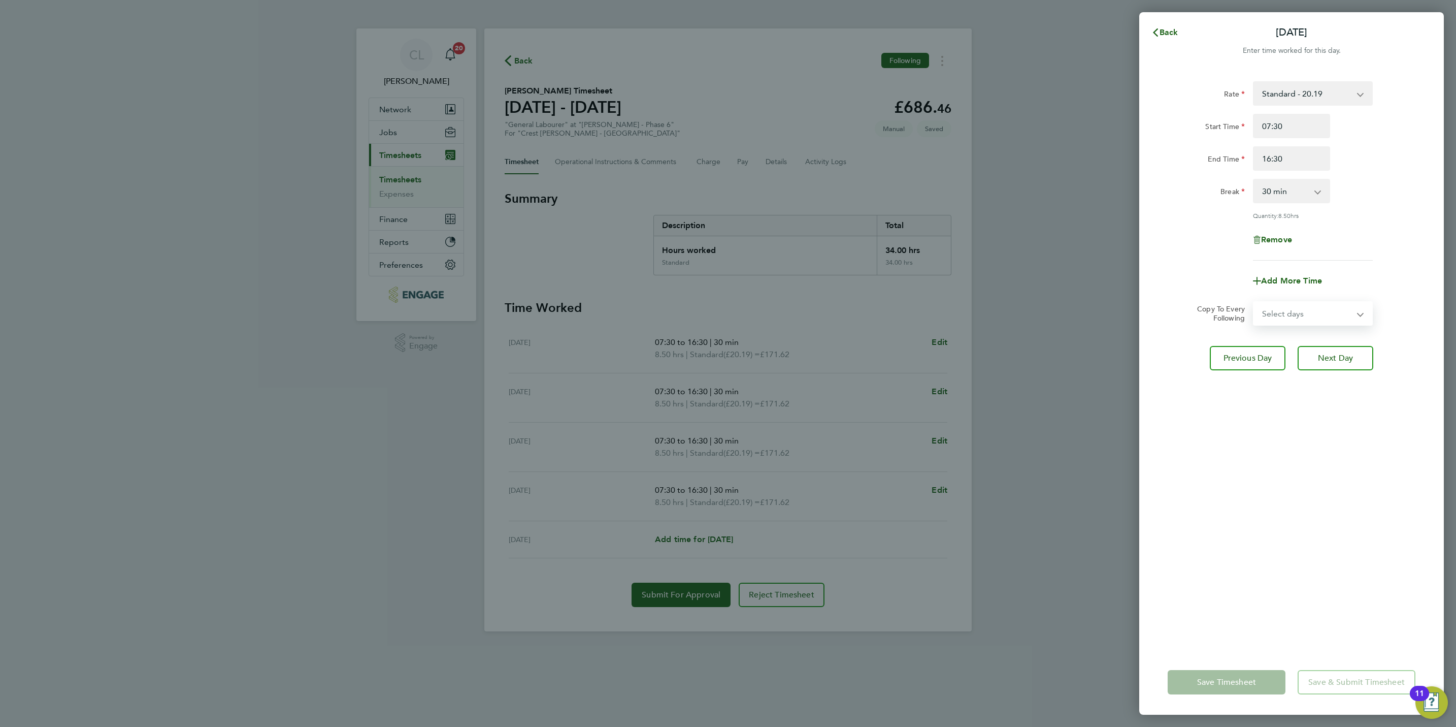
select select "FRI"
click at [1254, 302] on select "Select days [DATE]" at bounding box center [1307, 313] width 107 height 22
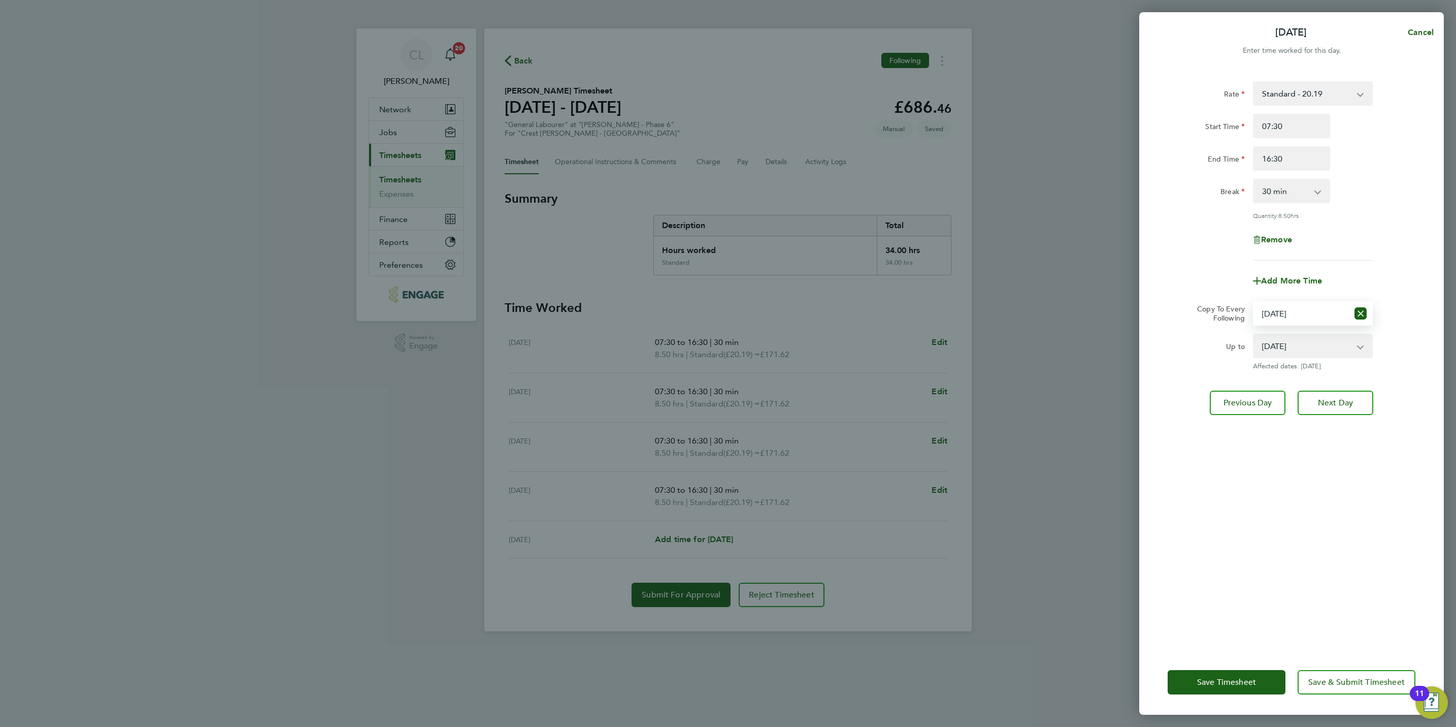
click at [1327, 629] on div "Rate Standard - 20.19 Start Time 07:30 End Time 16:30 Break 0 min 15 min 30 min…" at bounding box center [1291, 359] width 305 height 580
click at [1340, 684] on span "Save & Submit Timesheet" at bounding box center [1357, 682] width 96 height 10
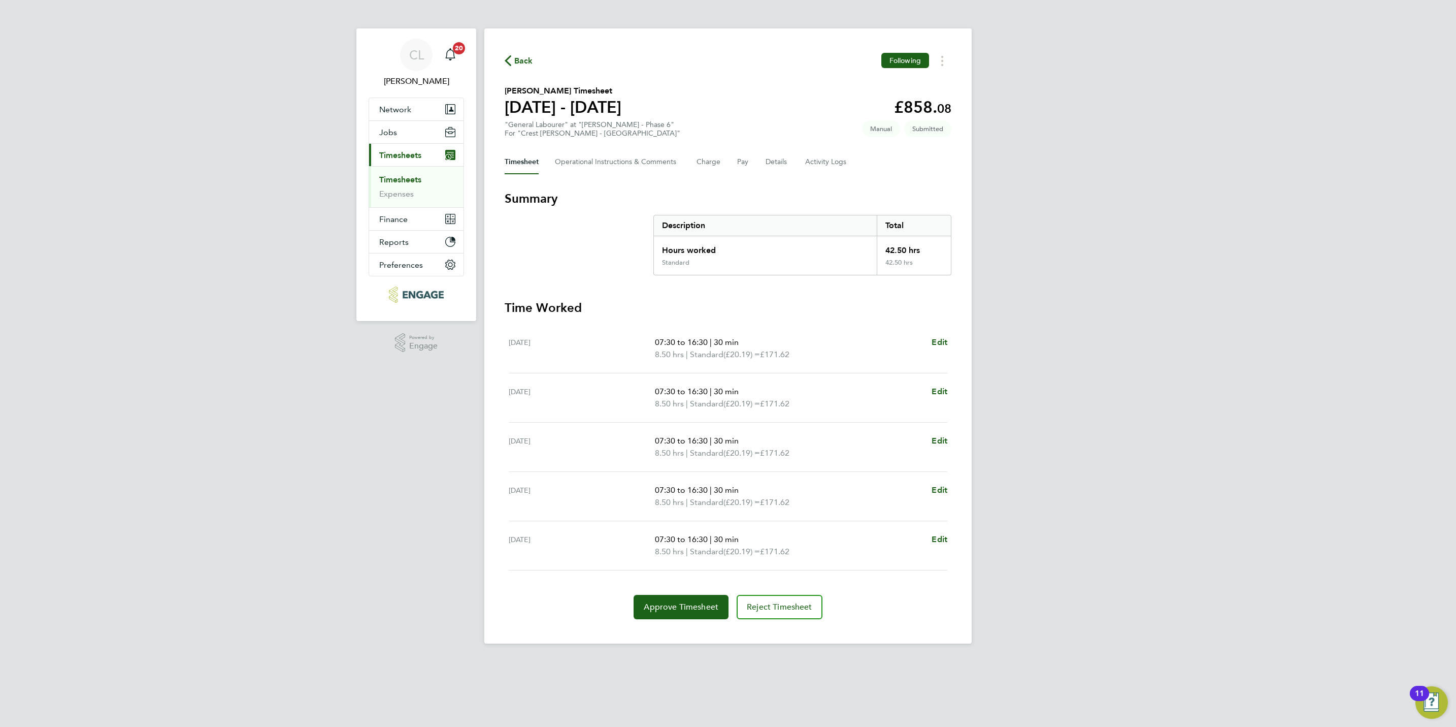
click at [523, 56] on span "Back" at bounding box center [523, 61] width 19 height 12
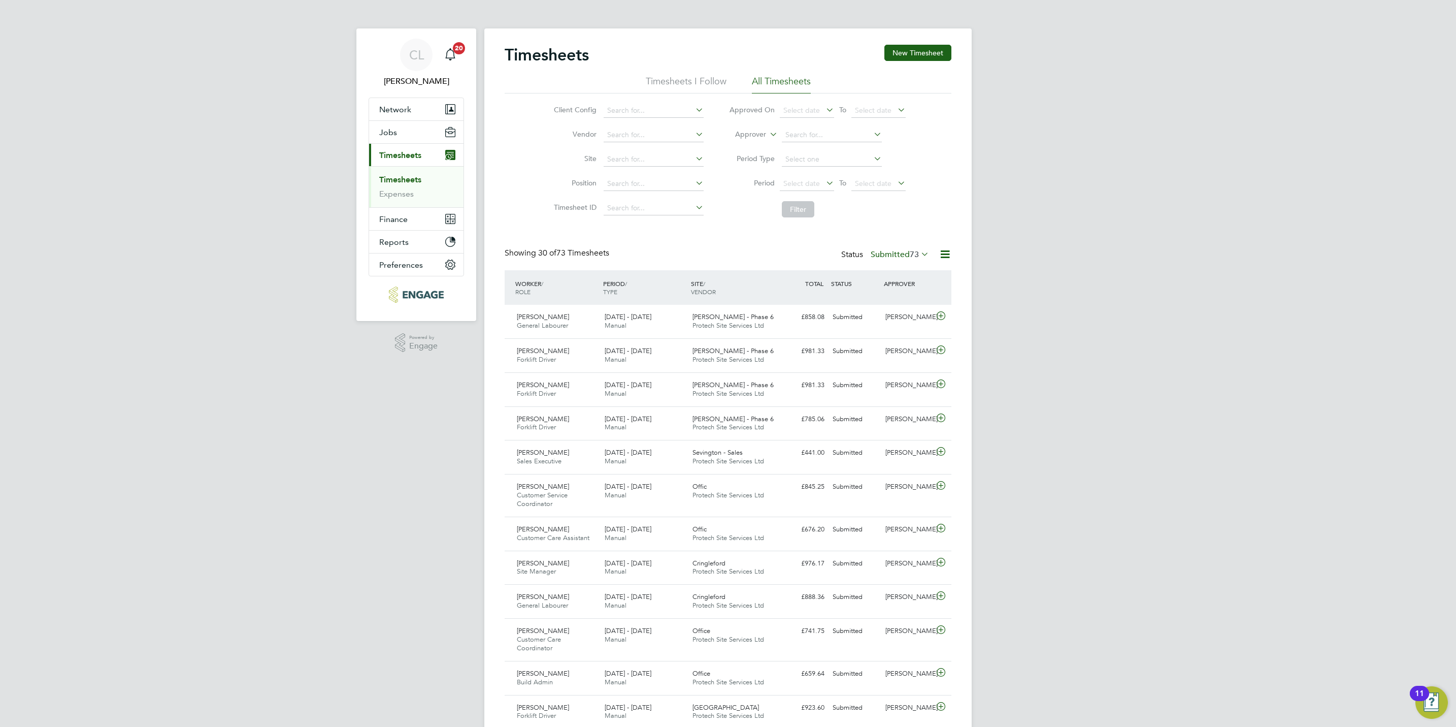
click at [906, 255] on label "Submitted 73" at bounding box center [900, 254] width 58 height 10
click at [884, 305] on li "Submitted" at bounding box center [886, 302] width 47 height 14
click at [794, 135] on input at bounding box center [832, 135] width 100 height 14
click at [803, 153] on li "[PERSON_NAME]" at bounding box center [831, 149] width 101 height 14
type input "[PERSON_NAME]"
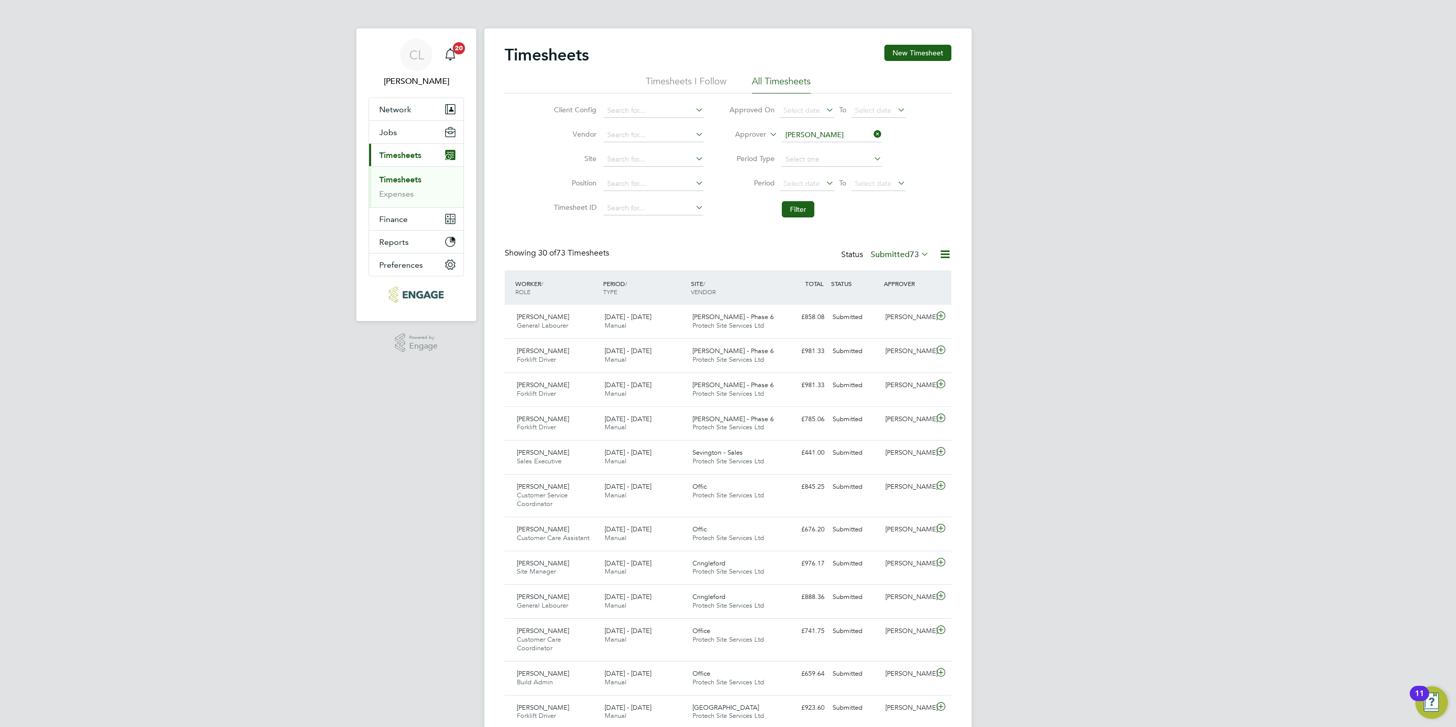
click at [805, 198] on li "Filter" at bounding box center [817, 209] width 202 height 26
click at [805, 209] on button "Filter" at bounding box center [798, 209] width 32 height 16
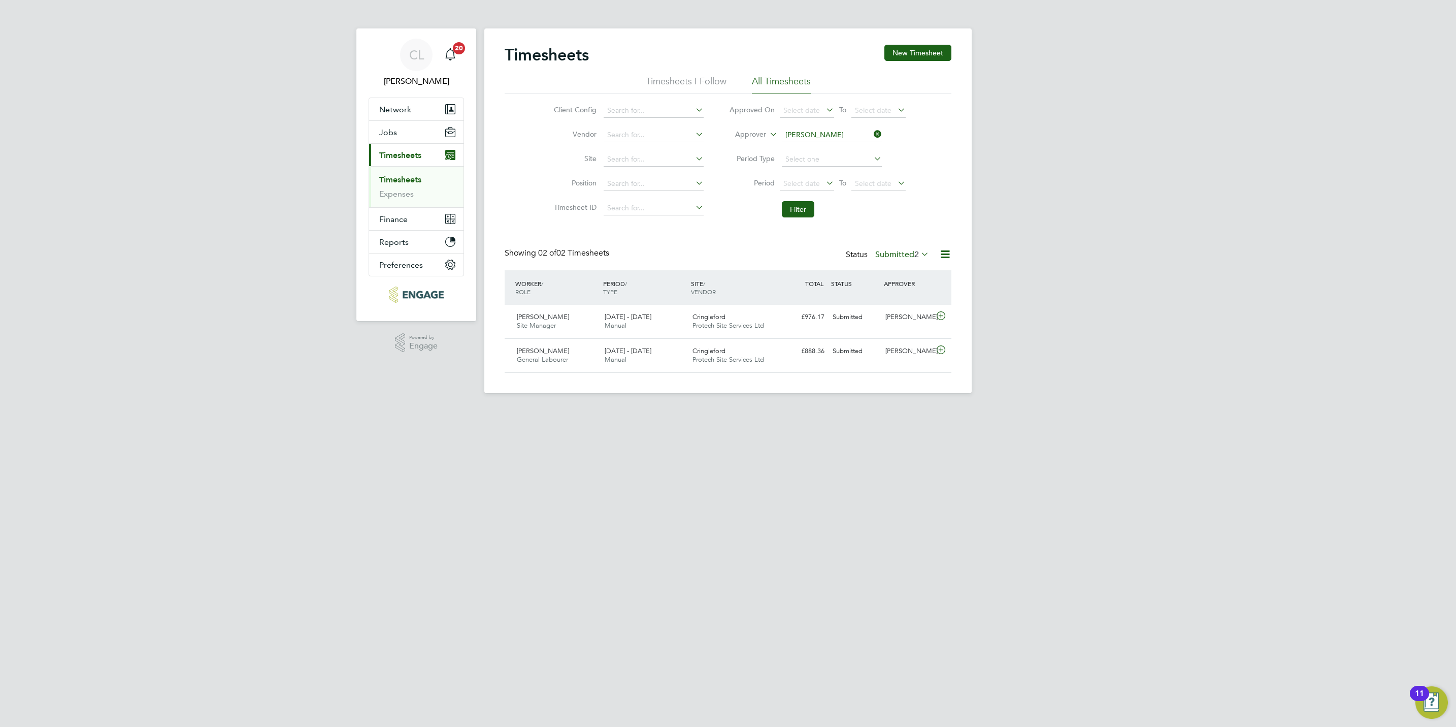
click at [872, 133] on icon at bounding box center [872, 134] width 0 height 14
click at [811, 201] on button "Filter" at bounding box center [798, 209] width 32 height 16
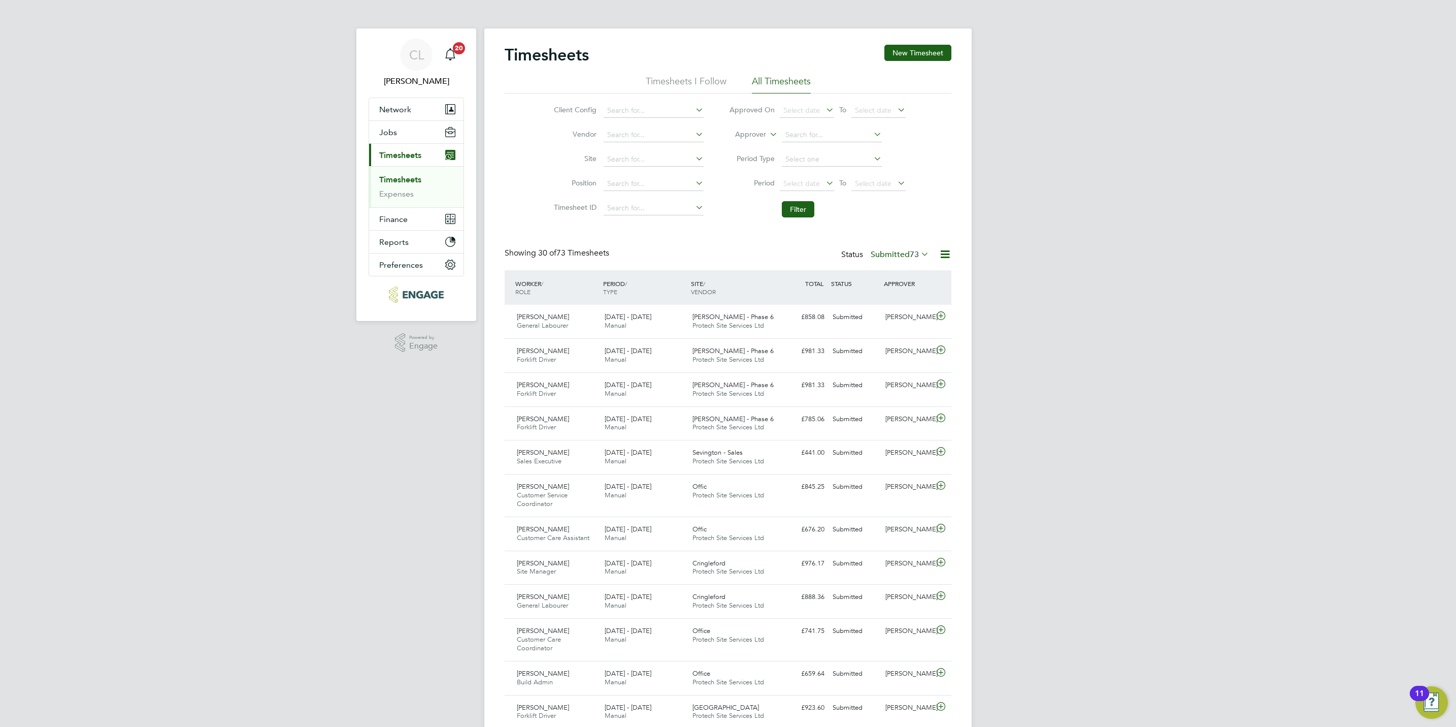
click at [809, 126] on li "Approver" at bounding box center [817, 135] width 202 height 24
click at [809, 133] on input at bounding box center [832, 135] width 100 height 14
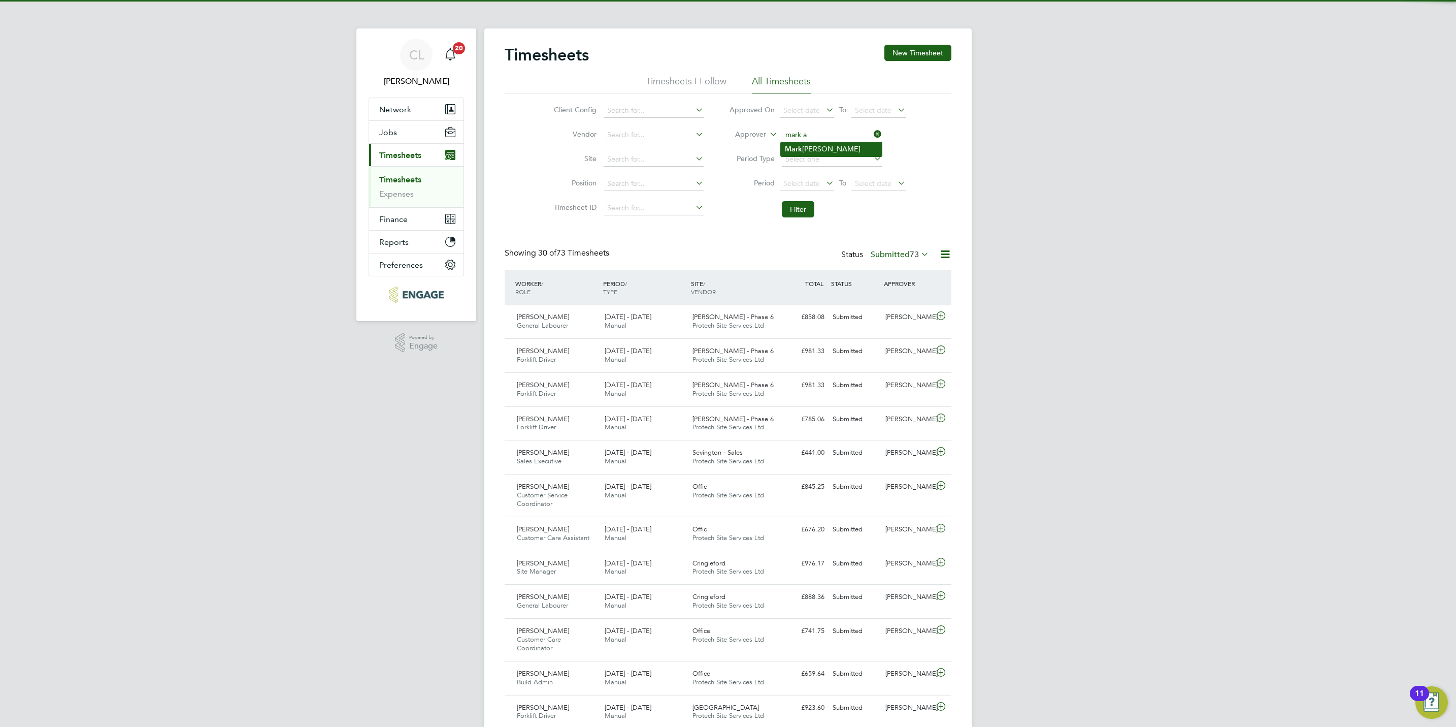
click at [824, 152] on li "M a [PERSON_NAME]" at bounding box center [831, 149] width 101 height 14
type input "[PERSON_NAME]"
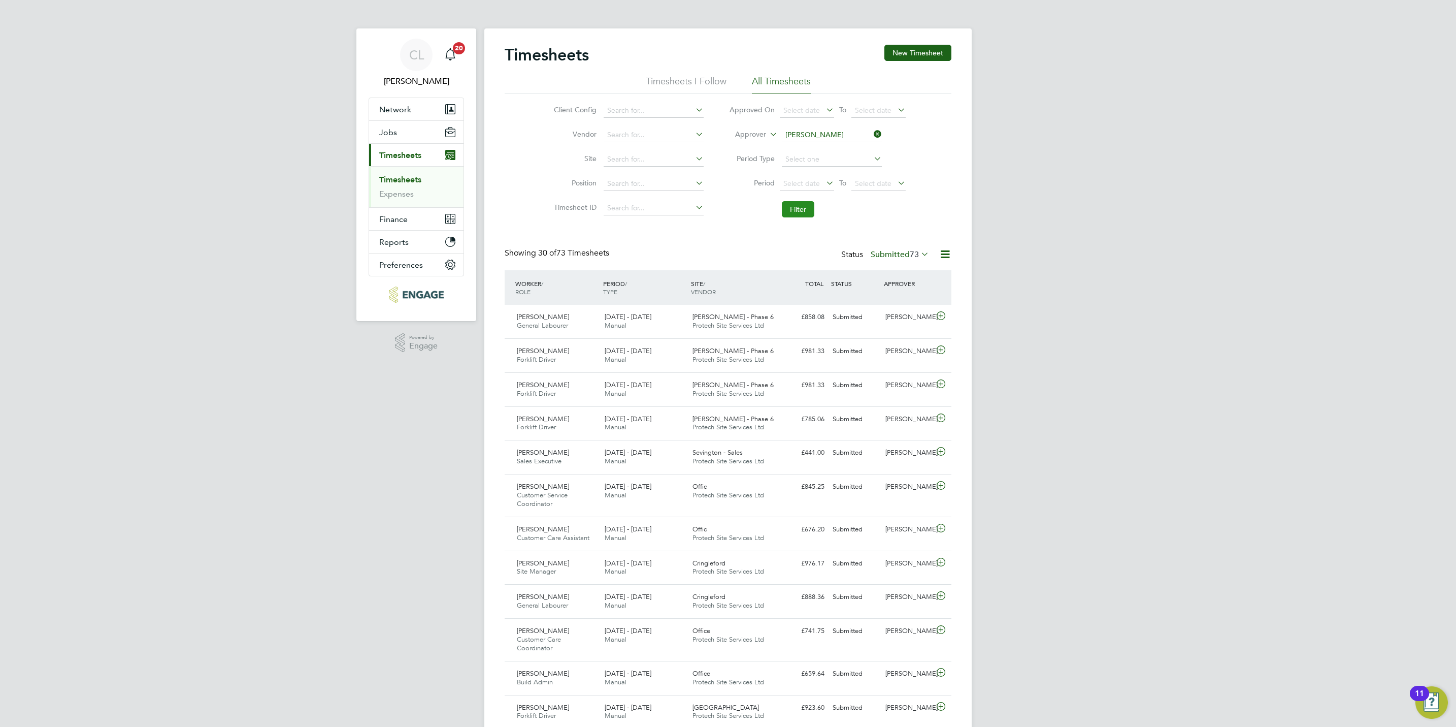
click at [801, 215] on button "Filter" at bounding box center [798, 209] width 32 height 16
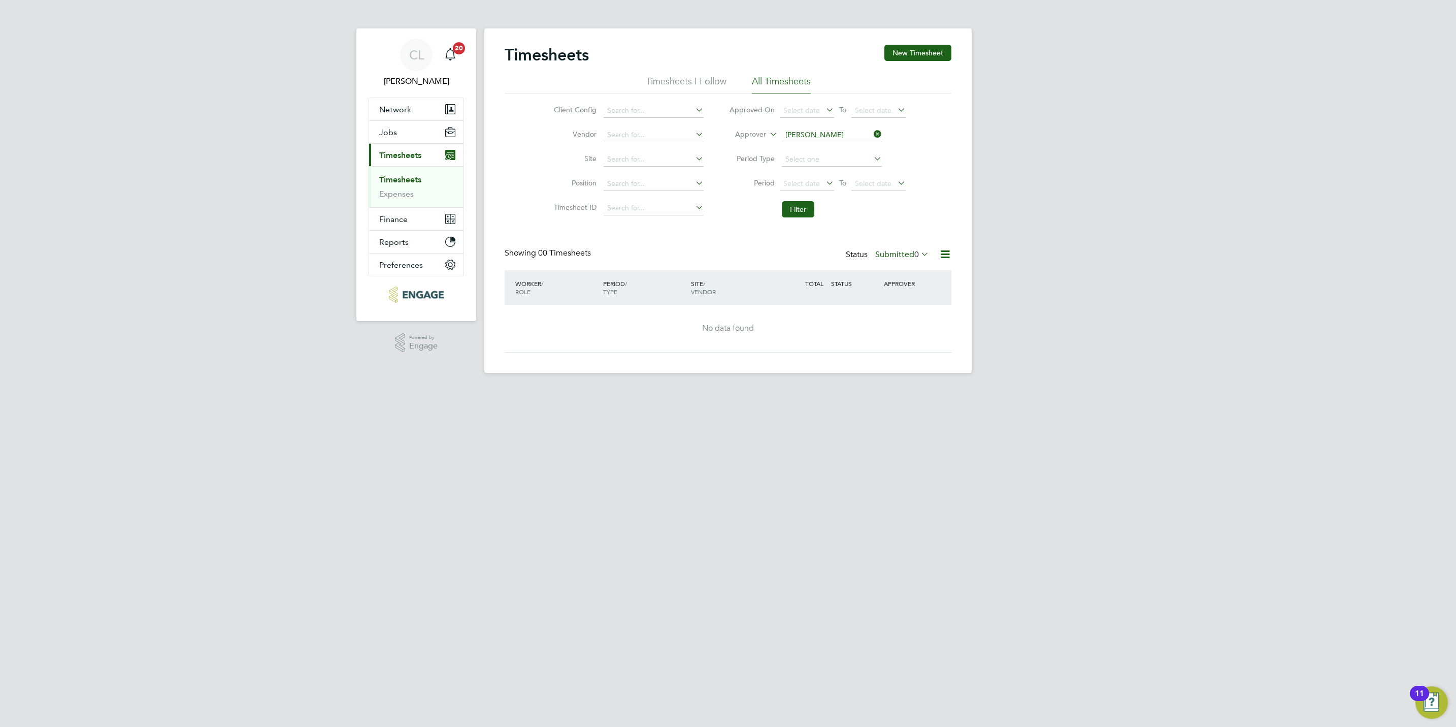
click at [909, 249] on div "Status Submitted 0" at bounding box center [888, 255] width 85 height 14
click at [791, 215] on button "Filter" at bounding box center [798, 209] width 32 height 16
click at [872, 135] on icon at bounding box center [872, 134] width 0 height 14
click at [804, 207] on button "Filter" at bounding box center [798, 209] width 32 height 16
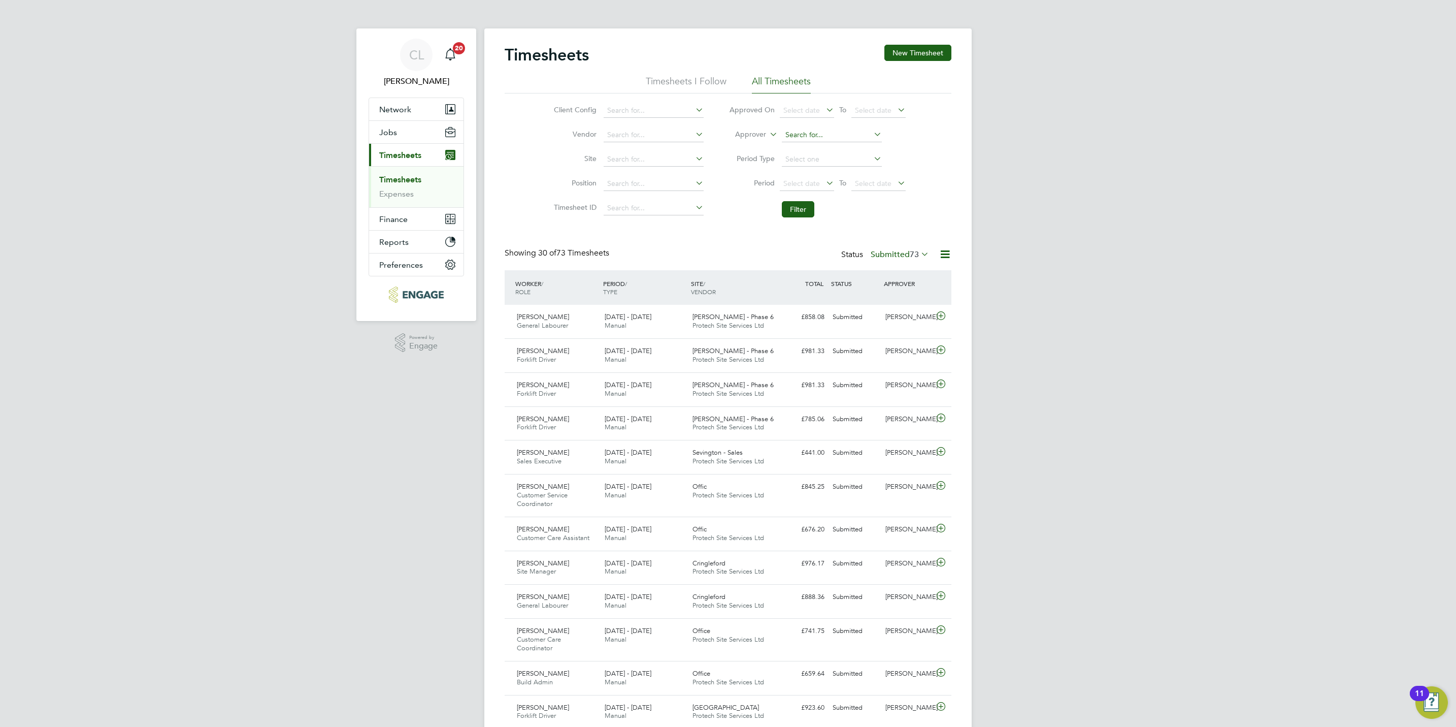
click at [818, 131] on input at bounding box center [832, 135] width 100 height 14
click at [824, 149] on li "Stef an [PERSON_NAME]" at bounding box center [831, 149] width 101 height 14
type input "[PERSON_NAME]"
click at [814, 136] on input at bounding box center [832, 135] width 100 height 14
click at [820, 163] on li "Stef an [PERSON_NAME]" at bounding box center [831, 163] width 101 height 14
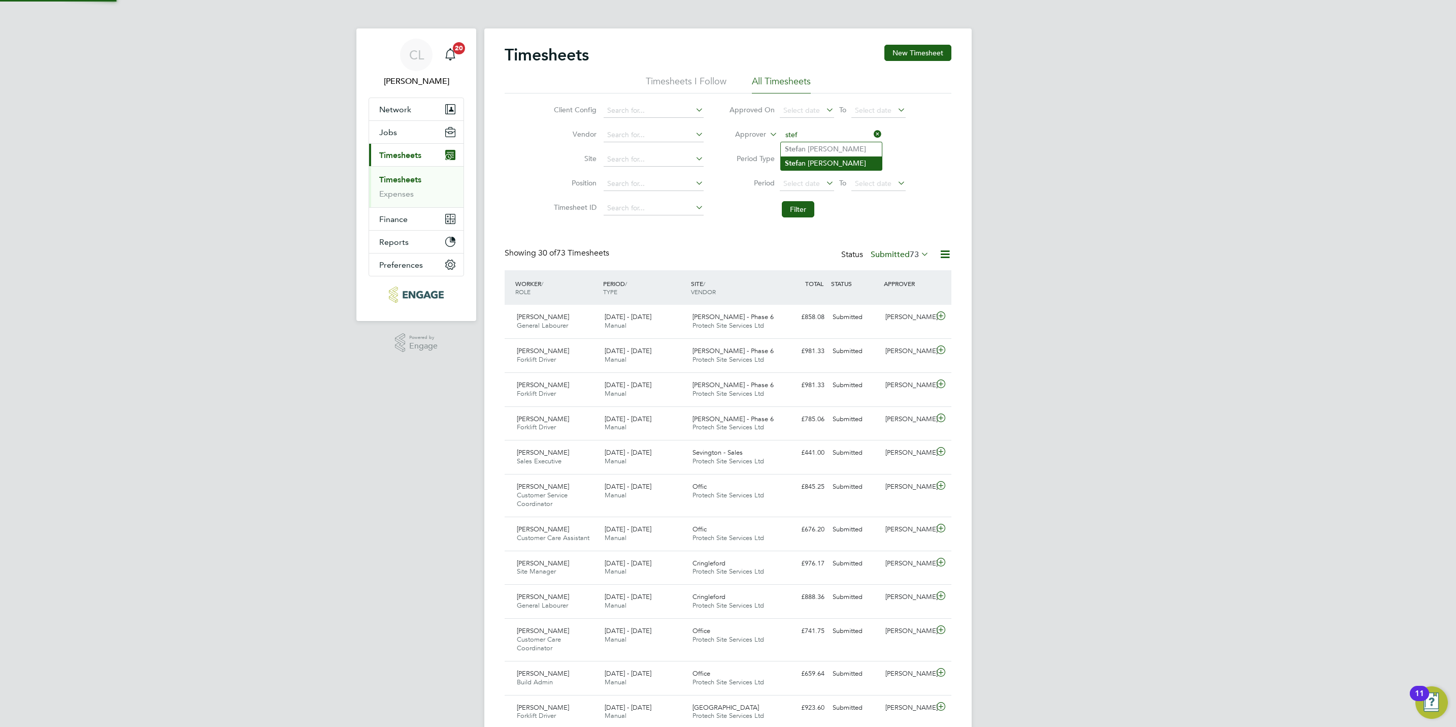
type input "[PERSON_NAME]"
click at [803, 213] on button "Filter" at bounding box center [798, 209] width 32 height 16
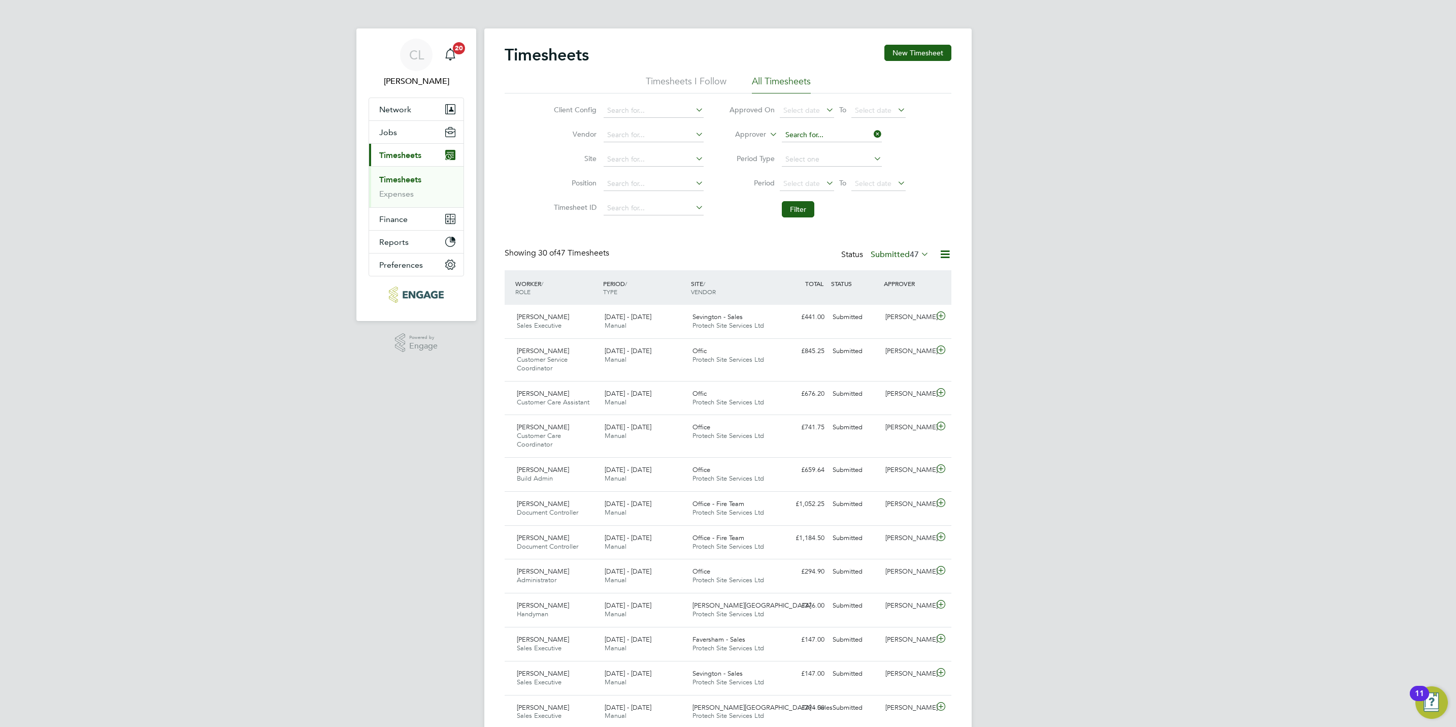
click at [813, 128] on input at bounding box center [832, 135] width 100 height 14
click at [822, 151] on li "[PERSON_NAME]" at bounding box center [843, 149] width 125 height 14
type input "[PERSON_NAME]"
click at [807, 203] on button "Filter" at bounding box center [798, 209] width 32 height 16
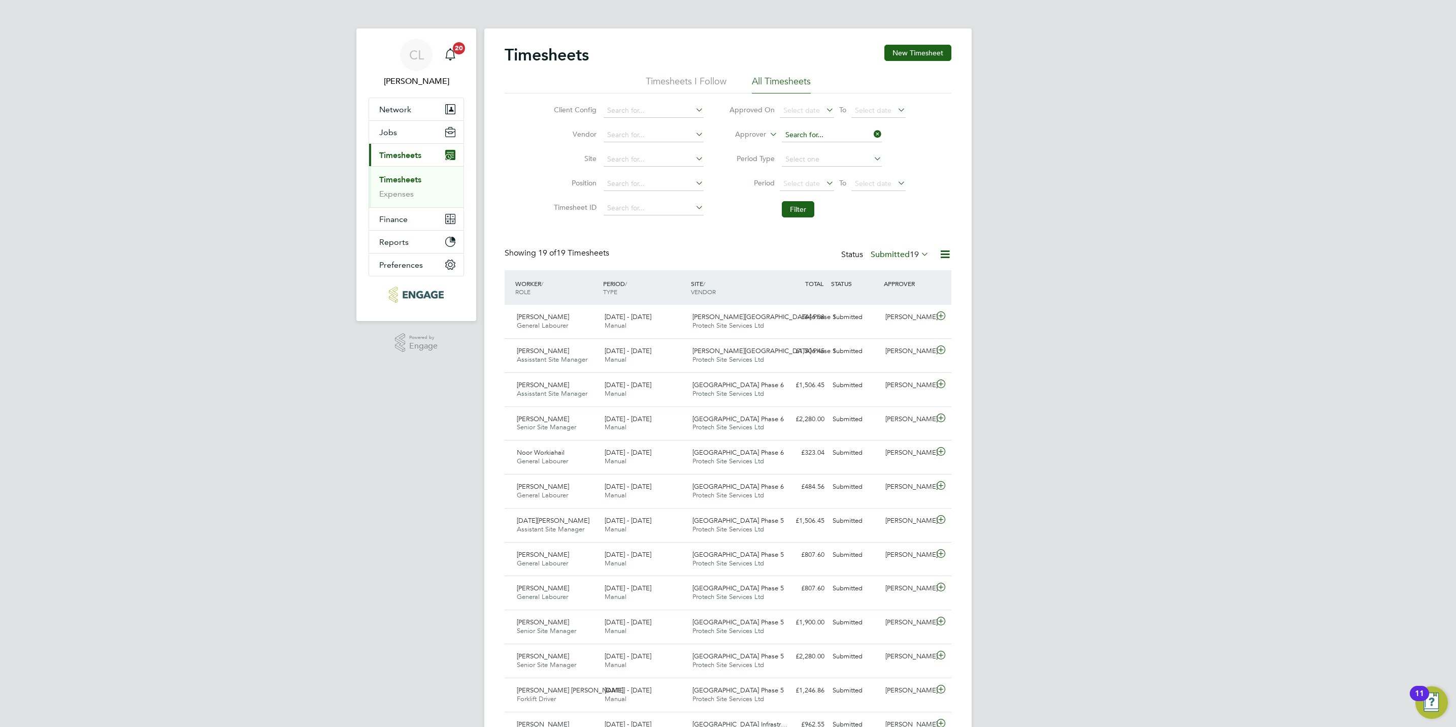
click at [870, 133] on input at bounding box center [832, 135] width 100 height 14
click at [745, 232] on div "Timesheets New Timesheet Timesheets I Follow All Timesheets Client Config Vendo…" at bounding box center [728, 497] width 447 height 904
click at [799, 209] on button "Filter" at bounding box center [798, 209] width 32 height 16
